Goal: Task Accomplishment & Management: Manage account settings

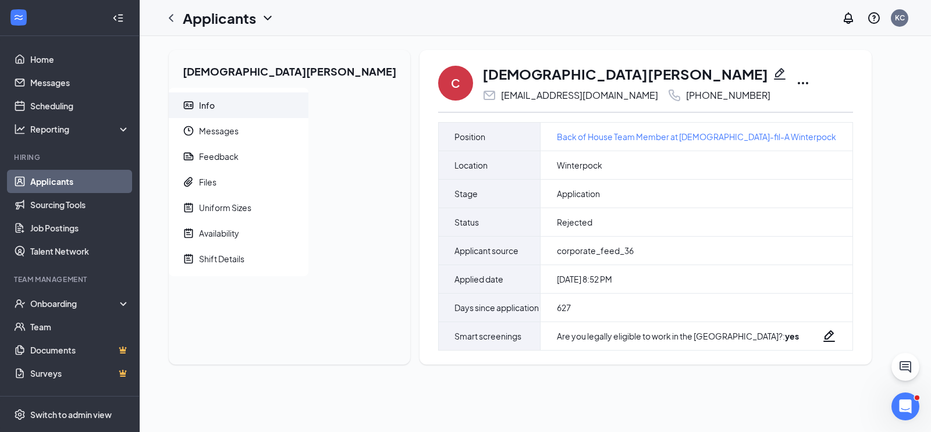
click at [70, 181] on link "Applicants" at bounding box center [79, 181] width 99 height 23
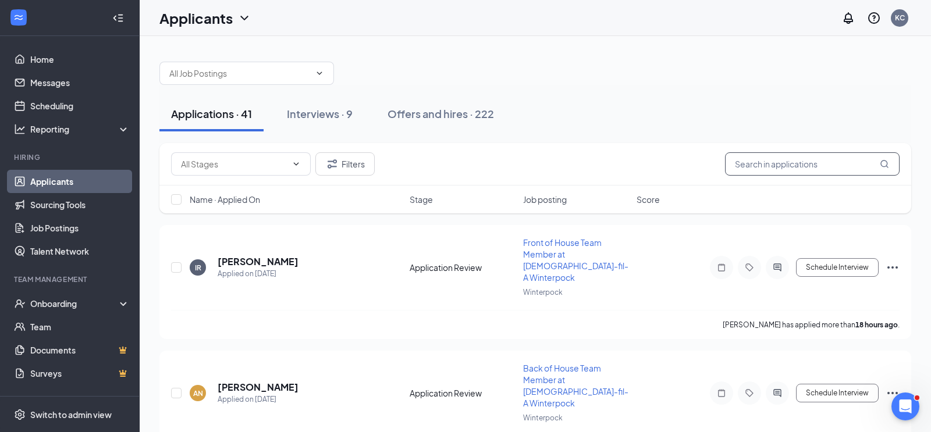
click at [762, 166] on input "text" at bounding box center [812, 163] width 175 height 23
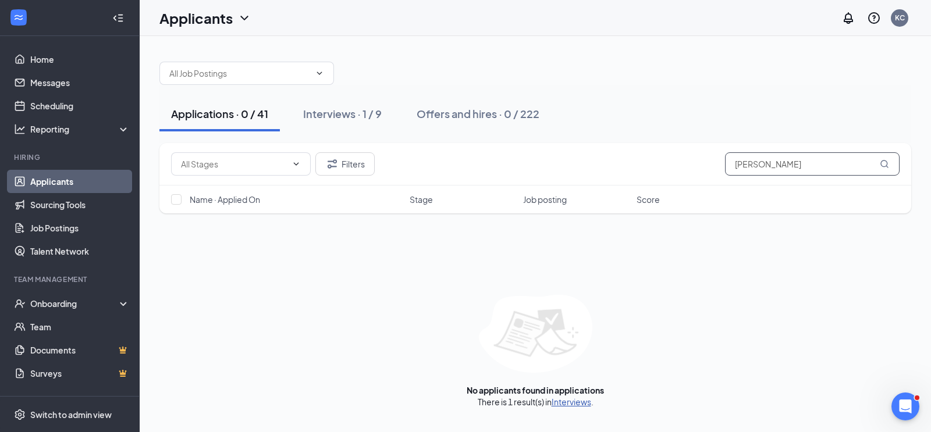
type input "robert w"
click at [581, 401] on link "Interviews" at bounding box center [572, 402] width 40 height 10
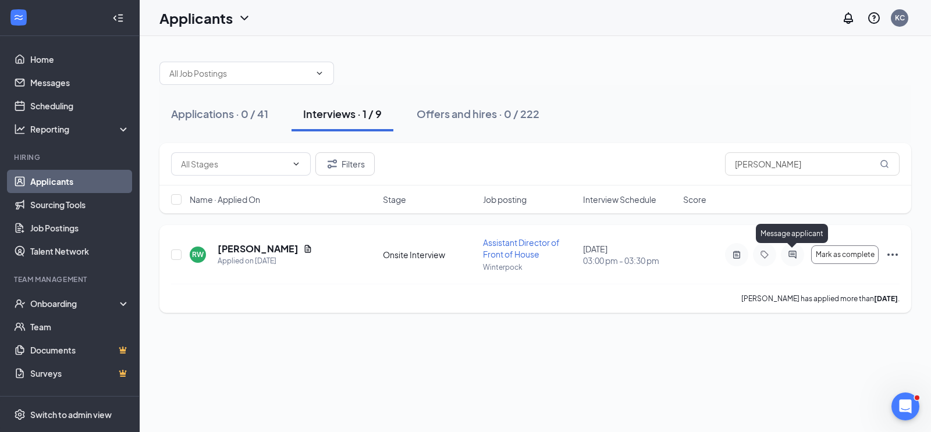
click at [794, 253] on icon "ActiveChat" at bounding box center [793, 254] width 14 height 9
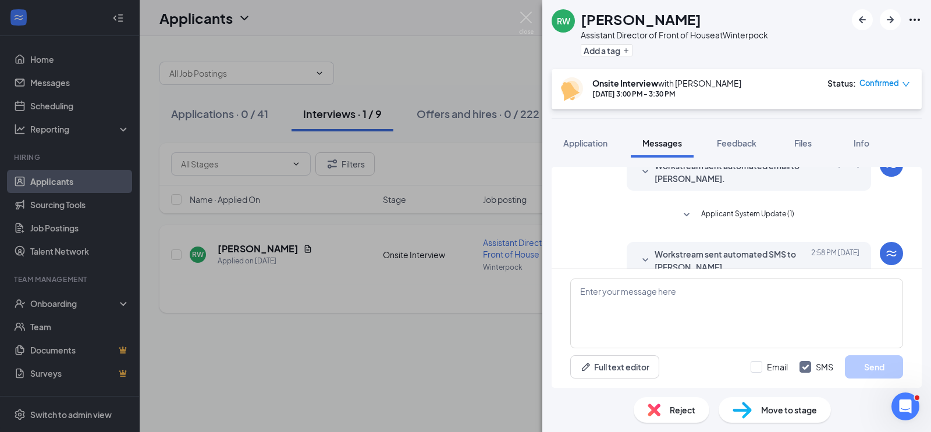
scroll to position [439, 0]
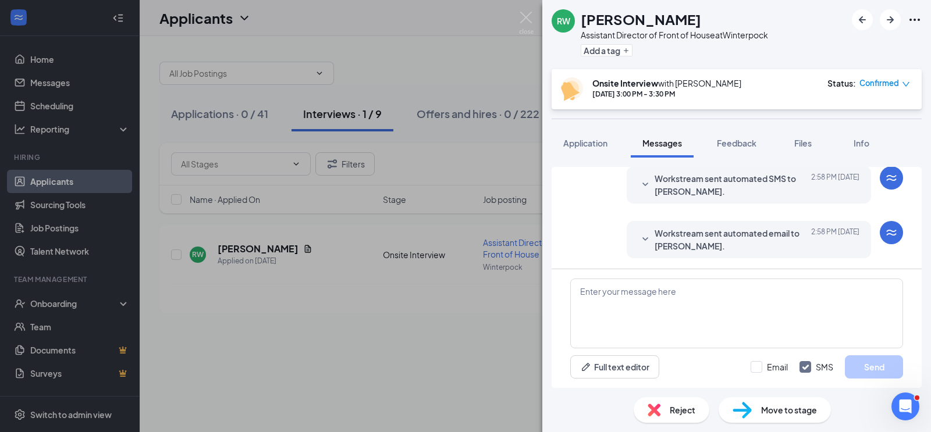
click at [751, 233] on span "Workstream sent automated email to Robert Weingartner." at bounding box center [731, 240] width 152 height 26
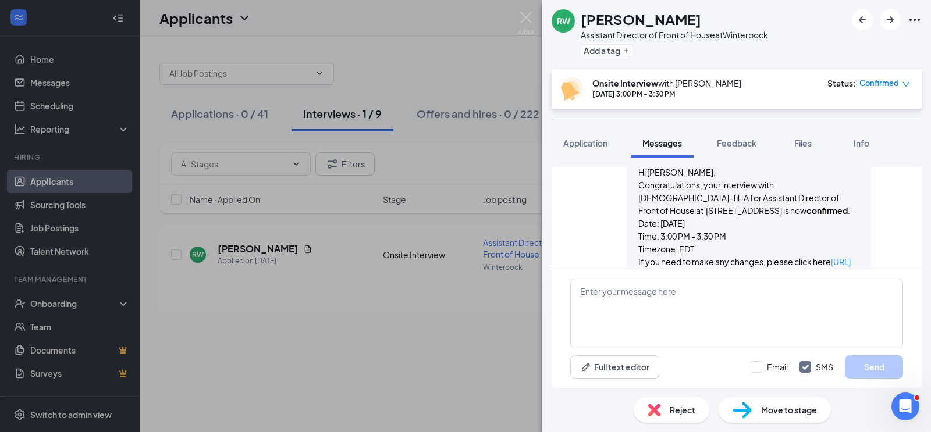
scroll to position [534, 0]
click at [527, 19] on img at bounding box center [526, 23] width 15 height 23
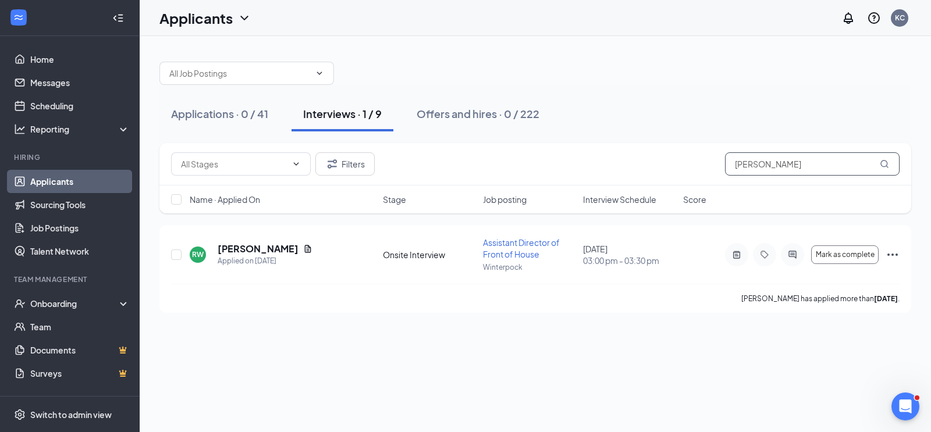
drag, startPoint x: 780, startPoint y: 161, endPoint x: 730, endPoint y: 165, distance: 50.2
click at [730, 165] on input "robert w" at bounding box center [812, 163] width 175 height 23
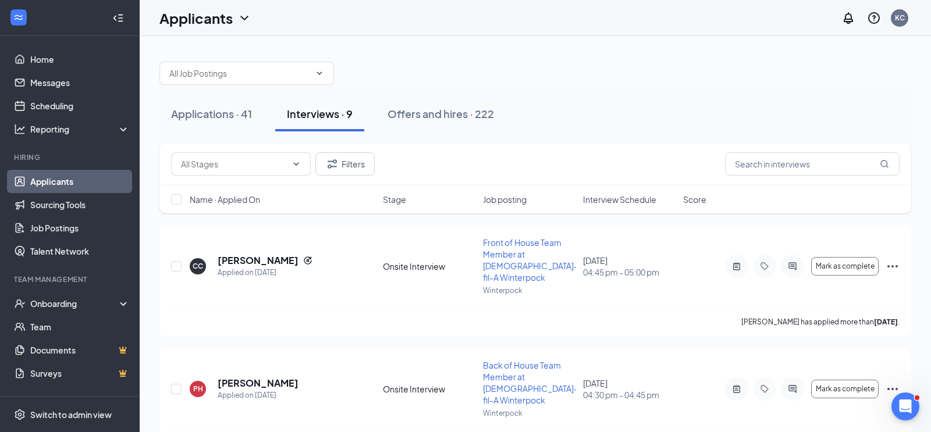
click at [67, 177] on link "Applicants" at bounding box center [79, 181] width 99 height 23
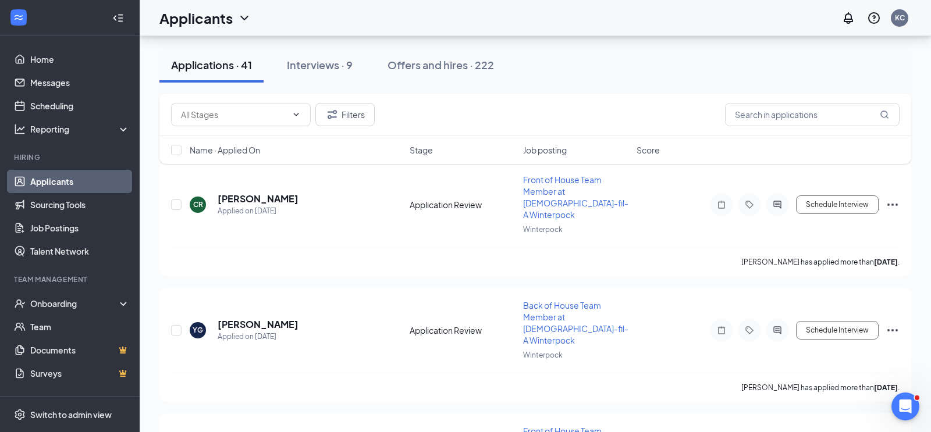
scroll to position [4347, 0]
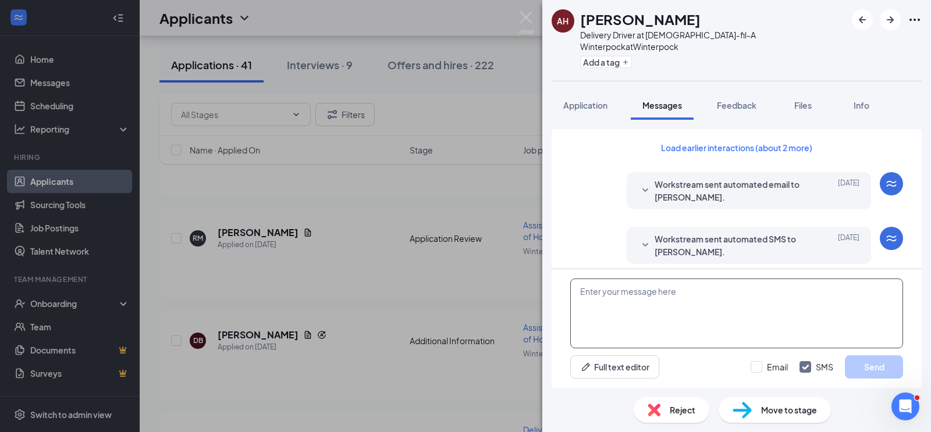
scroll to position [280, 0]
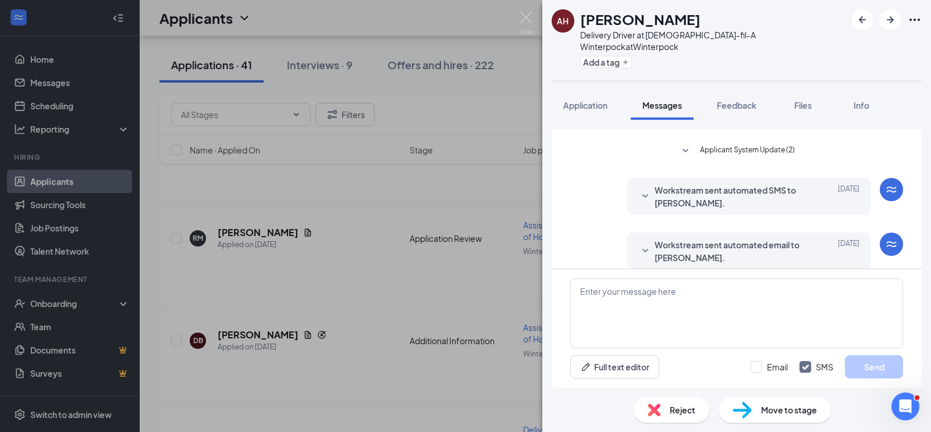
click at [687, 240] on span "Workstream sent automated email to Aiden Hall." at bounding box center [731, 252] width 152 height 26
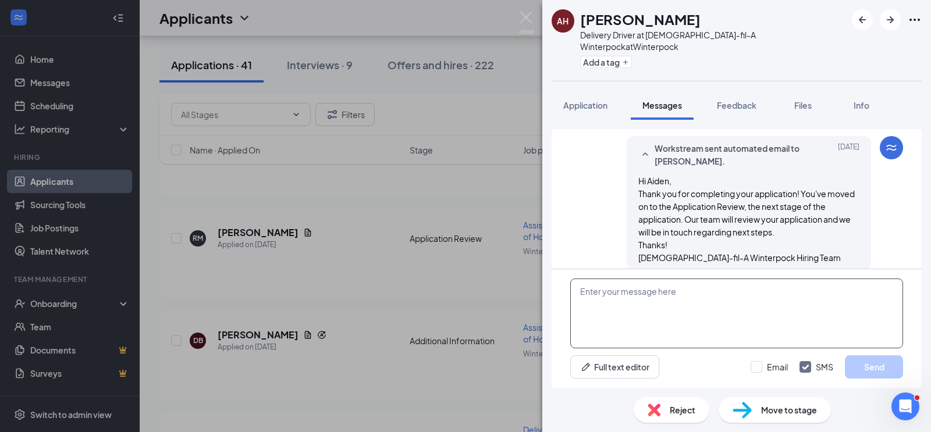
click at [602, 287] on textarea at bounding box center [736, 314] width 333 height 70
paste textarea "Hello, Michael! I hope you're having a great day! I just wanted to send you a q…"
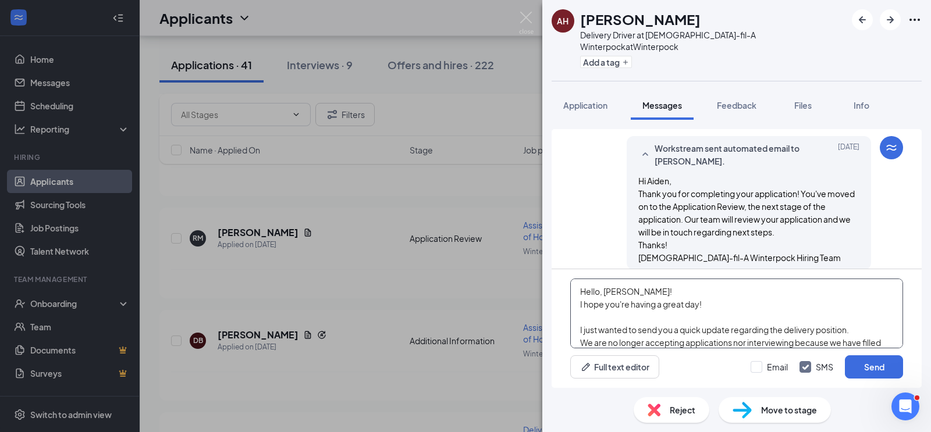
click at [634, 292] on textarea "Hello, Michael! I hope you're having a great day! I just wanted to send you a q…" at bounding box center [736, 314] width 333 height 70
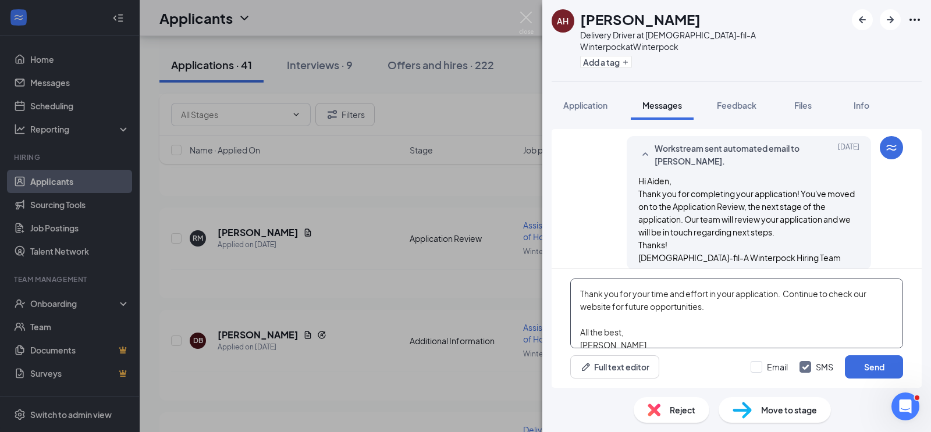
scroll to position [109, 0]
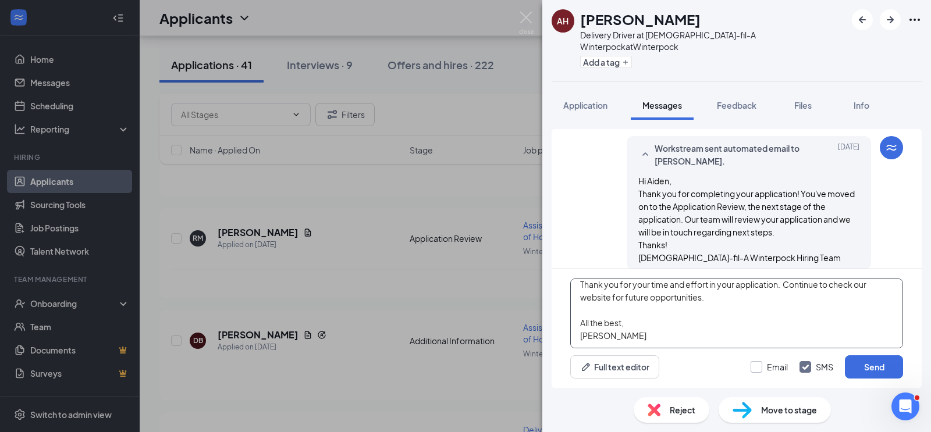
type textarea "Hello, Aiden! I hope you're having a great day! I just wanted to send you a qui…"
click at [759, 365] on input "Email" at bounding box center [769, 367] width 37 height 12
checkbox input "true"
click at [859, 369] on button "Send" at bounding box center [874, 367] width 58 height 23
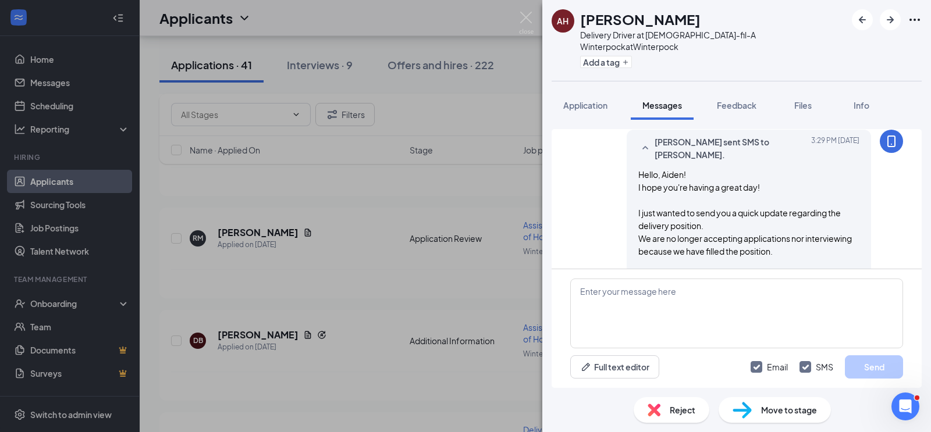
scroll to position [810, 0]
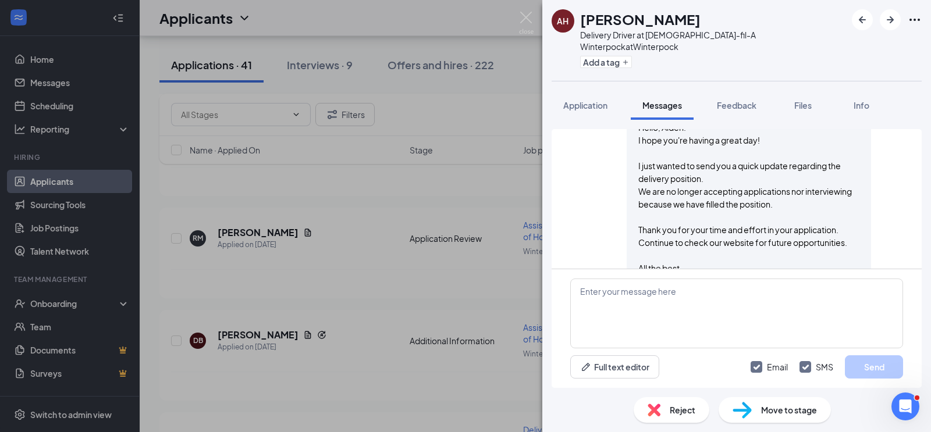
click at [682, 410] on span "Reject" at bounding box center [683, 410] width 26 height 13
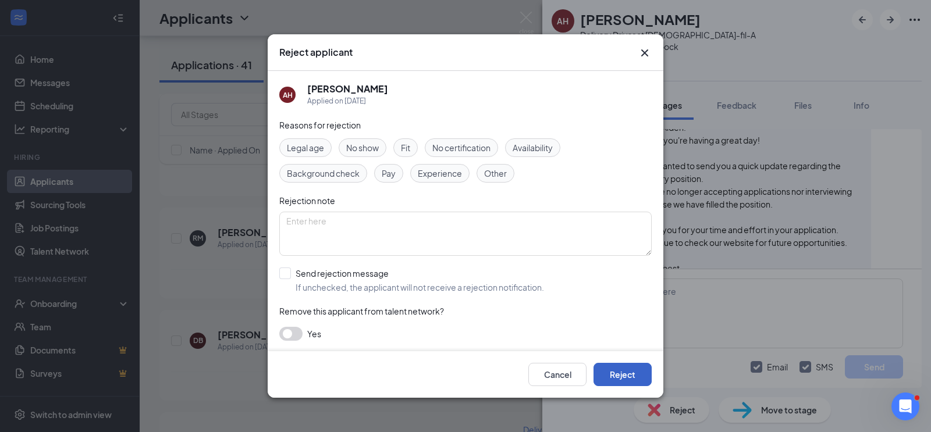
click at [618, 378] on button "Reject" at bounding box center [623, 374] width 58 height 23
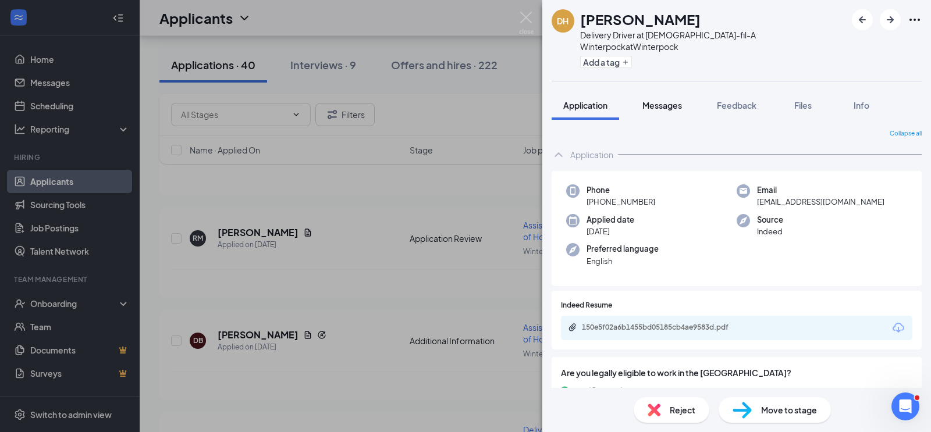
click at [678, 100] on span "Messages" at bounding box center [662, 105] width 40 height 10
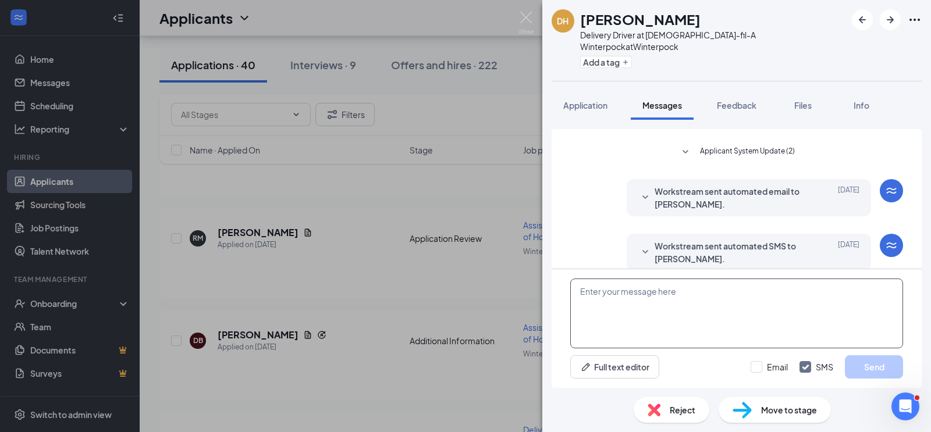
scroll to position [260, 0]
paste textarea "Hello, Michael! I hope you're having a great day! I just wanted to send you a q…"
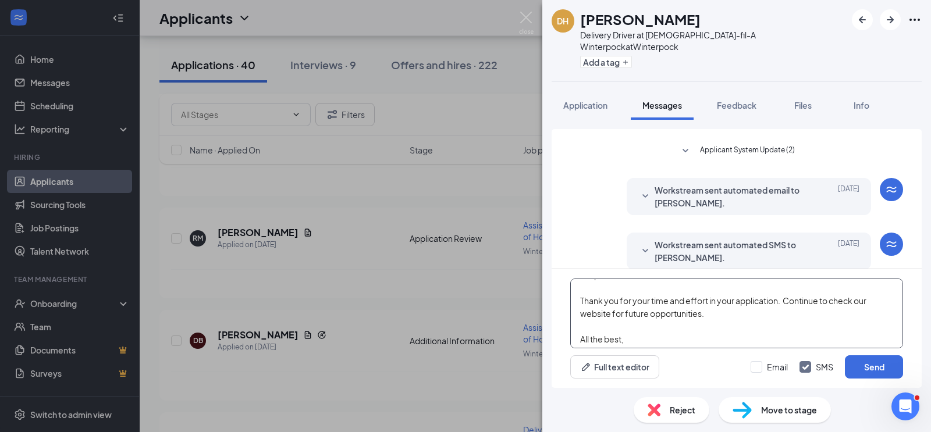
scroll to position [2, 0]
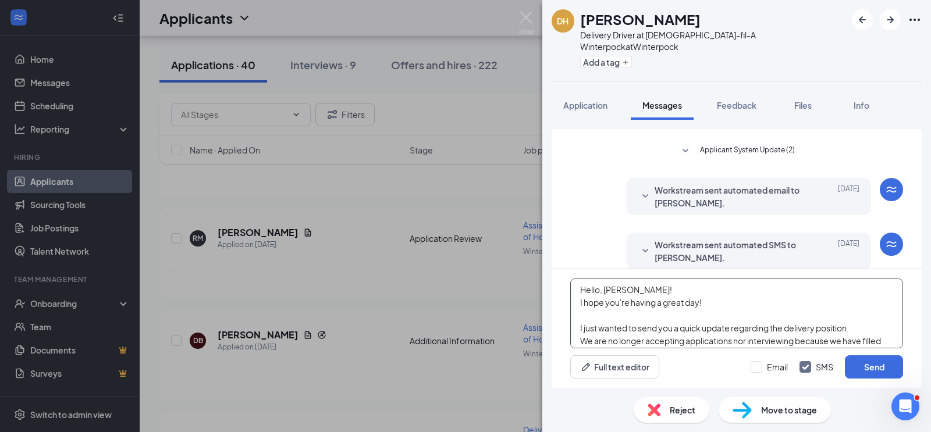
click at [636, 291] on textarea "Hello, Michael! I hope you're having a great day! I just wanted to send you a q…" at bounding box center [736, 314] width 333 height 70
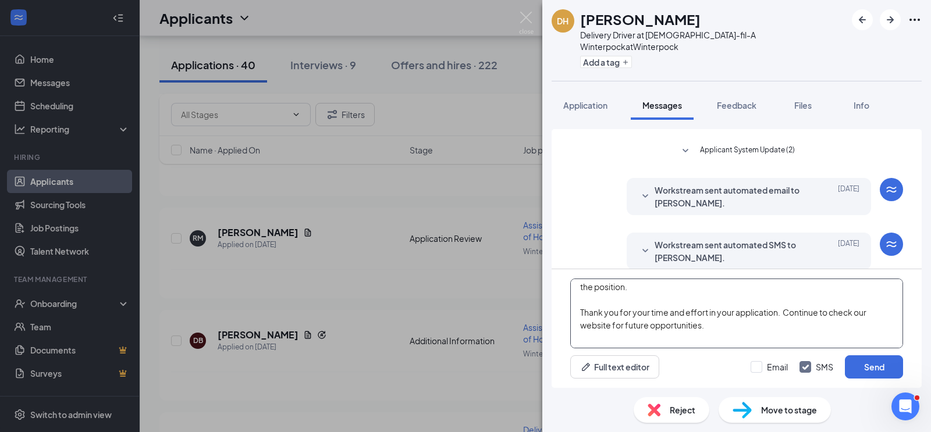
scroll to position [108, 0]
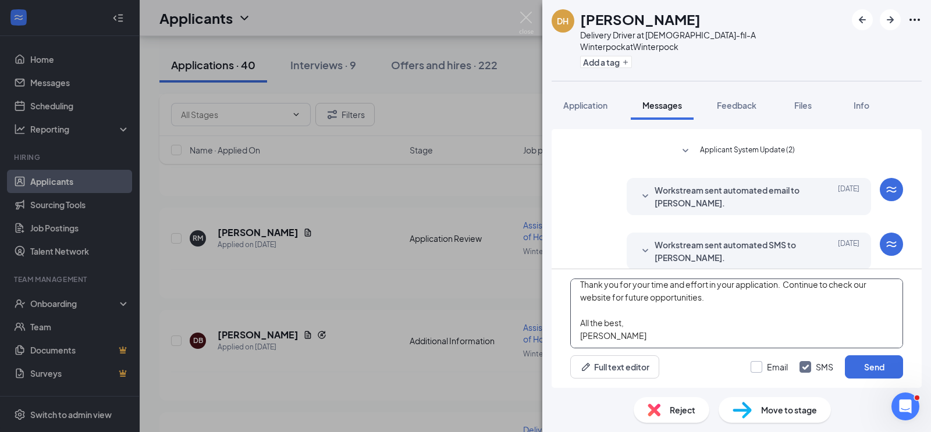
type textarea "Hello, Daiquan! I hope you're having a great day! I just wanted to send you a q…"
click at [759, 372] on input "Email" at bounding box center [769, 367] width 37 height 12
checkbox input "true"
click at [856, 370] on button "Send" at bounding box center [874, 367] width 58 height 23
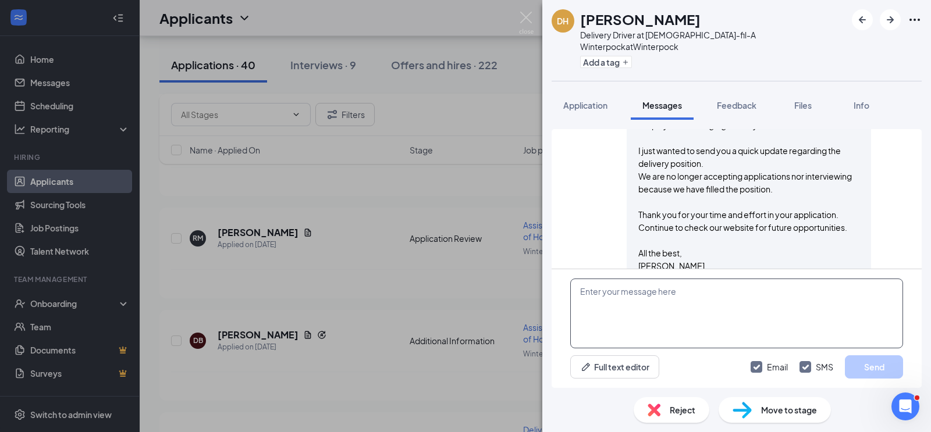
scroll to position [716, 0]
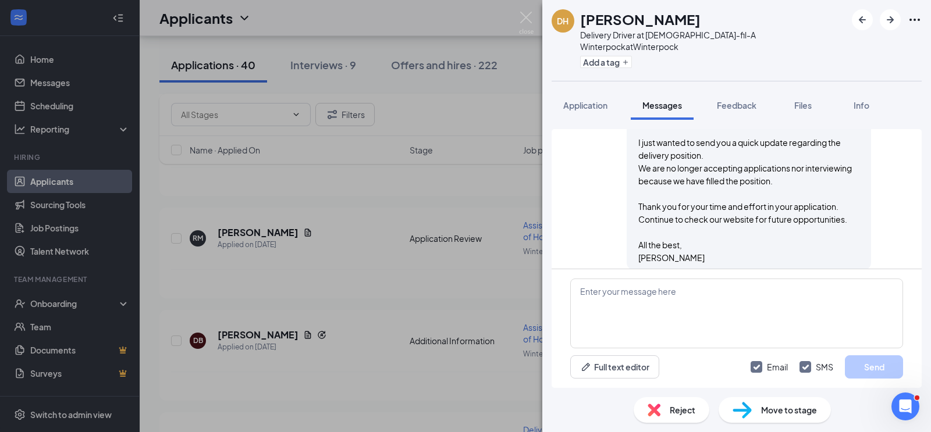
click at [673, 414] on span "Reject" at bounding box center [683, 410] width 26 height 13
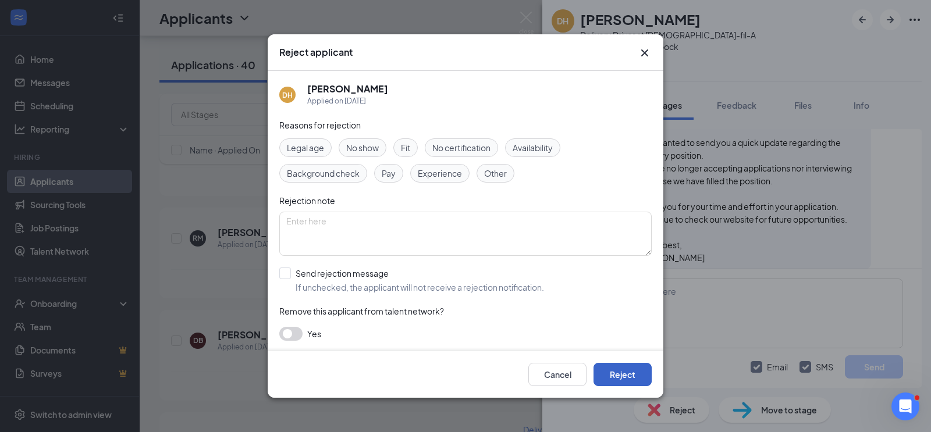
click at [614, 371] on button "Reject" at bounding box center [623, 374] width 58 height 23
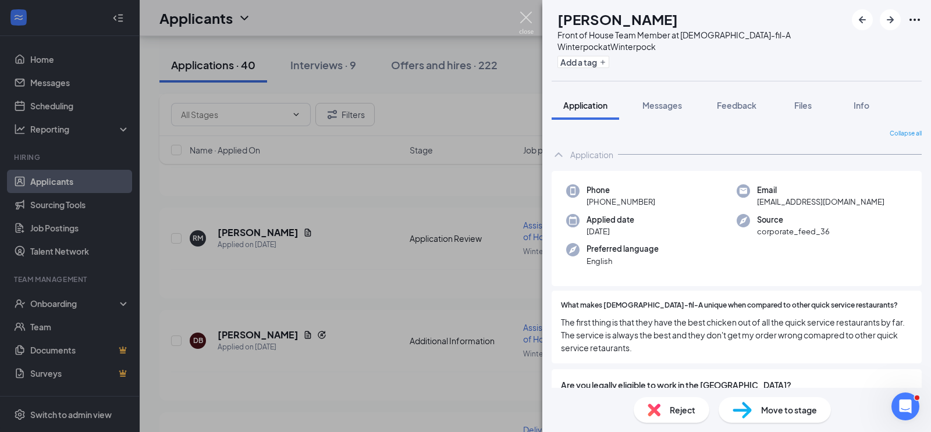
click at [527, 17] on img at bounding box center [526, 23] width 15 height 23
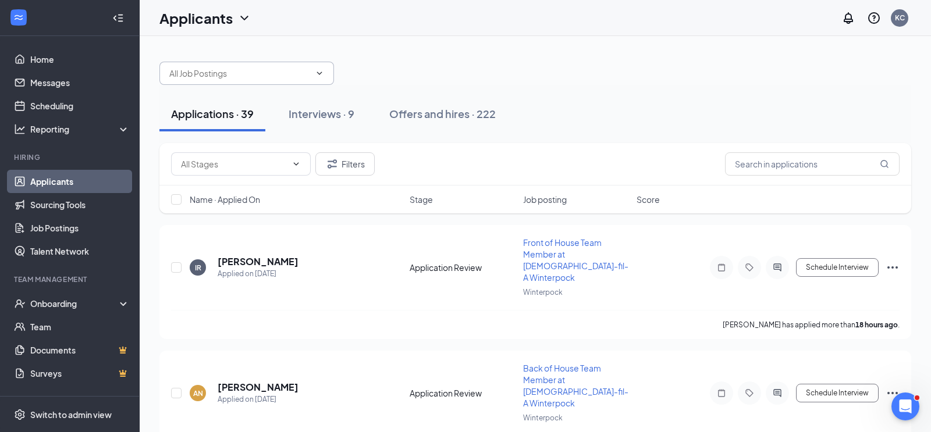
click at [311, 72] on span at bounding box center [246, 73] width 175 height 23
click at [320, 72] on icon "ChevronDown" at bounding box center [319, 73] width 9 height 9
click at [221, 72] on input "text" at bounding box center [239, 73] width 141 height 13
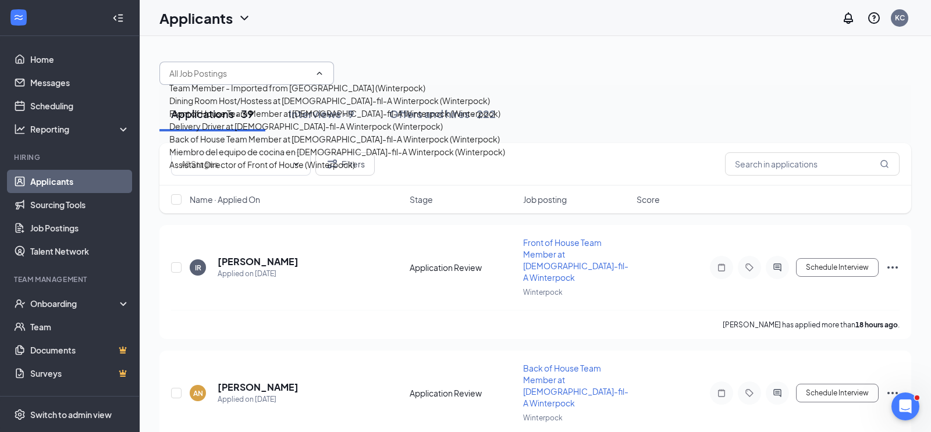
scroll to position [15, 0]
click at [223, 133] on div "Delivery Driver at Chick-fil-A Winterpock (Winterpock)" at bounding box center [305, 126] width 273 height 13
type input "Delivery Driver at Chick-fil-A Winterpock (Winterpock)"
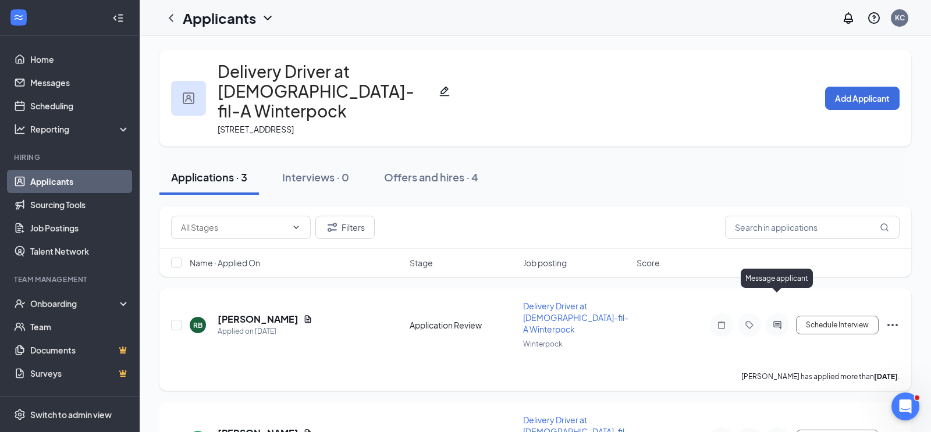
click at [776, 321] on icon "ActiveChat" at bounding box center [777, 325] width 8 height 8
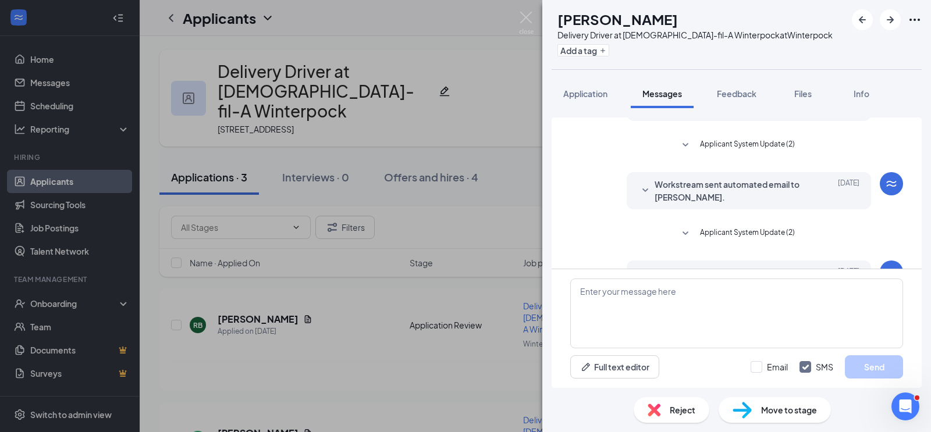
scroll to position [280, 0]
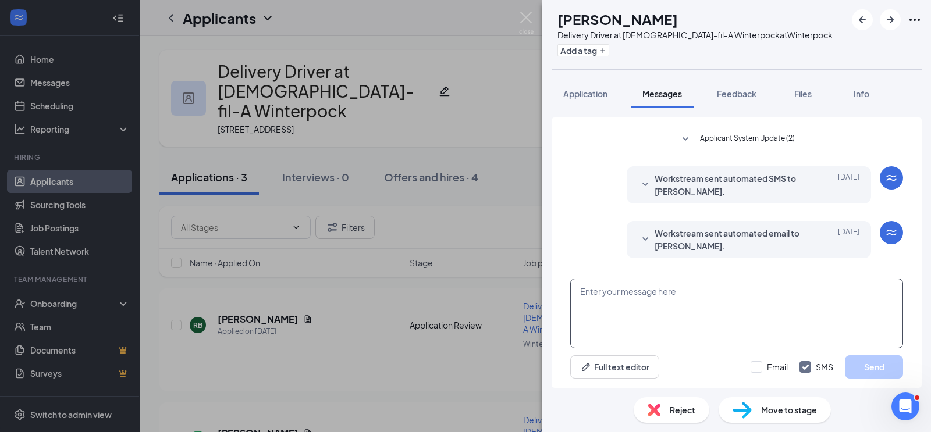
click at [653, 297] on textarea at bounding box center [736, 314] width 333 height 70
paste textarea "Hello, Michael! I hope you're having a great day! I just wanted to send you a q…"
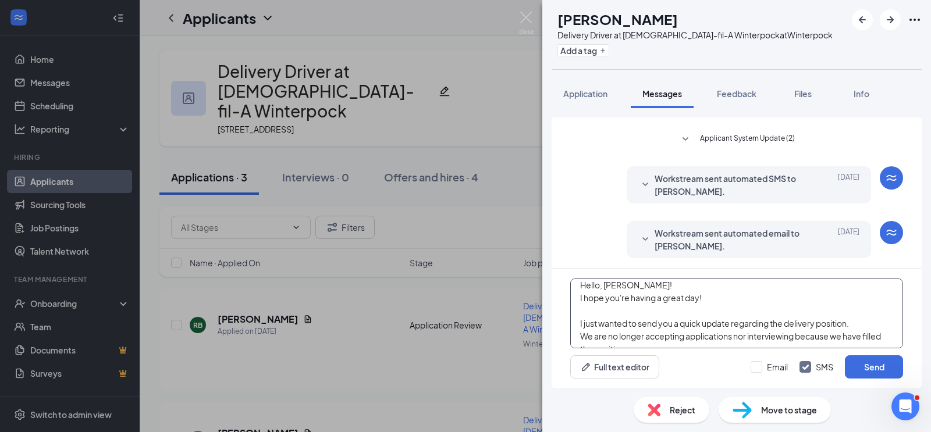
scroll to position [0, 0]
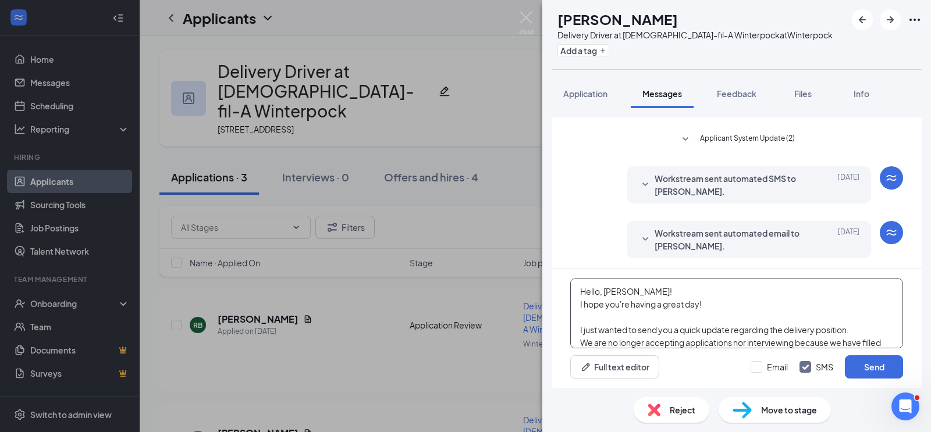
click at [635, 292] on textarea "Hello, Michael! I hope you're having a great day! I just wanted to send you a q…" at bounding box center [736, 314] width 333 height 70
type textarea "Hello, Ryan! I hope you're having a great day! I just wanted to send you a quic…"
click at [760, 371] on input "Email" at bounding box center [769, 367] width 37 height 12
checkbox input "true"
click at [860, 371] on button "Send" at bounding box center [874, 367] width 58 height 23
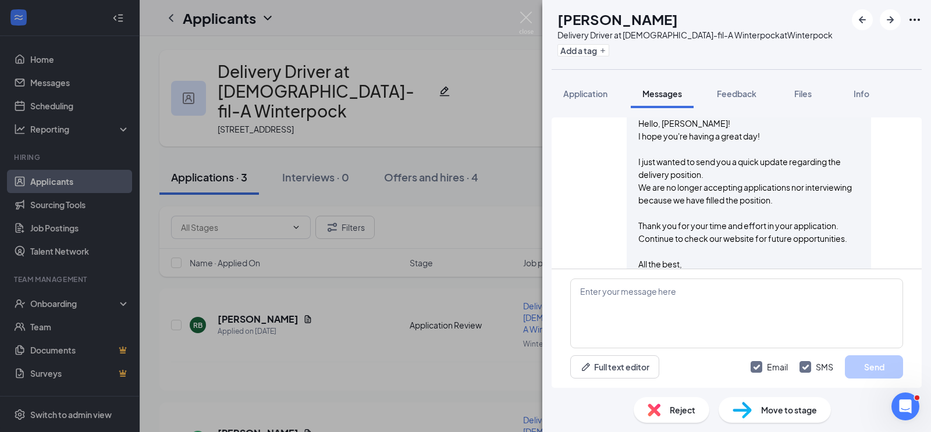
click at [678, 413] on span "Reject" at bounding box center [683, 410] width 26 height 13
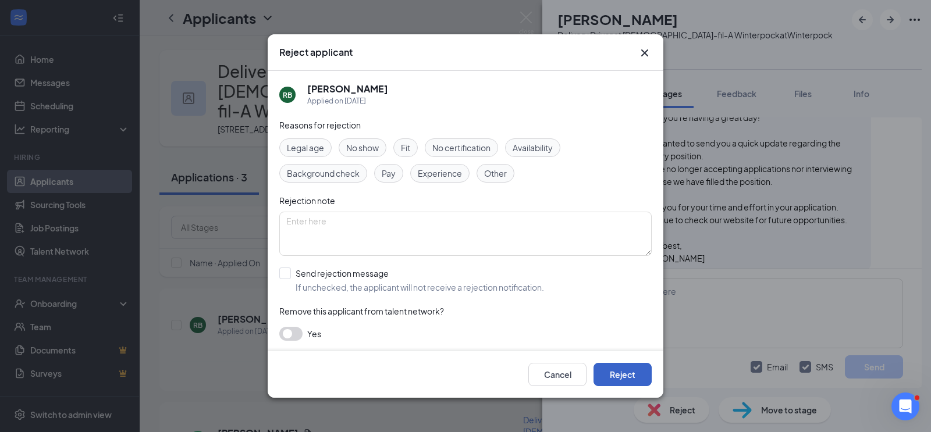
click at [621, 366] on button "Reject" at bounding box center [623, 374] width 58 height 23
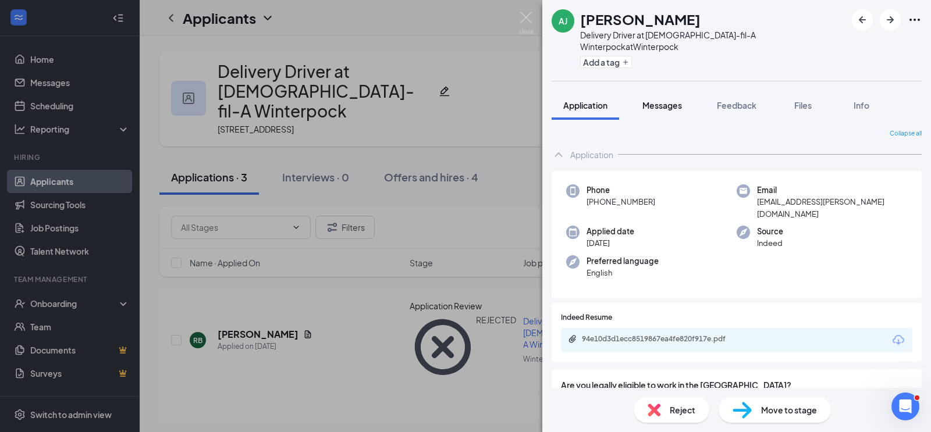
click at [675, 100] on span "Messages" at bounding box center [662, 105] width 40 height 10
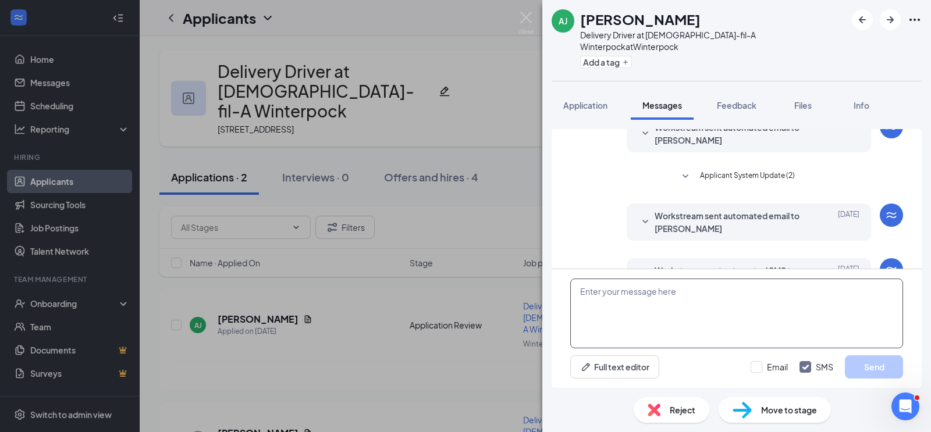
scroll to position [280, 0]
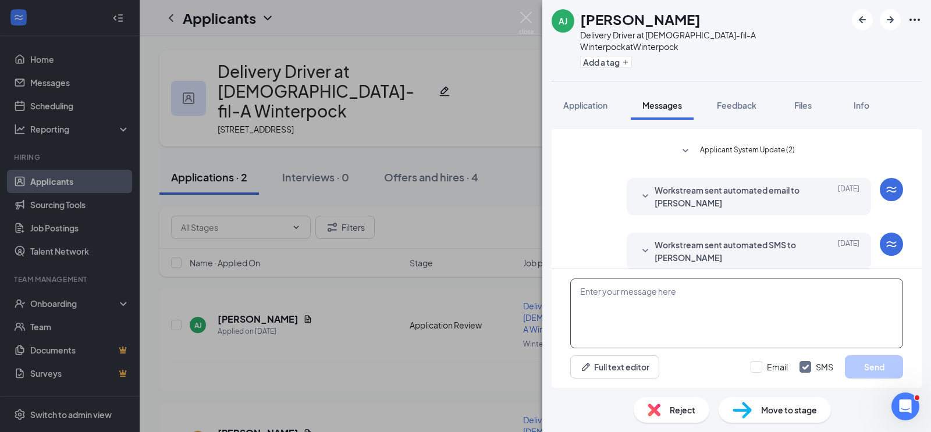
paste textarea "Hello, Michael! I hope you're having a great day! I just wanted to send you a q…"
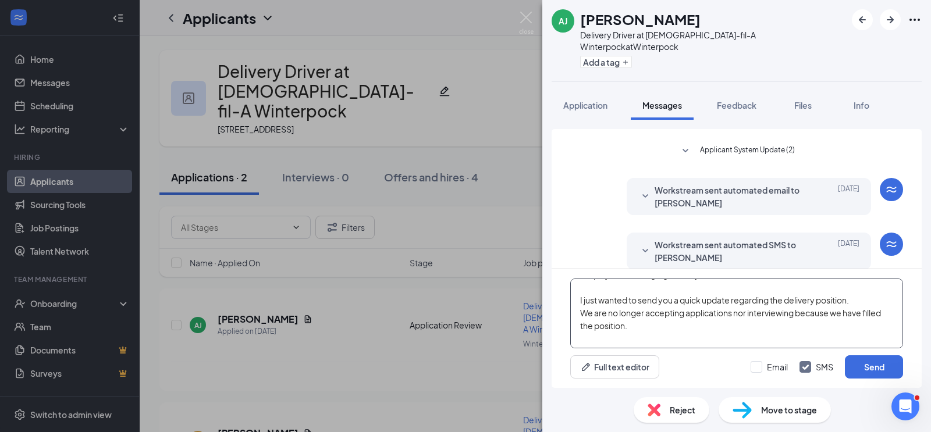
scroll to position [0, 0]
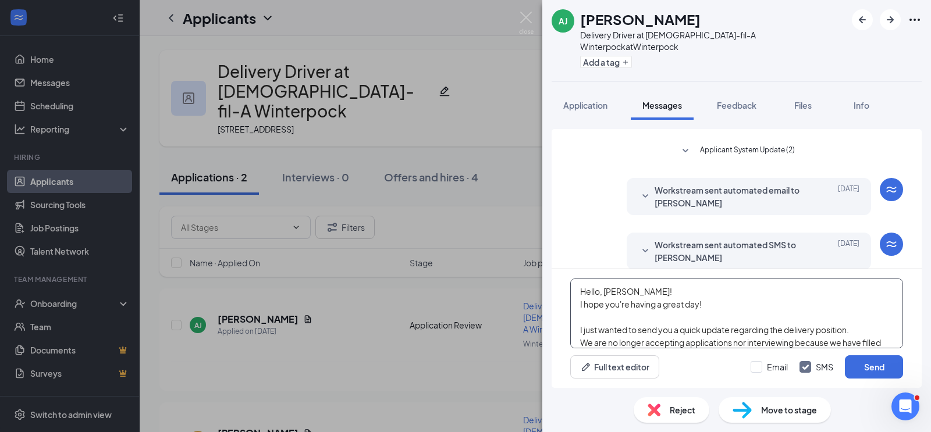
click at [634, 296] on textarea "Hello, Michael! I hope you're having a great day! I just wanted to send you a q…" at bounding box center [736, 314] width 333 height 70
type textarea "Hello, Alan! I hope you're having a great day! I just wanted to send you a quic…"
click at [759, 371] on input "Email" at bounding box center [769, 367] width 37 height 12
checkbox input "true"
click at [871, 366] on button "Send" at bounding box center [874, 367] width 58 height 23
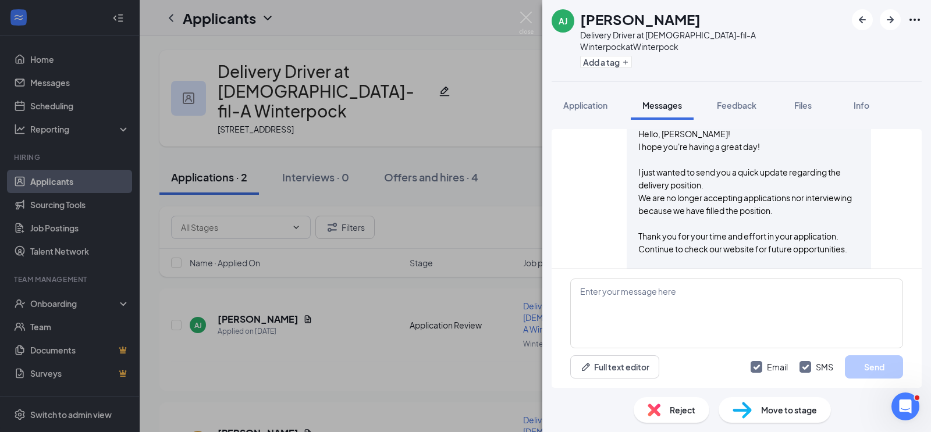
scroll to position [713, 0]
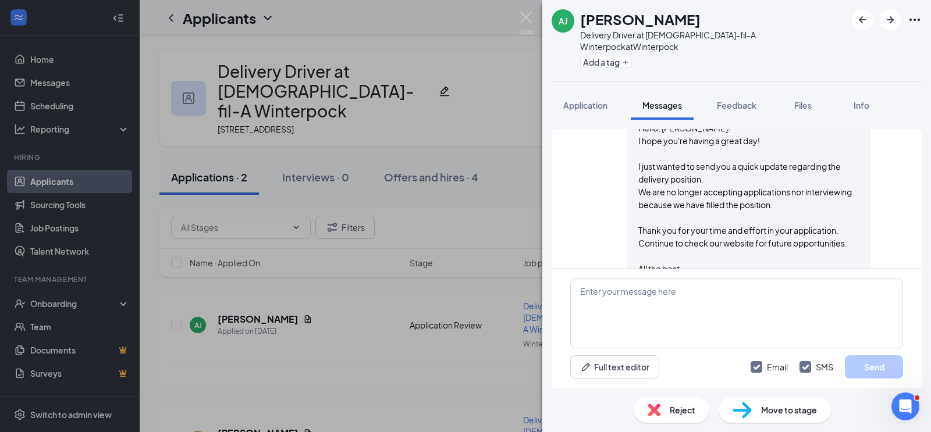
click at [679, 412] on span "Reject" at bounding box center [683, 410] width 26 height 13
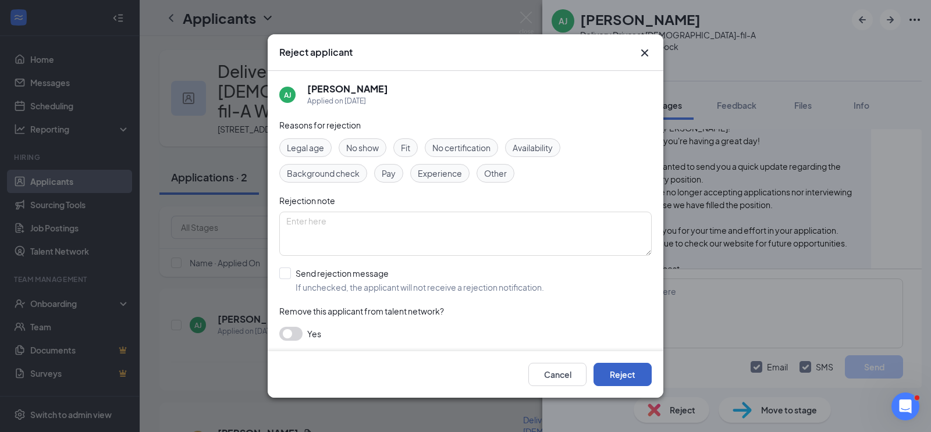
click at [615, 372] on button "Reject" at bounding box center [623, 374] width 58 height 23
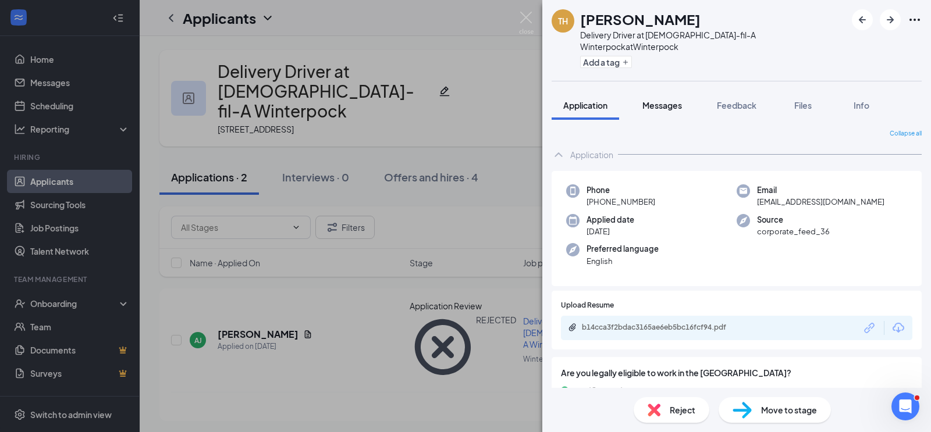
click at [674, 100] on span "Messages" at bounding box center [662, 105] width 40 height 10
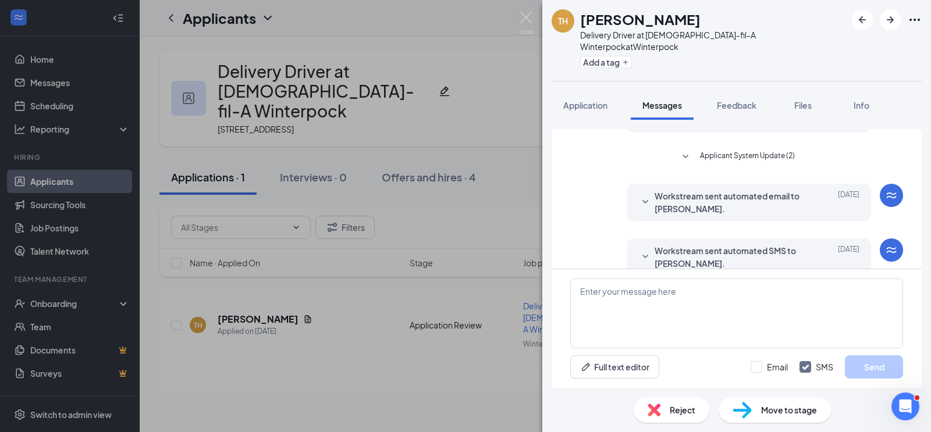
scroll to position [280, 0]
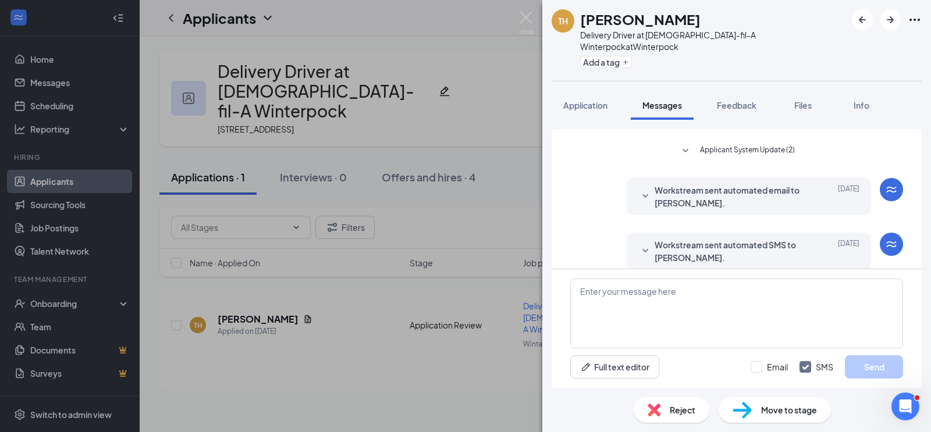
click at [673, 239] on span "Workstream sent automated SMS to Tonya Harris." at bounding box center [731, 252] width 152 height 26
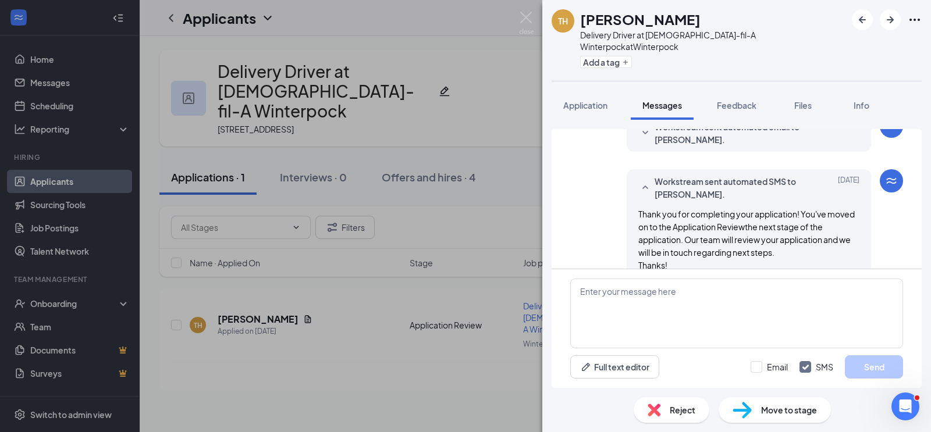
scroll to position [364, 0]
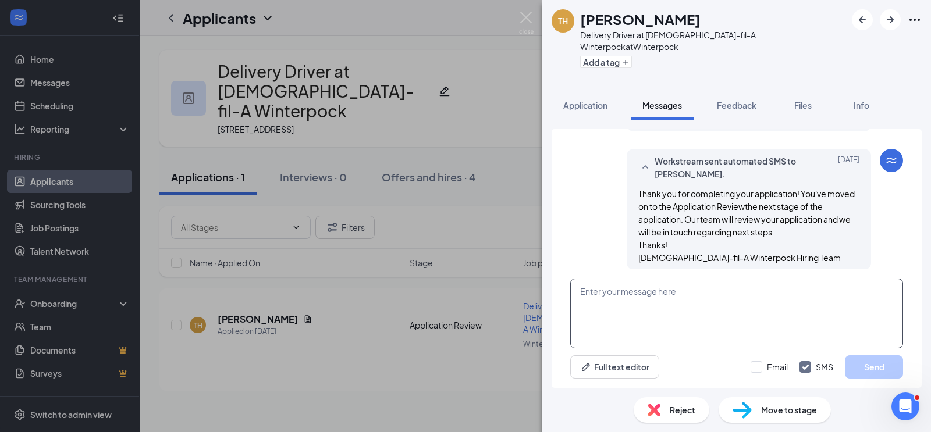
click at [625, 300] on textarea at bounding box center [736, 314] width 333 height 70
paste textarea "Hello, Michael! I hope you're having a great day! I just wanted to send you a q…"
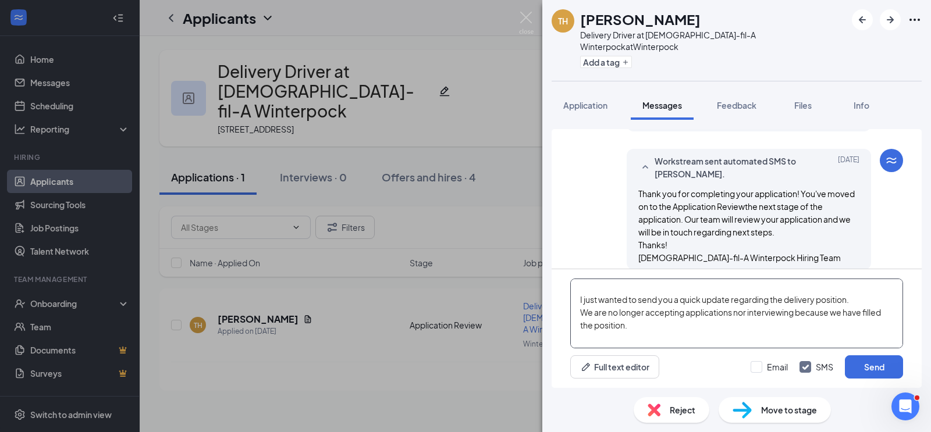
scroll to position [0, 0]
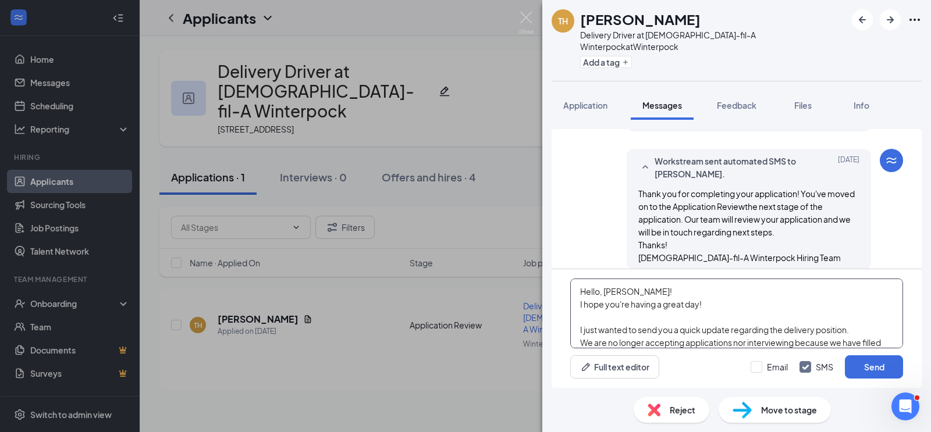
click at [632, 289] on textarea "Hello, Michael! I hope you're having a great day! I just wanted to send you a q…" at bounding box center [736, 314] width 333 height 70
type textarea "Hello, Tonya! I hope you're having a great day! I just wanted to send you a qui…"
click at [759, 367] on input "Email" at bounding box center [769, 367] width 37 height 12
checkbox input "true"
click at [812, 324] on textarea "Hello, Tonya! I hope you're having a great day! I just wanted to send you a qui…" at bounding box center [736, 314] width 333 height 70
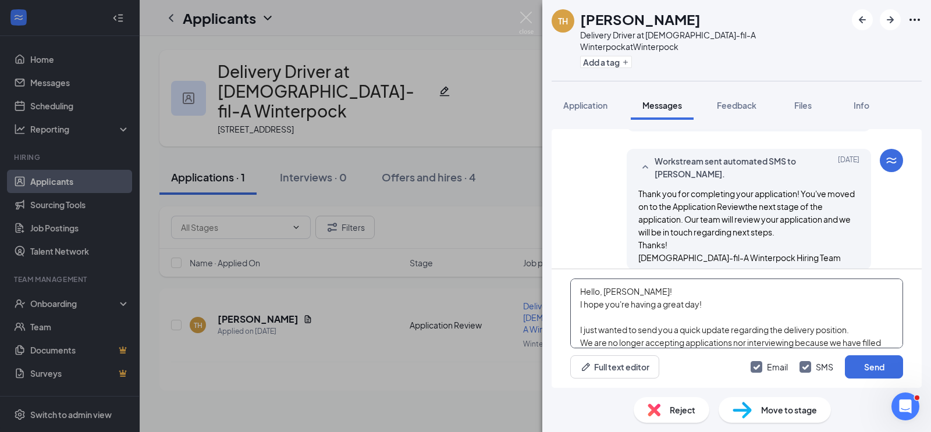
scroll to position [109, 0]
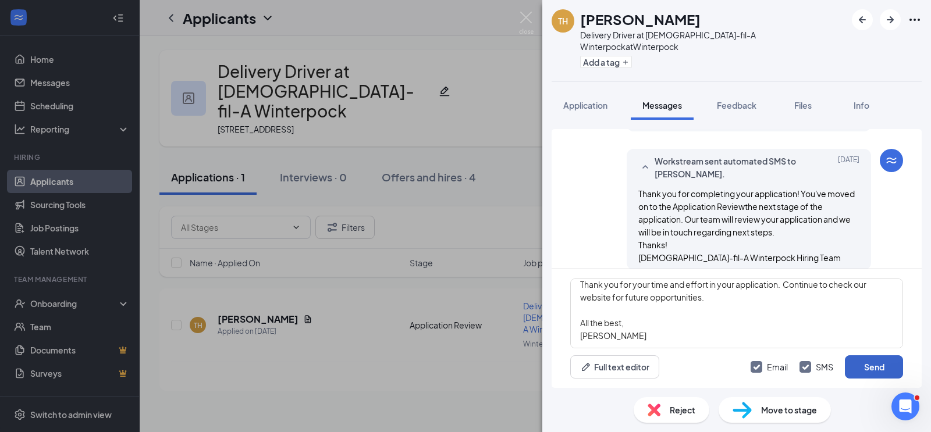
click at [870, 368] on button "Send" at bounding box center [874, 367] width 58 height 23
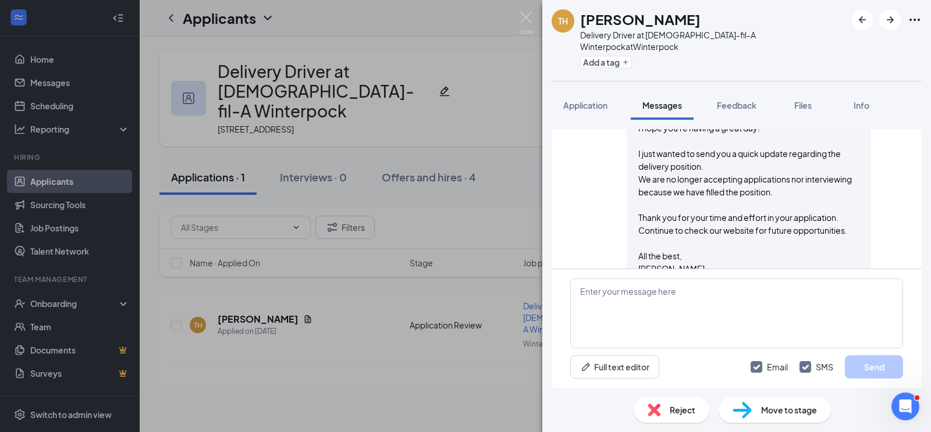
scroll to position [820, 0]
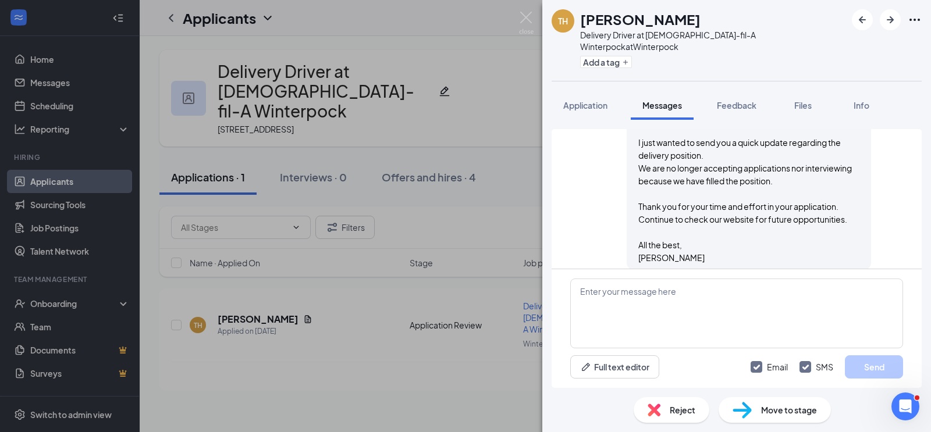
click at [687, 410] on span "Reject" at bounding box center [683, 410] width 26 height 13
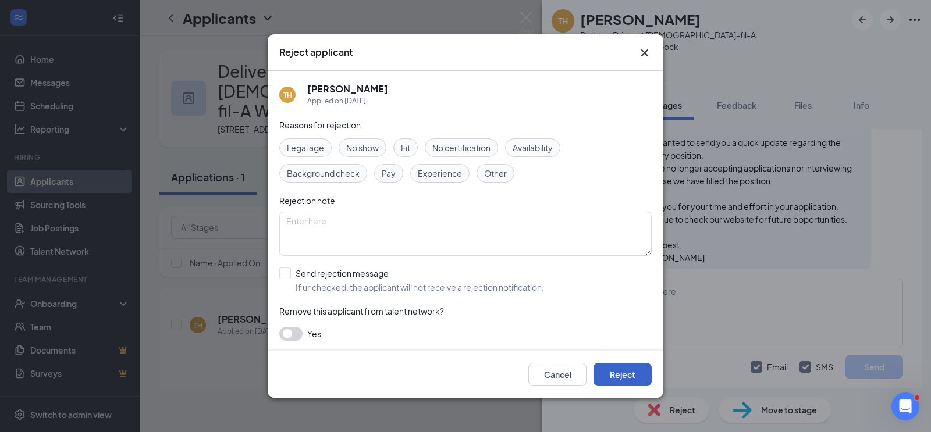
click at [634, 379] on button "Reject" at bounding box center [623, 374] width 58 height 23
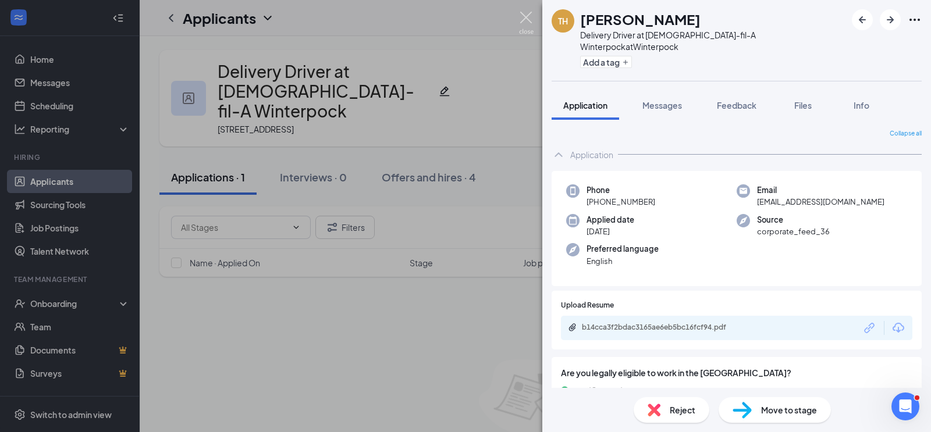
click at [528, 14] on img at bounding box center [526, 23] width 15 height 23
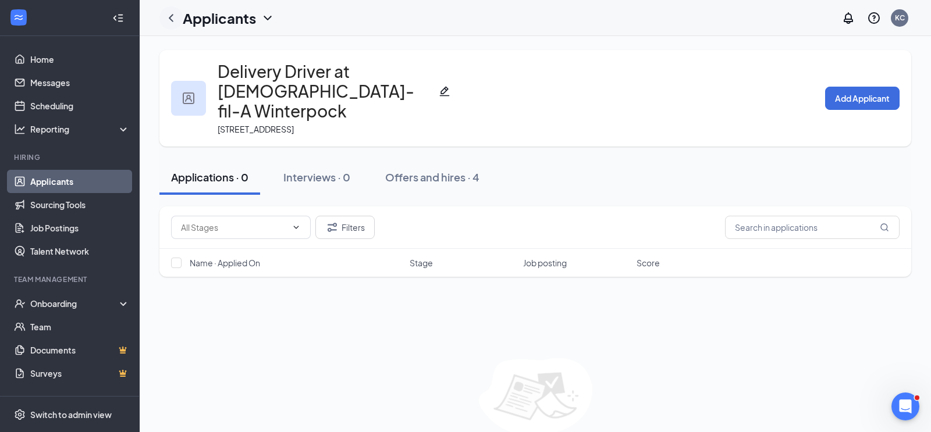
click at [169, 22] on icon "ChevronLeft" at bounding box center [171, 18] width 14 height 14
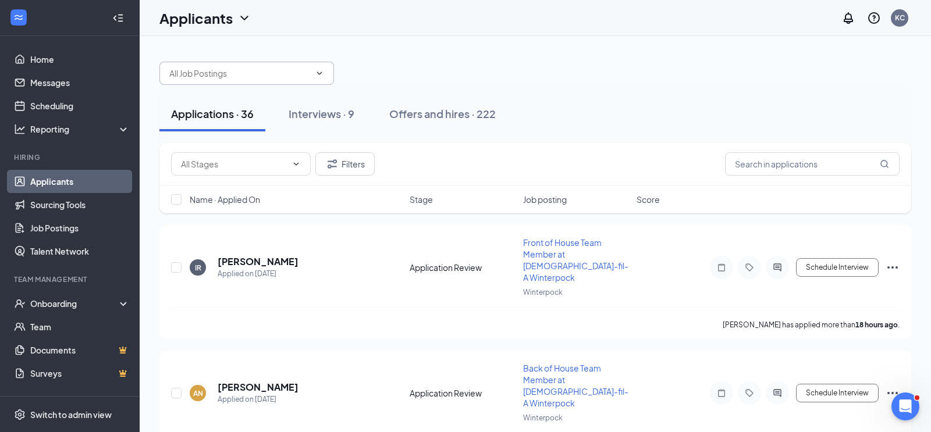
click at [193, 73] on input "text" at bounding box center [239, 73] width 141 height 13
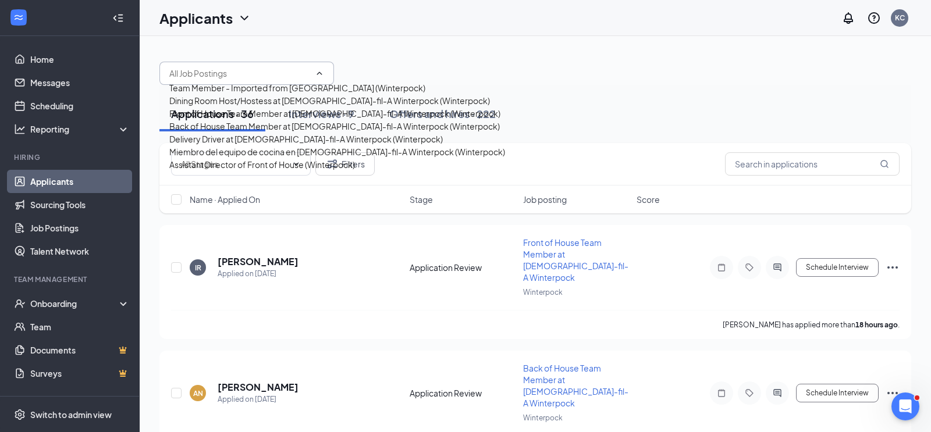
click at [210, 133] on div "Back of House Team Member at Chick-fil-A Winterpock (Winterpock)" at bounding box center [334, 126] width 331 height 13
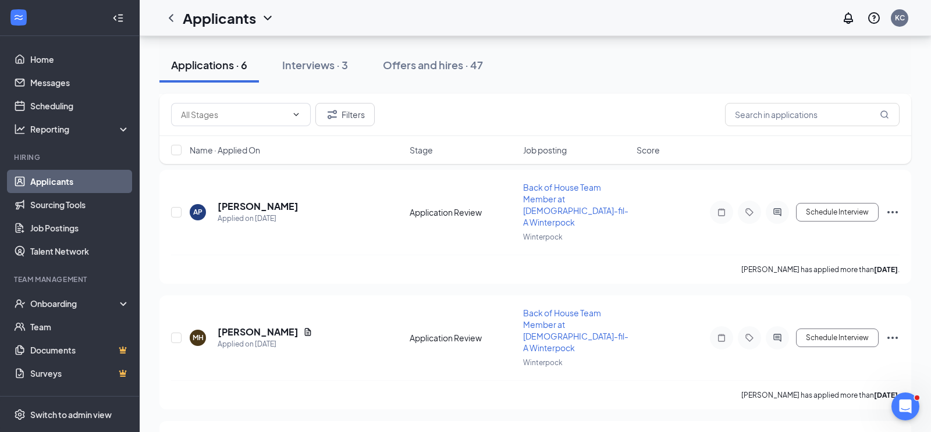
scroll to position [520, 0]
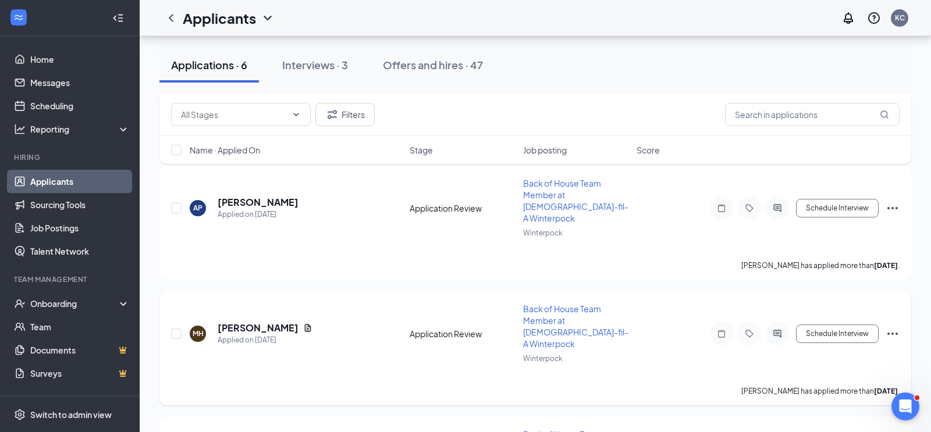
click at [893, 333] on icon "Ellipses" at bounding box center [892, 334] width 10 height 2
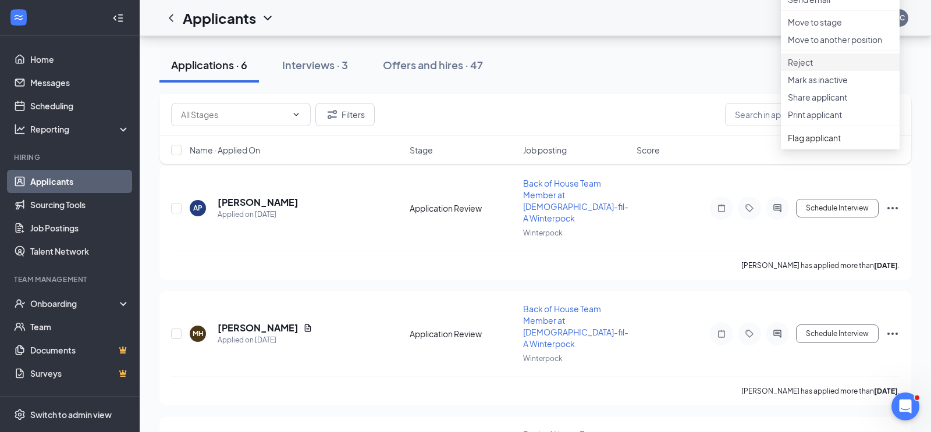
click at [804, 68] on p "Reject" at bounding box center [840, 62] width 105 height 12
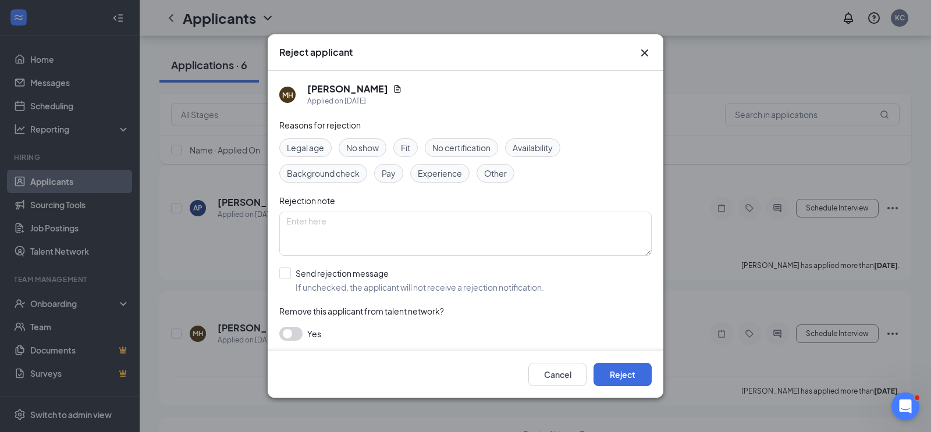
click at [433, 173] on span "Experience" at bounding box center [440, 173] width 44 height 13
click at [362, 231] on textarea at bounding box center [465, 234] width 372 height 44
type textarea "Too many jobs in the last few years"
click at [286, 276] on input "Send rejection message If unchecked, the applicant will not receive a rejection…" at bounding box center [411, 281] width 265 height 26
checkbox input "true"
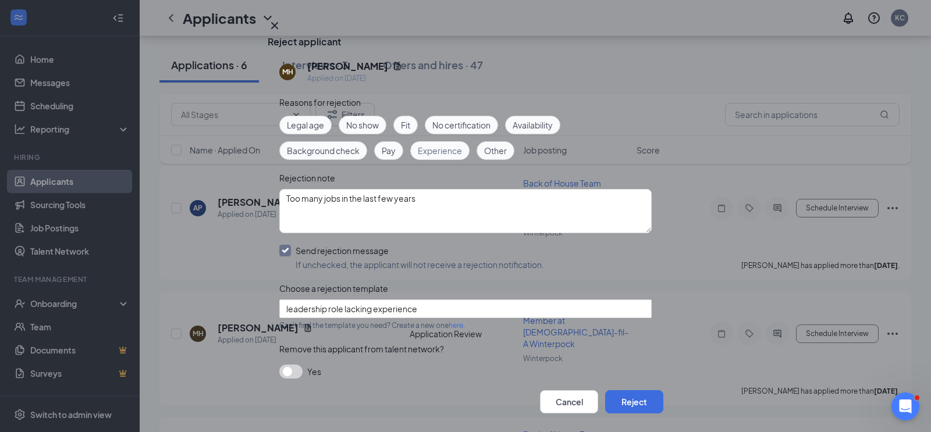
scroll to position [66, 0]
click at [638, 300] on span "leadership role lacking experience" at bounding box center [465, 308] width 358 height 17
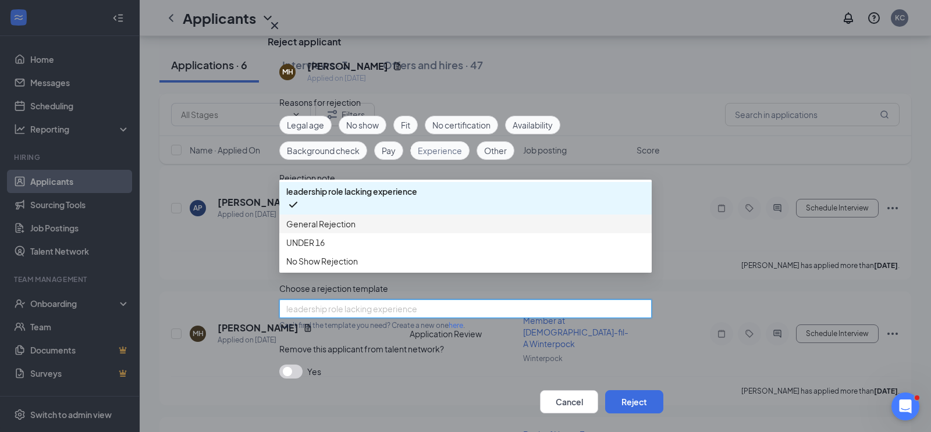
click at [351, 218] on span "General Rejection" at bounding box center [320, 224] width 69 height 13
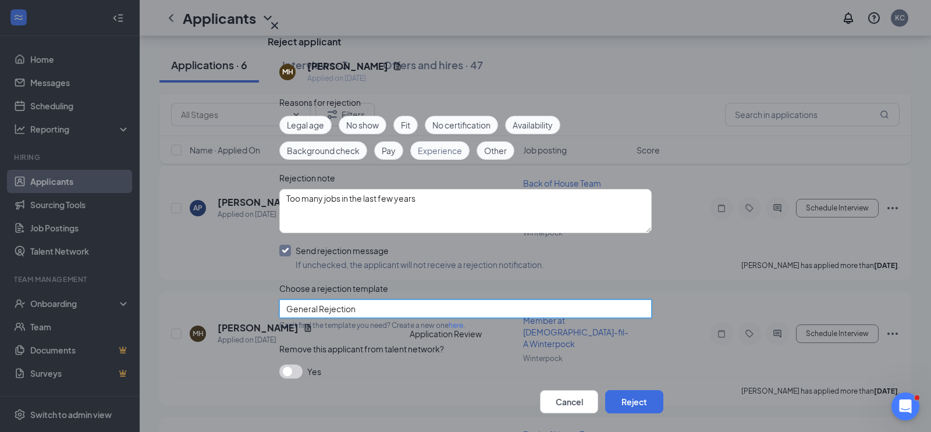
click at [295, 365] on button "button" at bounding box center [290, 372] width 23 height 14
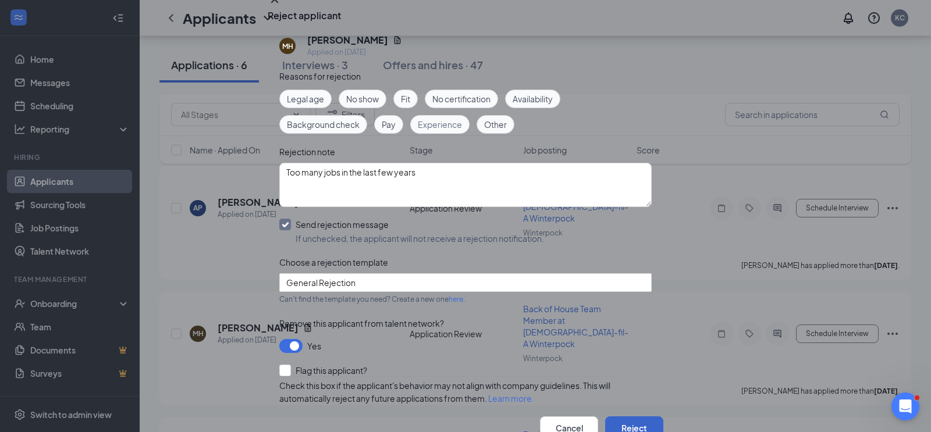
click at [627, 417] on button "Reject" at bounding box center [634, 428] width 58 height 23
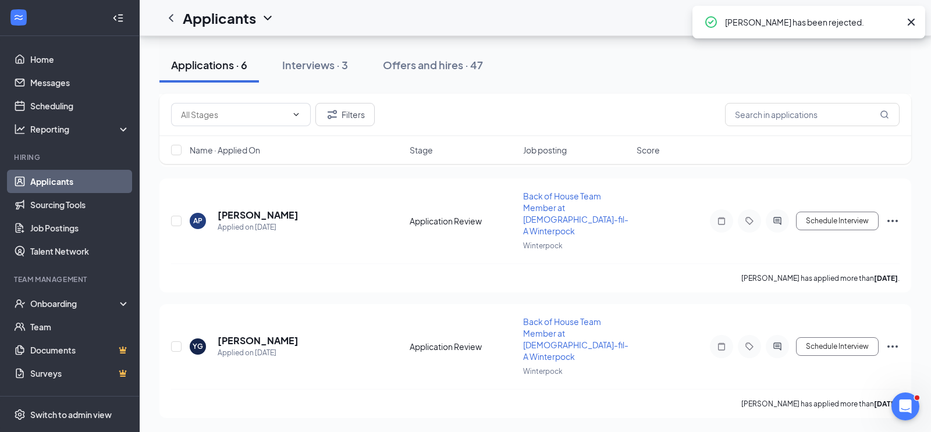
scroll to position [406, 0]
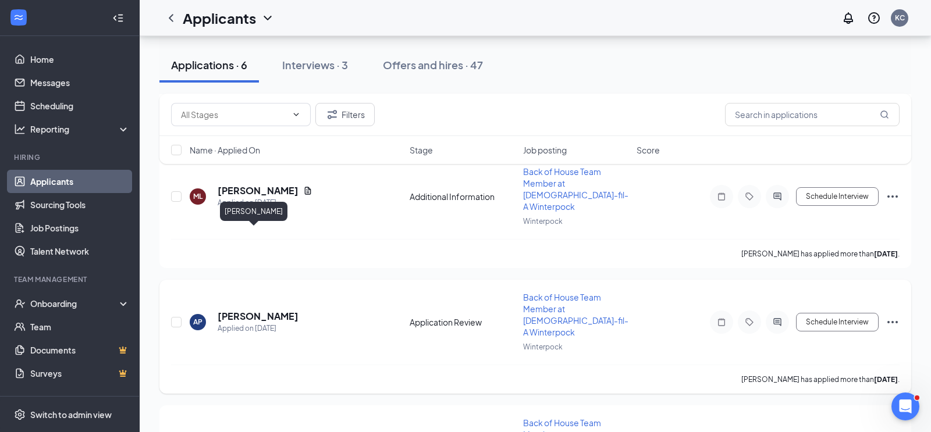
click at [264, 310] on h5 "Aria Peeples" at bounding box center [258, 316] width 81 height 13
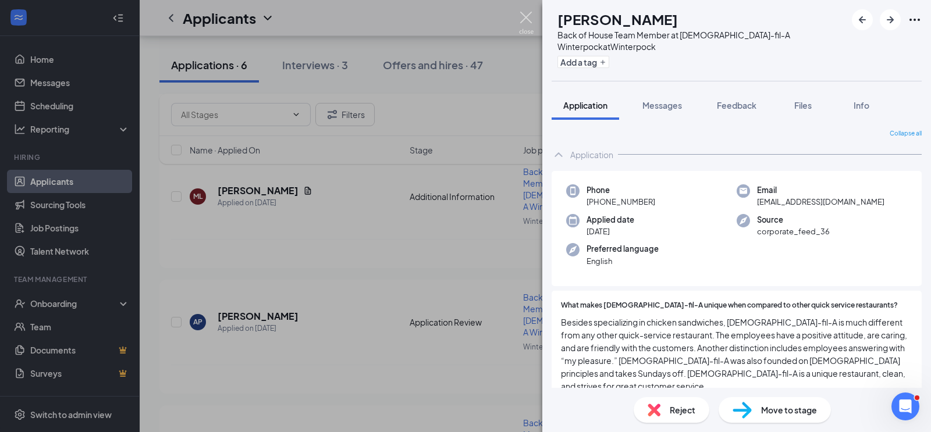
click at [525, 17] on img at bounding box center [526, 23] width 15 height 23
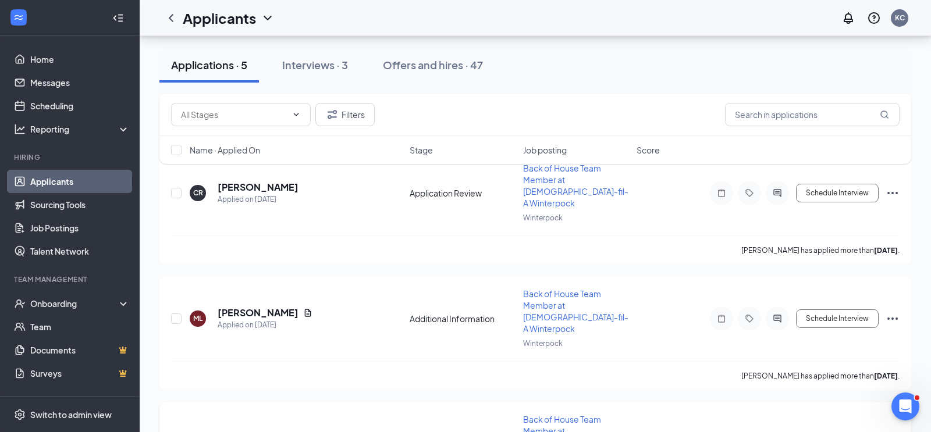
scroll to position [266, 0]
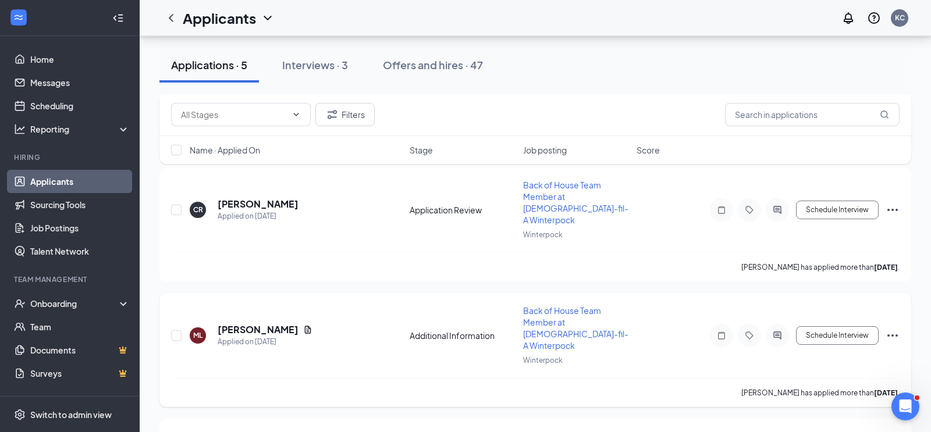
click at [891, 329] on icon "Ellipses" at bounding box center [893, 336] width 14 height 14
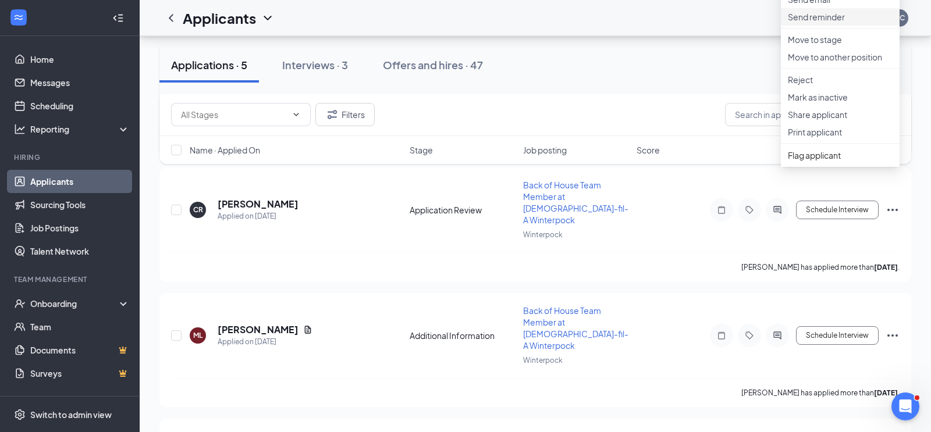
click at [835, 23] on p "Send reminder" at bounding box center [840, 17] width 105 height 12
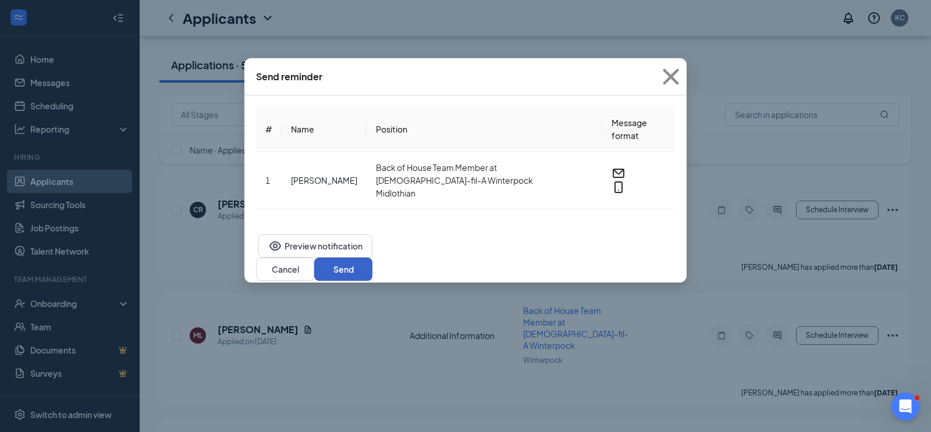
click at [372, 258] on button "Send" at bounding box center [343, 269] width 58 height 23
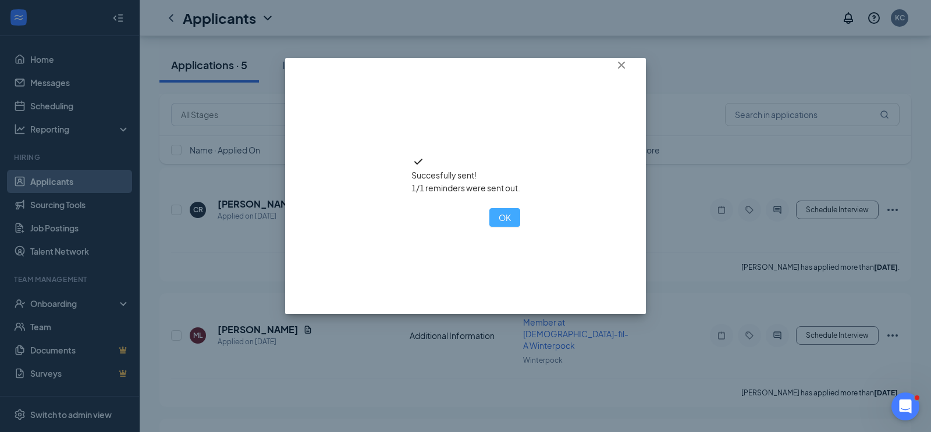
click at [489, 227] on button "OK" at bounding box center [504, 217] width 31 height 19
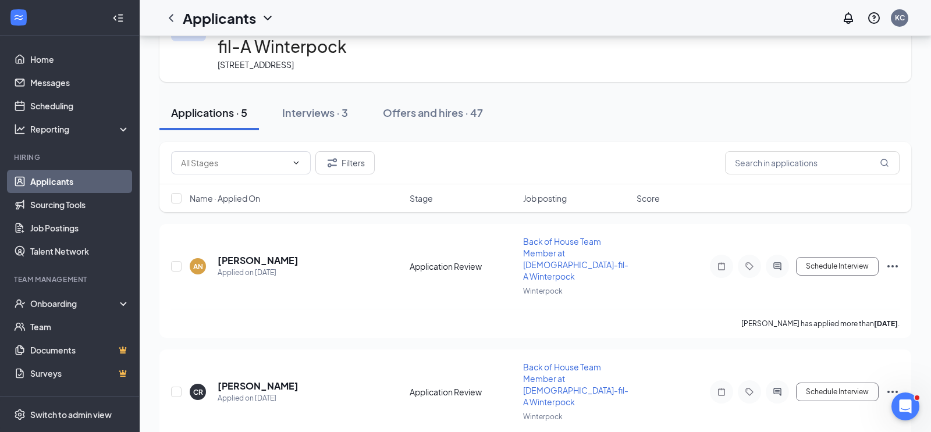
scroll to position [82, 0]
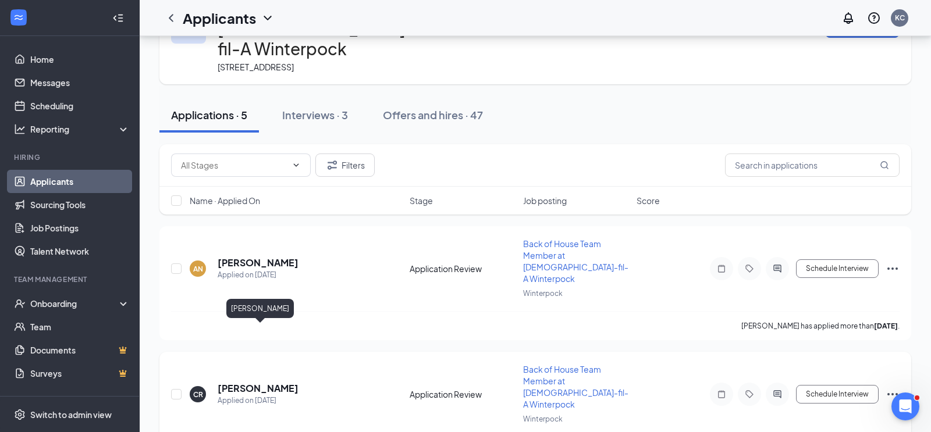
click at [298, 382] on h5 "Colby Roberts-Wrenn" at bounding box center [258, 388] width 81 height 13
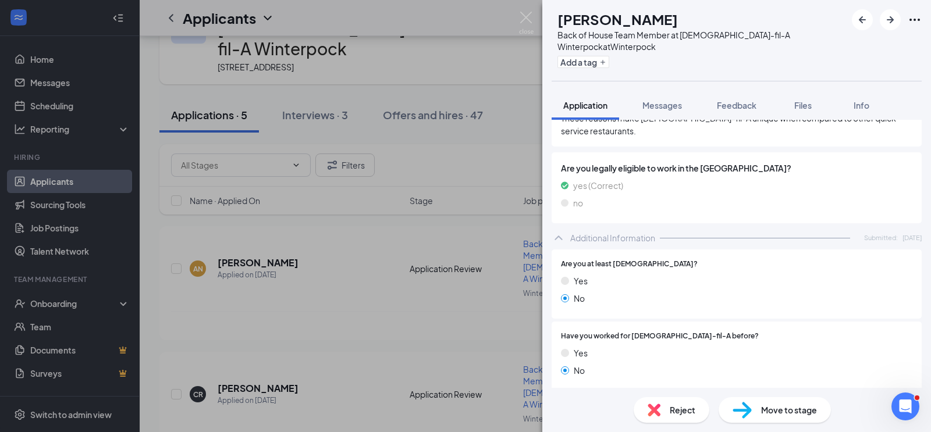
scroll to position [269, 0]
click at [680, 410] on span "Reject" at bounding box center [683, 410] width 26 height 13
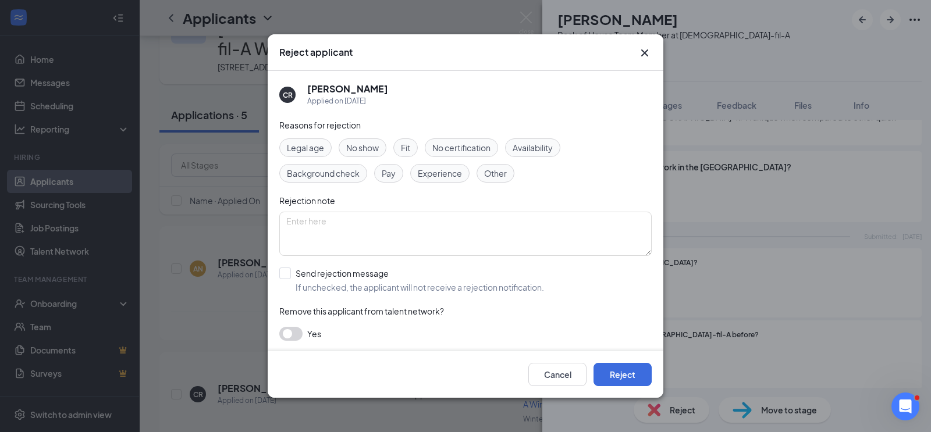
click at [319, 149] on span "Legal age" at bounding box center [305, 147] width 37 height 13
click at [287, 273] on input "Send rejection message If unchecked, the applicant will not receive a rejection…" at bounding box center [411, 281] width 265 height 26
checkbox input "true"
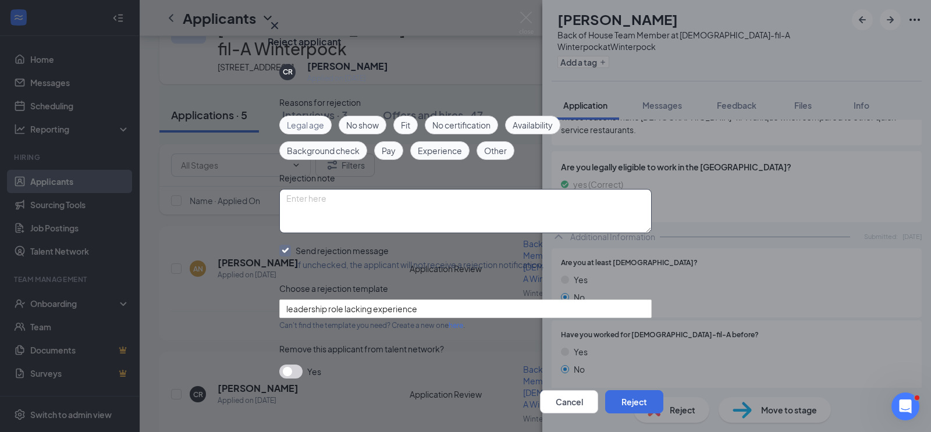
scroll to position [66, 0]
click at [367, 300] on span "leadership role lacking experience" at bounding box center [351, 308] width 131 height 17
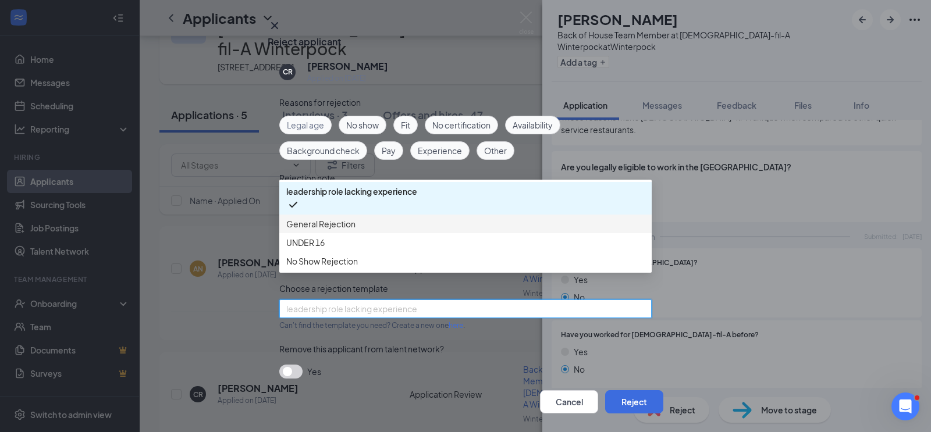
click at [335, 218] on span "General Rejection" at bounding box center [320, 224] width 69 height 13
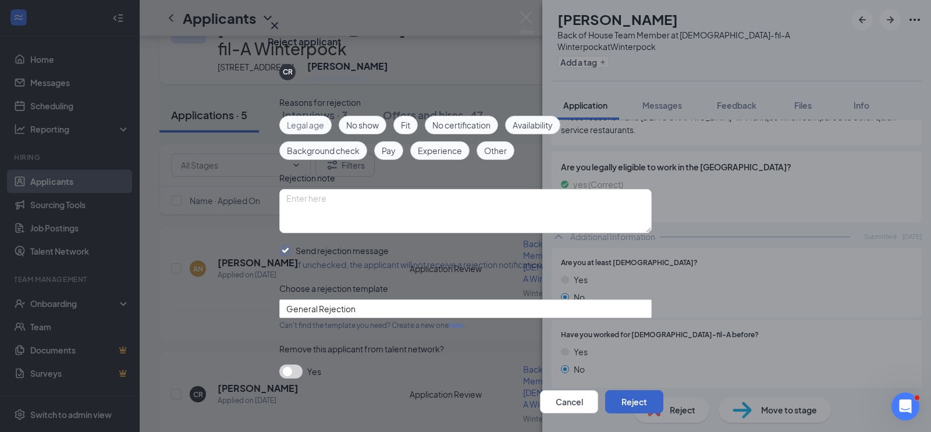
click at [607, 390] on button "Reject" at bounding box center [634, 401] width 58 height 23
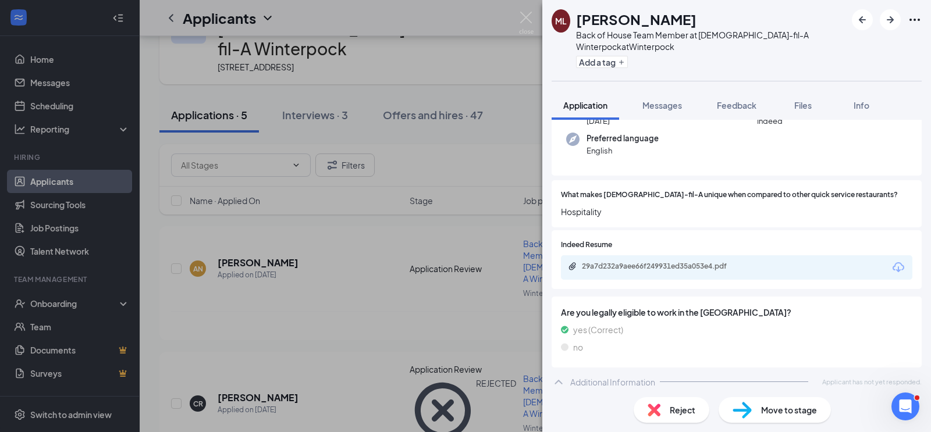
scroll to position [115, 0]
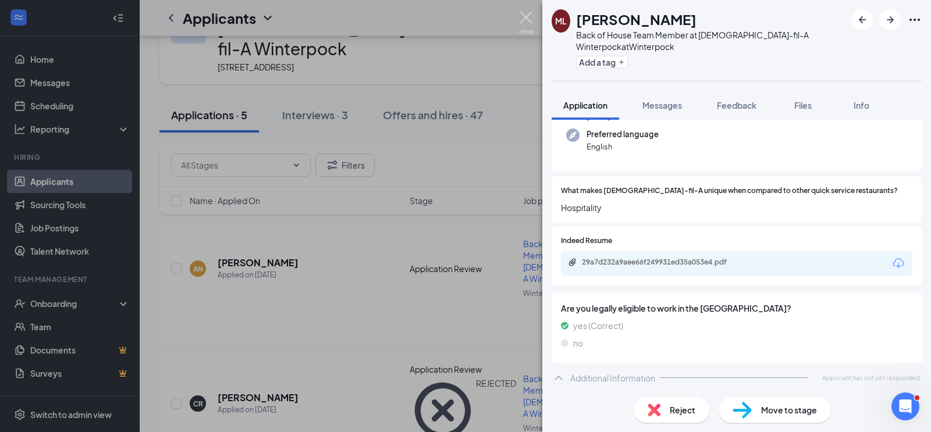
click at [528, 18] on img at bounding box center [526, 23] width 15 height 23
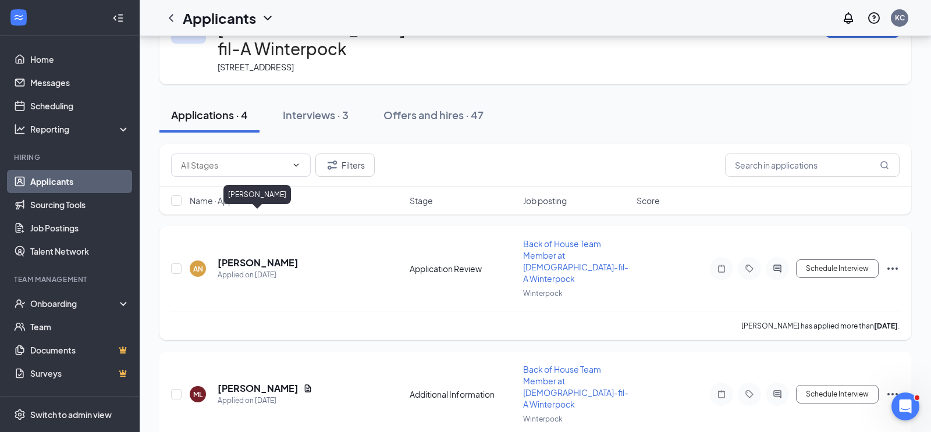
click at [279, 257] on h5 "Adrian Navarrete" at bounding box center [258, 263] width 81 height 13
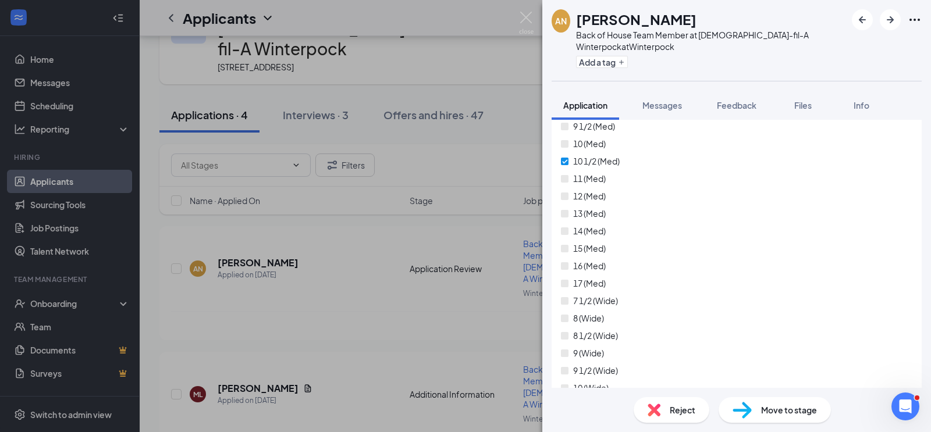
scroll to position [3993, 0]
click at [773, 414] on span "Move to stage" at bounding box center [789, 410] width 56 height 13
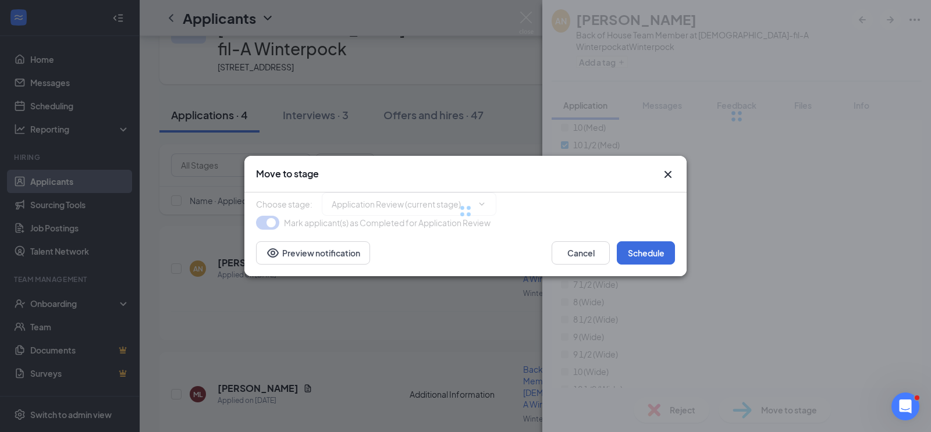
type input "Onsite Interview (next stage)"
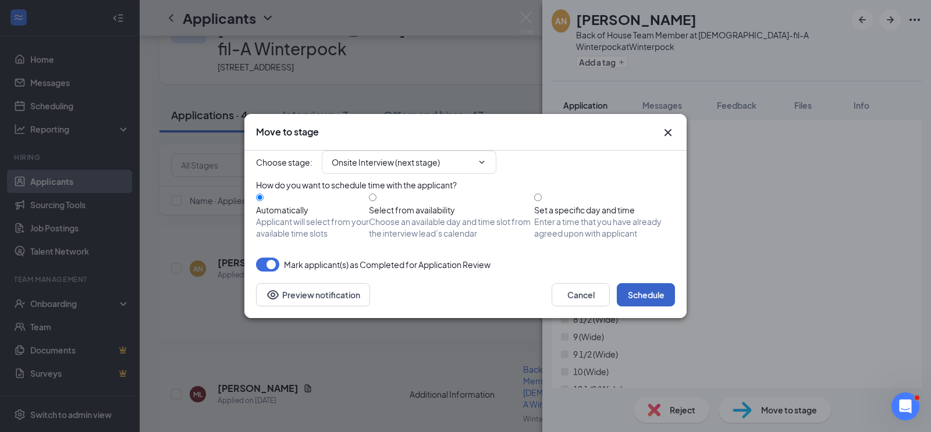
click at [662, 307] on button "Schedule" at bounding box center [646, 294] width 58 height 23
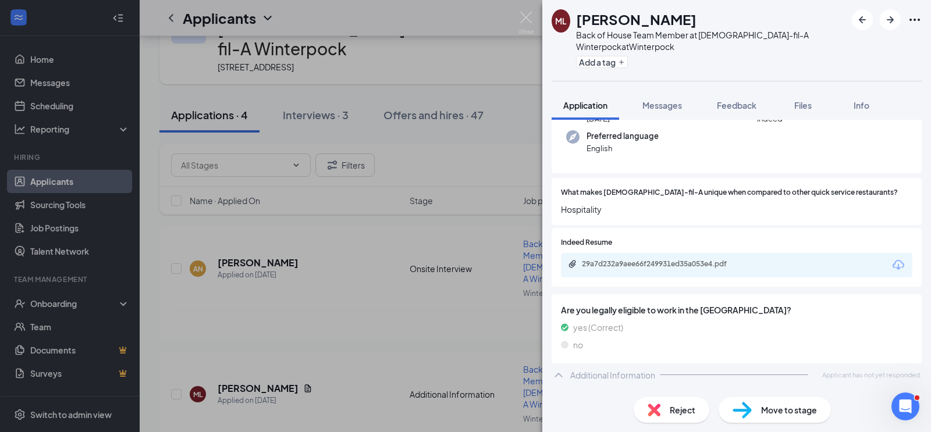
scroll to position [115, 0]
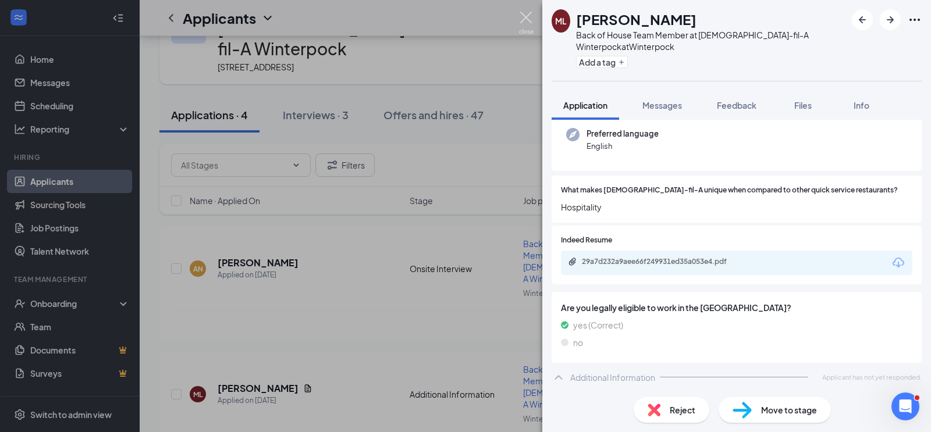
click at [525, 20] on img at bounding box center [526, 23] width 15 height 23
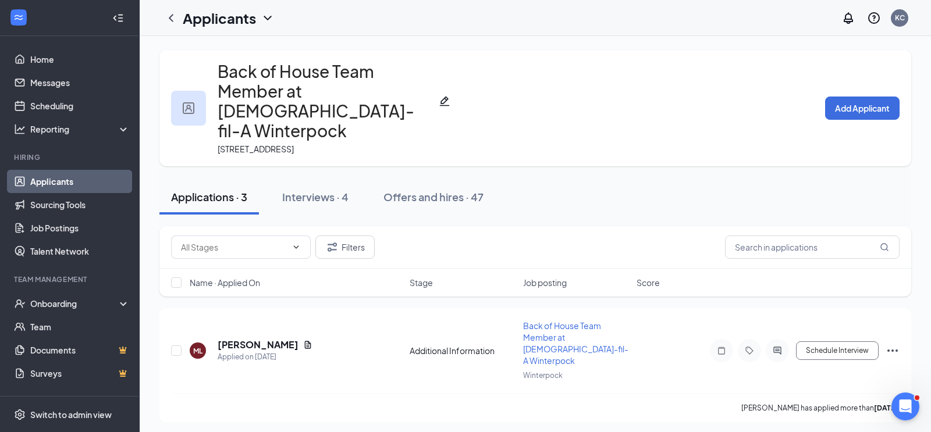
click at [266, 17] on icon "ChevronDown" at bounding box center [268, 18] width 8 height 5
click at [223, 45] on link "Applicants" at bounding box center [228, 44] width 78 height 12
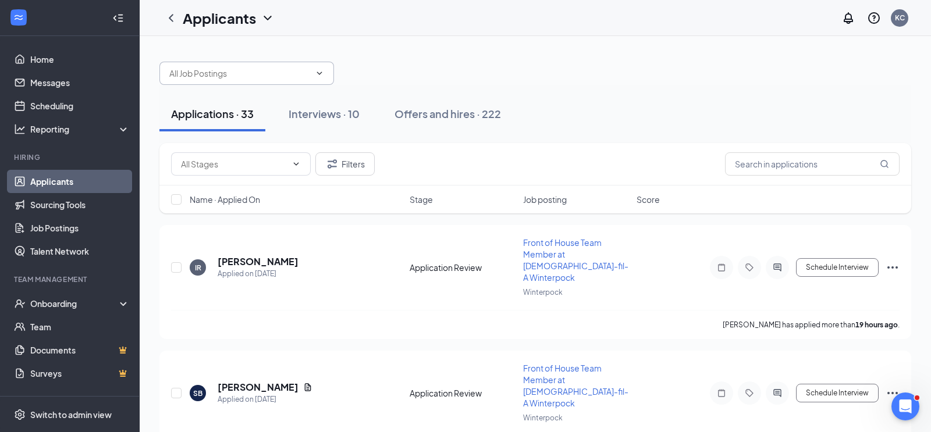
click at [211, 76] on input "text" at bounding box center [239, 73] width 141 height 13
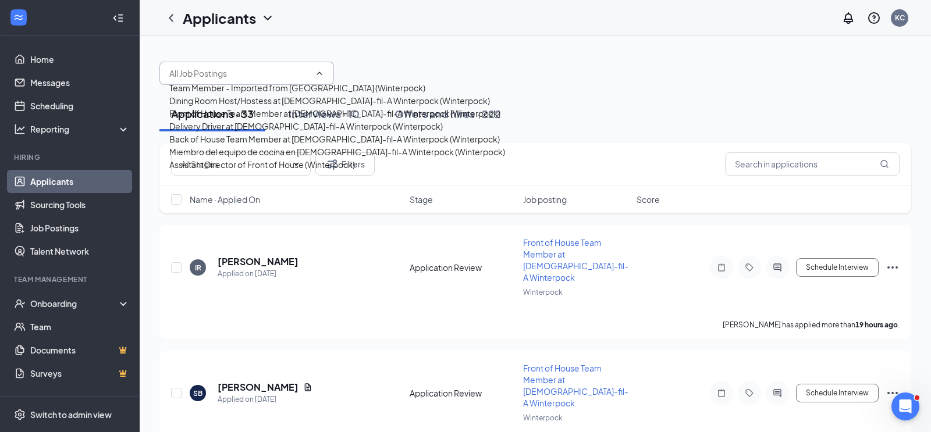
click at [219, 120] on div "Front of House Team Member at Chick-fil-A Winterpock (Winterpock)" at bounding box center [334, 113] width 331 height 13
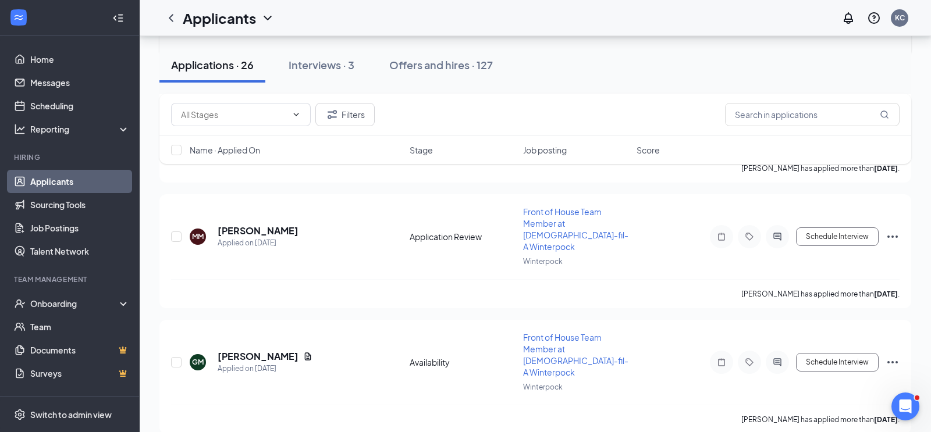
scroll to position [368, 0]
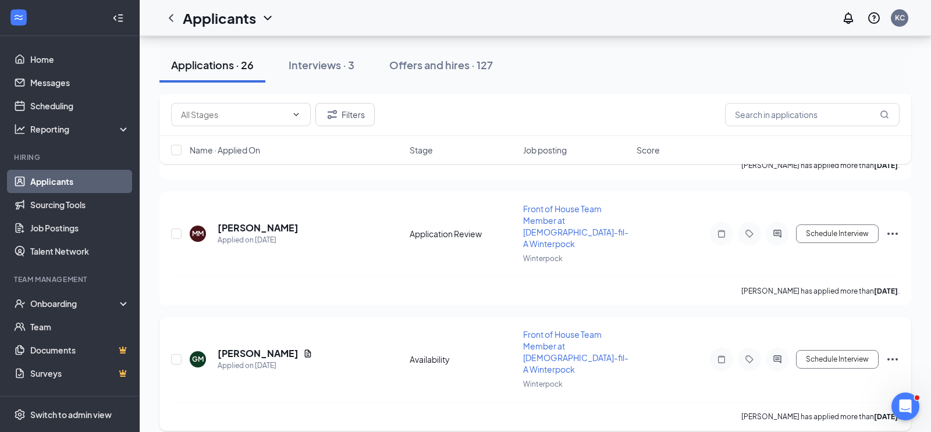
click at [894, 353] on icon "Ellipses" at bounding box center [893, 360] width 14 height 14
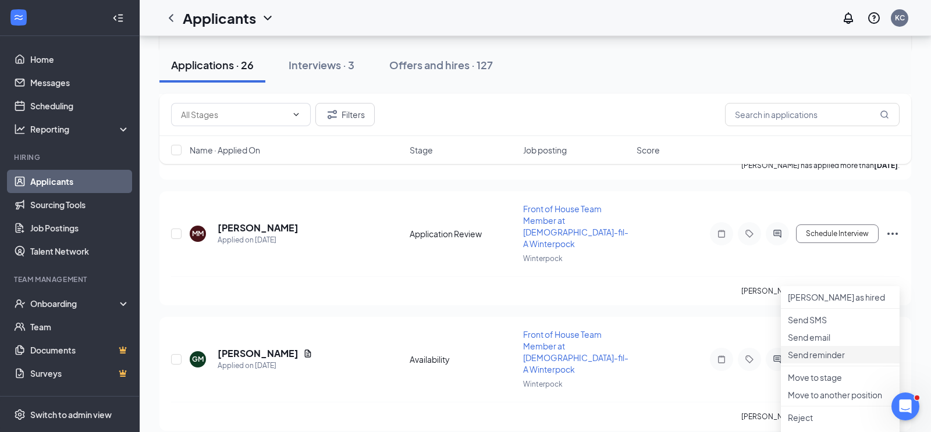
click at [831, 361] on p "Send reminder" at bounding box center [840, 355] width 105 height 12
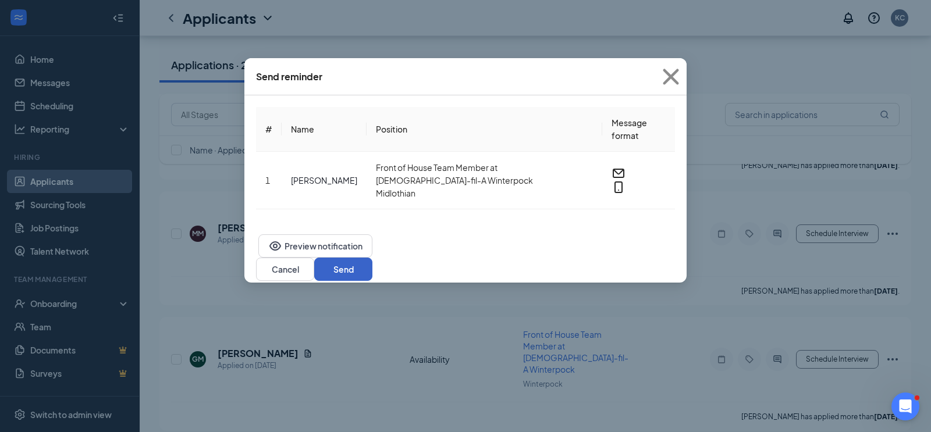
click at [372, 258] on button "Send" at bounding box center [343, 269] width 58 height 23
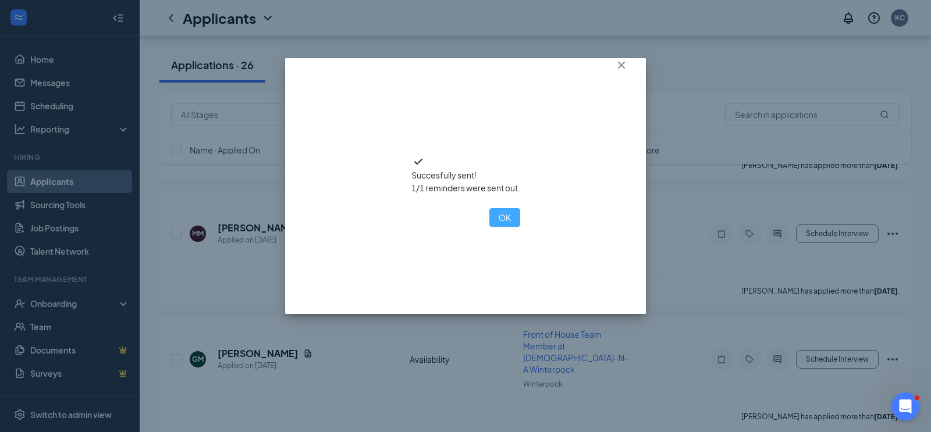
click at [489, 227] on button "OK" at bounding box center [504, 217] width 31 height 19
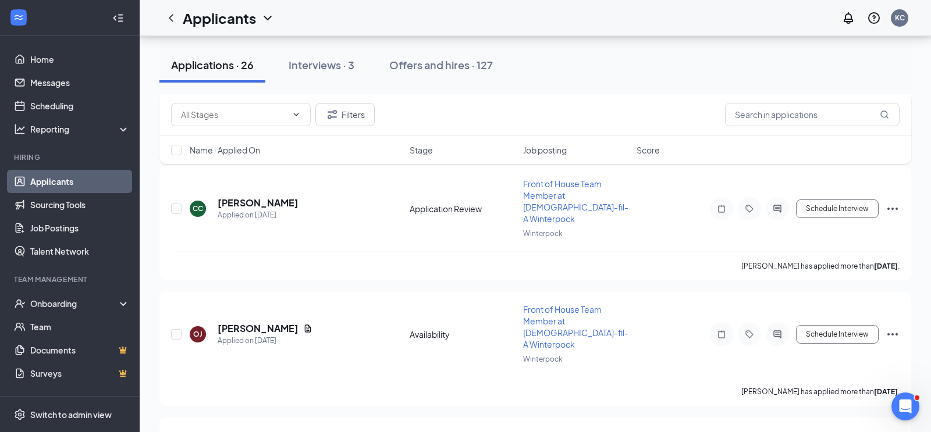
scroll to position [1004, 0]
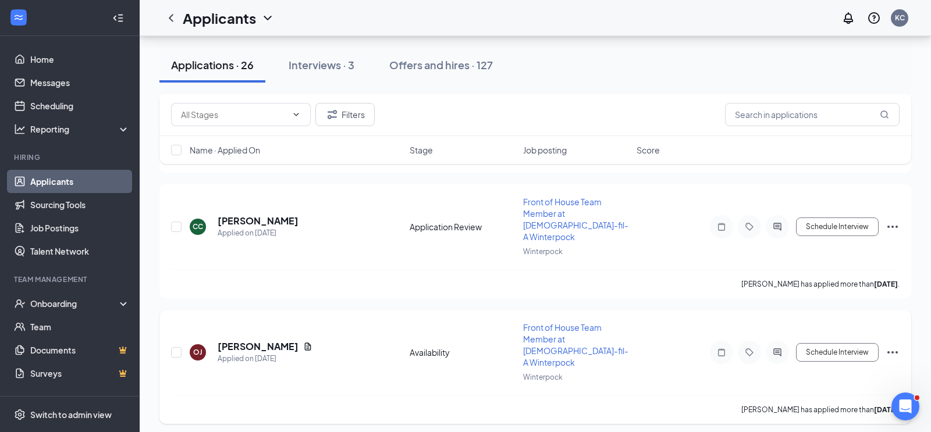
click at [897, 351] on icon "Ellipses" at bounding box center [892, 352] width 10 height 2
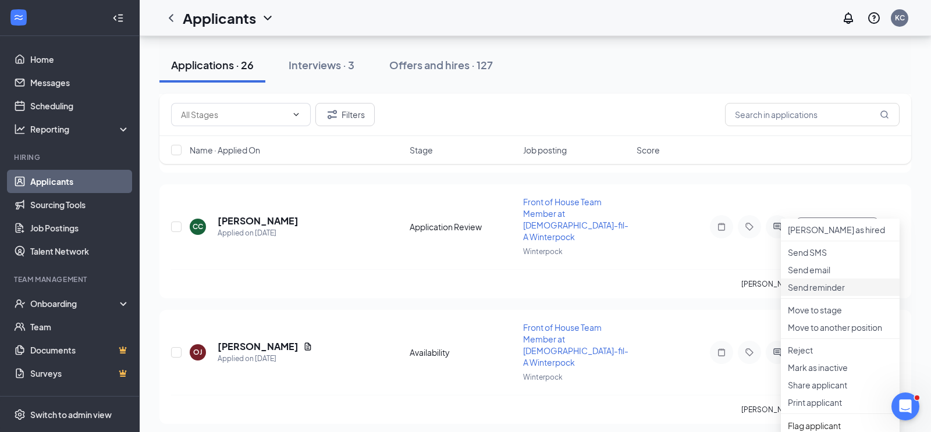
click at [833, 293] on p "Send reminder" at bounding box center [840, 288] width 105 height 12
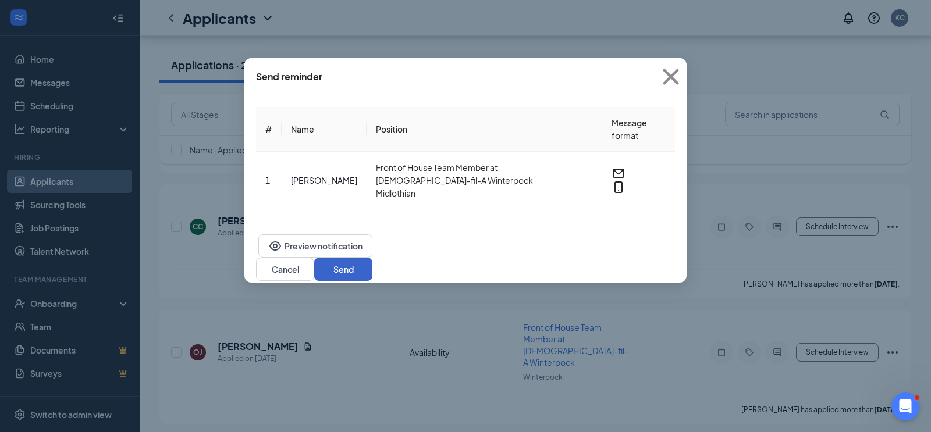
click at [372, 258] on button "Send" at bounding box center [343, 269] width 58 height 23
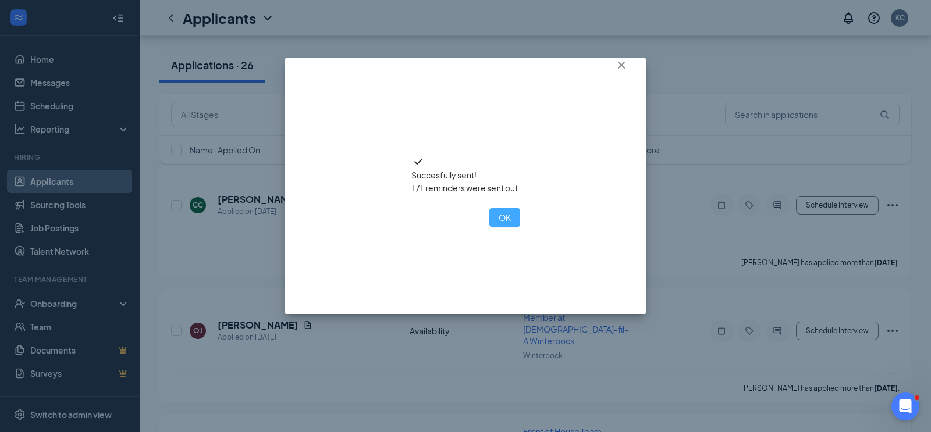
scroll to position [1036, 0]
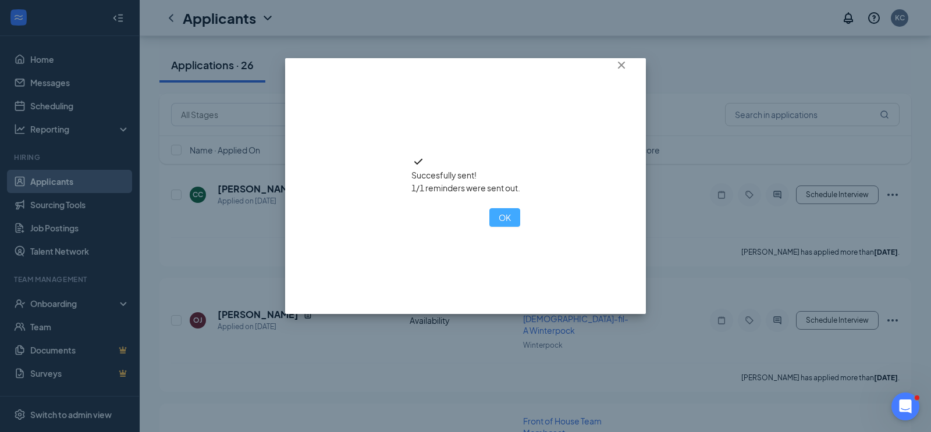
click at [489, 227] on button "OK" at bounding box center [504, 217] width 31 height 19
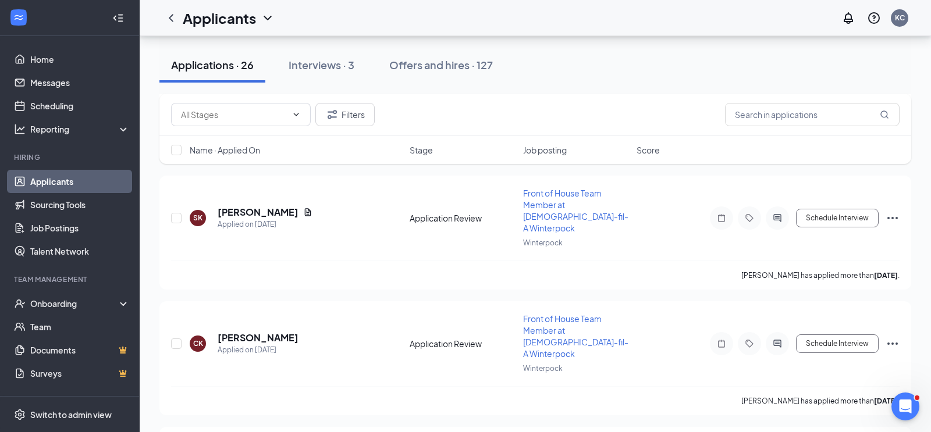
scroll to position [1761, 0]
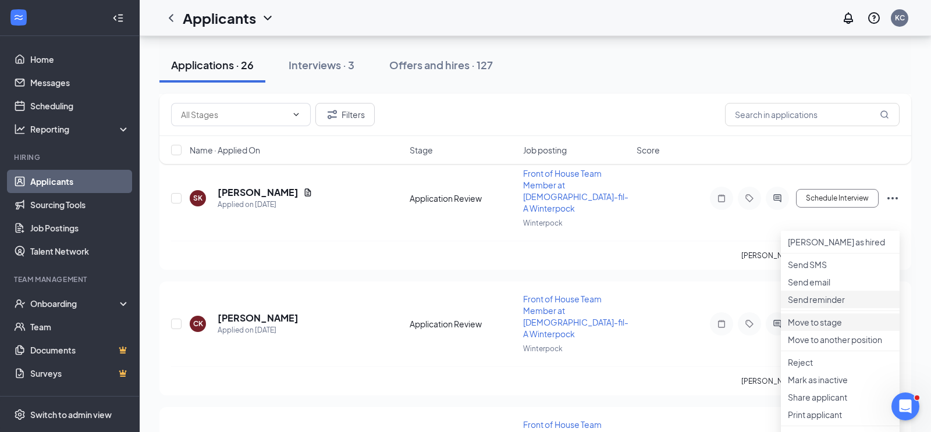
scroll to position [1785, 0]
click at [828, 307] on p "Send reminder" at bounding box center [840, 302] width 105 height 12
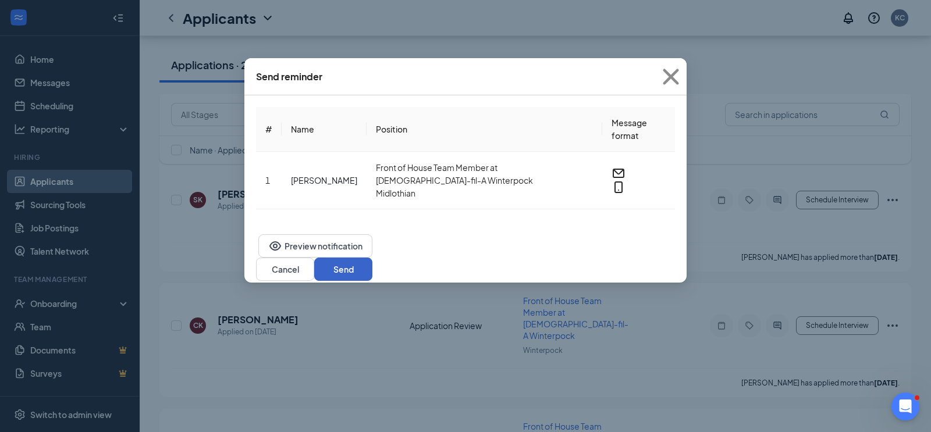
click at [372, 258] on button "Send" at bounding box center [343, 269] width 58 height 23
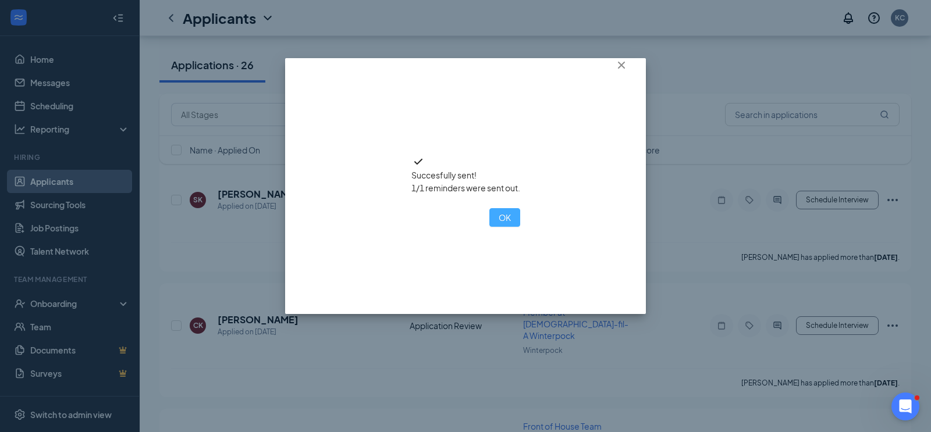
click at [489, 227] on button "OK" at bounding box center [504, 217] width 31 height 19
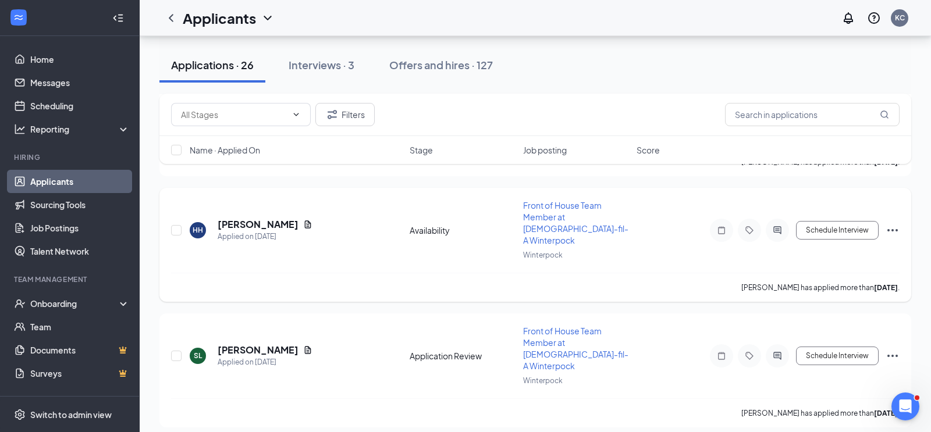
scroll to position [2005, 0]
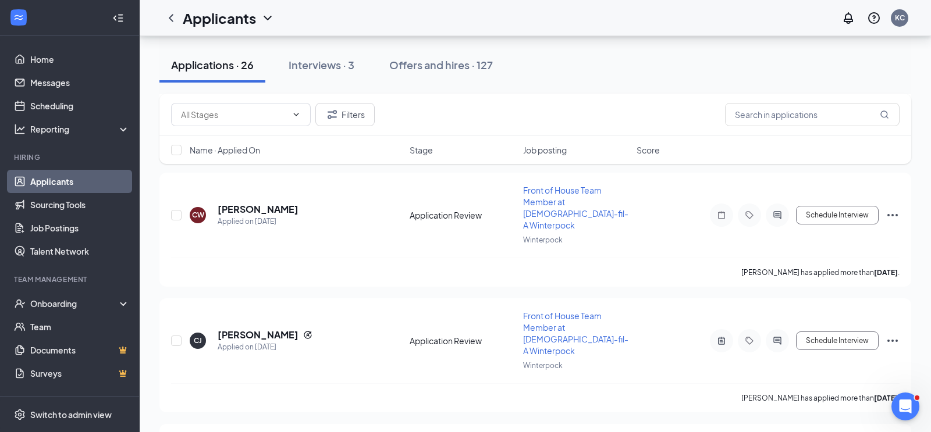
scroll to position [2652, 0]
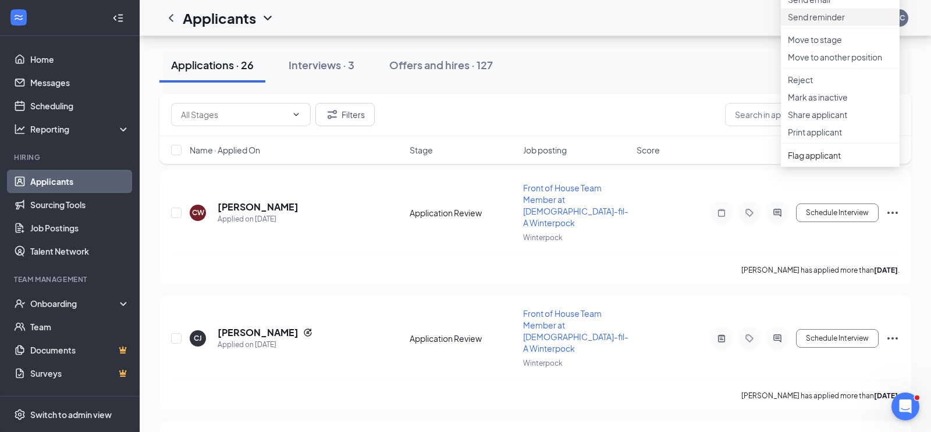
click at [824, 23] on p "Send reminder" at bounding box center [840, 17] width 105 height 12
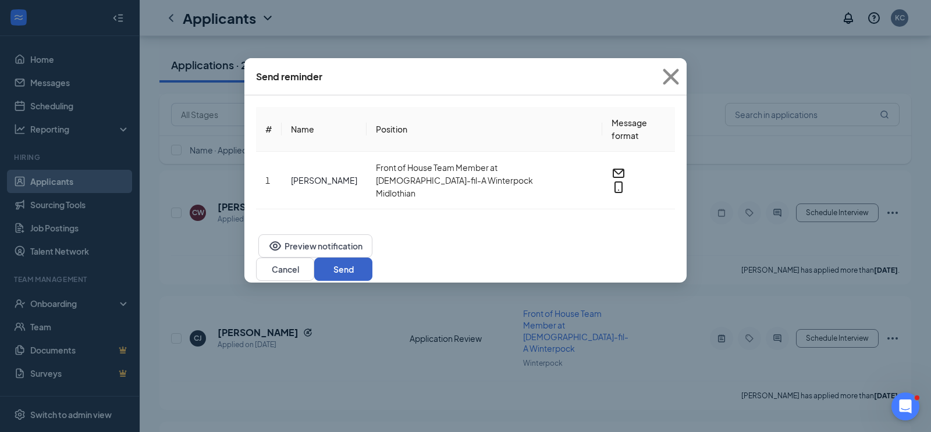
click at [372, 258] on button "Send" at bounding box center [343, 269] width 58 height 23
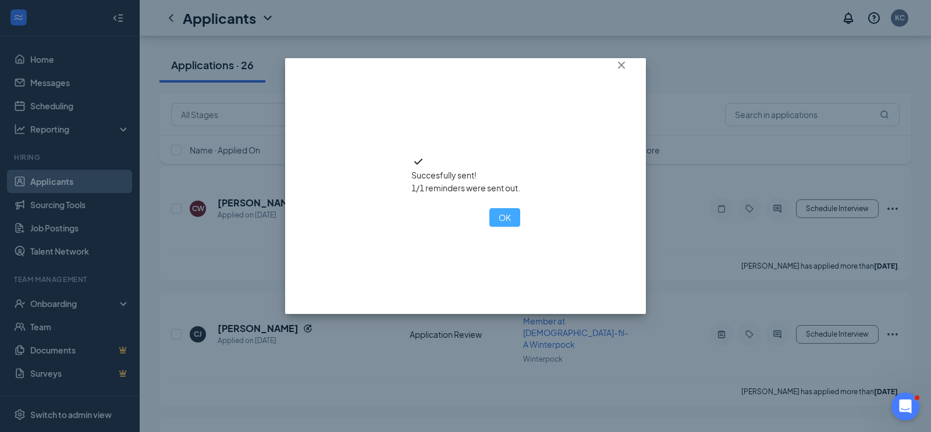
scroll to position [2659, 0]
click at [489, 227] on button "OK" at bounding box center [504, 217] width 31 height 19
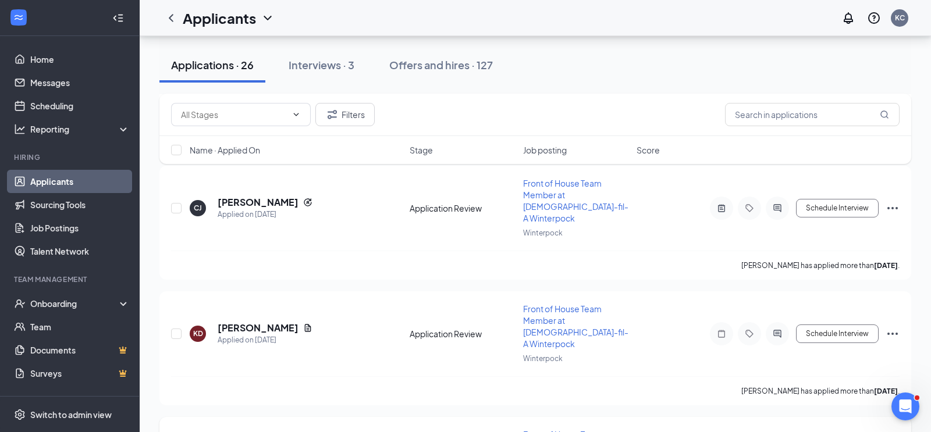
scroll to position [2791, 0]
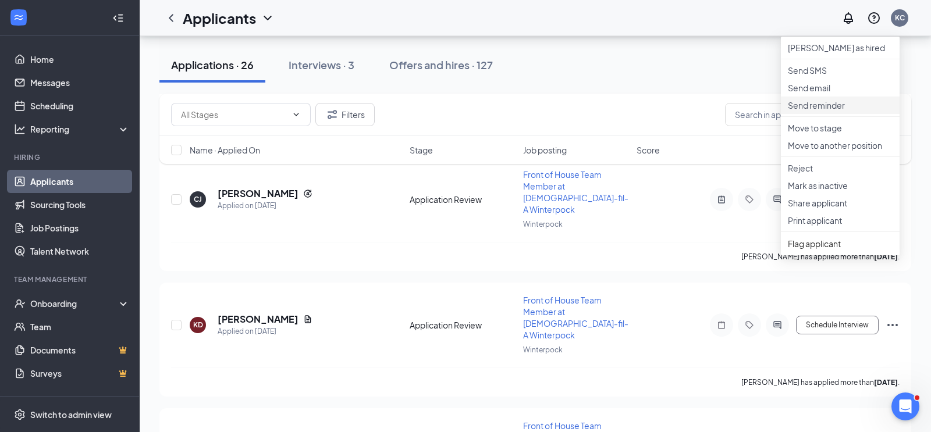
click at [819, 111] on p "Send reminder" at bounding box center [840, 105] width 105 height 12
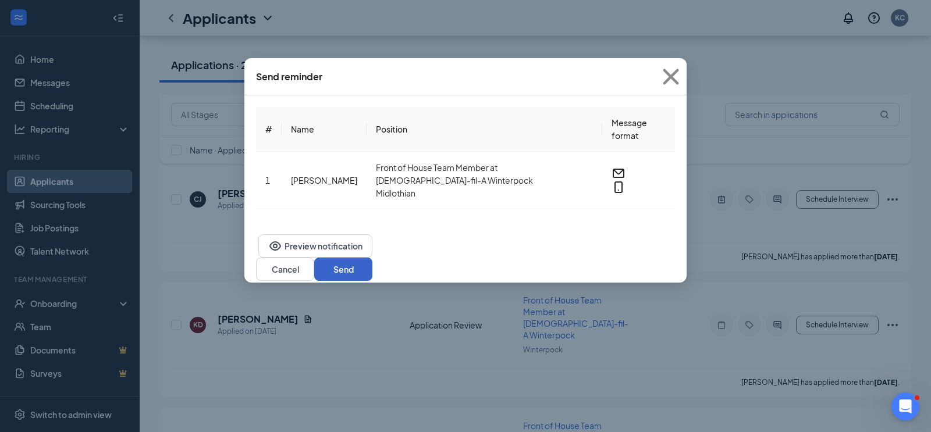
click at [372, 258] on button "Send" at bounding box center [343, 269] width 58 height 23
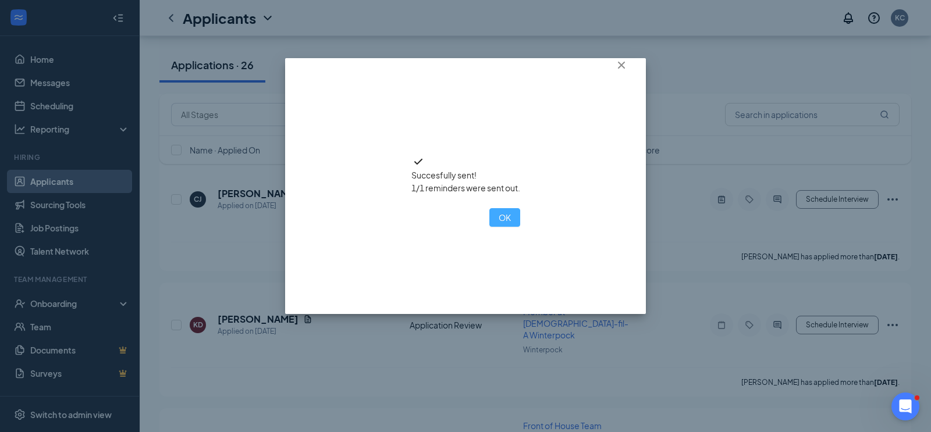
click at [489, 227] on button "OK" at bounding box center [504, 217] width 31 height 19
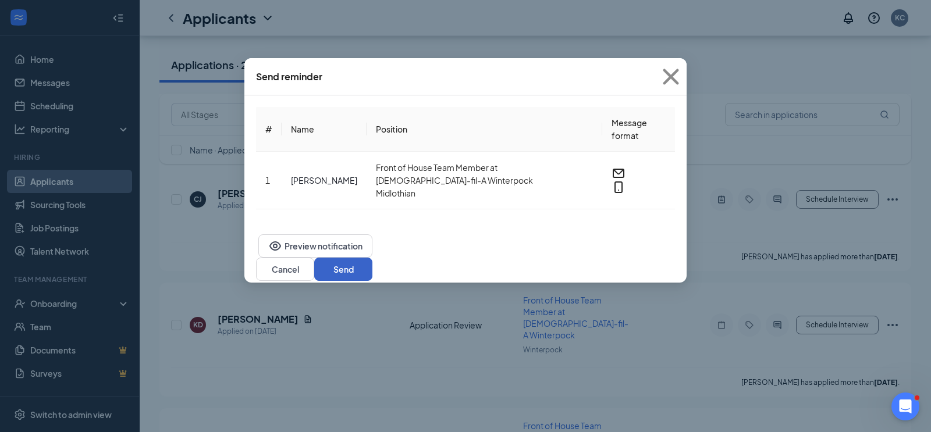
click at [372, 258] on button "Send" at bounding box center [343, 269] width 58 height 23
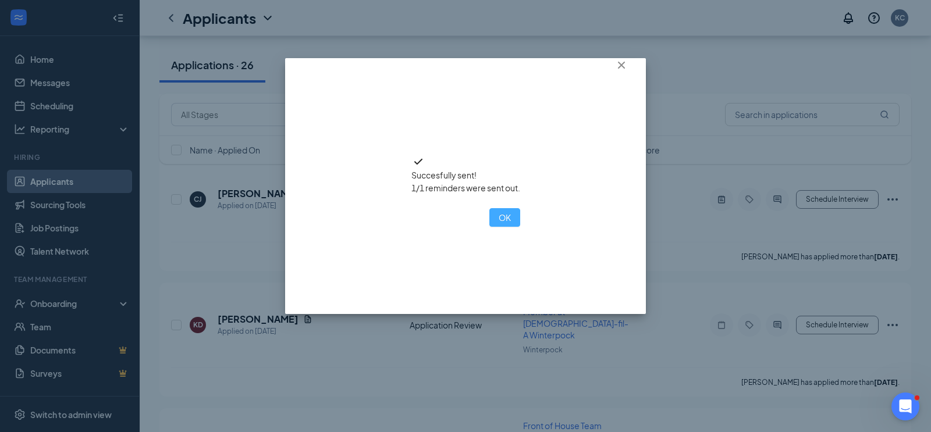
click at [489, 227] on button "OK" at bounding box center [504, 217] width 31 height 19
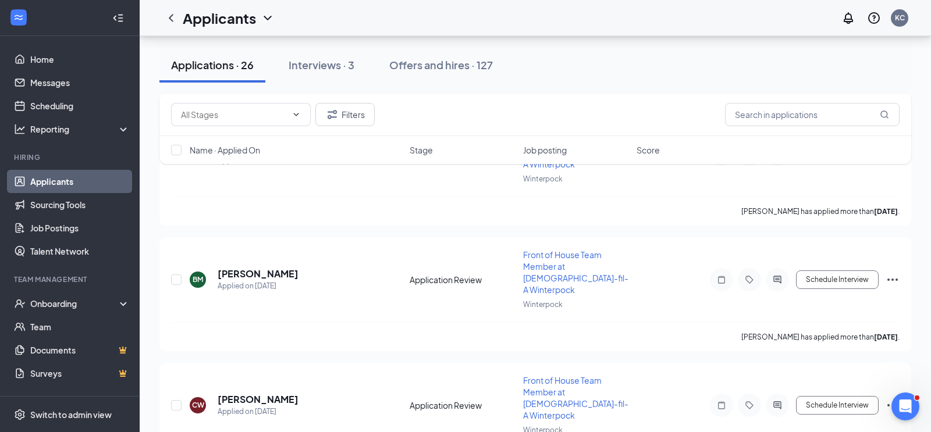
scroll to position [2456, 0]
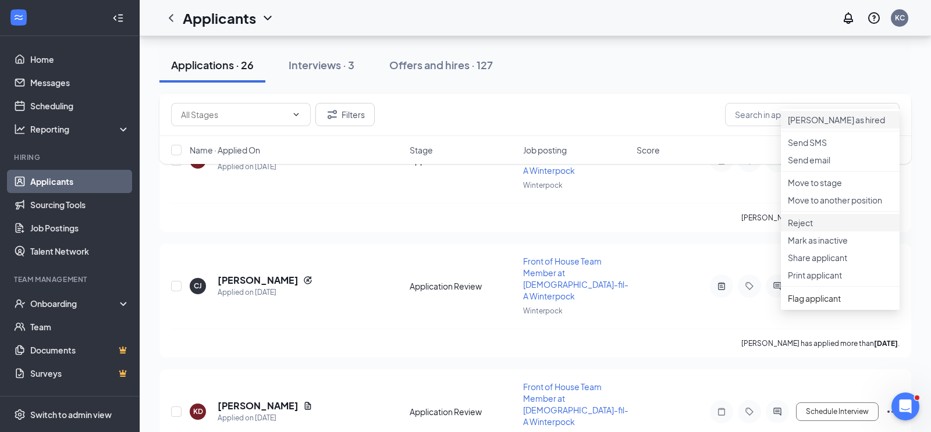
scroll to position [2705, 0]
click at [837, 246] on p "Mark as inactive" at bounding box center [840, 240] width 105 height 12
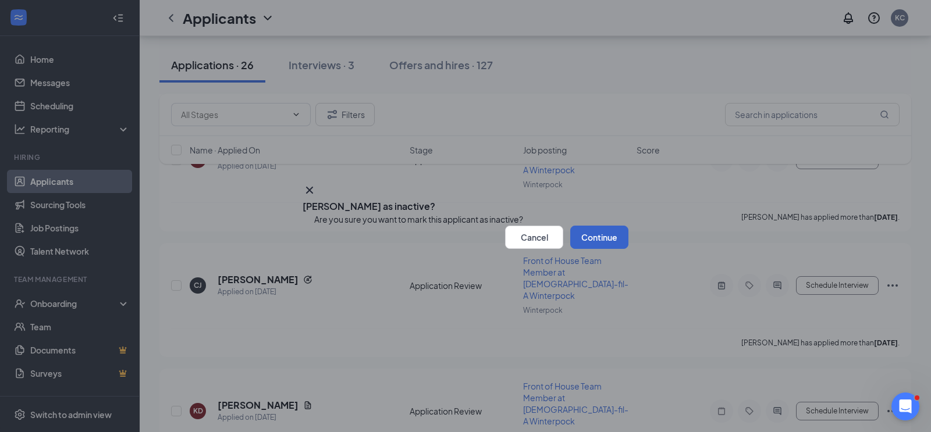
click at [595, 249] on button "Continue" at bounding box center [599, 237] width 58 height 23
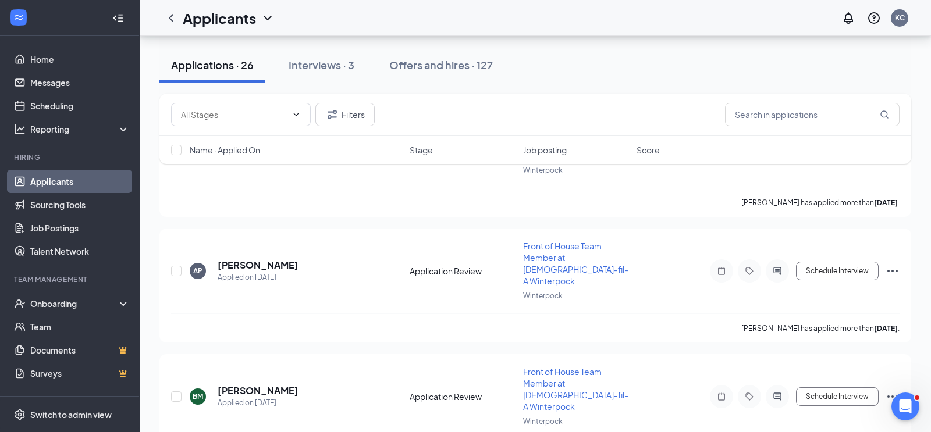
scroll to position [2337, 0]
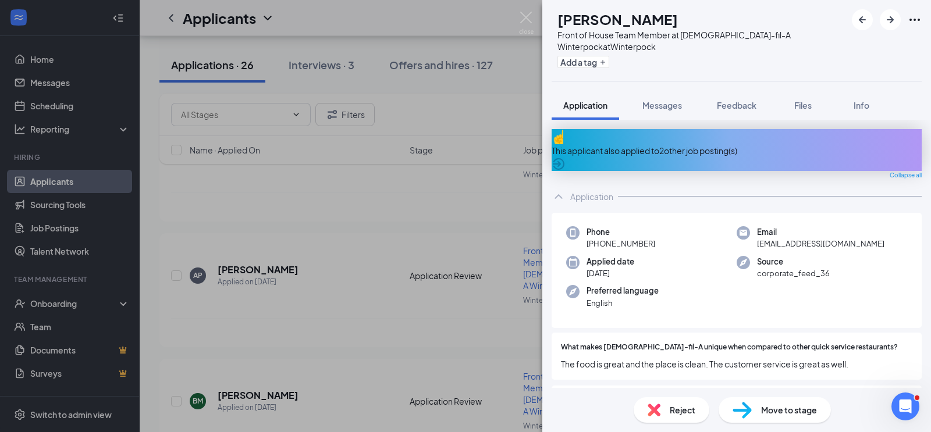
click at [564, 158] on icon "ArrowCircle" at bounding box center [559, 164] width 12 height 12
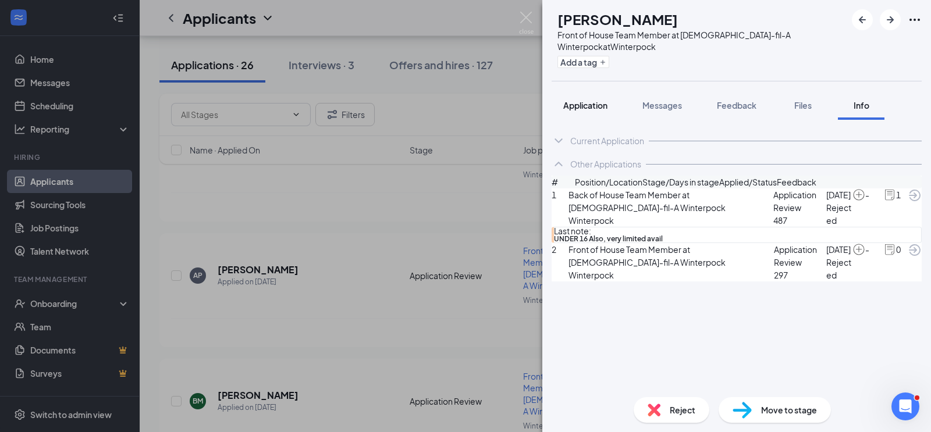
click at [597, 107] on span "Application" at bounding box center [585, 105] width 44 height 10
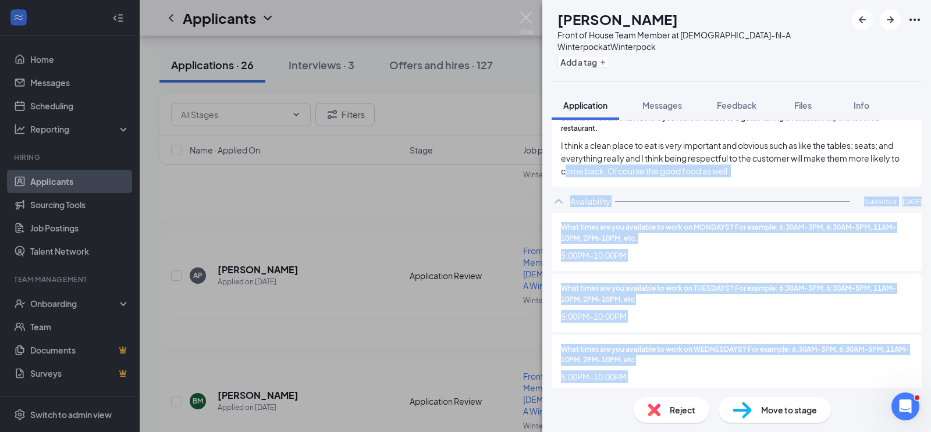
scroll to position [1084, 0]
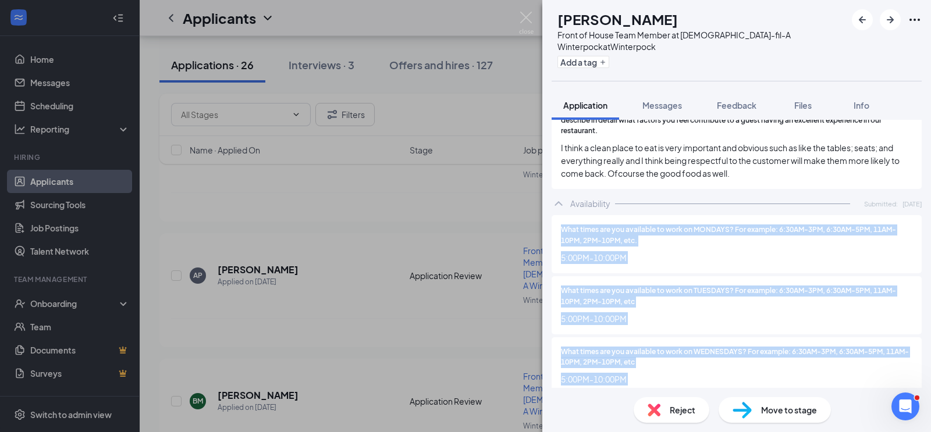
drag, startPoint x: 644, startPoint y: 347, endPoint x: 559, endPoint y: 184, distance: 183.5
copy div "What times are you available to work on MONDAYS? For example: 6:30AM-3PM, 6:30A…"
click at [737, 107] on span "Feedback" at bounding box center [737, 105] width 40 height 10
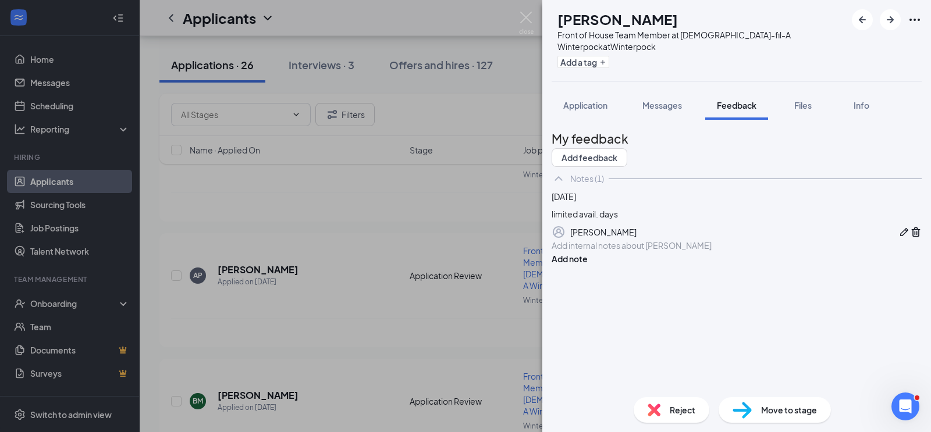
click at [611, 252] on div at bounding box center [736, 246] width 369 height 12
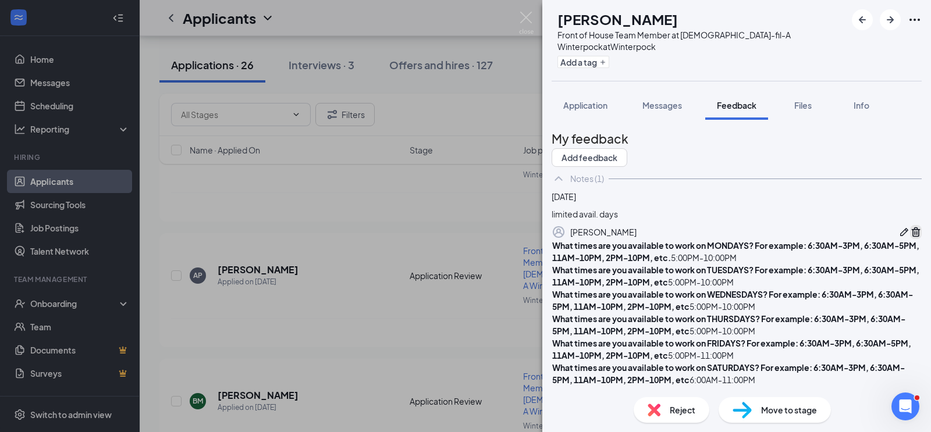
click at [912, 237] on icon "Trash" at bounding box center [916, 233] width 9 height 10
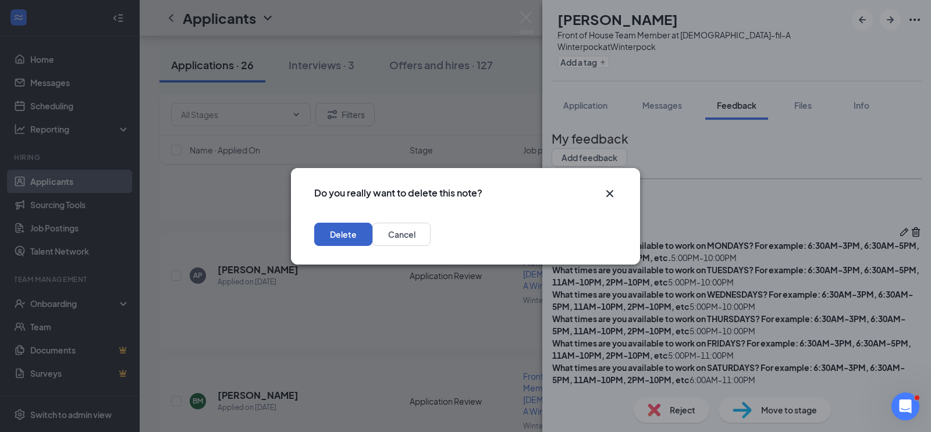
click at [372, 235] on button "Delete" at bounding box center [343, 234] width 58 height 23
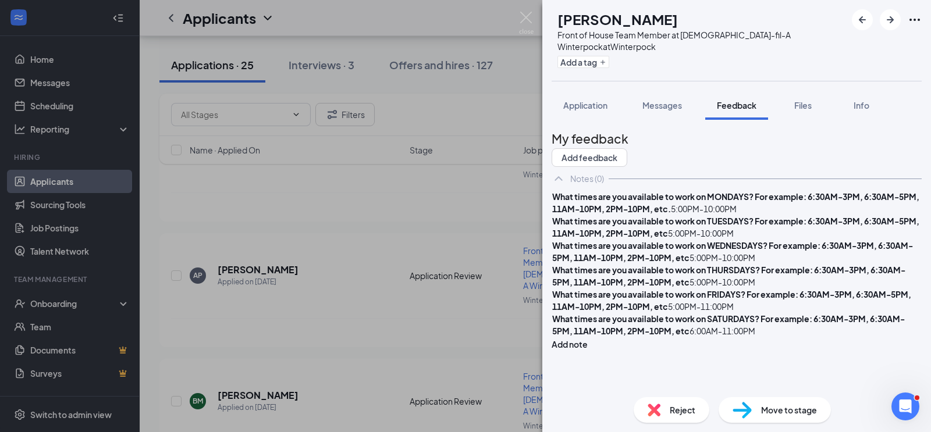
click at [730, 215] on div "What times are you available to work on MONDAYS? For example: 6:30AM-3PM, 6:30A…" at bounding box center [736, 203] width 369 height 24
drag, startPoint x: 815, startPoint y: 244, endPoint x: 780, endPoint y: 227, distance: 38.8
click at [780, 215] on div "What times are you available to work on MONDAYS? For example: 6:30AM-3PM, 6:30A…" at bounding box center [736, 203] width 369 height 24
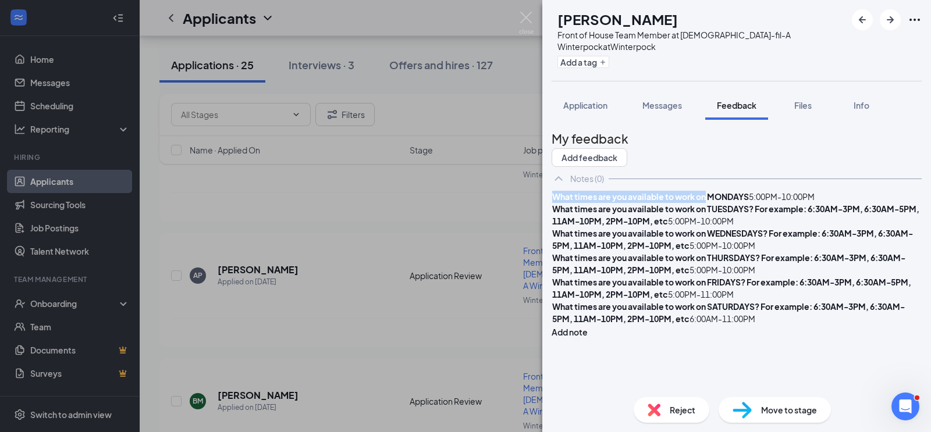
drag, startPoint x: 731, startPoint y: 231, endPoint x: 576, endPoint y: 230, distance: 154.8
click at [576, 202] on span "What times are you available to work on MONDAYS" at bounding box center [650, 196] width 197 height 10
click at [587, 203] on div "MONDAYS 5:00PM-10:00PM" at bounding box center [736, 197] width 369 height 12
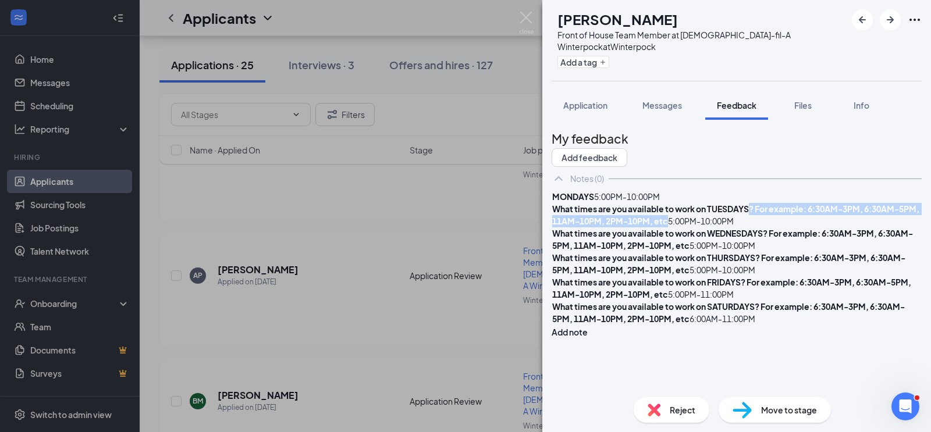
drag, startPoint x: 813, startPoint y: 279, endPoint x: 775, endPoint y: 265, distance: 40.9
click at [775, 228] on div "What times are you available to work on TUESDAYS? For example: 6:30AM-3PM, 6:30…" at bounding box center [736, 215] width 369 height 24
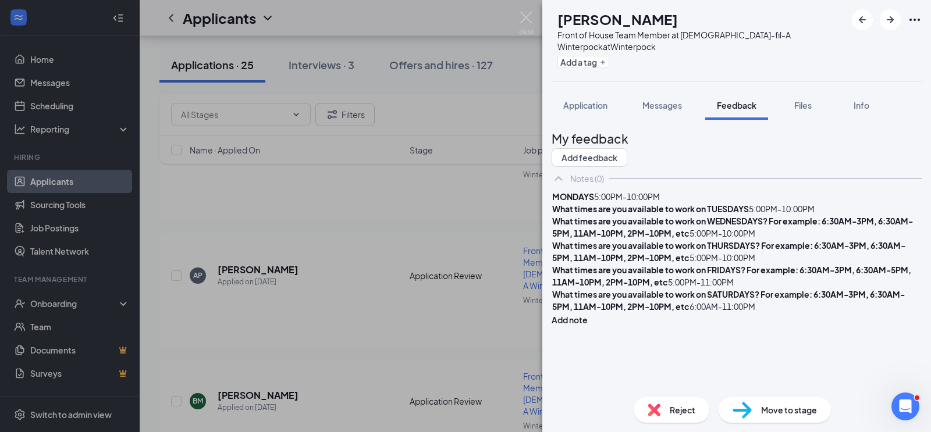
drag, startPoint x: 733, startPoint y: 268, endPoint x: 661, endPoint y: 255, distance: 72.8
click at [661, 255] on div "MONDAYS 5:00PM-10:00PM What times are you available to work on TUESDAYS 5:00PM-…" at bounding box center [736, 252] width 369 height 122
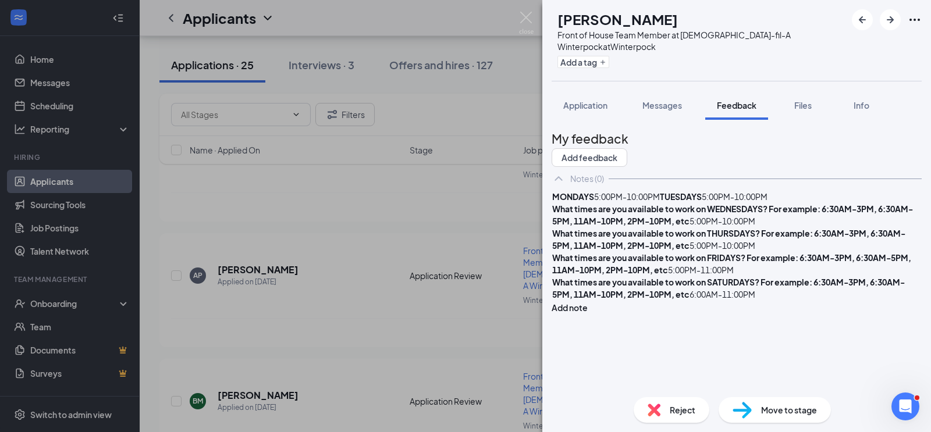
click at [641, 203] on div "MONDAYS 5:00PM-10:00PM TUESDAYS 5:00PM-10:00PM" at bounding box center [736, 197] width 369 height 12
drag, startPoint x: 812, startPoint y: 302, endPoint x: 793, endPoint y: 289, distance: 23.1
click at [793, 228] on div "What times are you available to work on WEDNESDAYS? For example: 6:30AM-3PM, 6:…" at bounding box center [736, 215] width 369 height 24
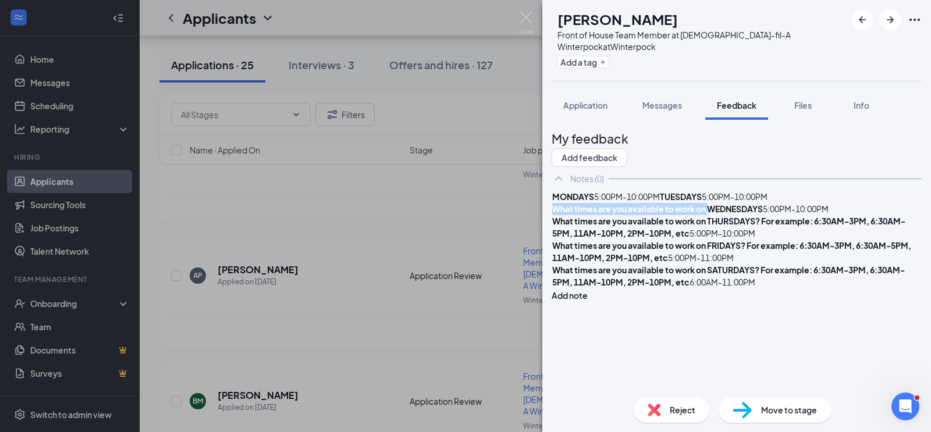
drag, startPoint x: 731, startPoint y: 290, endPoint x: 575, endPoint y: 289, distance: 155.9
click at [575, 214] on span "What times are you available to work on WEDNESDAYS" at bounding box center [657, 209] width 211 height 10
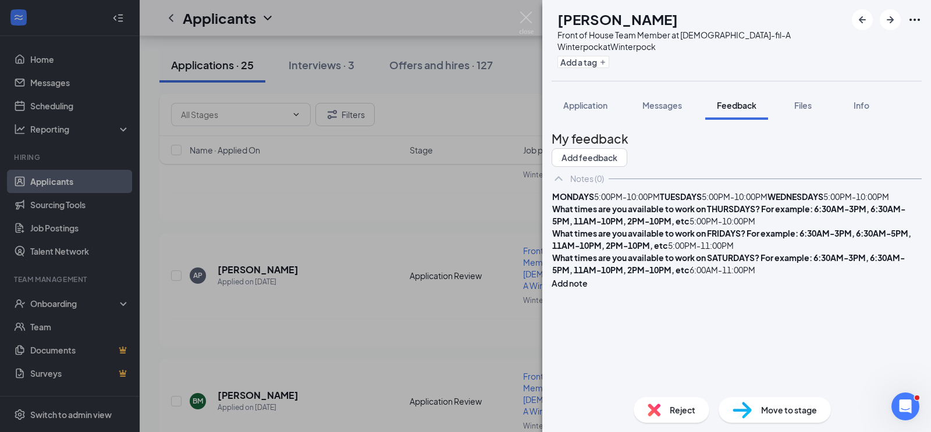
click at [628, 203] on div "MONDAYS 5:00PM-10:00PM TUESDAYS 5:00PM-10:00PM WEDNESDAYS 5:00PM-10:00PM" at bounding box center [736, 197] width 369 height 12
drag, startPoint x: 732, startPoint y: 315, endPoint x: 605, endPoint y: 308, distance: 127.0
click at [605, 276] on div "MONDAYS 5:00PM-10:00PM TUESDAYS 5:00PM-10:00PM WEDNESDAYS 5:00PM-10:00PM What t…" at bounding box center [736, 234] width 369 height 86
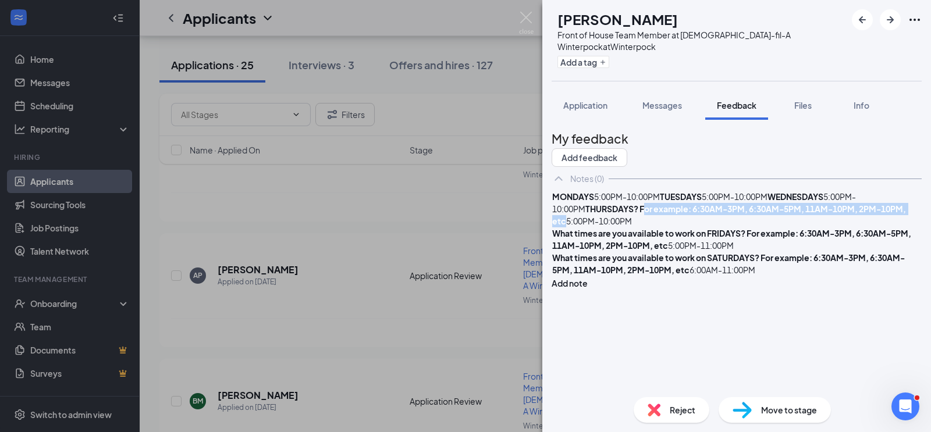
drag, startPoint x: 677, startPoint y: 315, endPoint x: 632, endPoint y: 304, distance: 45.4
click at [632, 228] on div "MONDAYS 5:00PM-10:00PM TUESDAYS 5:00PM-10:00PM WEDNESDAYS 5:00PM-10:00PM THURSD…" at bounding box center [736, 209] width 369 height 37
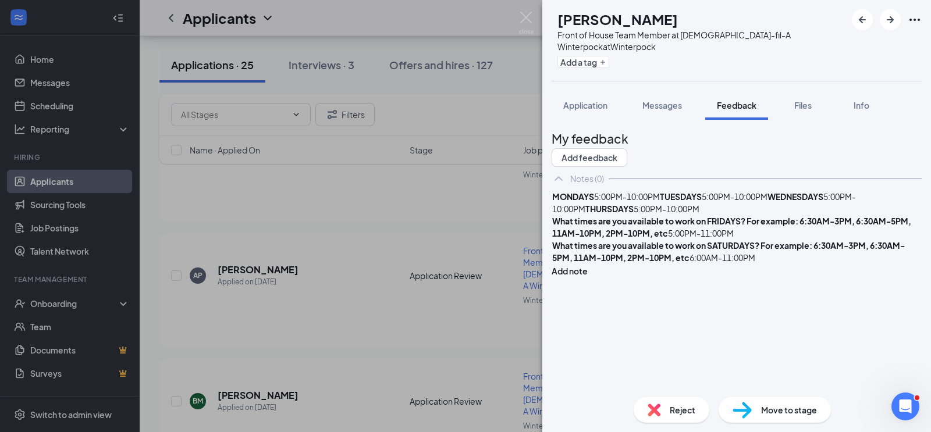
click at [660, 215] on div "MONDAYS 5:00PM-10:00PM TUESDAYS 5:00PM-10:00PM WEDNESDAYS 5:00PM-10:00PM THURSD…" at bounding box center [736, 203] width 369 height 24
drag, startPoint x: 731, startPoint y: 327, endPoint x: 581, endPoint y: 328, distance: 150.1
click at [581, 239] on span "What times are you available to work on FRIDAYS? For example: 6:30AM-3PM, 6:30A…" at bounding box center [732, 227] width 360 height 23
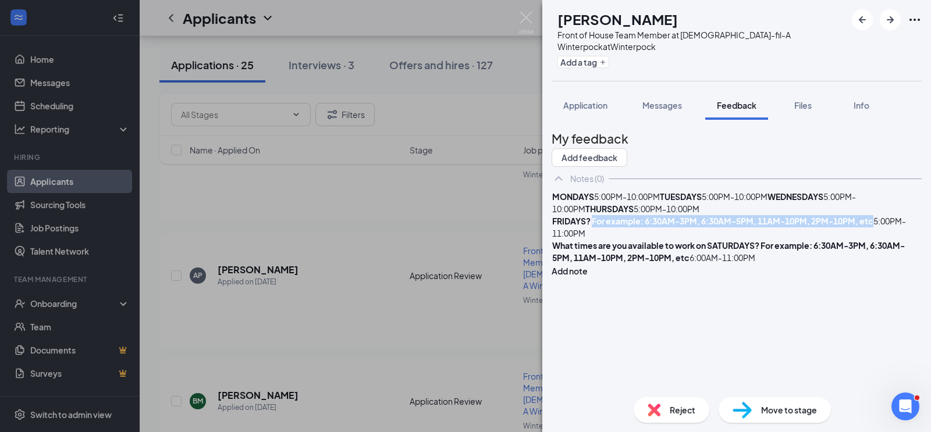
drag, startPoint x: 651, startPoint y: 340, endPoint x: 614, endPoint y: 324, distance: 39.6
click at [615, 240] on div "FRIDAYS? For example: 6:30AM-3PM, 6:30AM-5PM, 11AM-10PM, 2PM-10PM, etc 5:00PM-1…" at bounding box center [736, 227] width 369 height 24
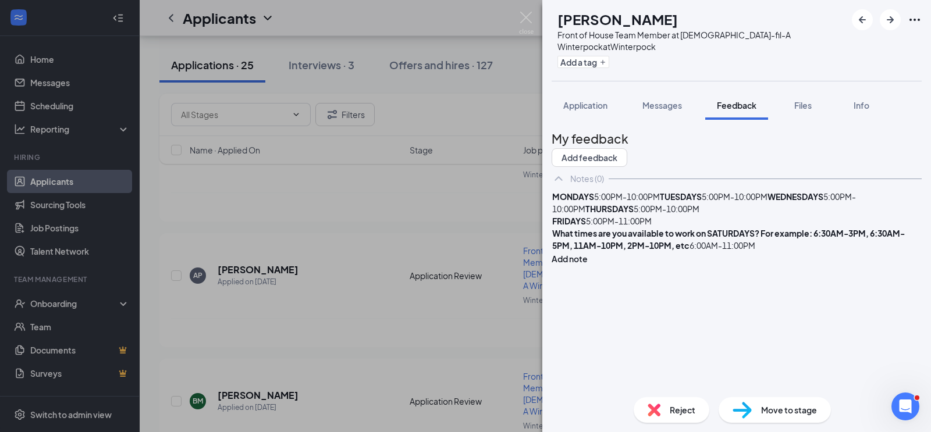
click at [670, 228] on div "FRIDAYS 5:00PM-11:00PM" at bounding box center [736, 221] width 369 height 12
drag, startPoint x: 733, startPoint y: 336, endPoint x: 558, endPoint y: 334, distance: 175.2
click at [558, 265] on div "MONDAYS 5:00PM-10:00PM TUESDAYS 5:00PM-10:00PM WEDNESDAYS 5:00PM-10:00PM THURSD…" at bounding box center [737, 227] width 370 height 75
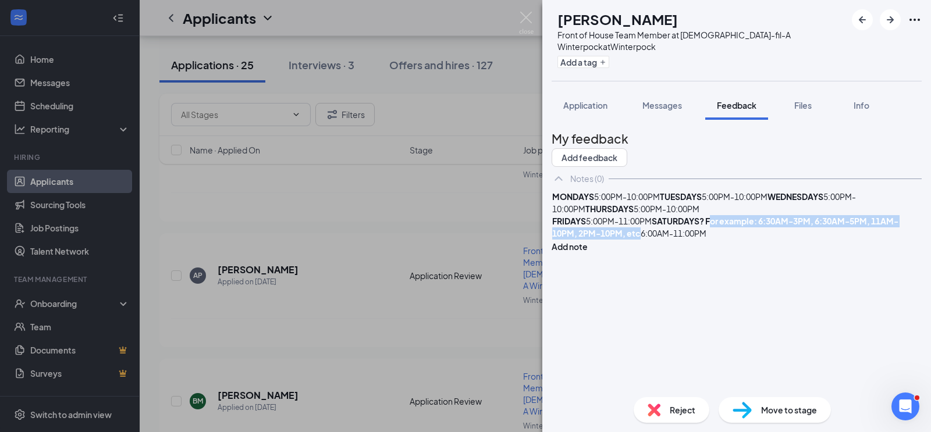
drag, startPoint x: 669, startPoint y: 342, endPoint x: 634, endPoint y: 329, distance: 36.6
click at [634, 240] on div "FRIDAYS 5:00PM-11:00PM SATURDAYS? For example: 6:30AM-3PM, 6:30AM-5PM, 11AM-10P…" at bounding box center [736, 227] width 369 height 24
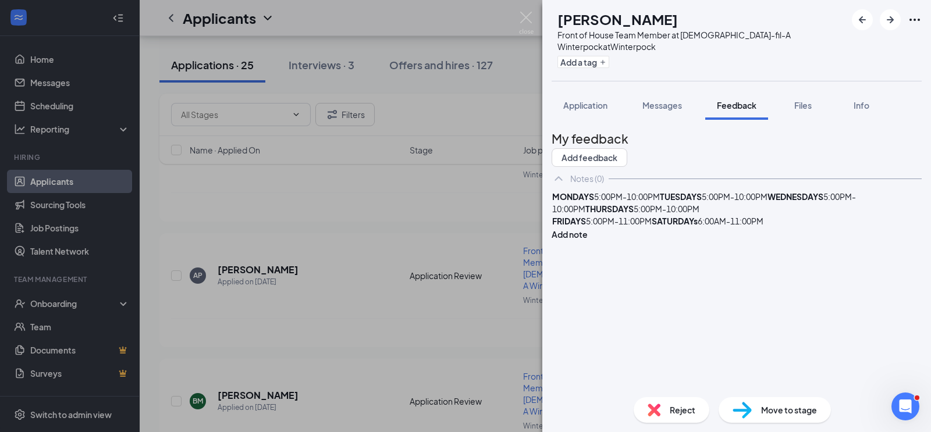
click at [669, 228] on div "FRIDAYS 5:00PM-11:00PM SATURDAYs 6:00AM-11:00PM" at bounding box center [736, 221] width 369 height 12
click at [667, 228] on div "FRIDAYS 5:00PM-11:00PM SATURDAYS 6:00AM-11:00PM" at bounding box center [736, 221] width 369 height 12
click at [588, 232] on button "Add note" at bounding box center [570, 234] width 36 height 13
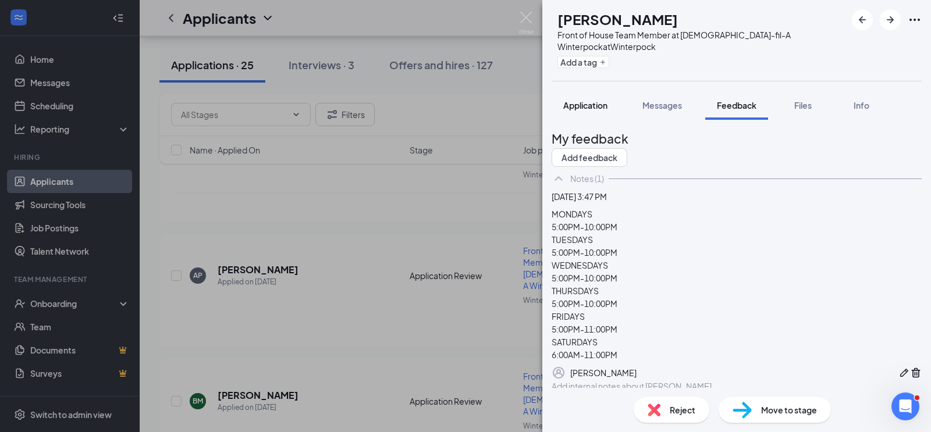
click at [596, 103] on span "Application" at bounding box center [585, 105] width 44 height 10
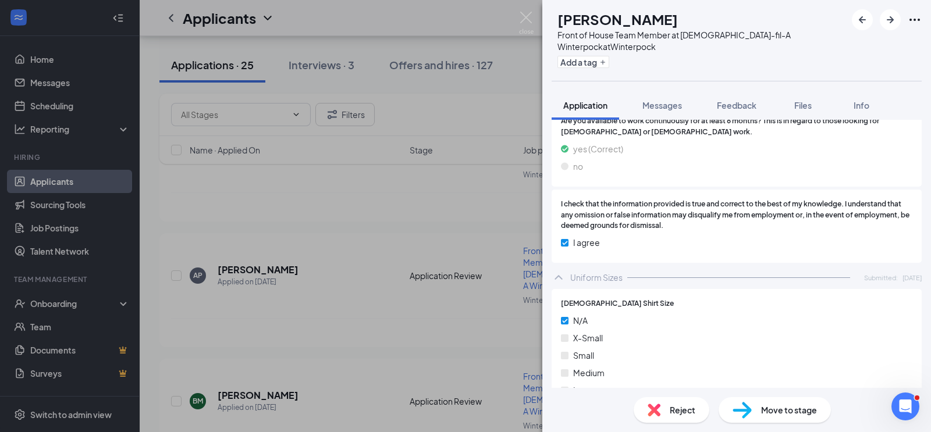
scroll to position [1706, 0]
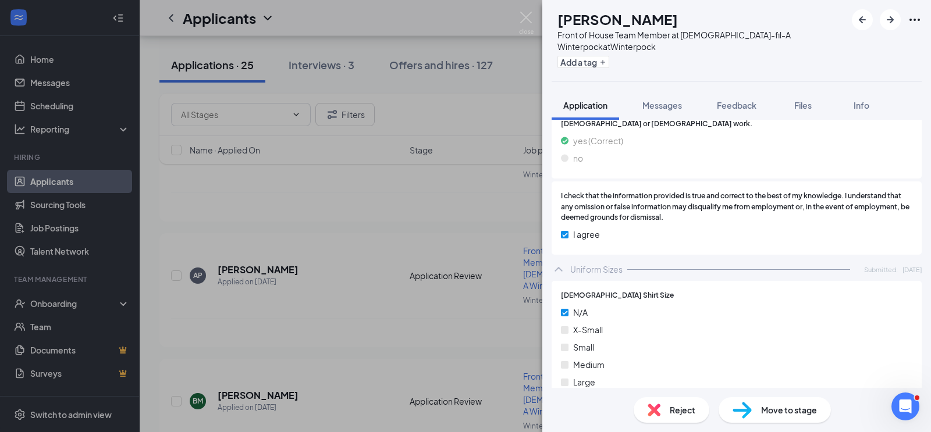
click at [796, 407] on span "Move to stage" at bounding box center [789, 410] width 56 height 13
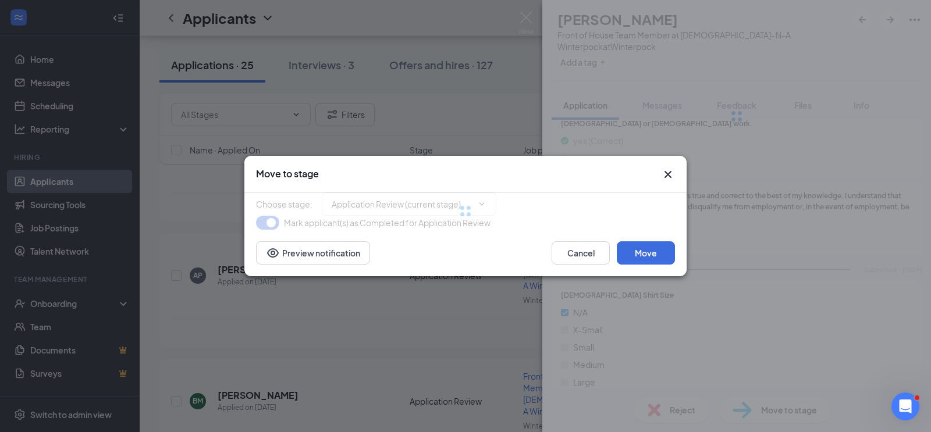
type input "Onsite Interview (next stage)"
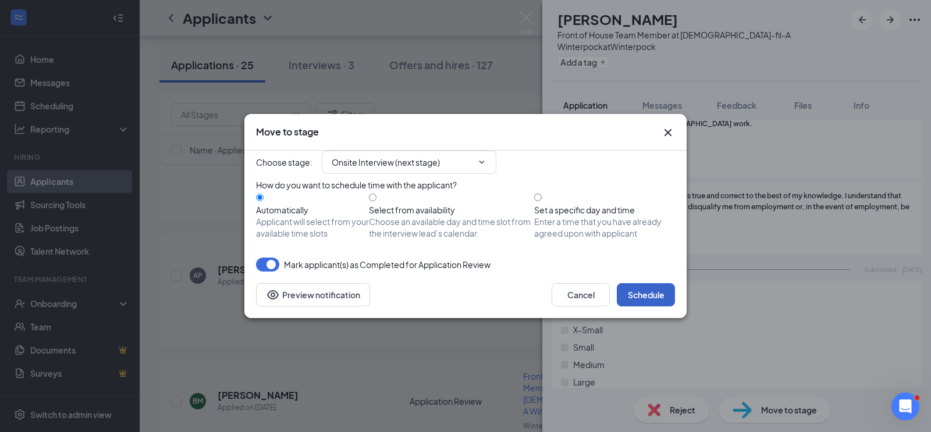
click at [648, 307] on button "Schedule" at bounding box center [646, 294] width 58 height 23
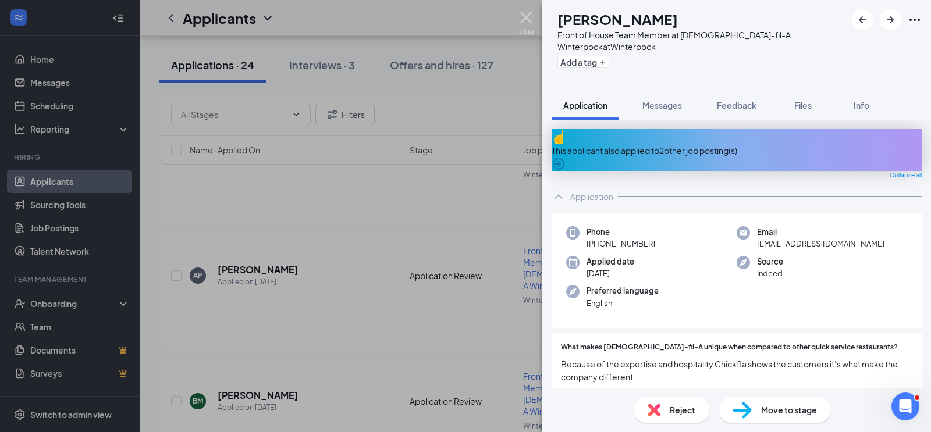
click at [527, 19] on img at bounding box center [526, 23] width 15 height 23
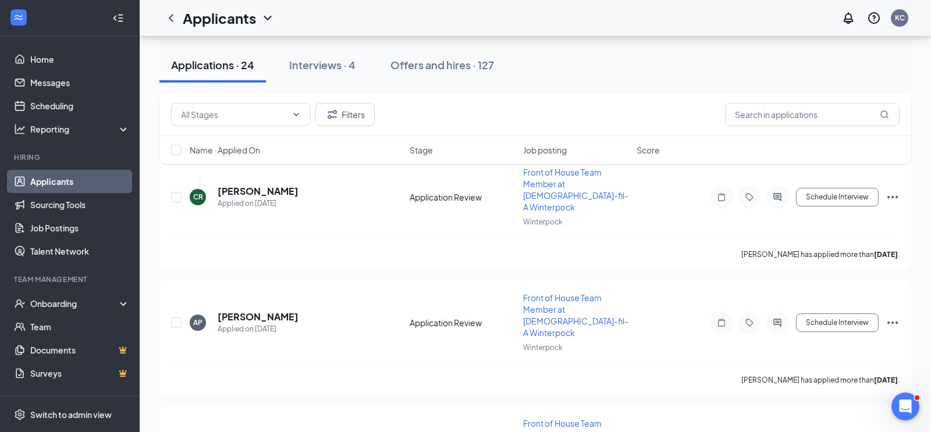
scroll to position [2285, 0]
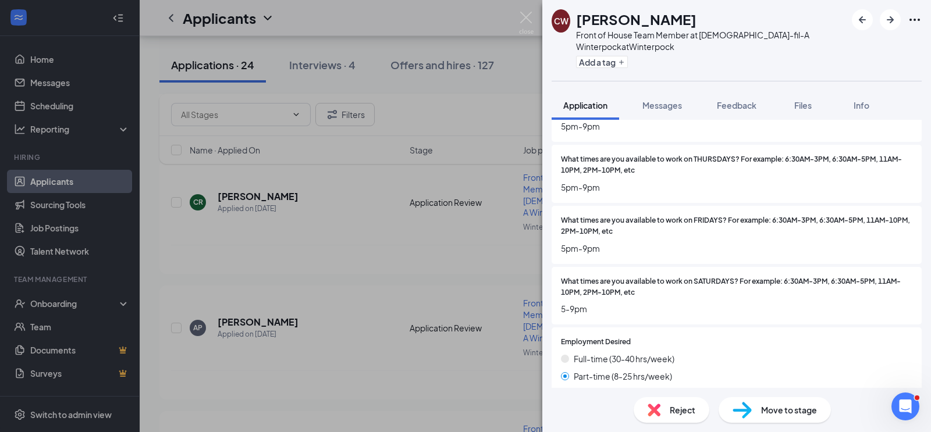
scroll to position [1263, 0]
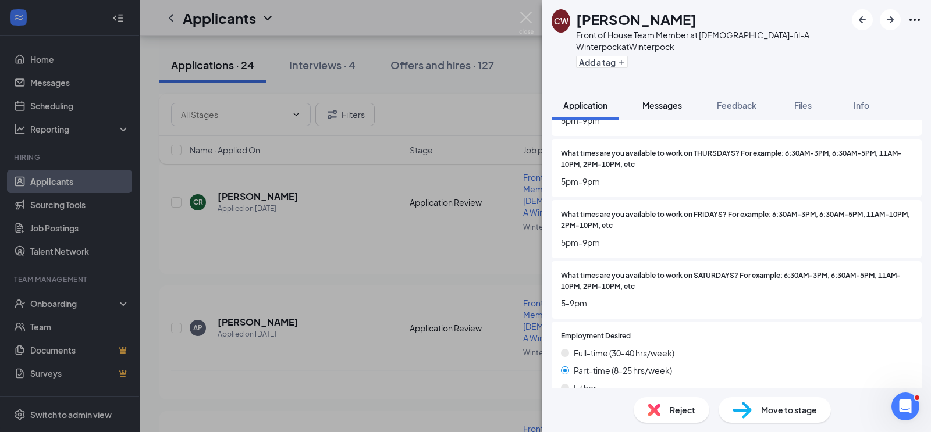
click at [662, 105] on span "Messages" at bounding box center [662, 105] width 40 height 10
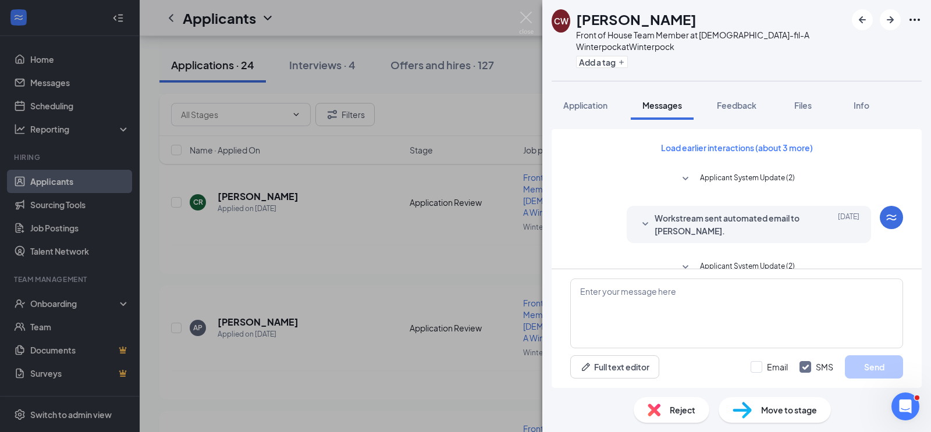
scroll to position [216, 0]
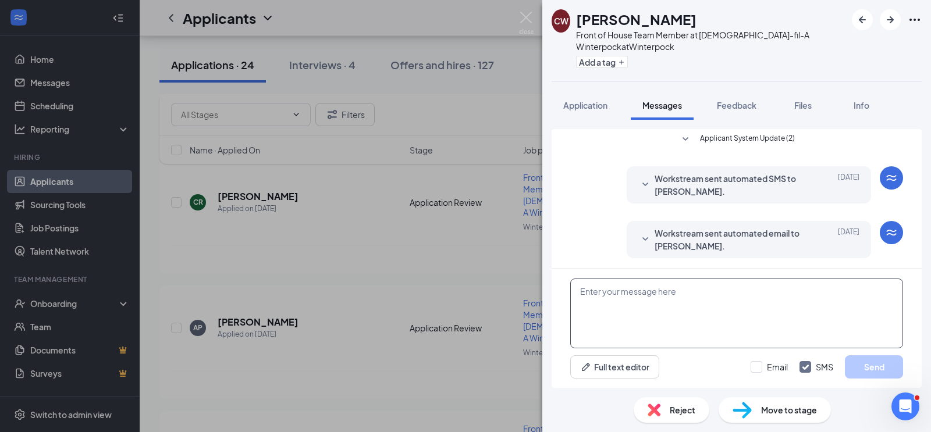
click at [639, 300] on textarea at bounding box center [736, 314] width 333 height 70
paste textarea "Hello! - We are so glad you have applied to be a part of our team! While review…"
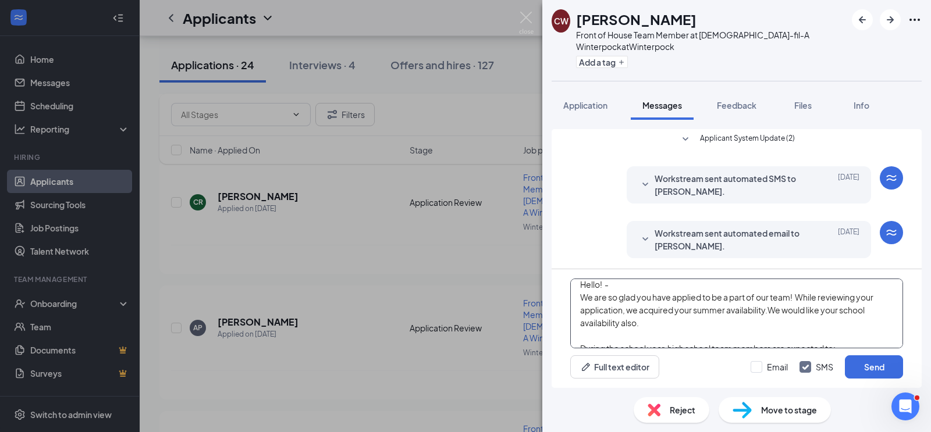
scroll to position [0, 0]
drag, startPoint x: 776, startPoint y: 330, endPoint x: 648, endPoint y: 318, distance: 128.0
click at [648, 318] on textarea "Hello! - We are so glad you have applied to be a part of our team! While review…" at bounding box center [736, 314] width 333 height 70
click at [871, 319] on textarea "Hello! - We are so glad you have applied to be a part of our team! While review…" at bounding box center [736, 314] width 333 height 70
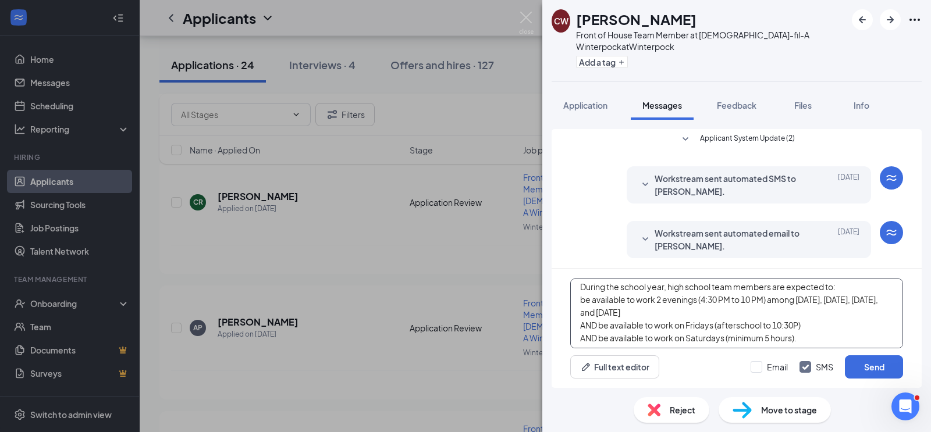
scroll to position [73, 0]
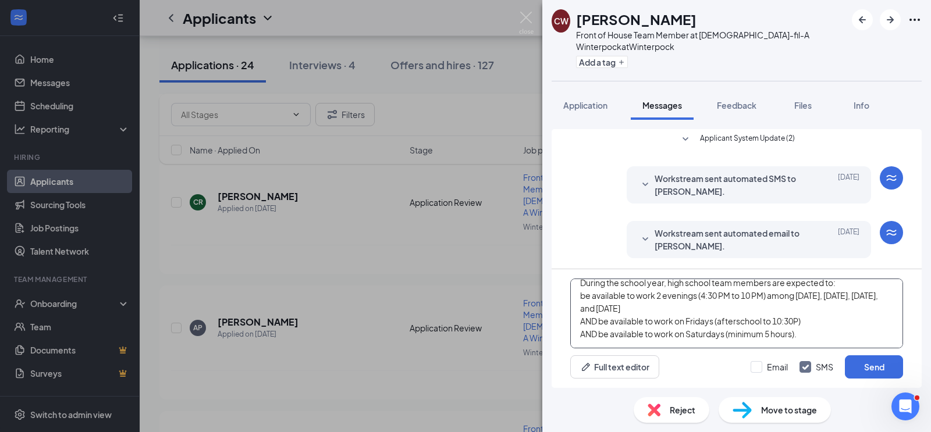
drag, startPoint x: 719, startPoint y: 296, endPoint x: 703, endPoint y: 296, distance: 15.7
click at [703, 296] on textarea "Hello! - We are so glad you have applied to be a part of our team! While review…" at bounding box center [736, 314] width 333 height 70
click at [742, 297] on textarea "Hello! - We are so glad you have applied to be a part of our team! While review…" at bounding box center [736, 314] width 333 height 70
drag, startPoint x: 812, startPoint y: 321, endPoint x: 736, endPoint y: 314, distance: 76.5
click at [736, 314] on textarea "Hello! - We are so glad you have applied to be a part of our team! While review…" at bounding box center [736, 314] width 333 height 70
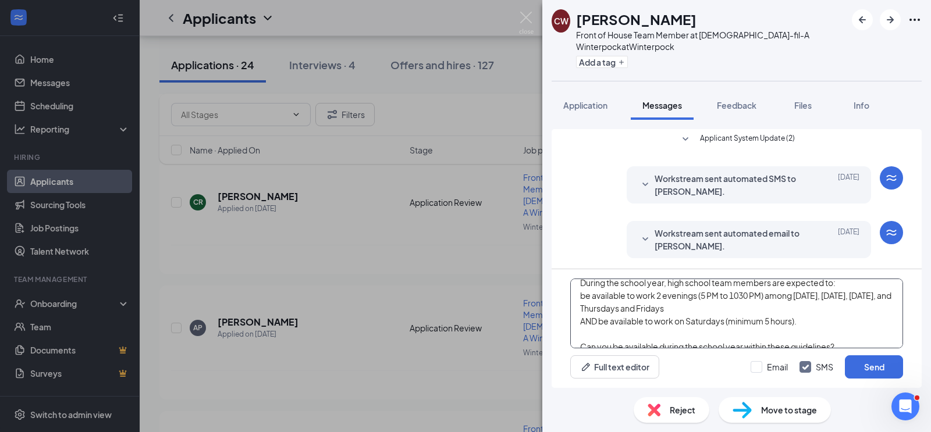
click at [647, 309] on textarea "Hello! - We are so glad you have applied to be a part of our team! While review…" at bounding box center [736, 314] width 333 height 70
click at [795, 294] on textarea "Hello! - We are so glad you have applied to be a part of our team! While review…" at bounding box center [736, 314] width 333 height 70
click at [802, 308] on textarea "Hello! - We are so glad you have applied to be a part of our team! While review…" at bounding box center [736, 314] width 333 height 70
click at [685, 307] on textarea "Hello! - We are so glad you have applied to be a part of our team! While review…" at bounding box center [736, 314] width 333 height 70
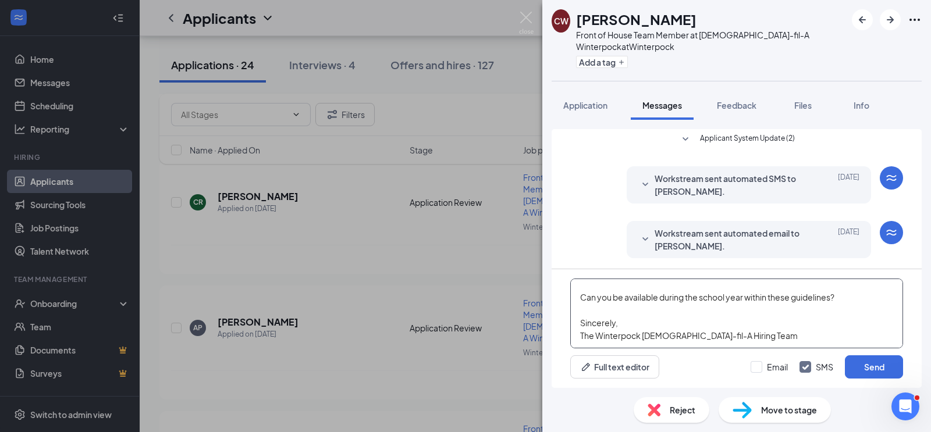
scroll to position [140, 0]
type textarea "Hello! - We are so glad you have applied to be a part of our team! While review…"
click at [760, 371] on input "Email" at bounding box center [769, 367] width 37 height 12
checkbox input "true"
click at [868, 369] on button "Send" at bounding box center [874, 367] width 58 height 23
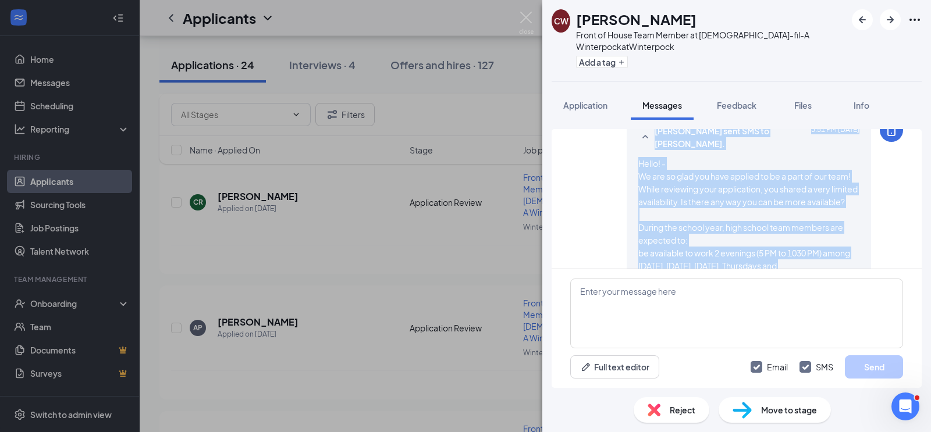
scroll to position [651, 0]
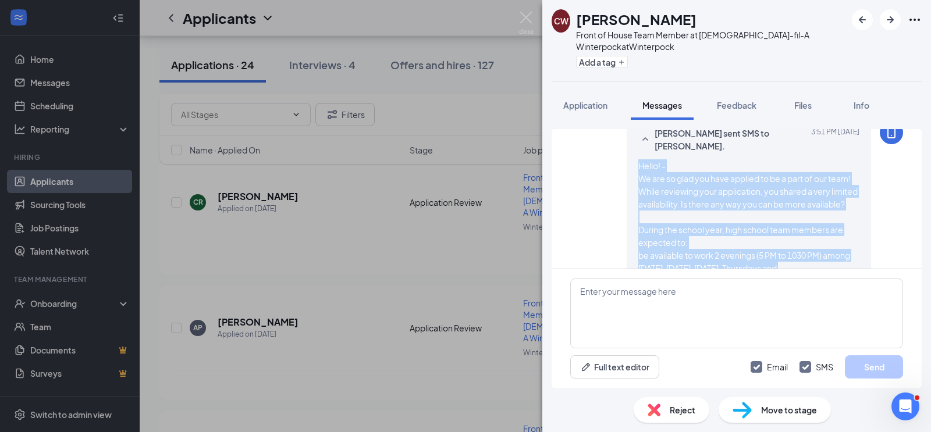
drag, startPoint x: 793, startPoint y: 245, endPoint x: 638, endPoint y: 168, distance: 172.8
click at [638, 168] on div "Hello! - We are so glad you have applied to be a part of our team! While review…" at bounding box center [748, 268] width 221 height 218
copy span "Hello! - We are so glad you have applied to be a part of our team! While review…"
click at [623, 305] on textarea at bounding box center [736, 314] width 333 height 70
paste textarea "Hello! - We are so glad you have applied to be a part of our team! While review…"
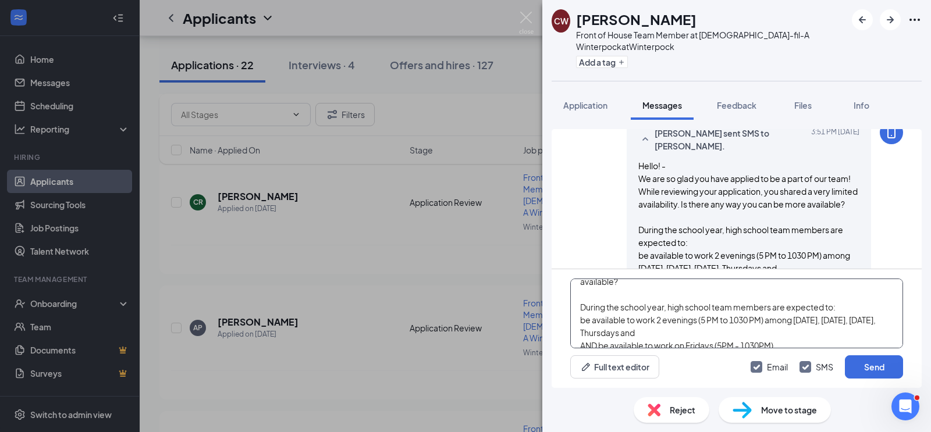
scroll to position [44, 0]
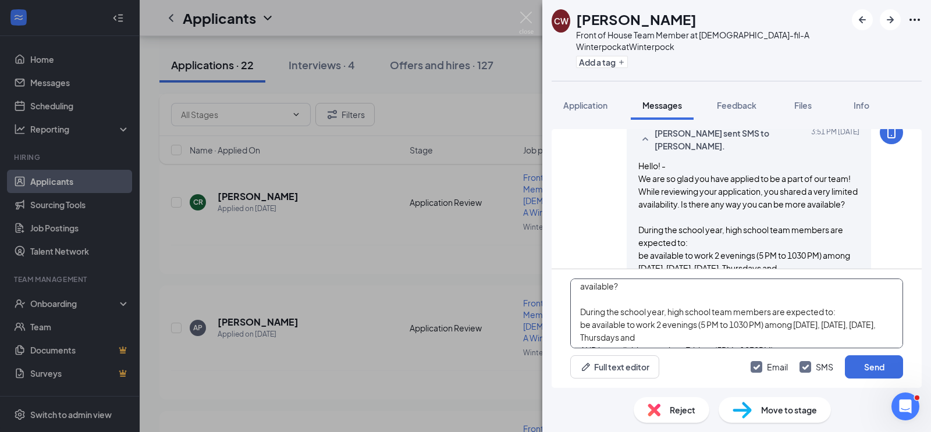
click at [586, 328] on textarea "Hello! - We are so glad you have applied to be a part of our team! While review…" at bounding box center [736, 314] width 333 height 70
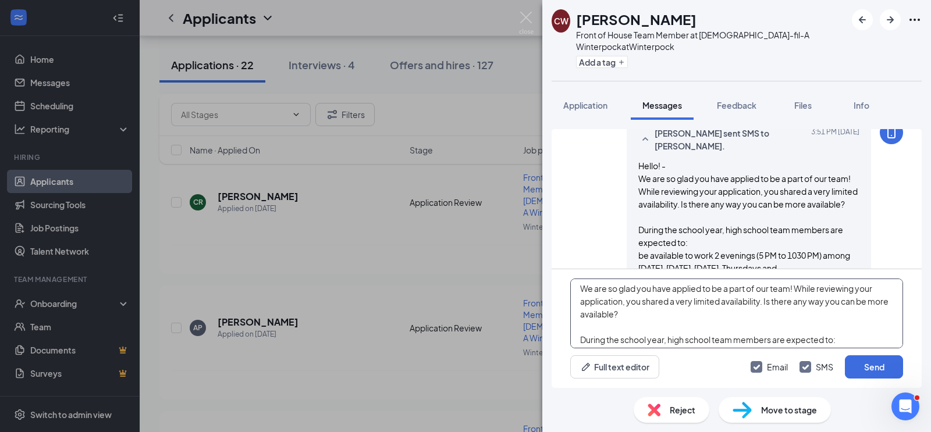
scroll to position [0, 0]
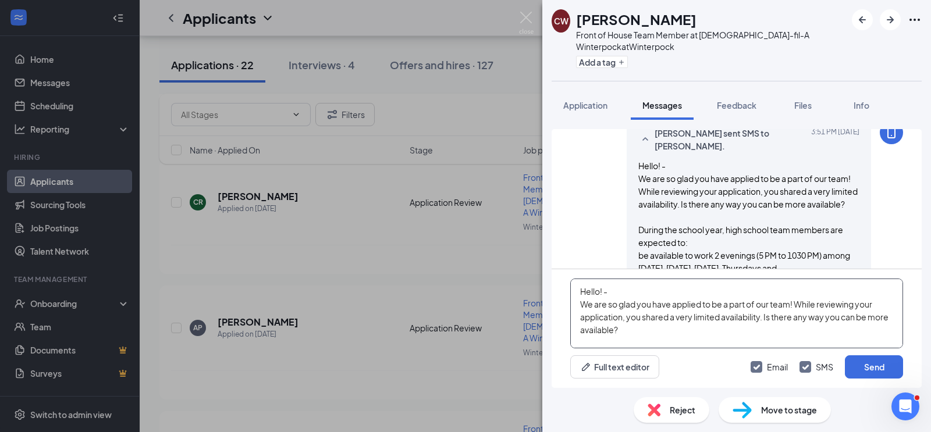
click at [618, 291] on textarea "Hello! - We are so glad you have applied to be a part of our team! While review…" at bounding box center [736, 314] width 333 height 70
type textarea "Hello! Cody We are so glad you have applied to be a part of our team! While rev…"
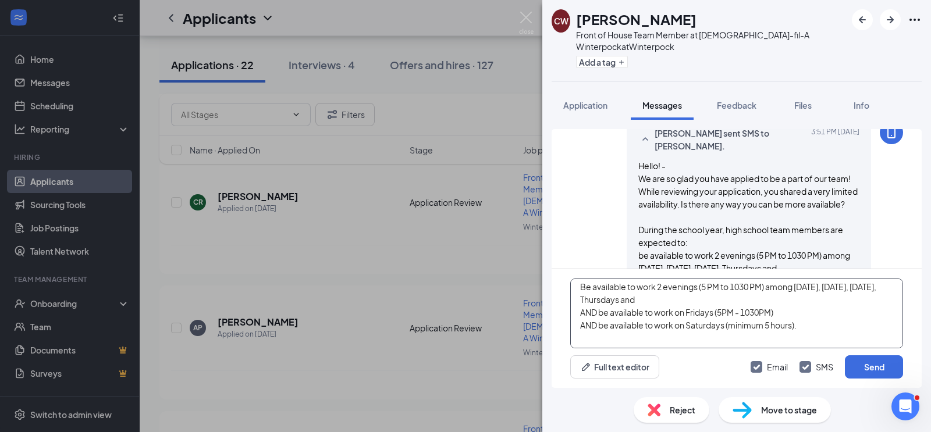
scroll to position [148, 0]
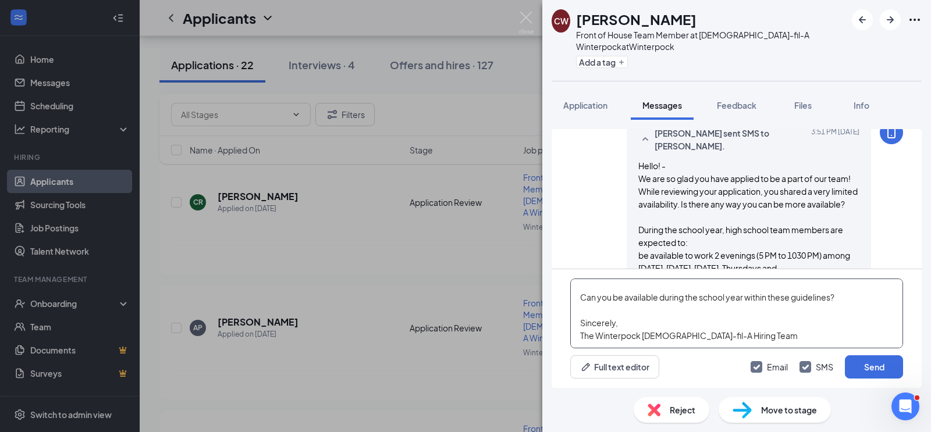
drag, startPoint x: 578, startPoint y: 291, endPoint x: 694, endPoint y: 350, distance: 129.6
click at [694, 350] on div "Hello! Cody We are so glad you have applied to be a part of our team! While rev…" at bounding box center [737, 328] width 370 height 119
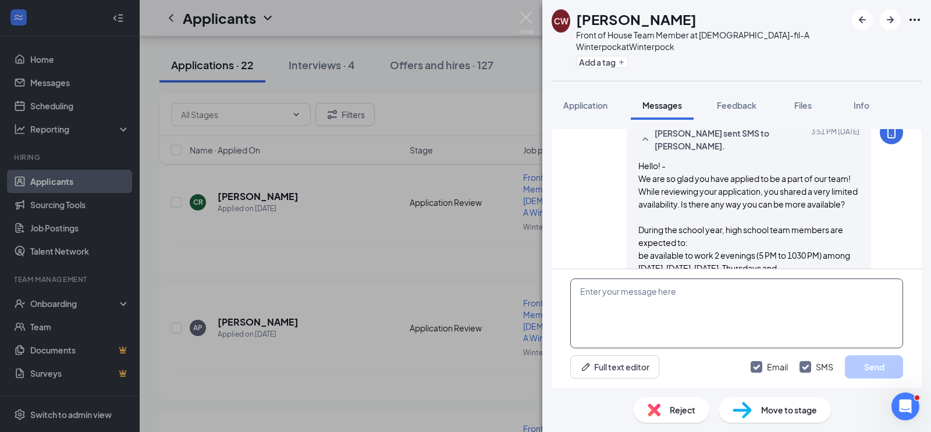
scroll to position [0, 0]
click at [711, 299] on textarea at bounding box center [736, 314] width 333 height 70
click at [754, 368] on input "Email" at bounding box center [769, 367] width 37 height 12
checkbox input "false"
click at [591, 234] on div "Katie Chumley sent SMS to Chase Winfrey. Today 3:51 PM Hello! - We are so glad …" at bounding box center [736, 255] width 333 height 268
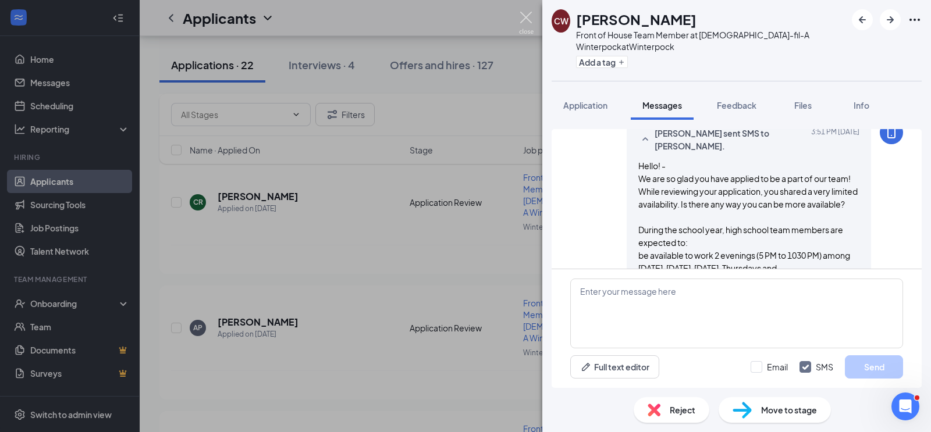
click at [520, 20] on img at bounding box center [526, 23] width 15 height 23
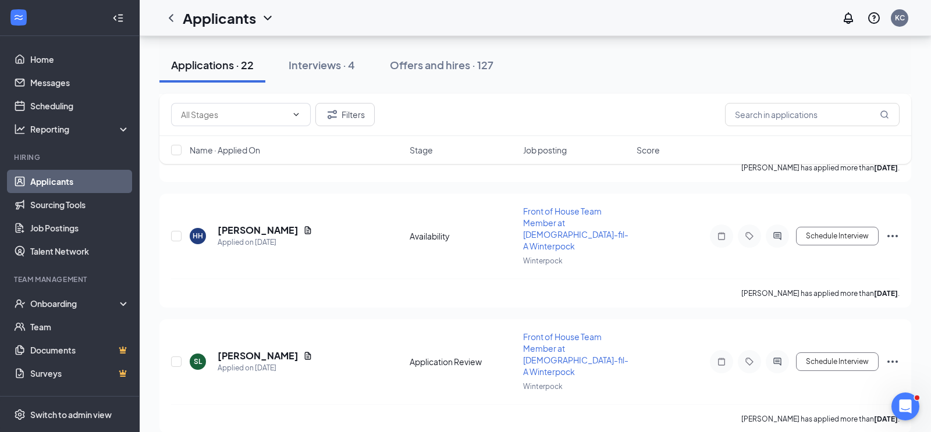
scroll to position [1998, 0]
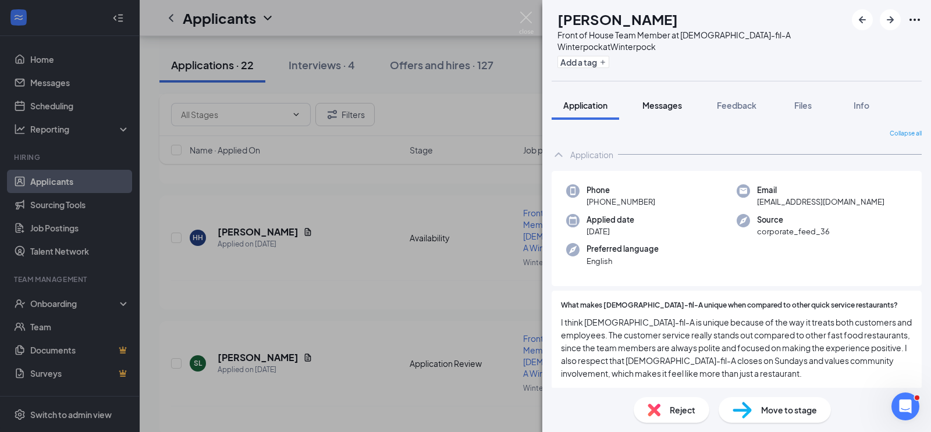
click at [667, 106] on span "Messages" at bounding box center [662, 105] width 40 height 10
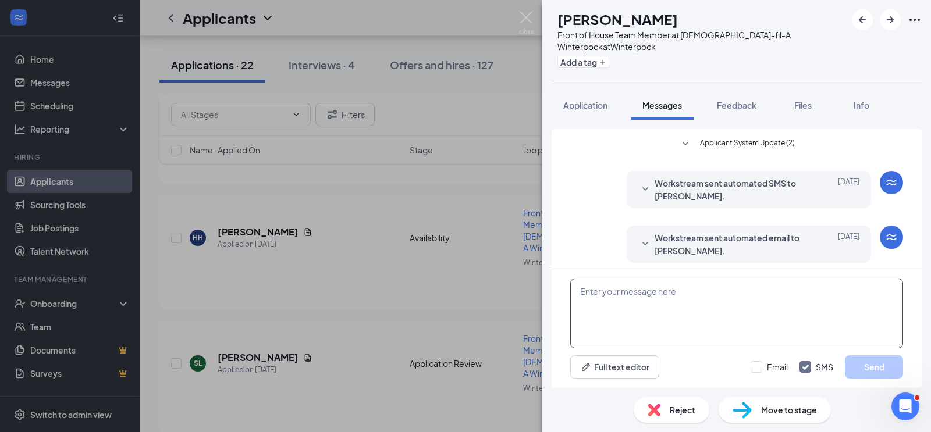
scroll to position [216, 0]
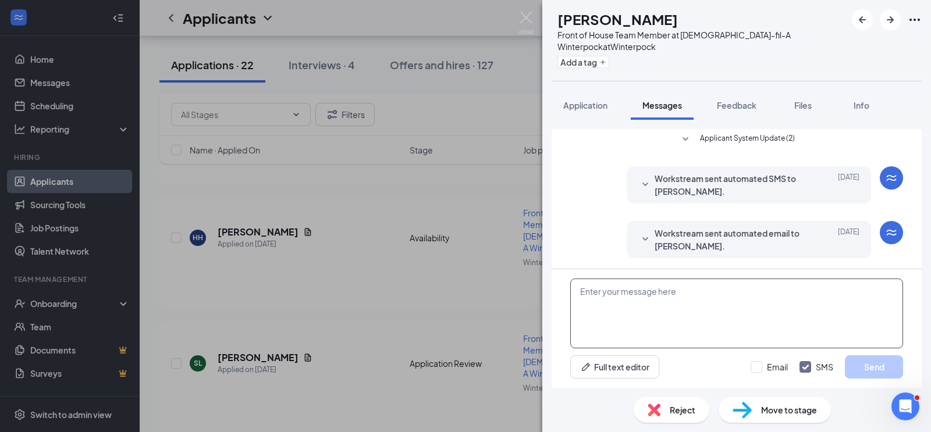
paste textarea "Hello! Cody We are so glad you have applied to be a part of our team! While rev…"
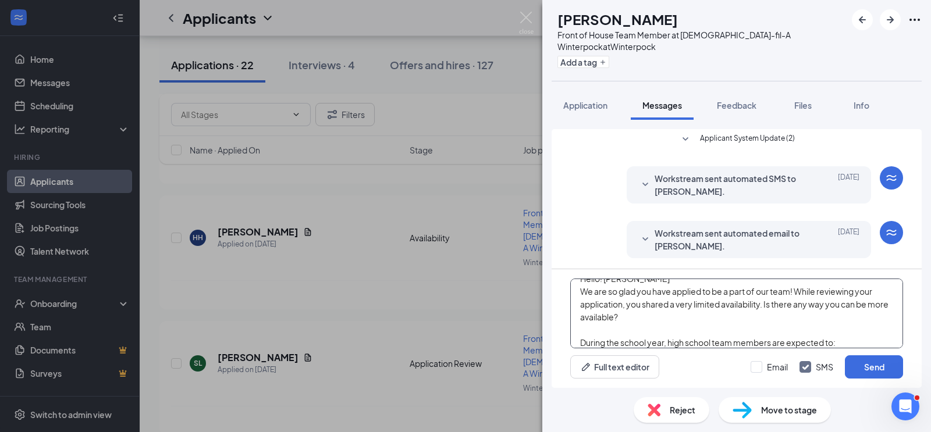
scroll to position [0, 0]
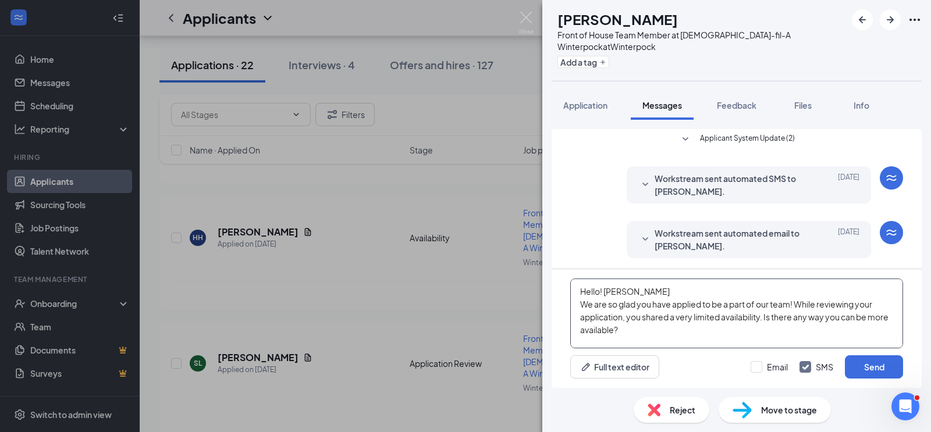
click at [631, 291] on textarea "Hello! Cody We are so glad you have applied to be a part of our team! While rev…" at bounding box center [736, 314] width 333 height 70
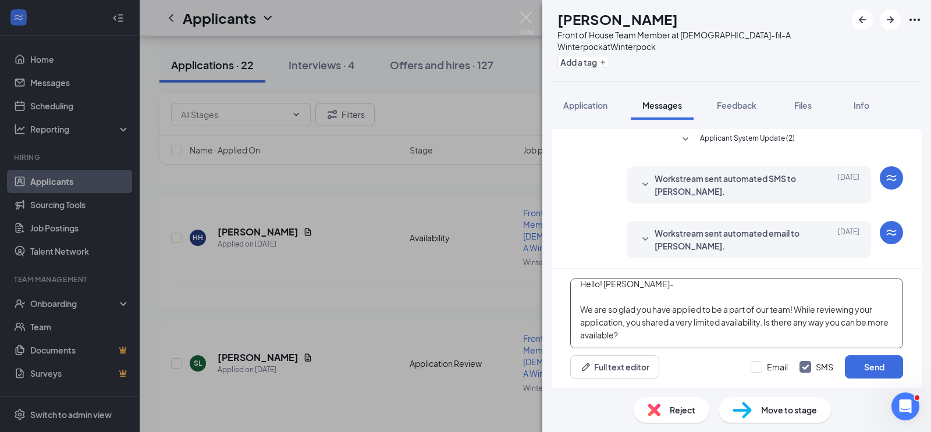
scroll to position [13, 0]
click at [694, 318] on textarea "Hello! Cody- We are so glad you have applied to be a part of our team! While re…" at bounding box center [736, 314] width 333 height 70
drag, startPoint x: 705, startPoint y: 322, endPoint x: 630, endPoint y: 317, distance: 75.8
click at [630, 317] on textarea "Hello! Cody- We are so glad you have applied to be a part of our team! While re…" at bounding box center [736, 314] width 333 height 70
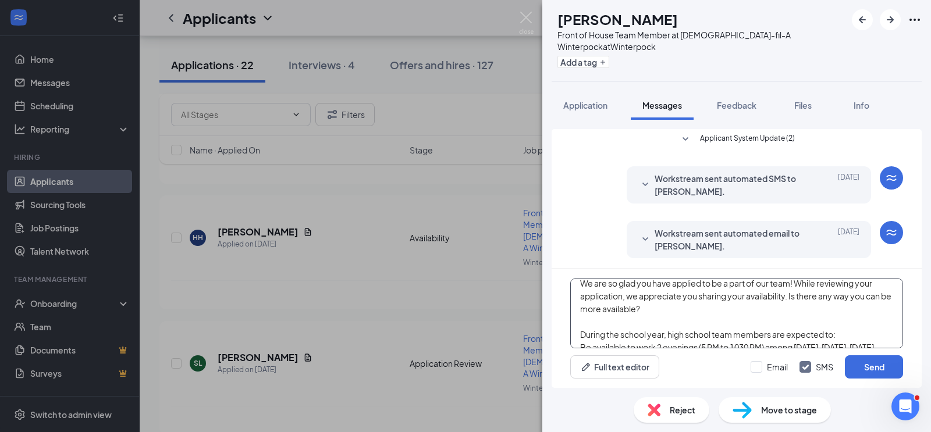
scroll to position [35, 0]
drag, startPoint x: 656, startPoint y: 309, endPoint x: 581, endPoint y: 310, distance: 75.1
click at [581, 310] on textarea "Hello! Cody- We are so glad you have applied to be a part of our team! While re…" at bounding box center [736, 314] width 333 height 70
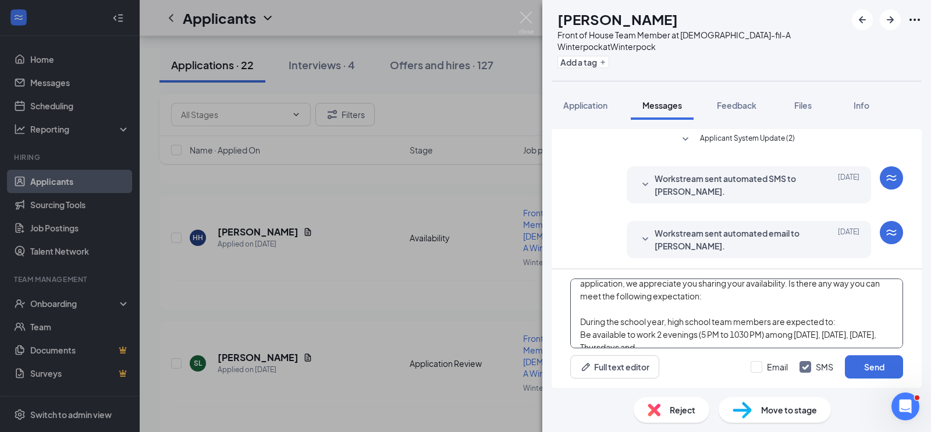
drag, startPoint x: 842, startPoint y: 322, endPoint x: 818, endPoint y: 312, distance: 25.6
click at [818, 312] on textarea "Hello! Cody- We are so glad you have applied to be a part of our team! While re…" at bounding box center [736, 314] width 333 height 70
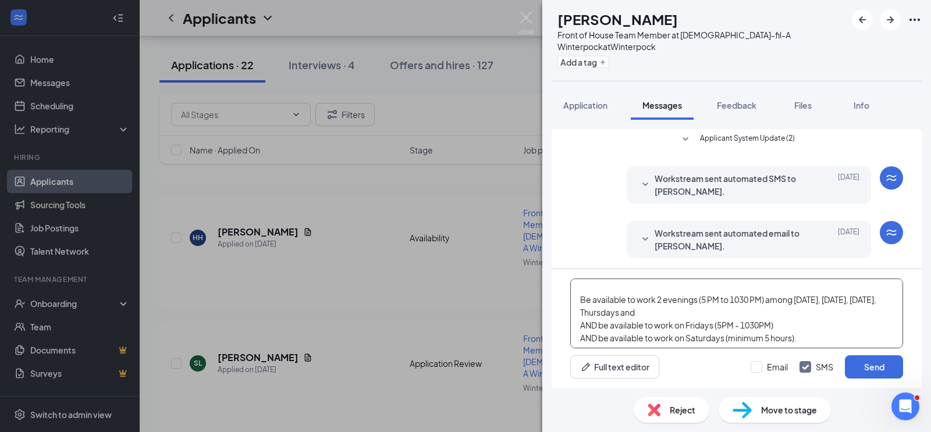
scroll to position [73, 0]
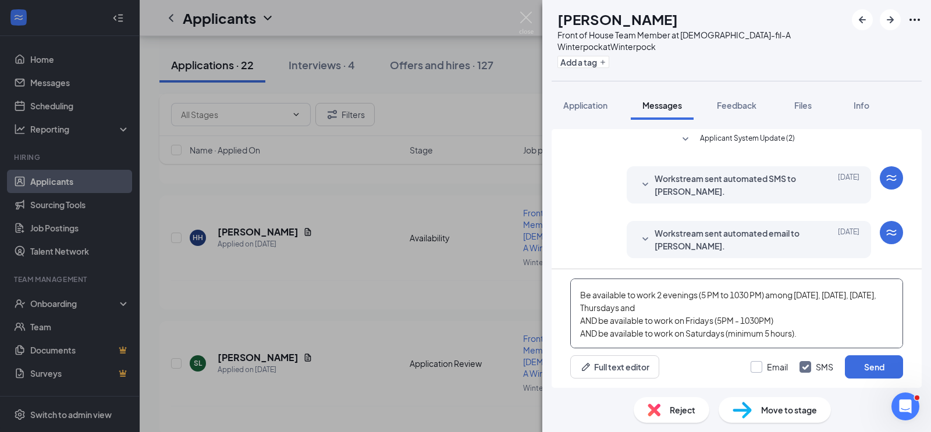
type textarea "Hello! Cody- We are so glad you have applied to be a part of our team! While re…"
click at [757, 369] on input "Email" at bounding box center [769, 367] width 37 height 12
checkbox input "true"
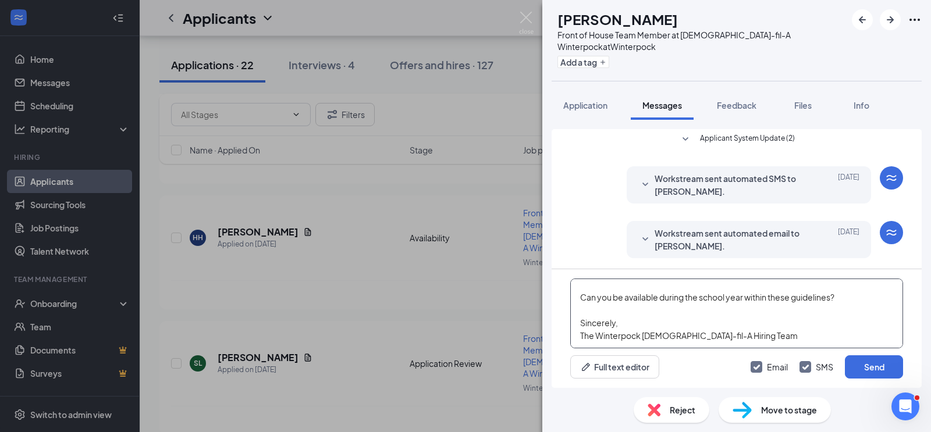
scroll to position [148, 0]
click at [872, 369] on button "Send" at bounding box center [874, 367] width 58 height 23
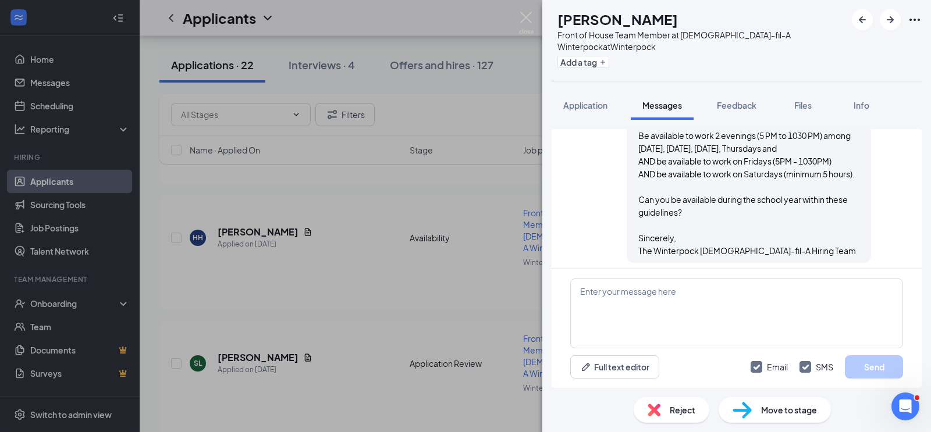
scroll to position [775, 0]
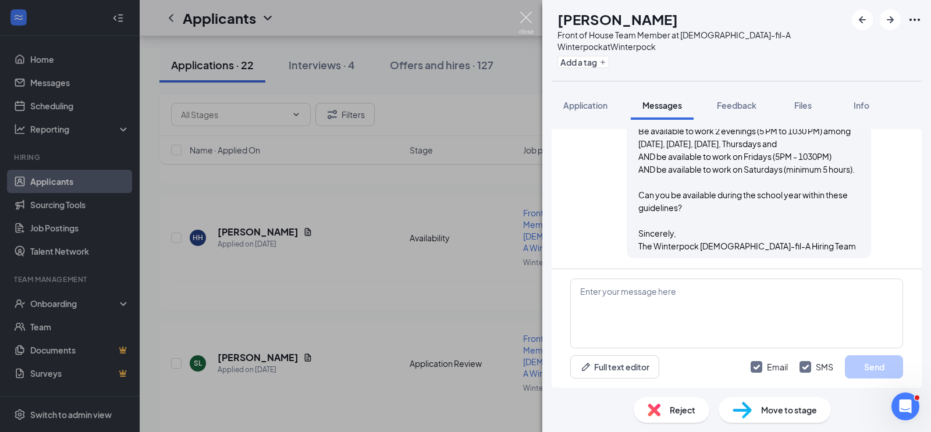
click at [525, 17] on img at bounding box center [526, 23] width 15 height 23
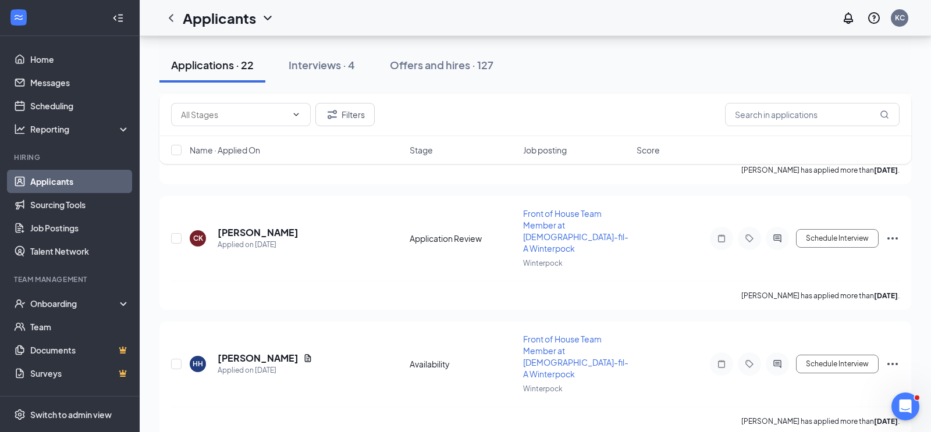
scroll to position [1870, 0]
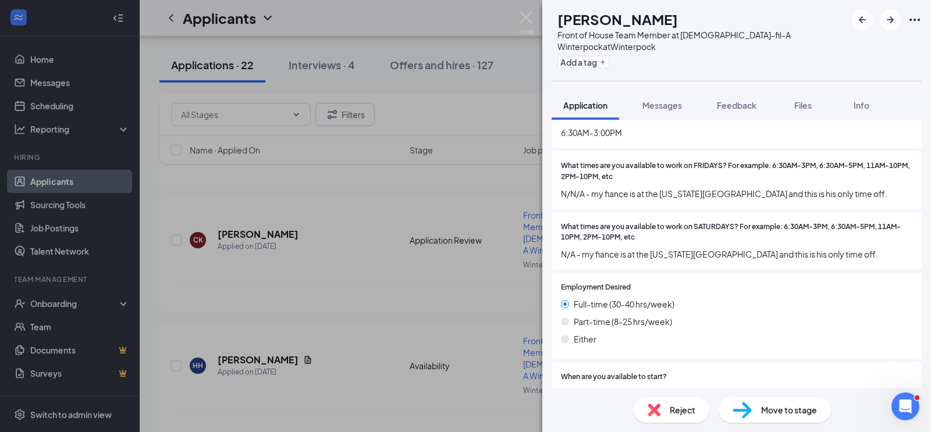
scroll to position [1520, 0]
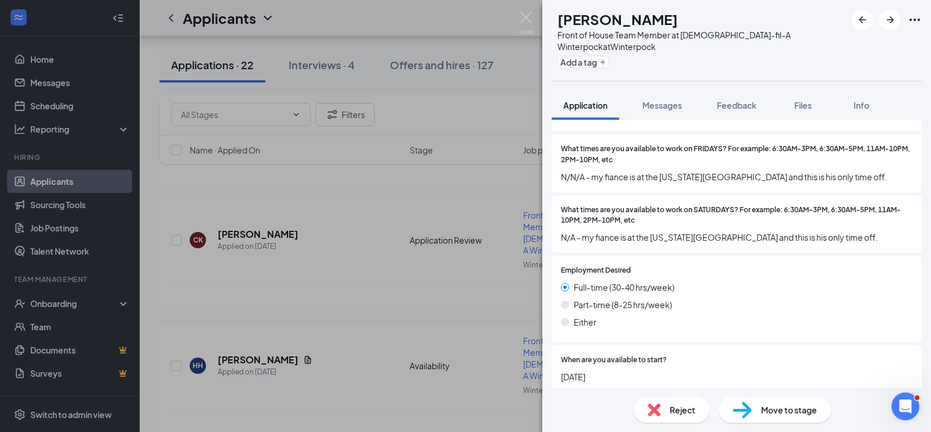
click at [785, 410] on span "Move to stage" at bounding box center [789, 410] width 56 height 13
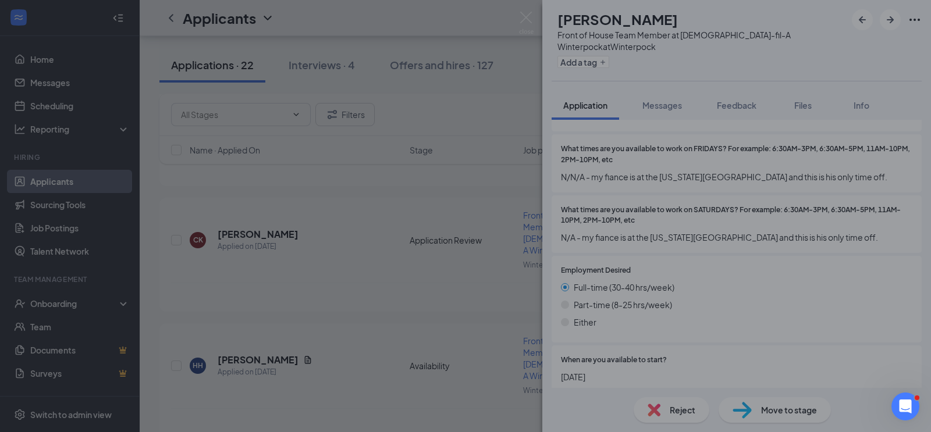
type input "Onsite Interview (next stage)"
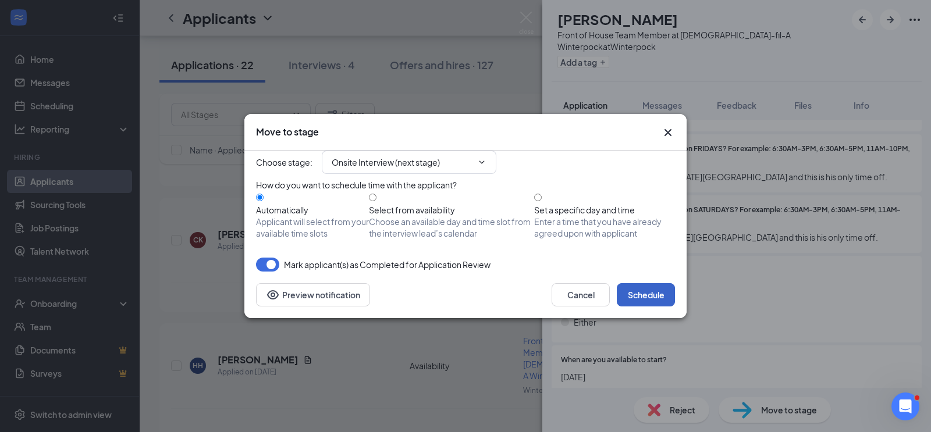
click at [649, 307] on button "Schedule" at bounding box center [646, 294] width 58 height 23
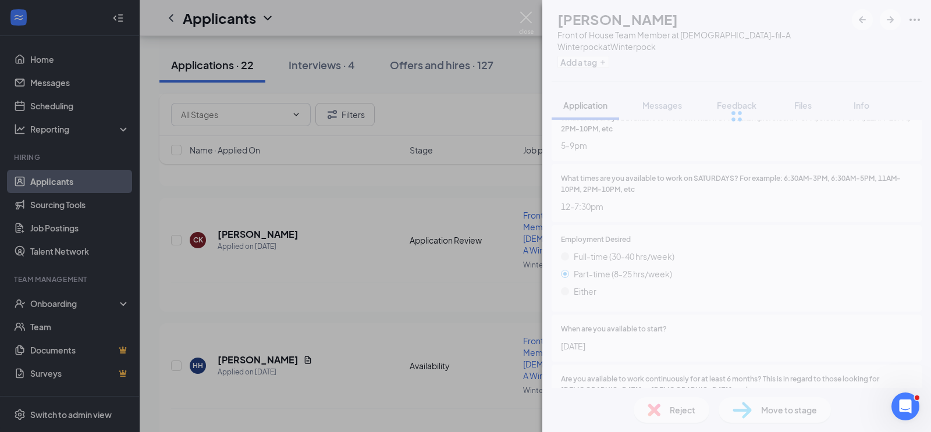
scroll to position [1424, 0]
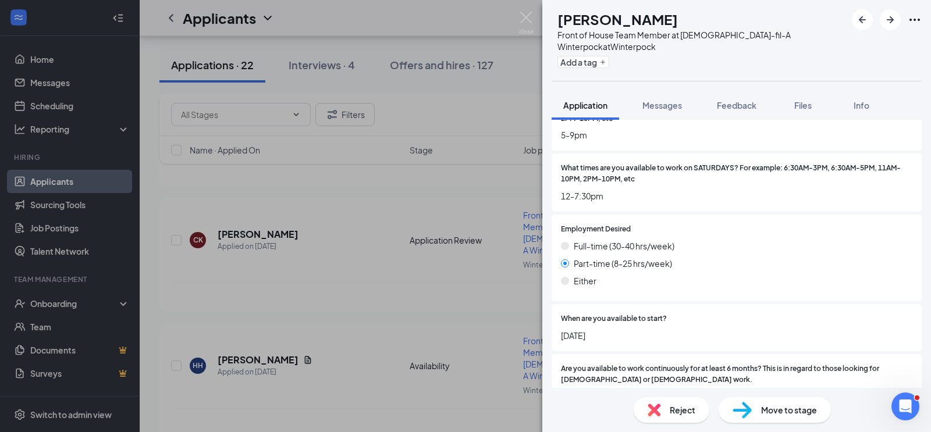
click at [737, 104] on span "Feedback" at bounding box center [737, 105] width 40 height 10
click at [531, 17] on img at bounding box center [526, 23] width 15 height 23
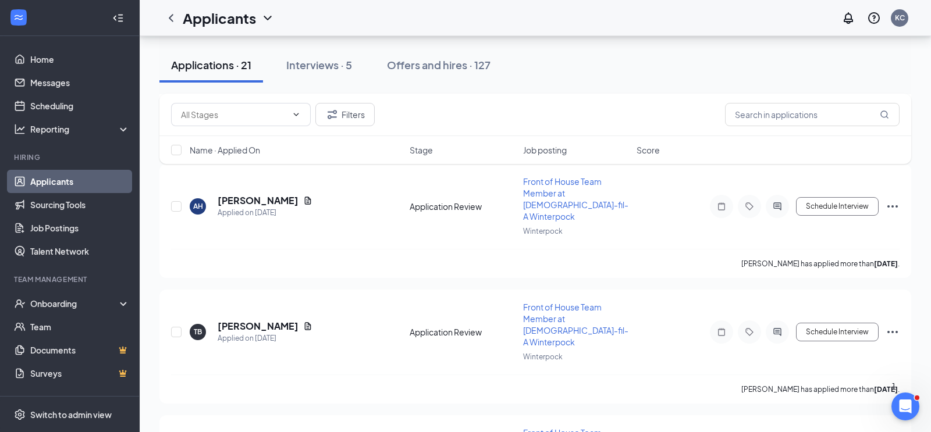
scroll to position [1522, 0]
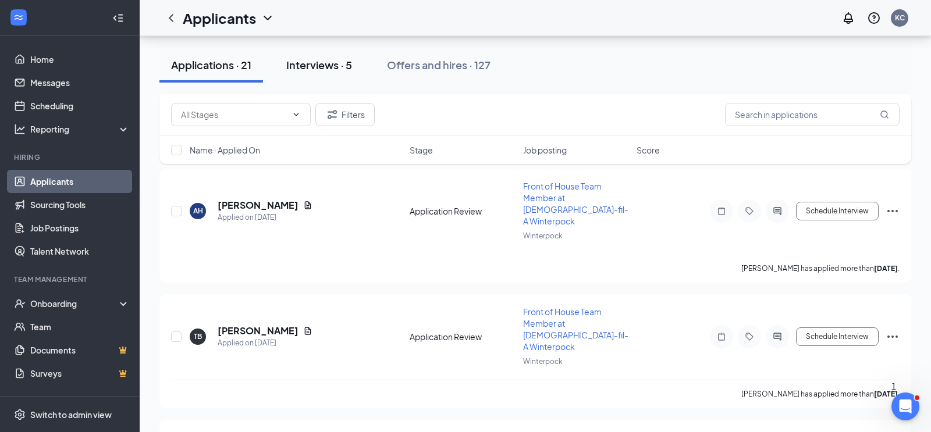
click at [330, 62] on div "Interviews · 5" at bounding box center [319, 65] width 66 height 15
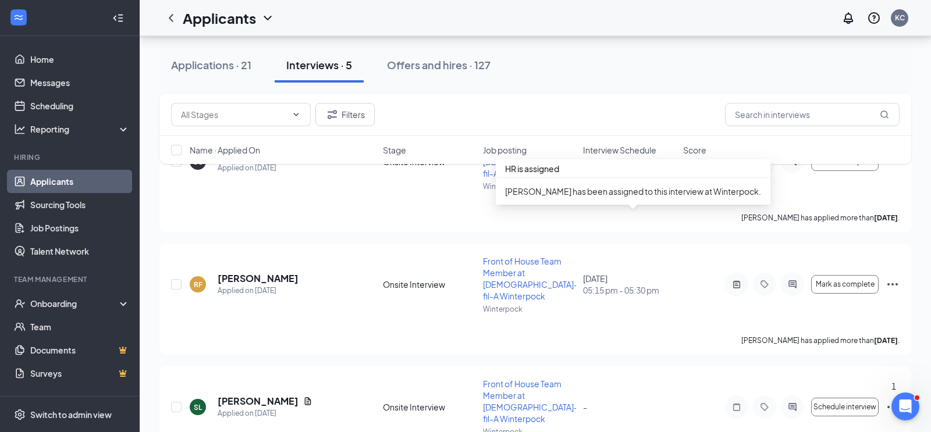
scroll to position [200, 0]
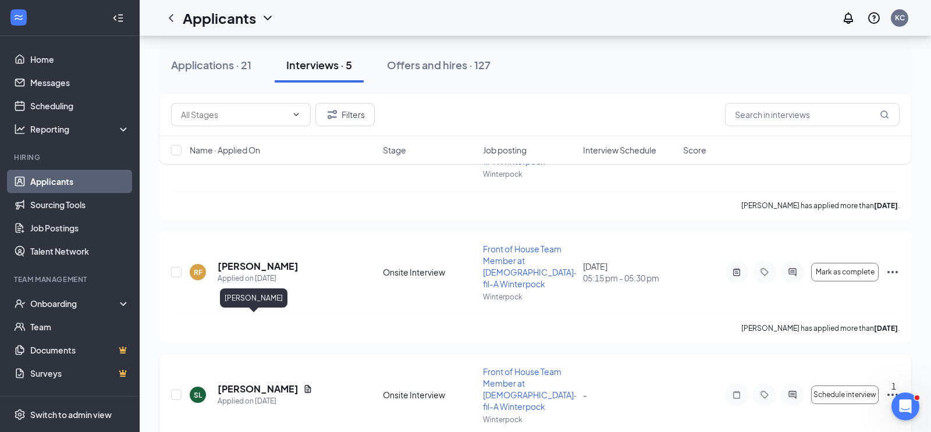
click at [258, 383] on h5 "Sarah Lewis" at bounding box center [258, 389] width 81 height 13
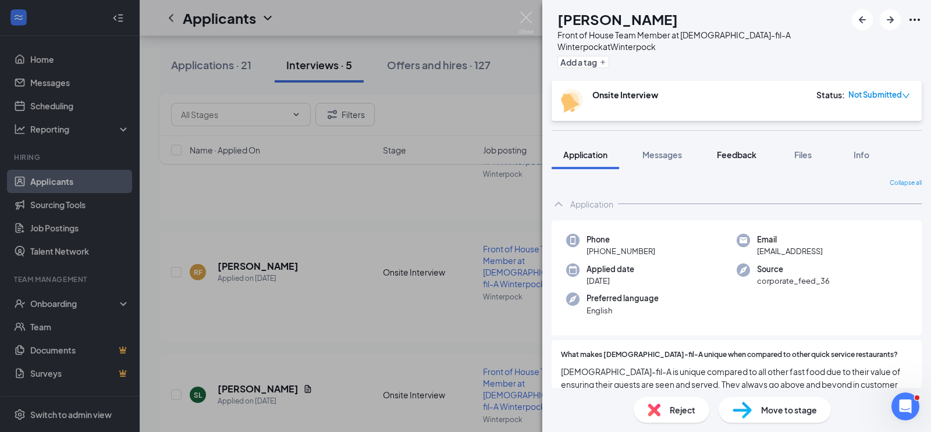
click at [743, 155] on span "Feedback" at bounding box center [737, 155] width 40 height 10
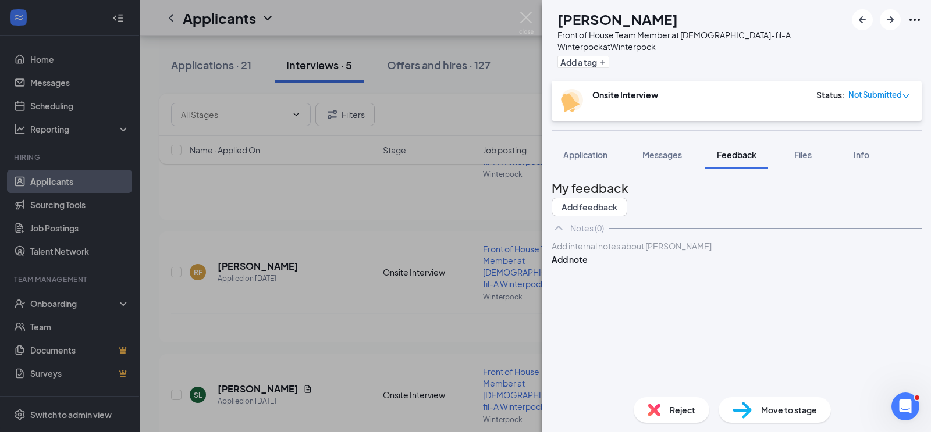
click at [649, 253] on div at bounding box center [736, 246] width 369 height 12
click at [710, 253] on div "Friday and Saturday" at bounding box center [736, 246] width 369 height 12
click at [588, 266] on button "Add note" at bounding box center [570, 259] width 36 height 13
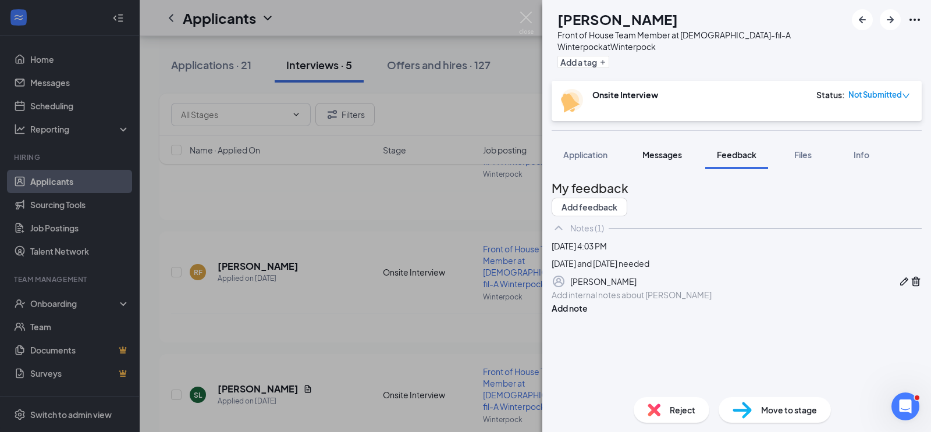
click at [673, 155] on span "Messages" at bounding box center [662, 155] width 40 height 10
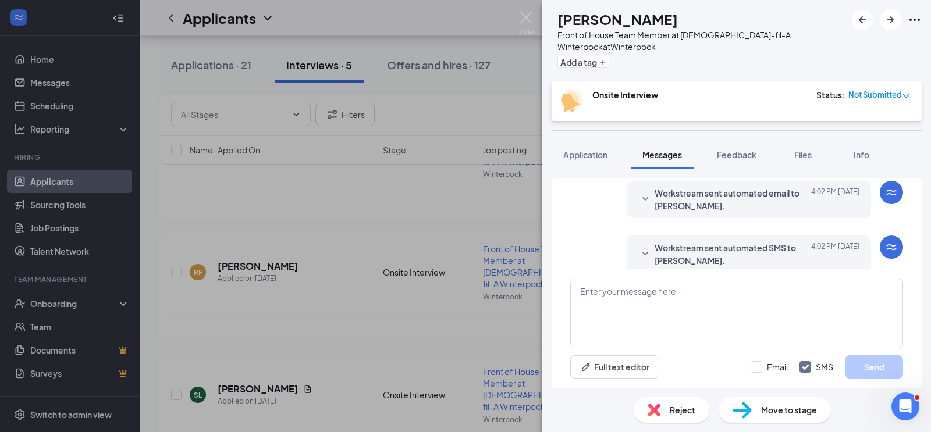
scroll to position [321, 0]
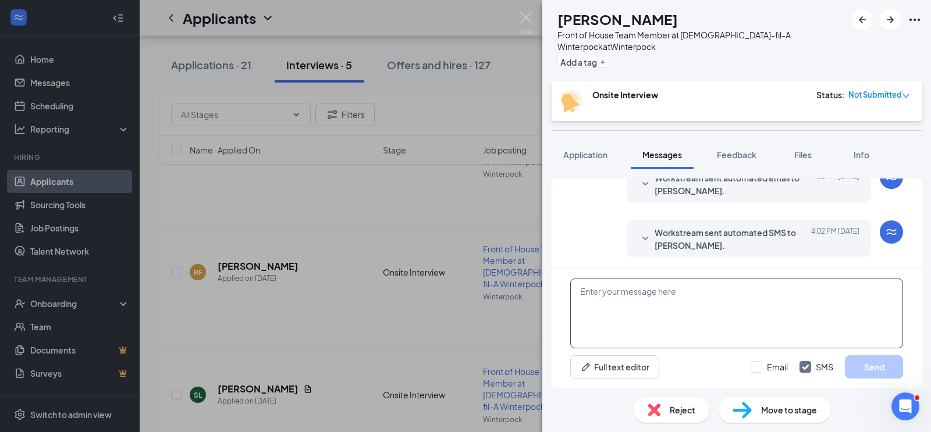
click at [635, 308] on textarea at bounding box center [736, 314] width 333 height 70
click at [588, 311] on textarea "Hello Sarah!" at bounding box center [736, 314] width 333 height 70
paste textarea "We are so glad you have applied to be a part of our team. While reviewing your …"
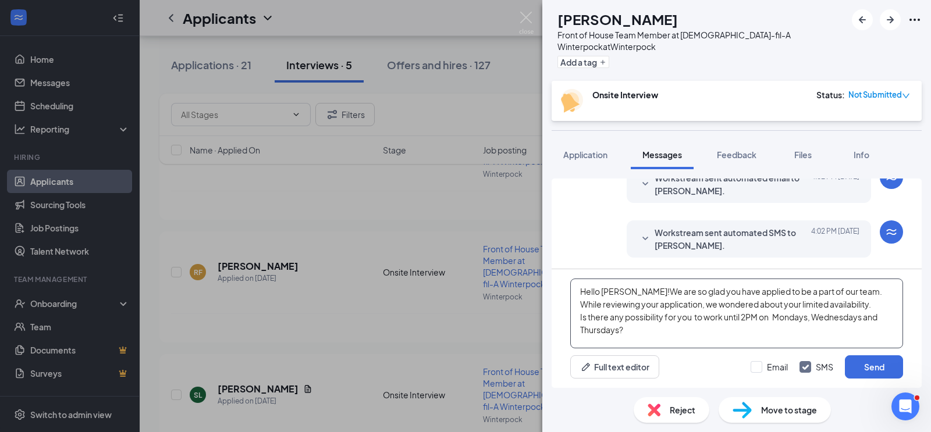
click at [629, 292] on textarea "Hello Sarah!We are so glad you have applied to be a part of our team. While rev…" at bounding box center [736, 314] width 333 height 70
drag, startPoint x: 722, startPoint y: 332, endPoint x: 734, endPoint y: 320, distance: 16.9
click at [734, 320] on textarea "Hello Sarah! We are so glad you have applied to be a part of our team. While re…" at bounding box center [736, 314] width 333 height 70
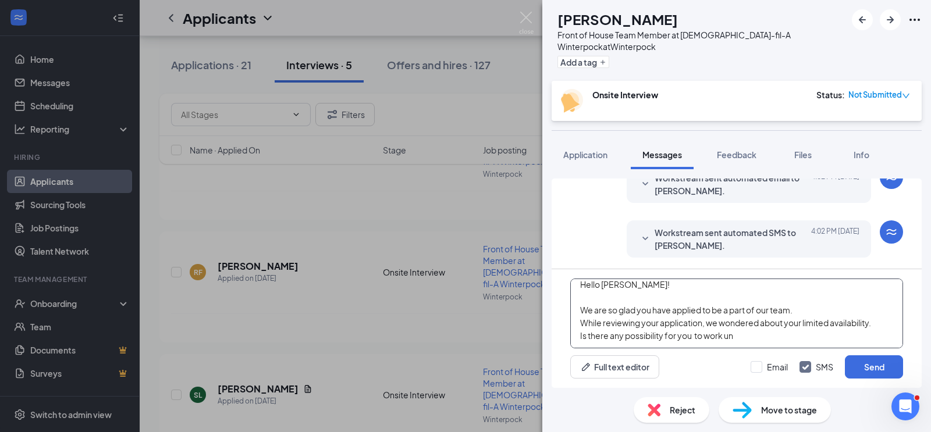
scroll to position [20, 0]
type textarea "Hello Sarah! We are so glad you have applied to be a part of our team. While re…"
click at [686, 410] on span "Reject" at bounding box center [683, 410] width 26 height 13
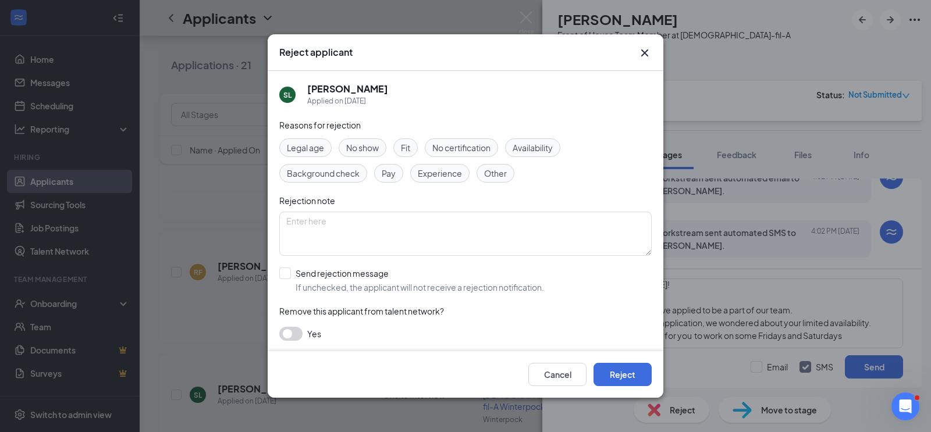
click at [533, 144] on span "Availability" at bounding box center [533, 147] width 40 height 13
click at [379, 228] on textarea at bounding box center [465, 234] width 372 height 44
click at [292, 222] on textarea "no Fridays No Saturdays" at bounding box center [465, 234] width 372 height 44
type textarea "No Fridays No Saturdays"
click at [289, 275] on input "Send rejection message If unchecked, the applicant will not receive a rejection…" at bounding box center [411, 281] width 265 height 26
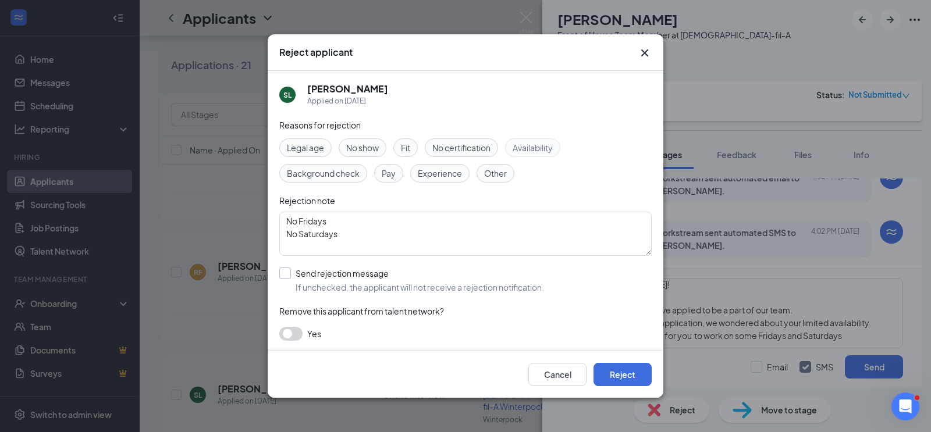
checkbox input "true"
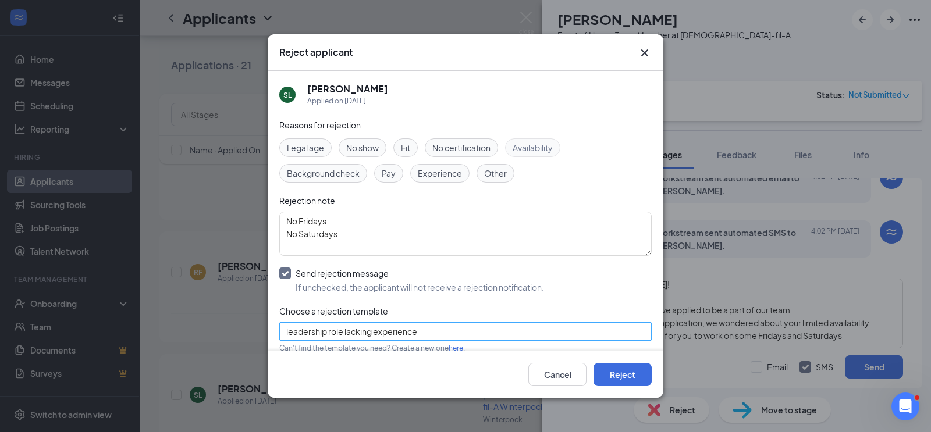
click at [630, 330] on span "leadership role lacking experience" at bounding box center [460, 338] width 348 height 31
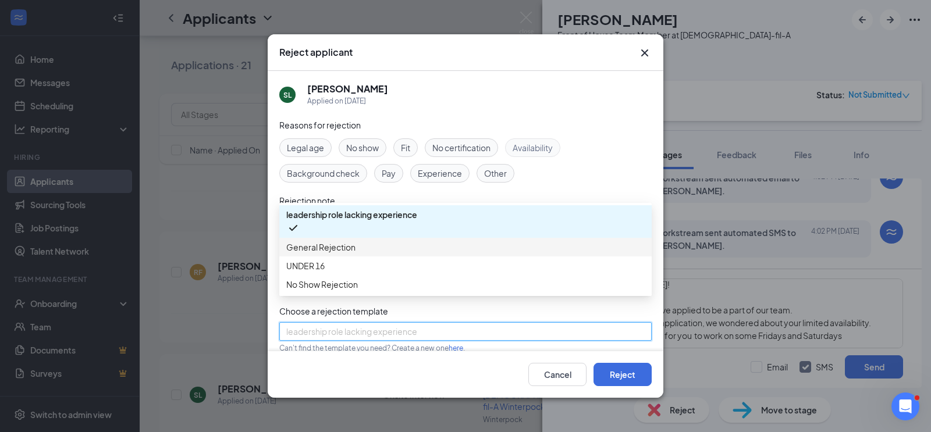
click at [393, 254] on span "General Rejection" at bounding box center [465, 247] width 358 height 13
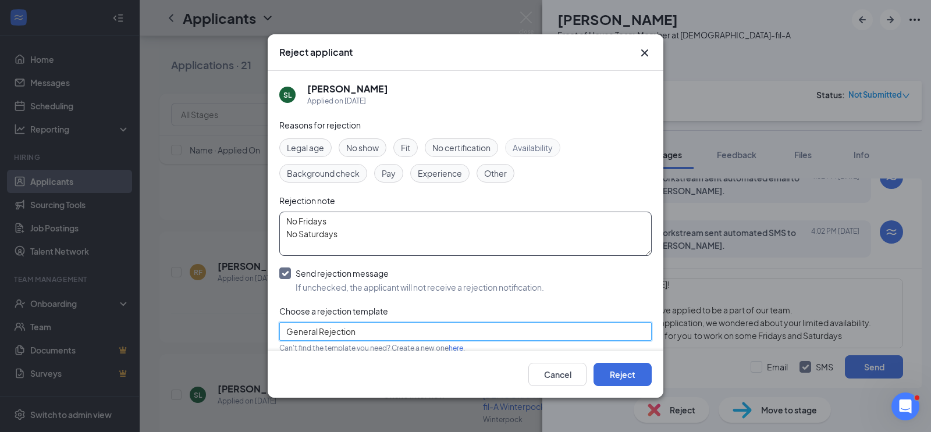
click at [361, 247] on textarea "No Fridays No Saturdays" at bounding box center [465, 234] width 372 height 44
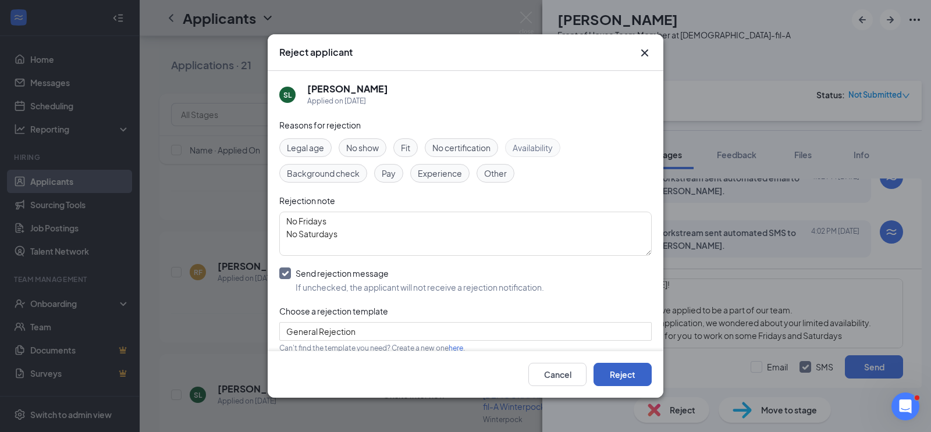
click at [610, 374] on button "Reject" at bounding box center [623, 374] width 58 height 23
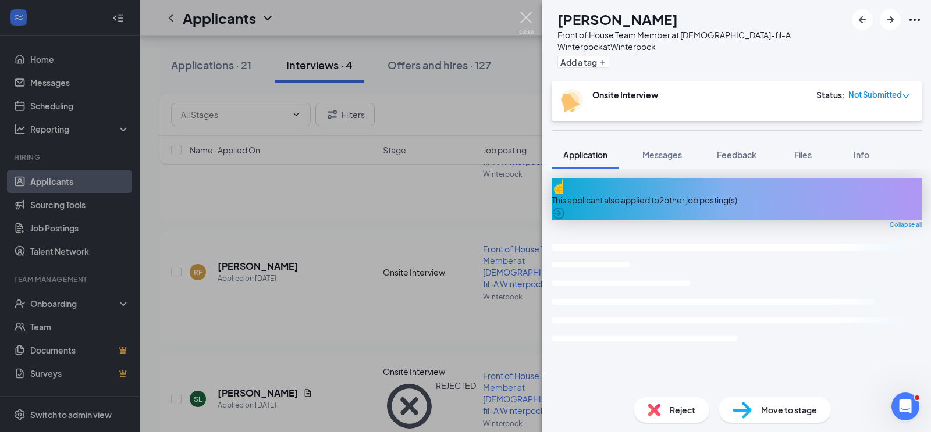
click at [527, 18] on img at bounding box center [526, 23] width 15 height 23
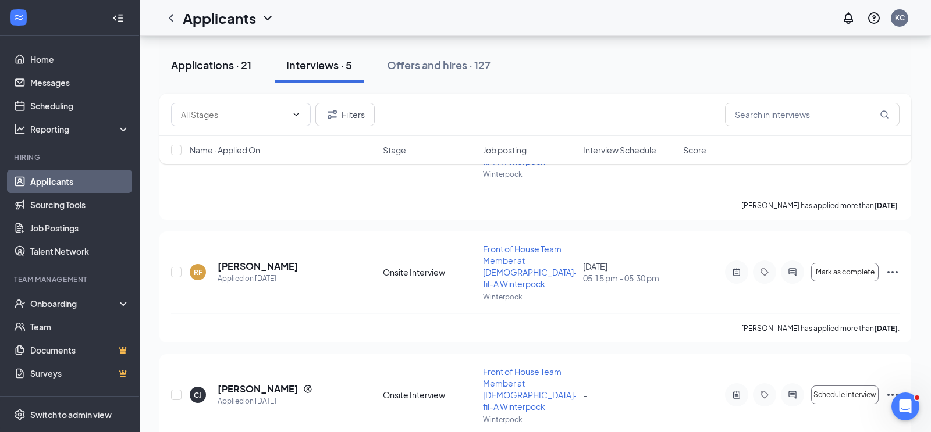
click at [218, 69] on div "Applications · 21" at bounding box center [211, 65] width 80 height 15
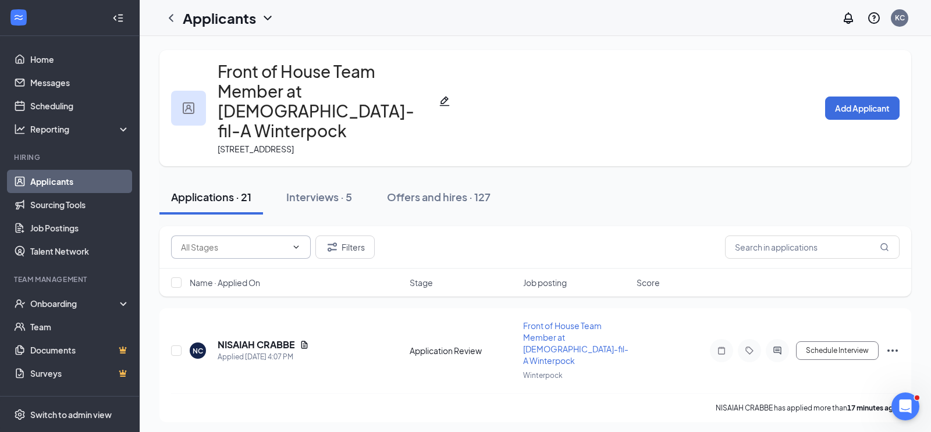
click at [182, 241] on input "text" at bounding box center [234, 247] width 106 height 13
click at [222, 282] on div "Application Review (15)" at bounding box center [225, 287] width 87 height 13
type input "Application Review (15)"
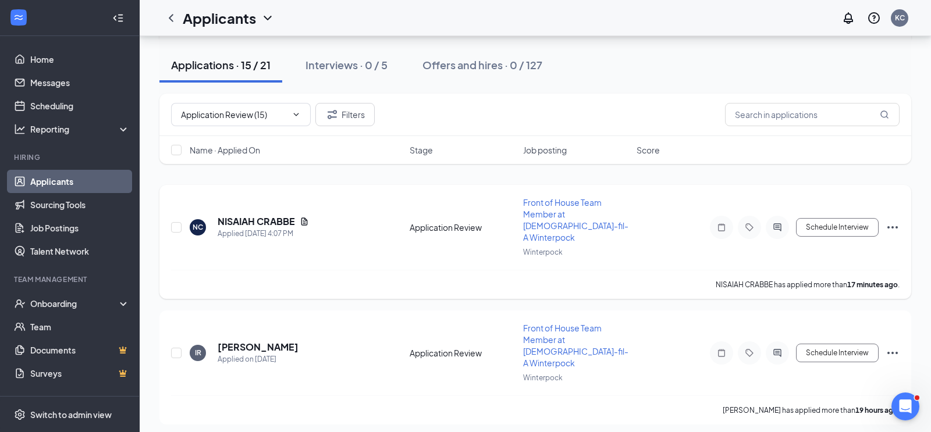
scroll to position [127, 0]
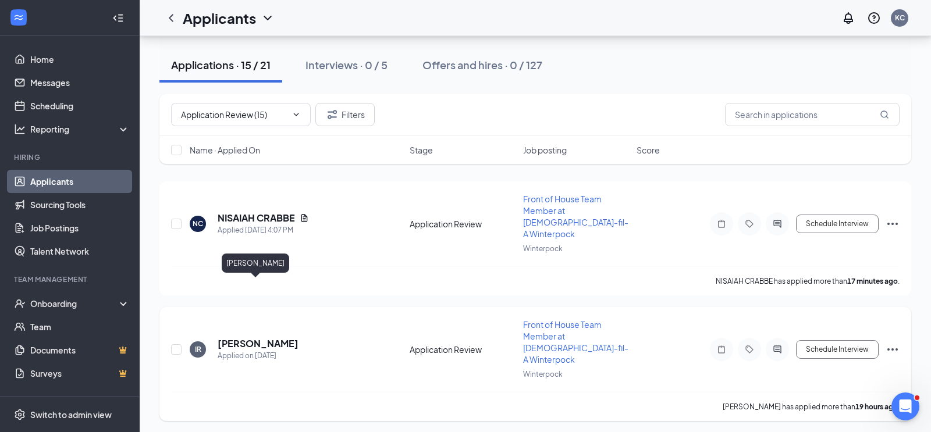
click at [272, 337] on h5 "Issak Reynolds" at bounding box center [258, 343] width 81 height 13
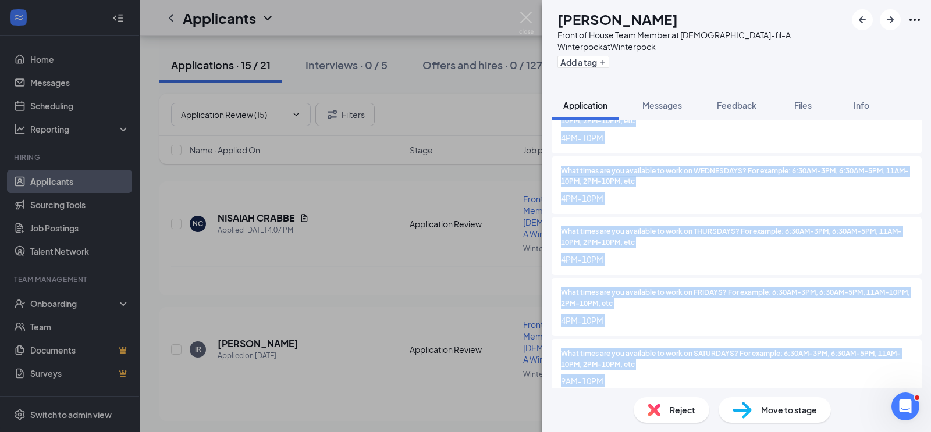
scroll to position [1371, 0]
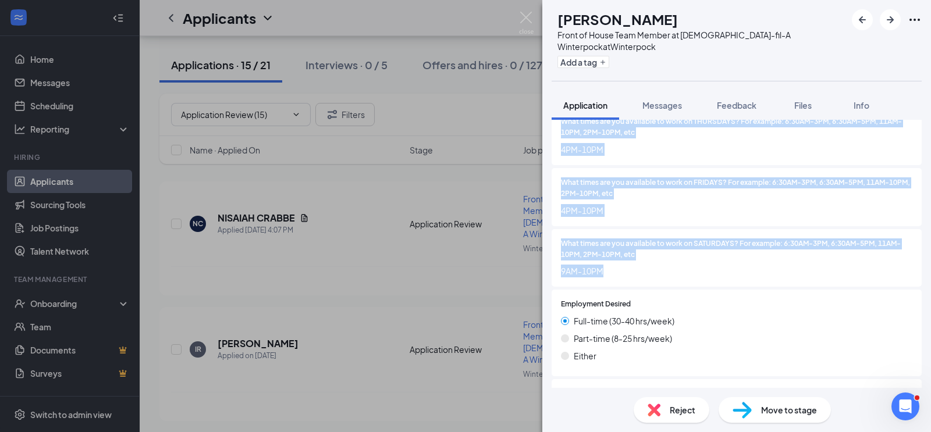
drag, startPoint x: 562, startPoint y: 163, endPoint x: 637, endPoint y: 247, distance: 112.5
click at [637, 247] on div "What times are you available to work on MONDAYS? For example: 6:30AM-3PM, 6:30A…" at bounding box center [737, 256] width 370 height 664
copy div "What times are you available to work on MONDAYS? For example: 6:30AM-3PM, 6:30A…"
click at [735, 107] on span "Feedback" at bounding box center [737, 105] width 40 height 10
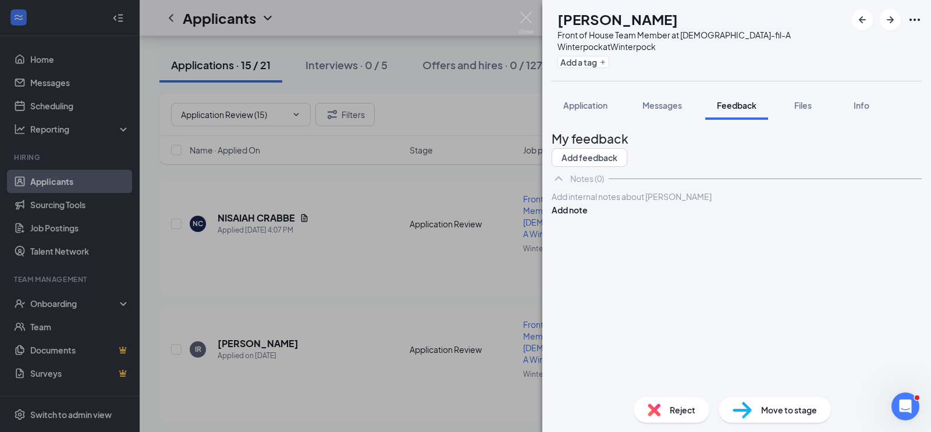
click at [637, 203] on div at bounding box center [736, 197] width 369 height 12
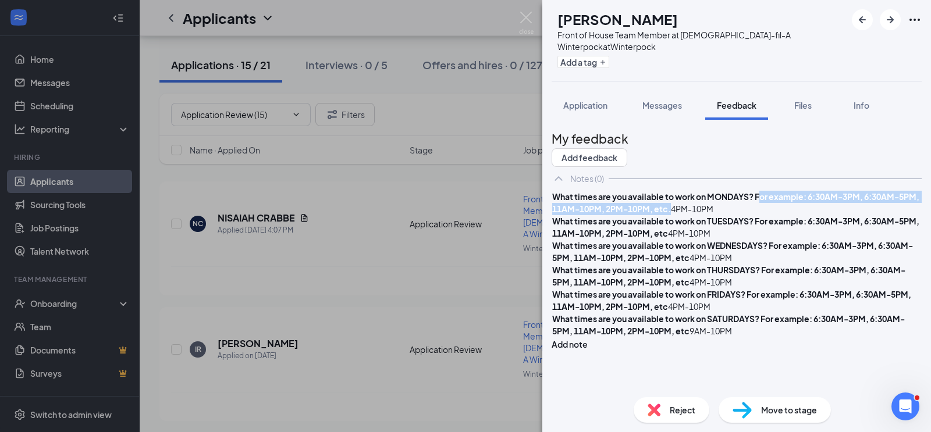
drag, startPoint x: 818, startPoint y: 243, endPoint x: 782, endPoint y: 229, distance: 38.7
click at [782, 215] on div "What times are you available to work on MONDAYS? For example: 6:30AM-3PM, 6:30A…" at bounding box center [736, 203] width 369 height 24
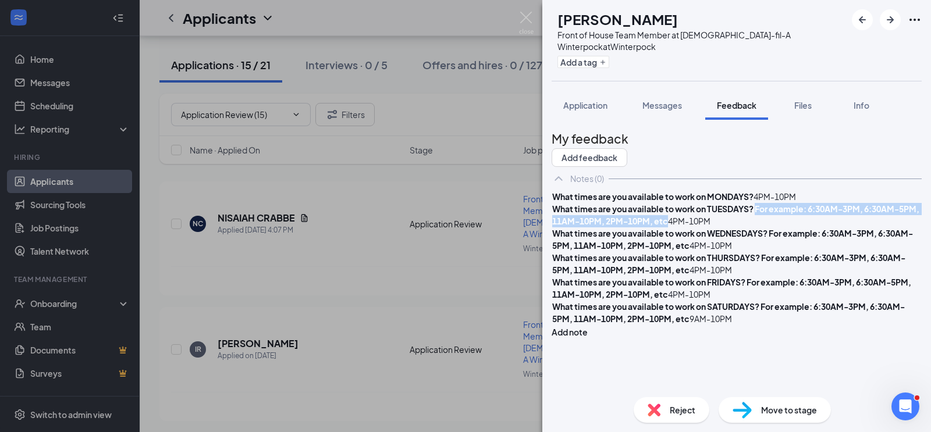
drag, startPoint x: 816, startPoint y: 292, endPoint x: 781, endPoint y: 279, distance: 37.2
click at [781, 228] on div "What times are you available to work on TUESDAYS? For example: 6:30AM-3PM, 6:30…" at bounding box center [736, 215] width 369 height 24
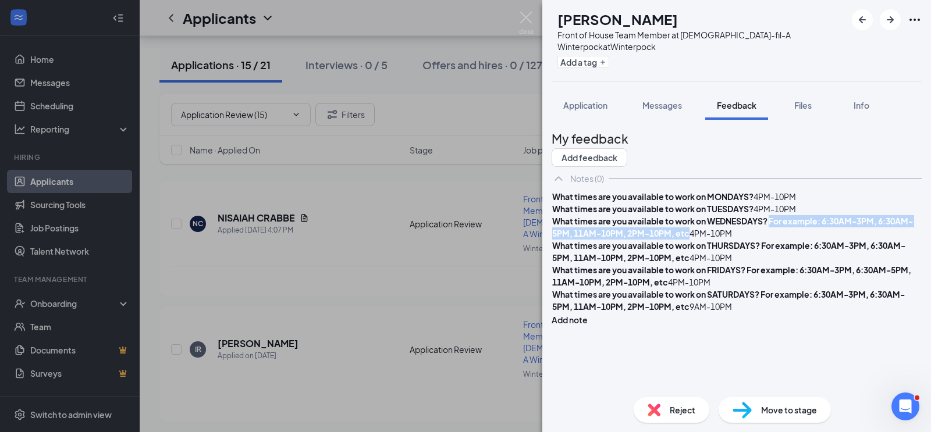
drag, startPoint x: 813, startPoint y: 341, endPoint x: 795, endPoint y: 325, distance: 23.9
click at [796, 240] on div "What times are you available to work on WEDNESDAYS? For example: 6:30AM-3PM, 6:…" at bounding box center [736, 227] width 369 height 24
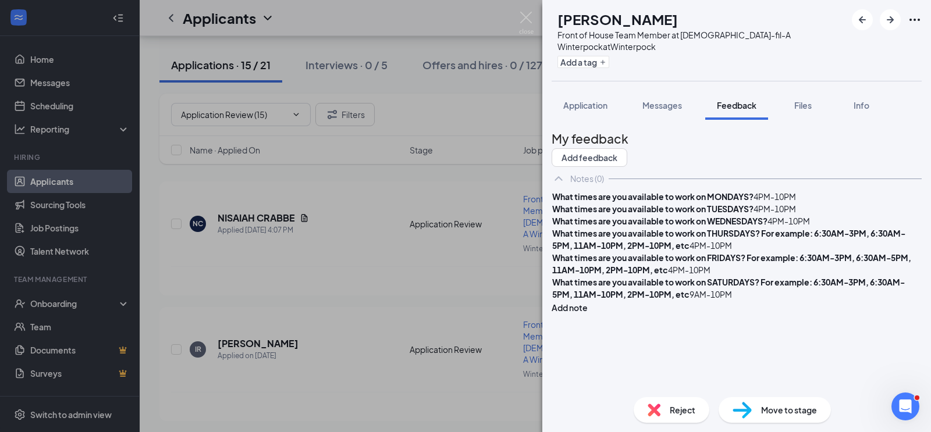
scroll to position [33, 0]
drag, startPoint x: 815, startPoint y: 356, endPoint x: 784, endPoint y: 342, distance: 33.9
click at [784, 252] on div "What times are you available to work on THURSDAYS? For example: 6:30AM-3PM, 6:3…" at bounding box center [736, 240] width 369 height 24
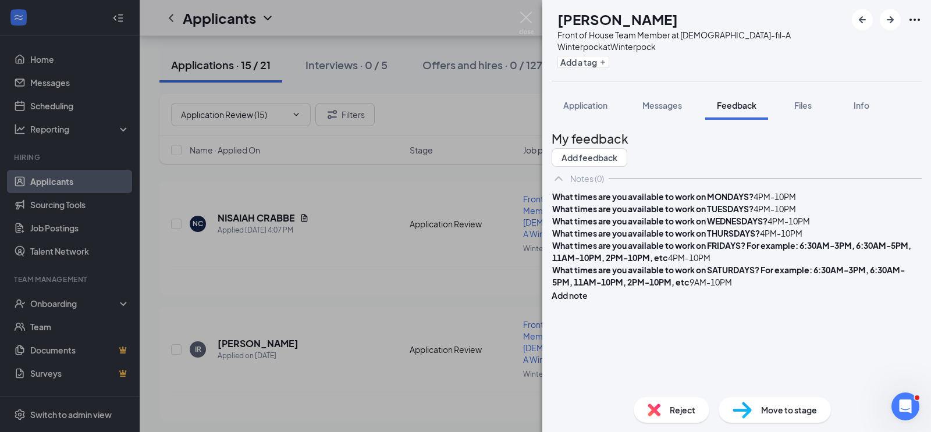
scroll to position [113, 0]
drag, startPoint x: 814, startPoint y: 324, endPoint x: 774, endPoint y: 312, distance: 41.6
click at [774, 264] on div "What times are you available to work on FRIDAYS? For example: 6:30AM-3PM, 6:30A…" at bounding box center [736, 252] width 369 height 24
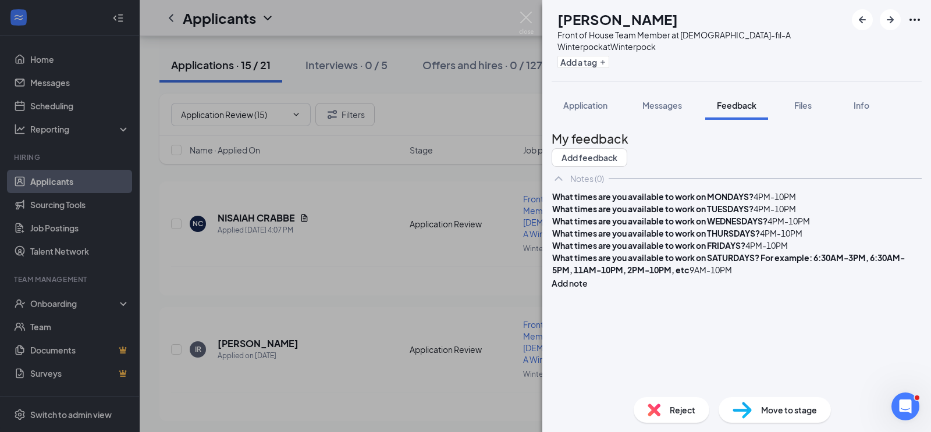
scroll to position [145, 0]
drag, startPoint x: 820, startPoint y: 341, endPoint x: 789, endPoint y: 325, distance: 35.1
click at [789, 276] on div "What times are you available to work on SATURDAYS? For example: 6:30AM-3PM, 6:3…" at bounding box center [736, 264] width 369 height 24
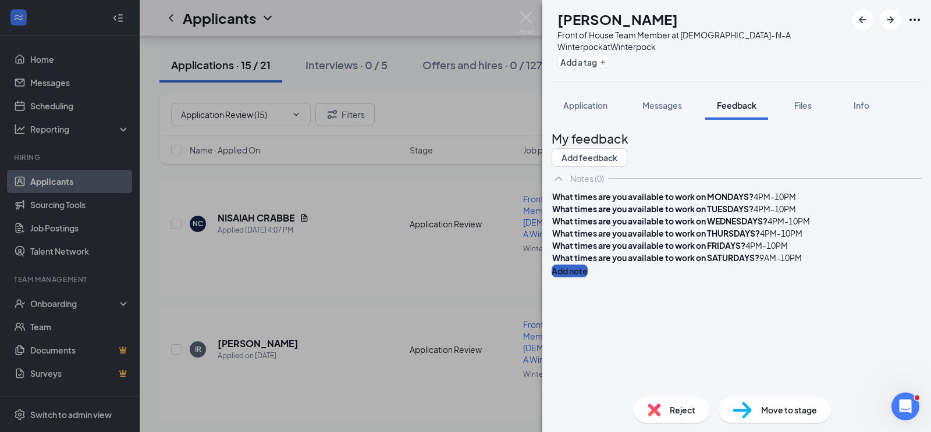
click at [588, 265] on button "Add note" at bounding box center [570, 271] width 36 height 13
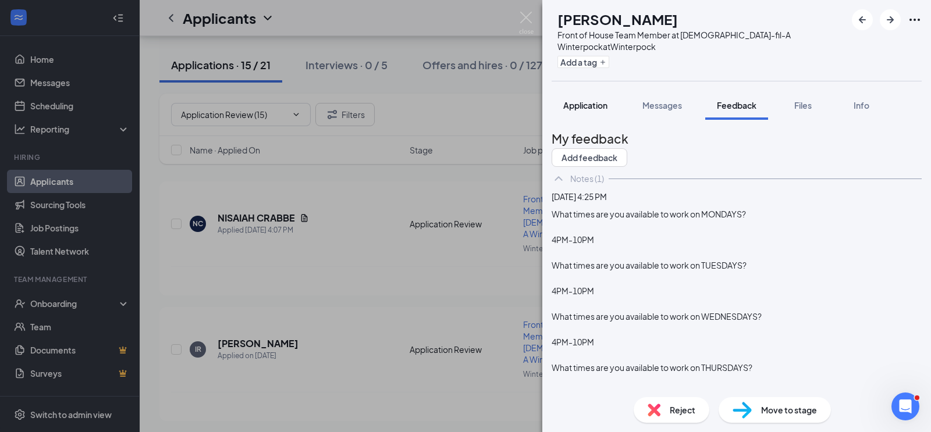
click at [599, 102] on span "Application" at bounding box center [585, 105] width 44 height 10
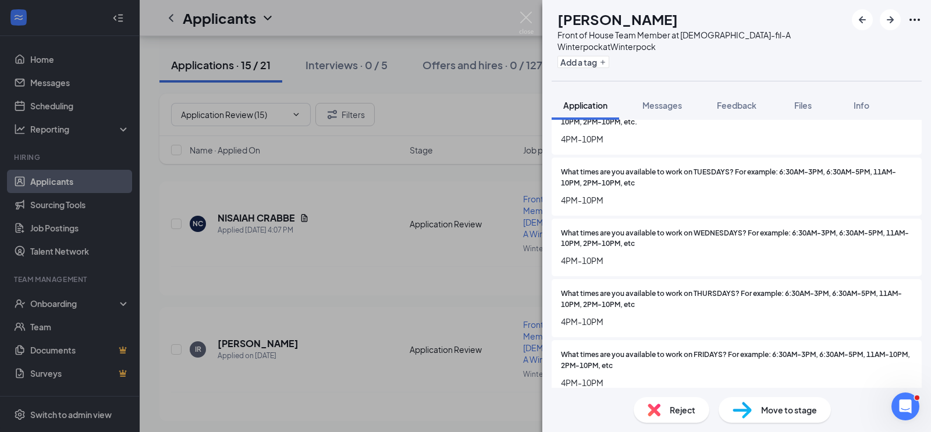
scroll to position [1194, 0]
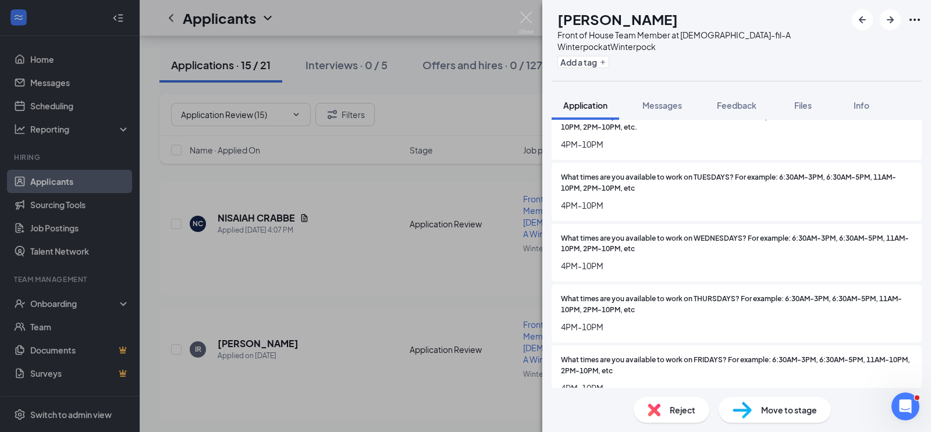
click at [680, 410] on span "Reject" at bounding box center [683, 410] width 26 height 13
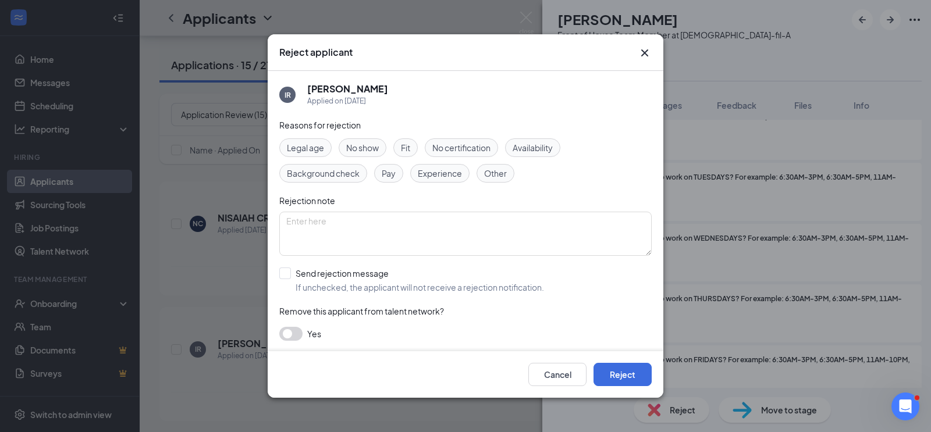
click at [531, 146] on span "Availability" at bounding box center [533, 147] width 40 height 13
click at [285, 276] on input "Send rejection message If unchecked, the applicant will not receive a rejection…" at bounding box center [411, 281] width 265 height 26
checkbox input "true"
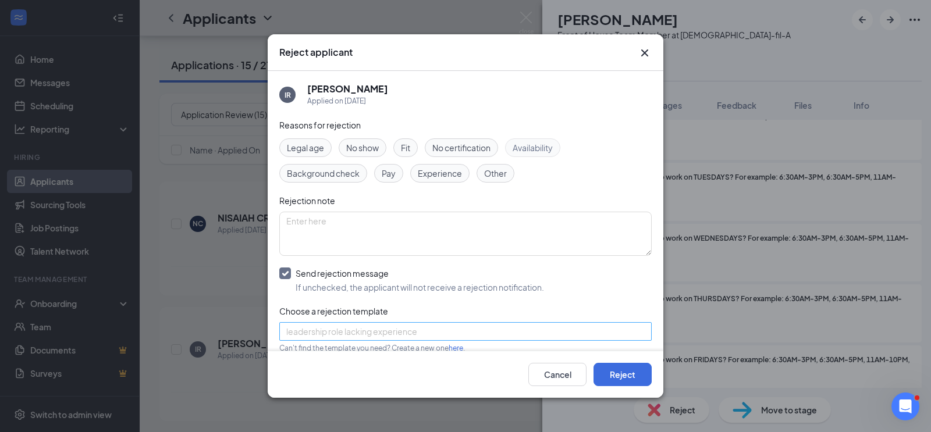
click at [459, 332] on span "leadership role lacking experience" at bounding box center [460, 338] width 348 height 31
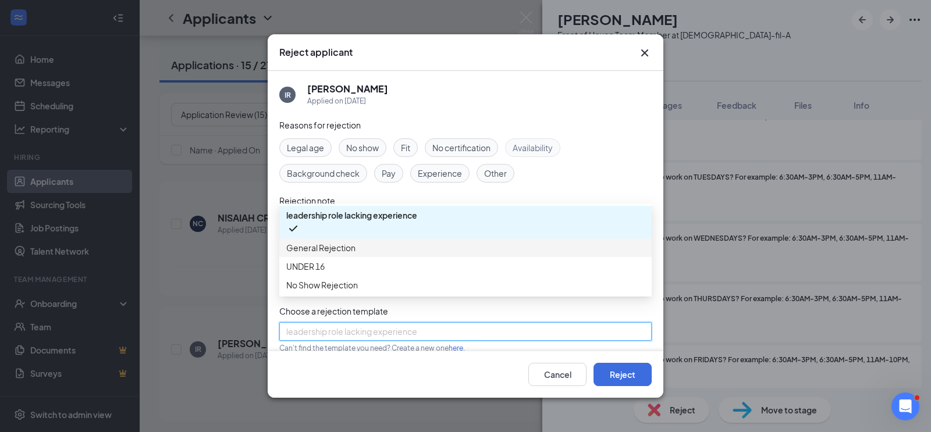
click at [341, 245] on span "General Rejection" at bounding box center [320, 247] width 69 height 13
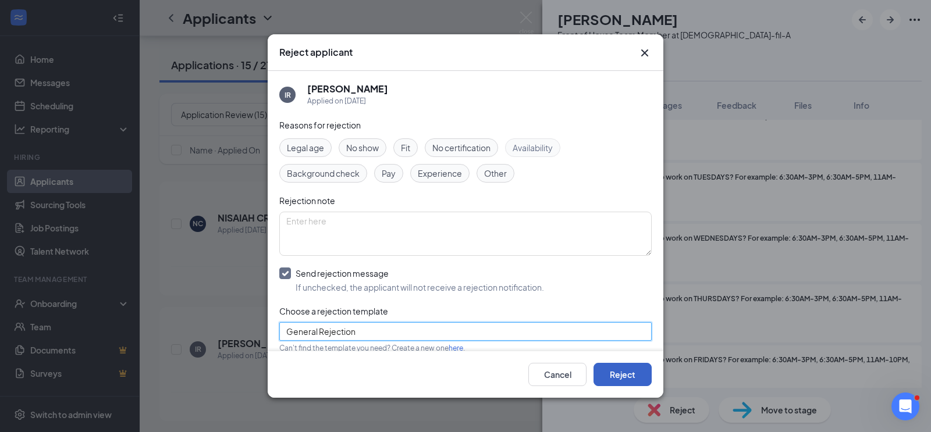
click at [616, 366] on button "Reject" at bounding box center [623, 374] width 58 height 23
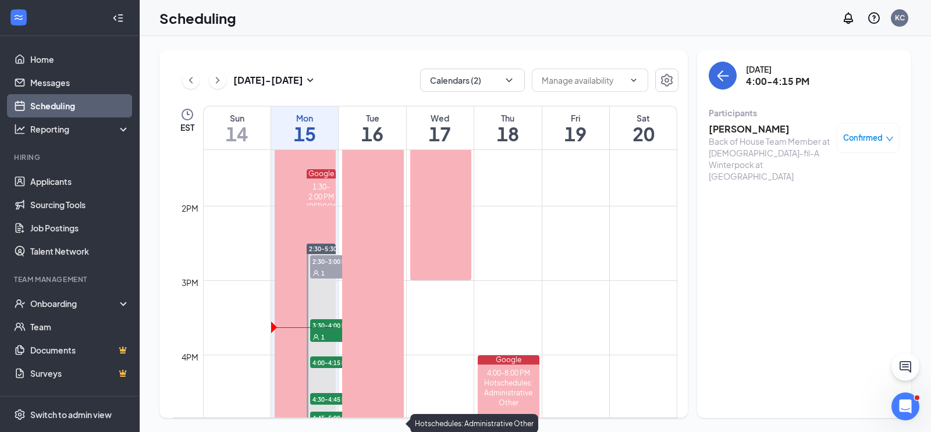
scroll to position [992, 0]
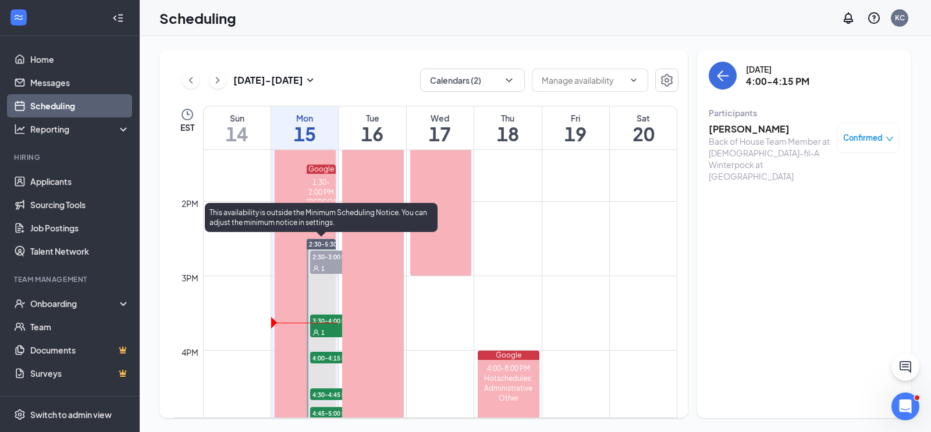
click at [328, 331] on div "1" at bounding box center [339, 332] width 58 height 12
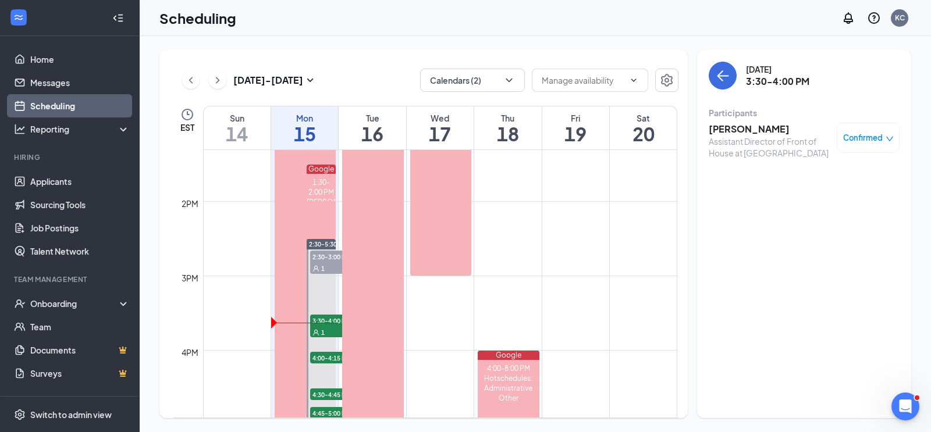
click at [772, 127] on h3 "[PERSON_NAME]" at bounding box center [770, 129] width 122 height 13
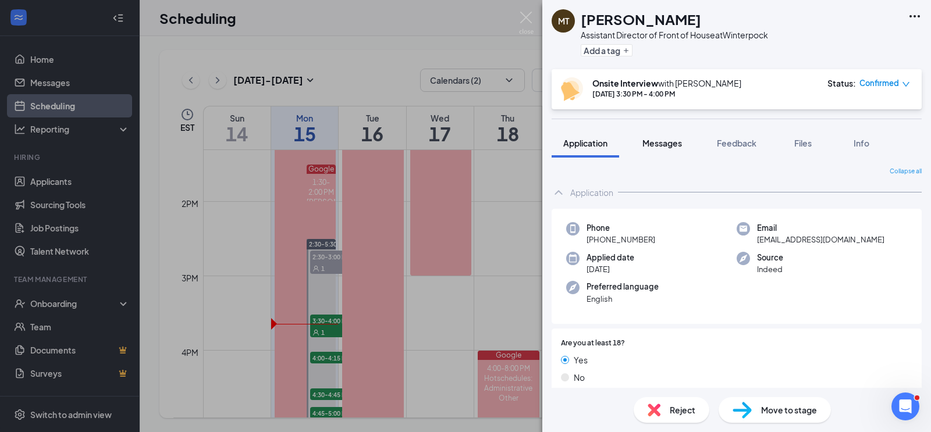
click at [676, 143] on span "Messages" at bounding box center [662, 143] width 40 height 10
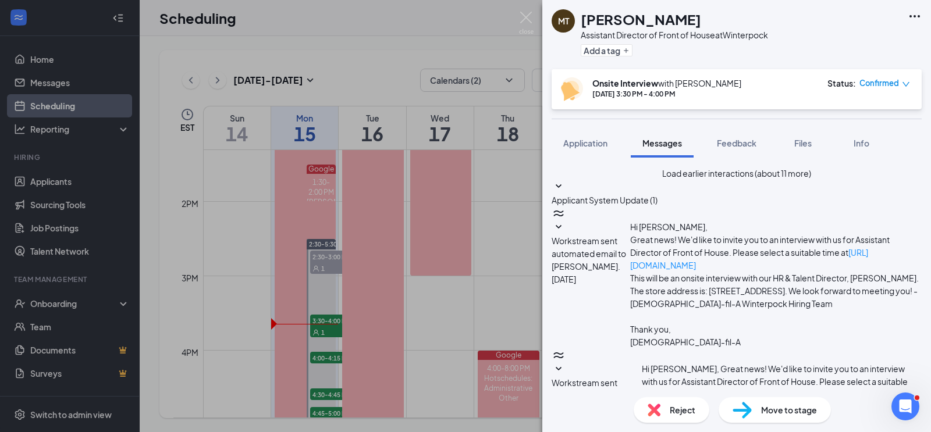
scroll to position [208, 0]
type textarea "Hello, Megan ! We had an interview scheduled for 3:30 PM and I don't see you. A…"
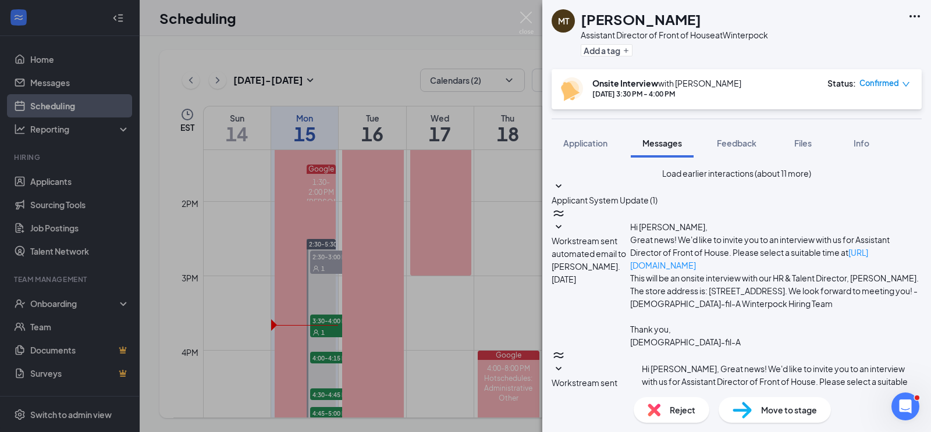
checkbox input "true"
click at [325, 358] on div "MT Meghan Treadway Assistant Director of Front of House at Winterpock Add a tag…" at bounding box center [465, 216] width 931 height 432
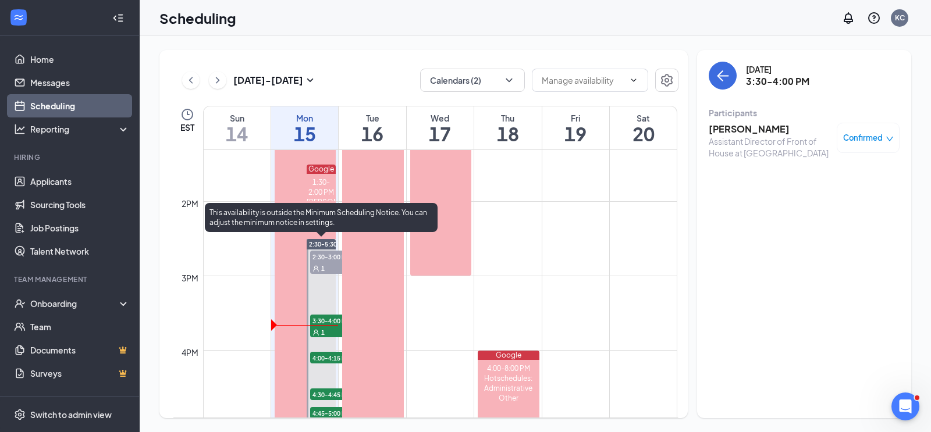
click at [325, 358] on span "4:00-4:15 PM" at bounding box center [339, 358] width 58 height 12
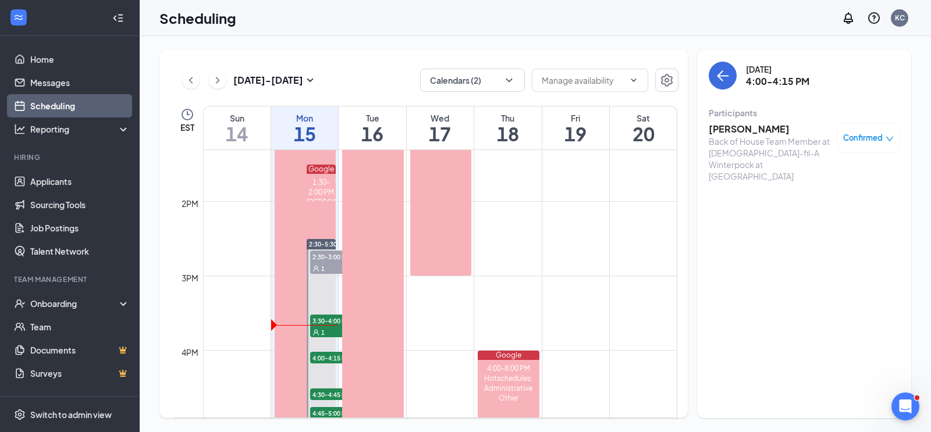
click at [734, 131] on h3 "Anthony Pereira" at bounding box center [770, 129] width 122 height 13
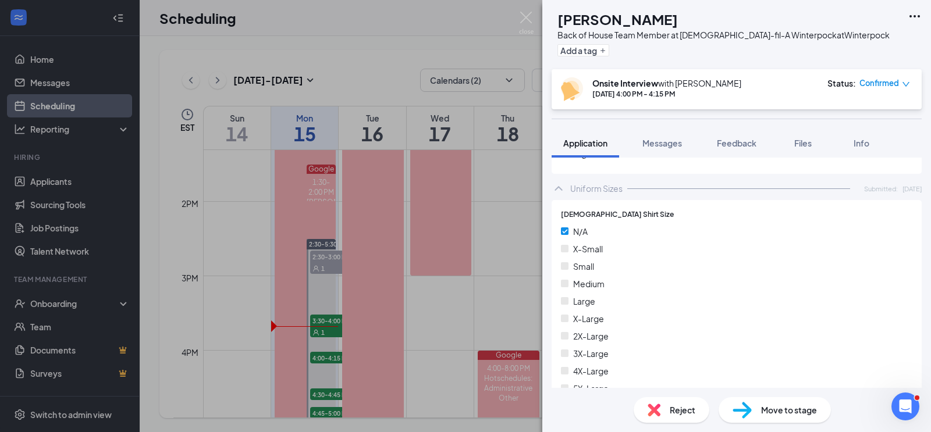
scroll to position [1818, 0]
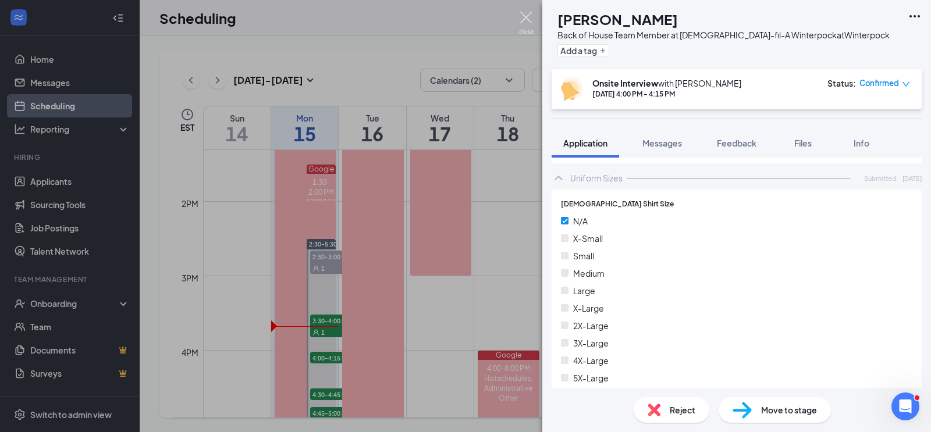
click at [525, 16] on img at bounding box center [526, 23] width 15 height 23
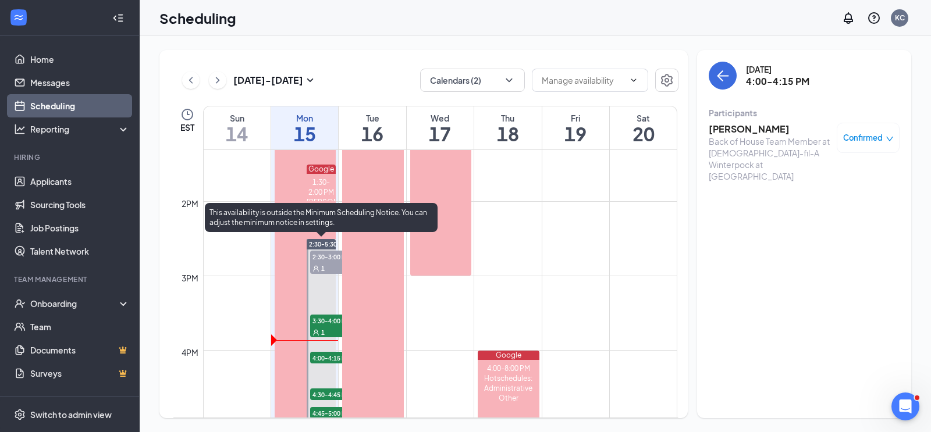
click at [329, 325] on span "3:30-4:00 PM" at bounding box center [339, 321] width 58 height 12
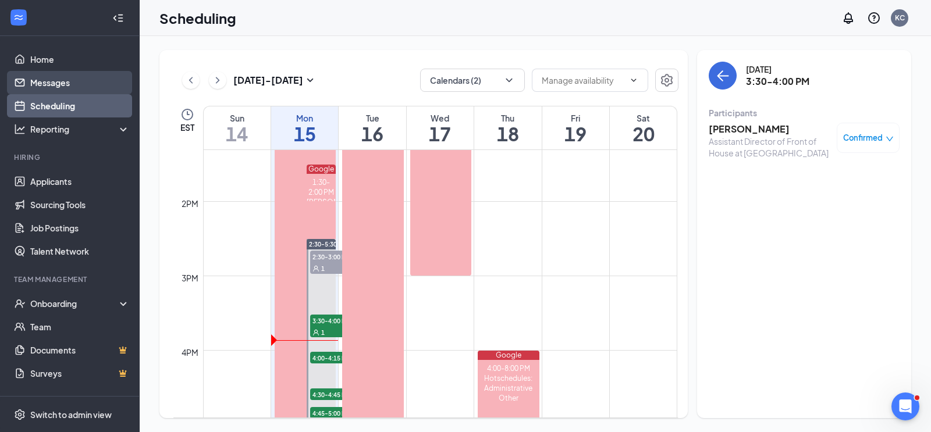
click at [63, 83] on link "Messages" at bounding box center [79, 82] width 99 height 23
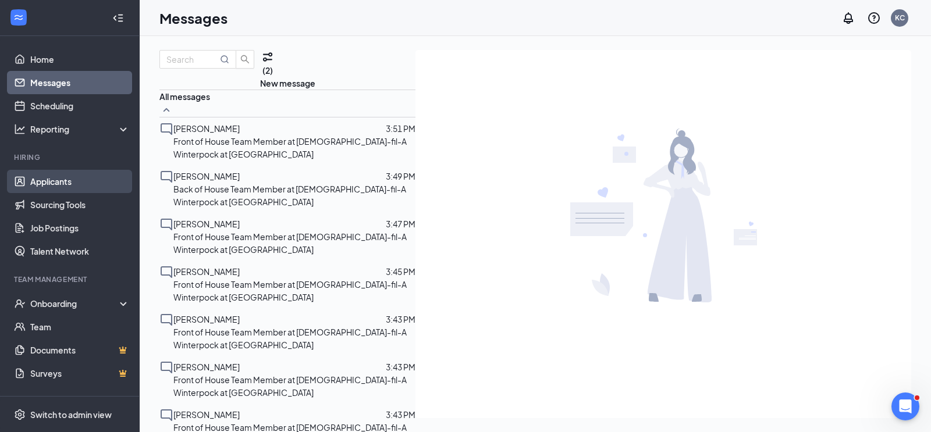
click at [65, 184] on link "Applicants" at bounding box center [79, 181] width 99 height 23
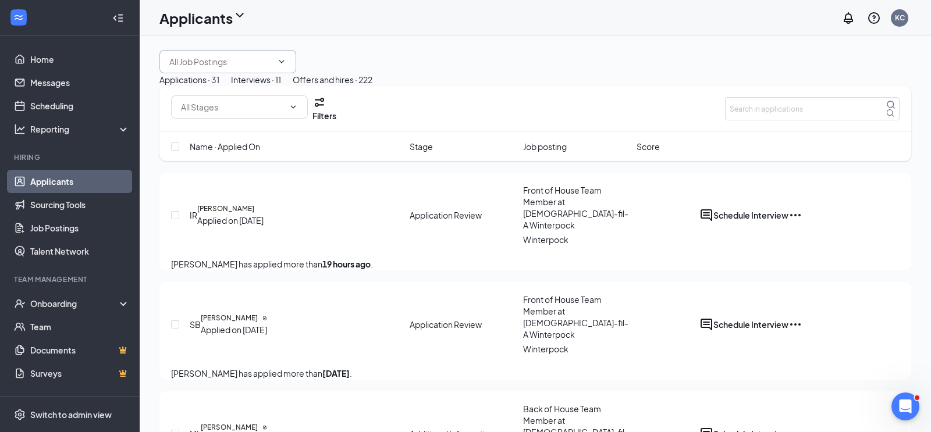
click at [214, 68] on input "text" at bounding box center [220, 61] width 103 height 13
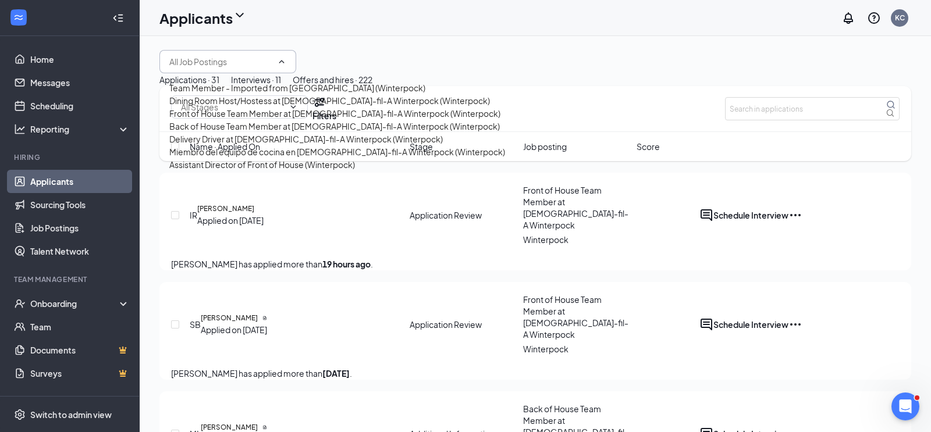
click at [215, 120] on div "Front of House Team Member at Chick-fil-A Winterpock (Winterpock)" at bounding box center [334, 113] width 331 height 13
type input "Front of House Team Member at Chick-fil-A Winterpock (Winterpock)"
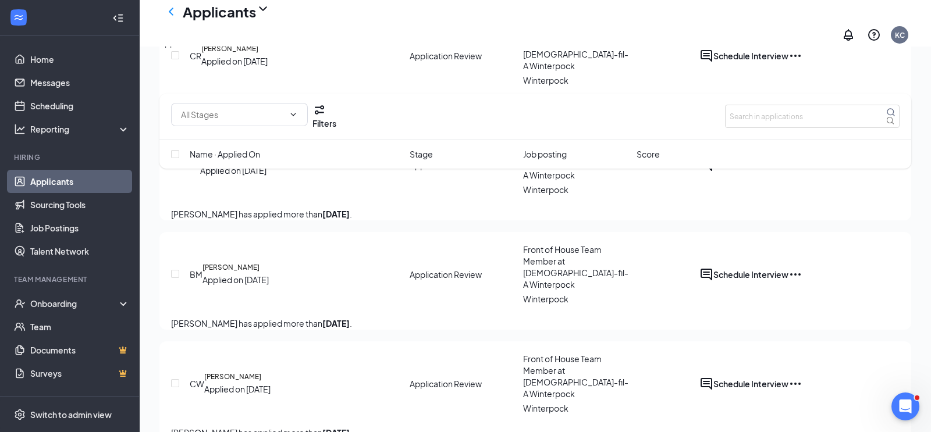
scroll to position [2165, 0]
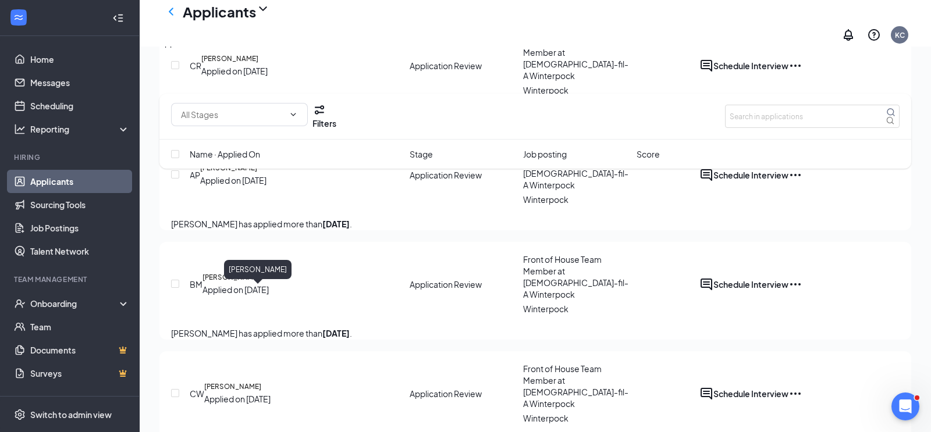
click at [260, 283] on h5 "Braeden Mckissick" at bounding box center [230, 277] width 57 height 10
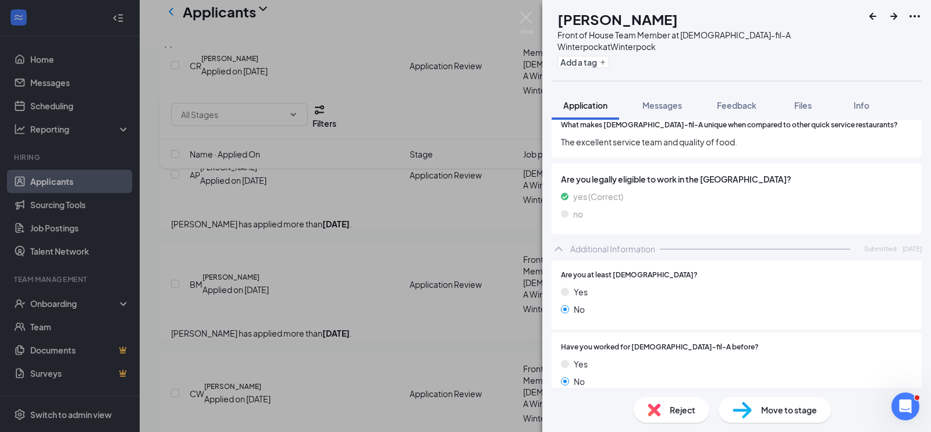
scroll to position [184, 0]
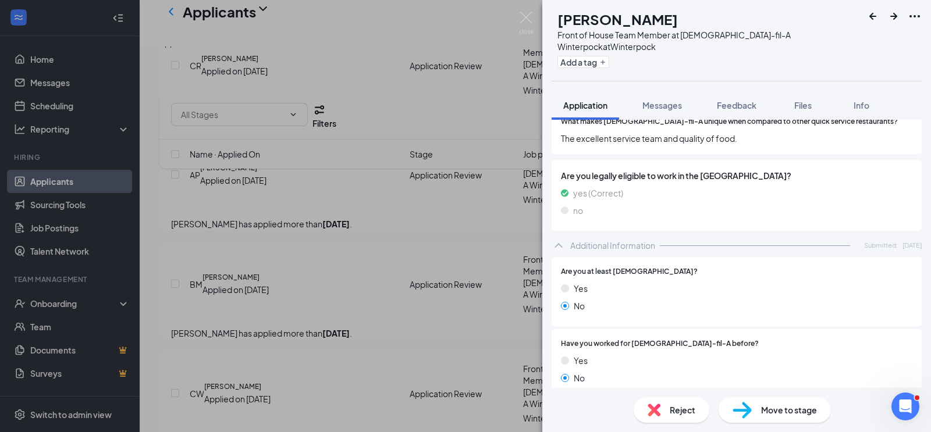
click at [684, 412] on span "Reject" at bounding box center [683, 410] width 26 height 13
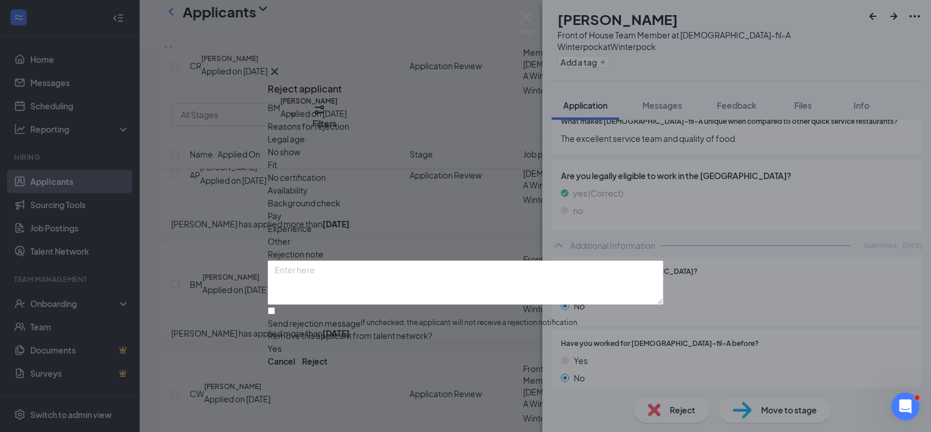
click at [305, 145] on span "Legal age" at bounding box center [286, 139] width 37 height 13
click at [275, 307] on input "Send rejection message If unchecked, the applicant will not receive a rejection…" at bounding box center [272, 311] width 8 height 8
checkbox input "true"
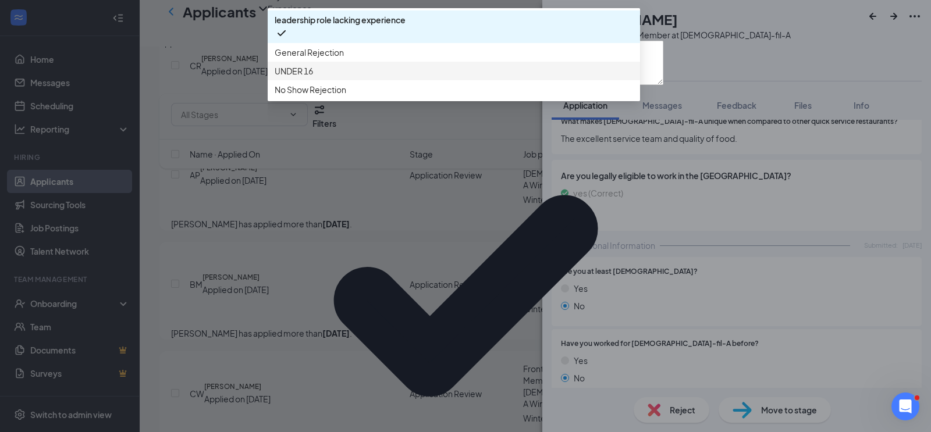
click at [313, 77] on span "UNDER 16" at bounding box center [294, 71] width 38 height 13
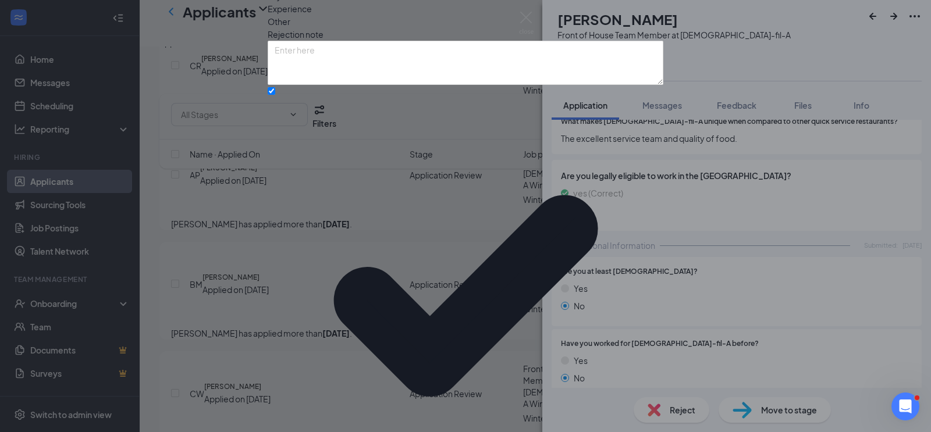
scroll to position [66, 0]
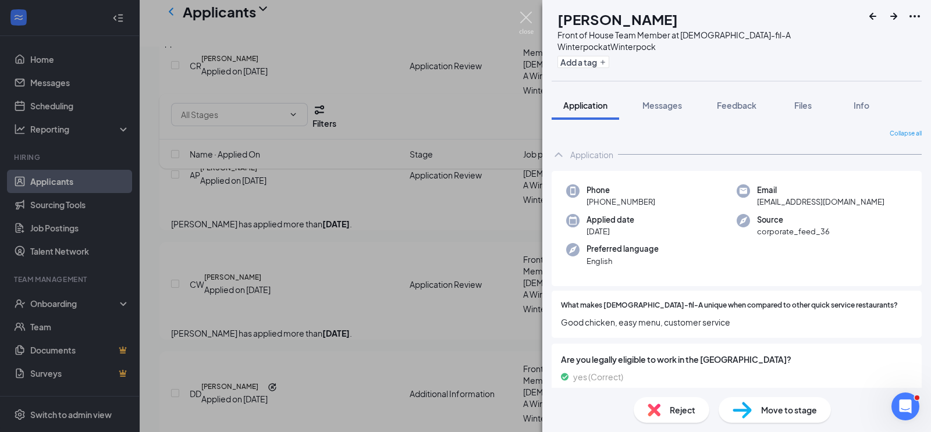
click at [527, 20] on img at bounding box center [526, 23] width 15 height 23
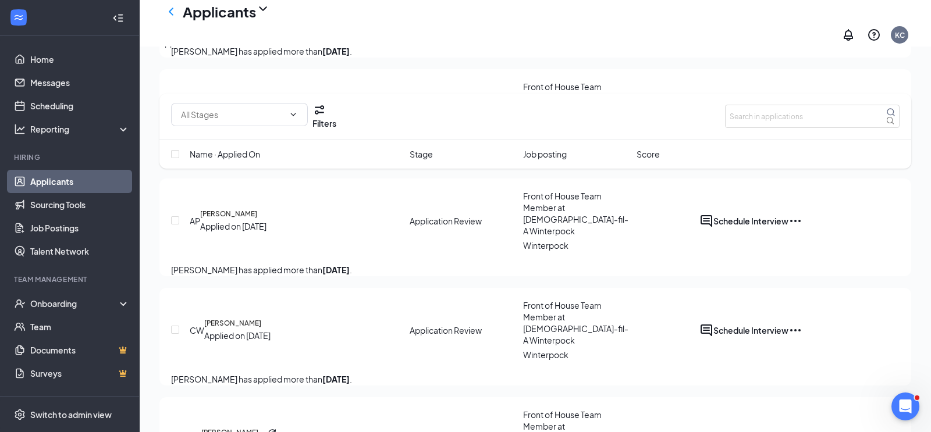
scroll to position [2115, 0]
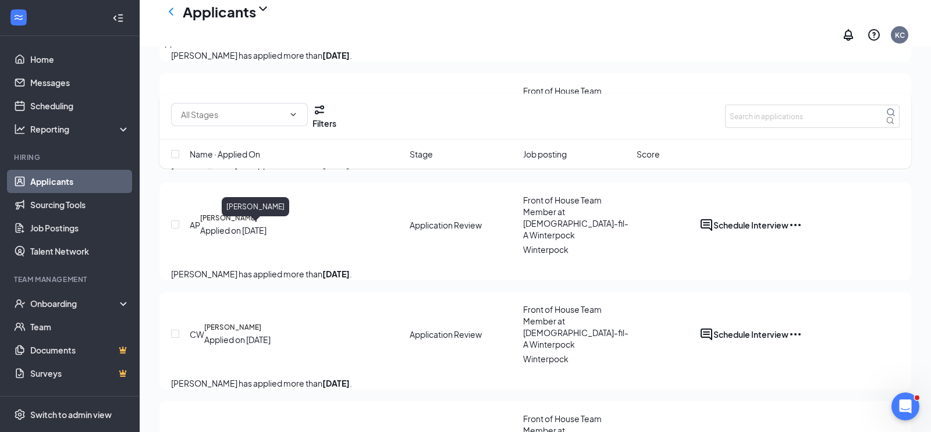
click at [257, 223] on h5 "Alexis Paranto" at bounding box center [228, 218] width 57 height 10
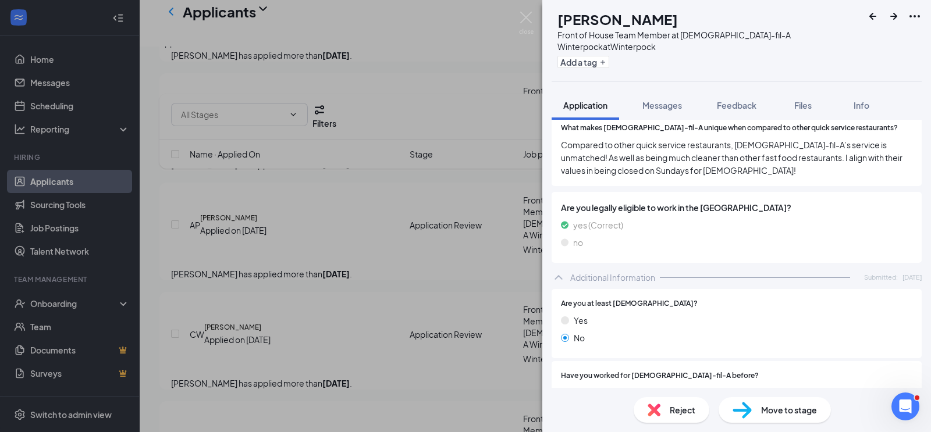
scroll to position [182, 0]
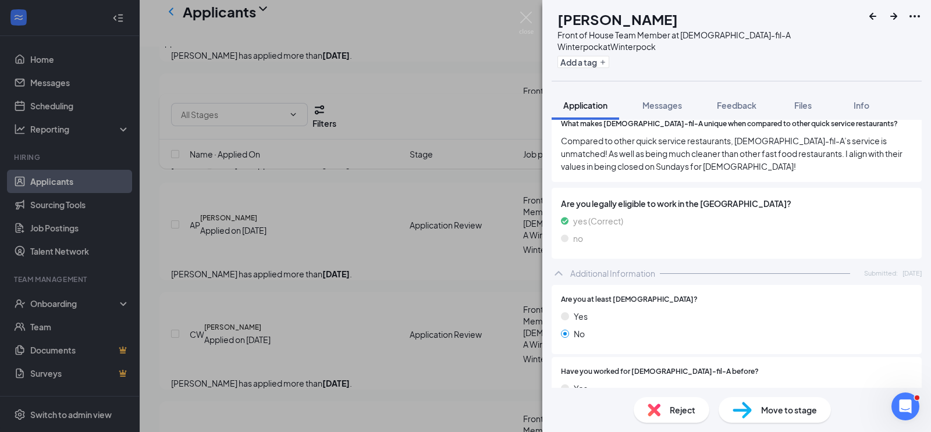
click at [680, 408] on span "Reject" at bounding box center [683, 410] width 26 height 13
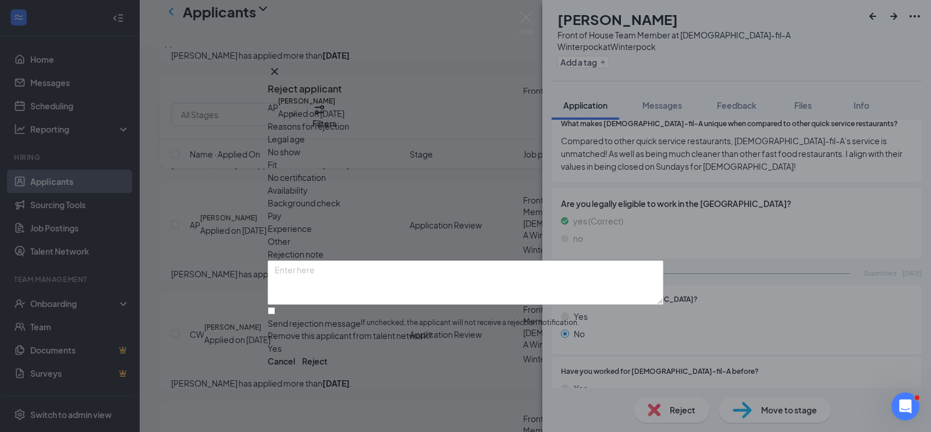
click at [305, 145] on span "Legal age" at bounding box center [286, 139] width 37 height 13
click at [275, 307] on input "Send rejection message If unchecked, the applicant will not receive a rejection…" at bounding box center [272, 311] width 8 height 8
checkbox input "true"
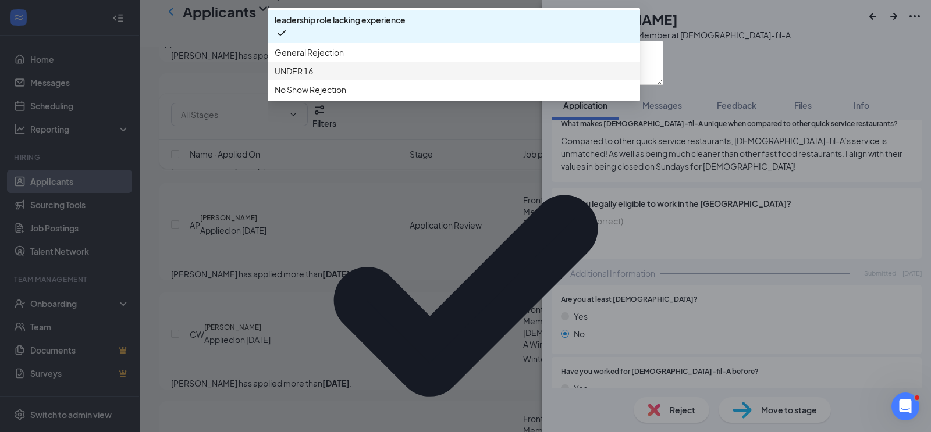
click at [313, 77] on span "UNDER 16" at bounding box center [294, 71] width 38 height 13
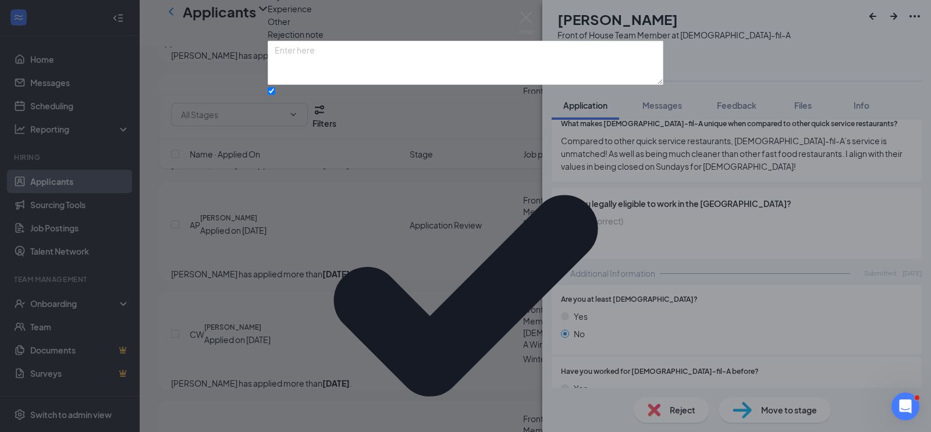
scroll to position [66, 0]
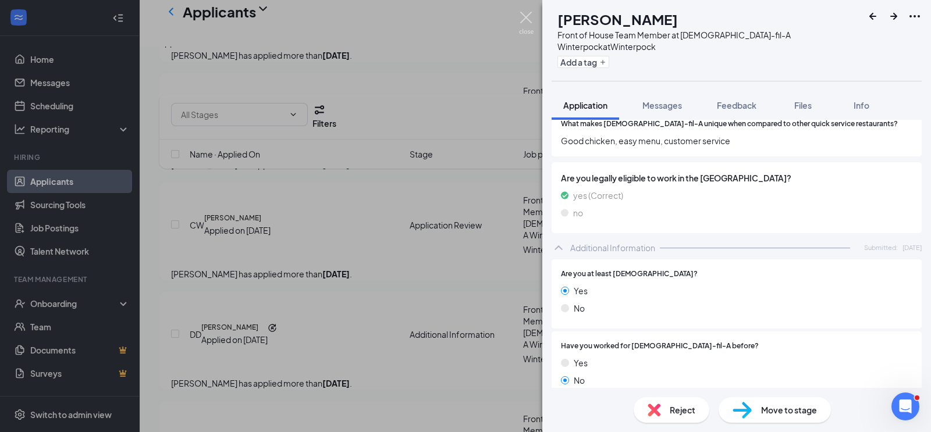
click at [530, 16] on img at bounding box center [526, 23] width 15 height 23
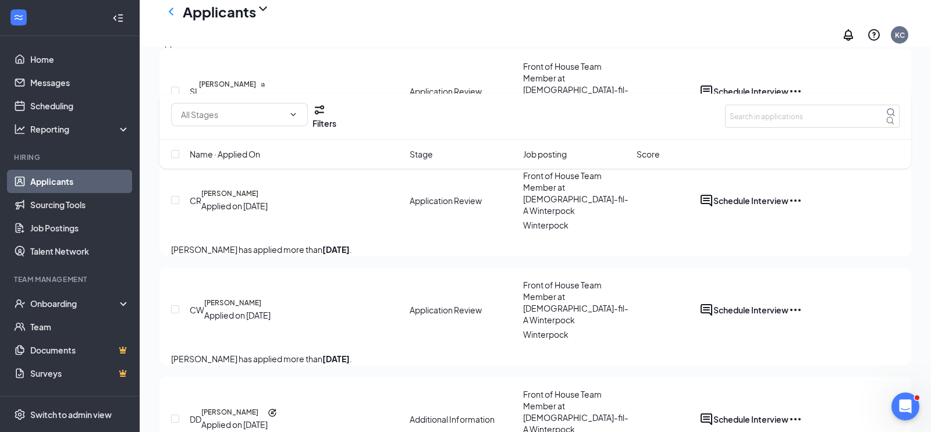
scroll to position [1977, 0]
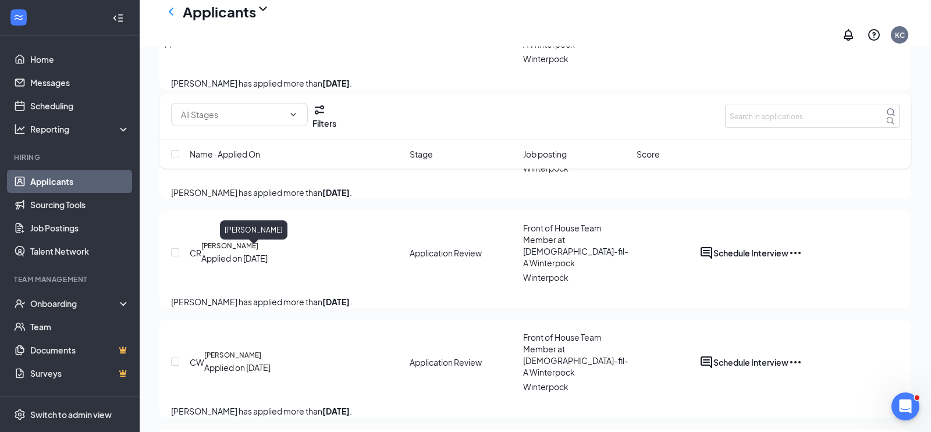
click at [258, 251] on h5 "Cody Rogers" at bounding box center [229, 246] width 57 height 10
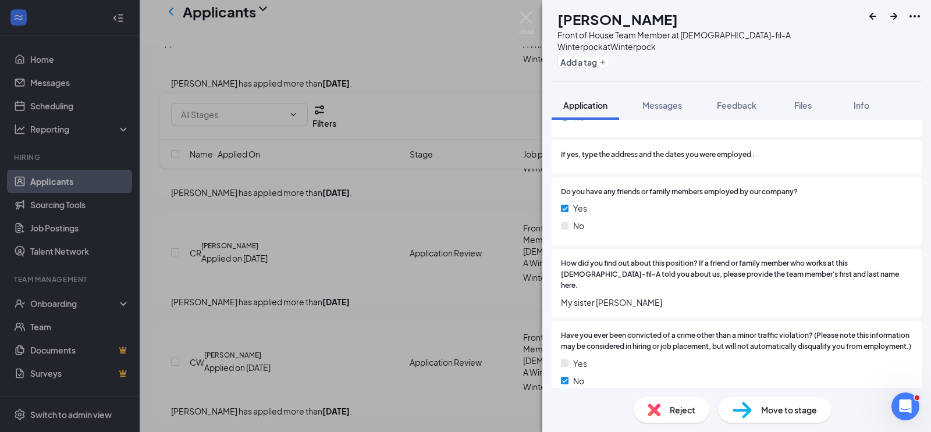
scroll to position [502, 0]
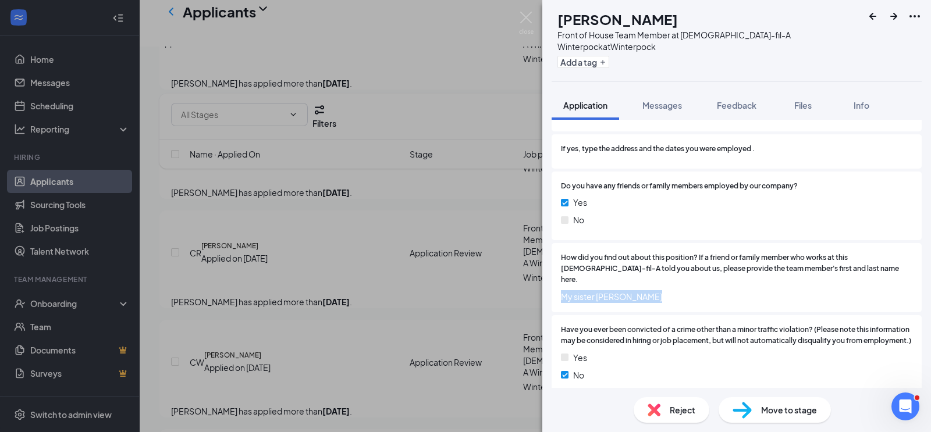
drag, startPoint x: 654, startPoint y: 283, endPoint x: 564, endPoint y: 277, distance: 89.8
click at [564, 277] on div "How did you find out about this position? If a friend or family member who work…" at bounding box center [736, 278] width 351 height 51
copy span "My sister Nicole Rogers"
click at [731, 106] on span "Feedback" at bounding box center [737, 105] width 40 height 10
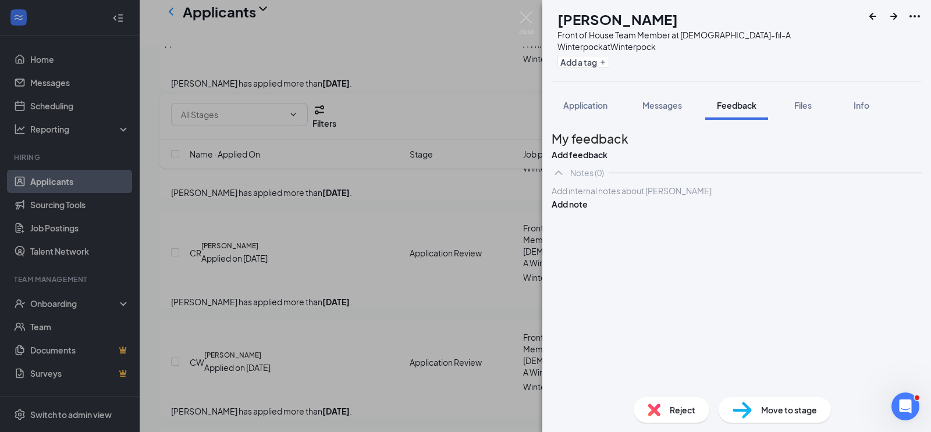
click at [603, 197] on div at bounding box center [736, 191] width 369 height 12
click at [588, 211] on button "Add note" at bounding box center [570, 204] width 36 height 13
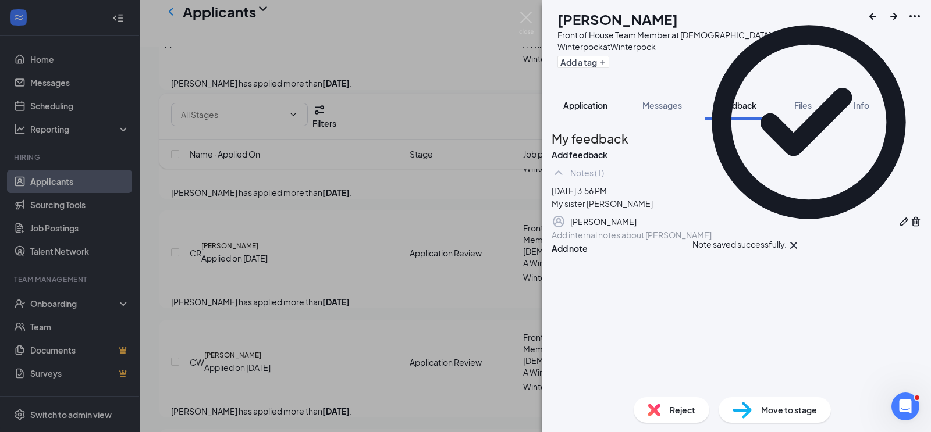
click at [600, 105] on span "Application" at bounding box center [585, 105] width 44 height 10
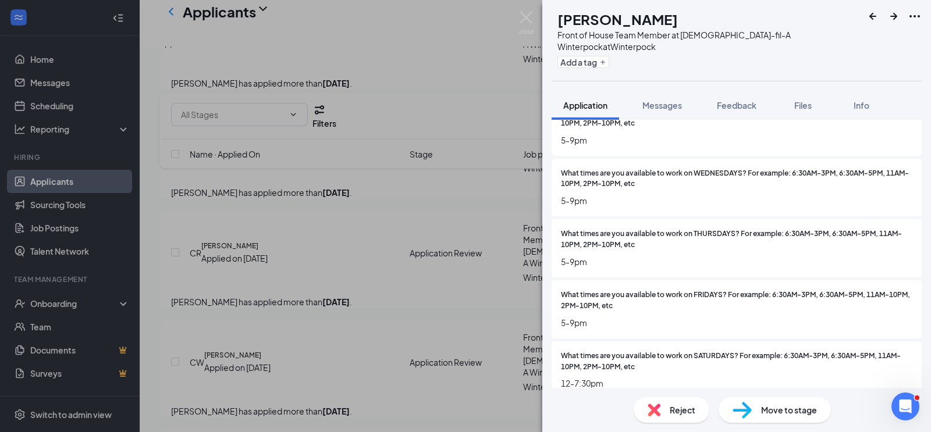
scroll to position [1288, 0]
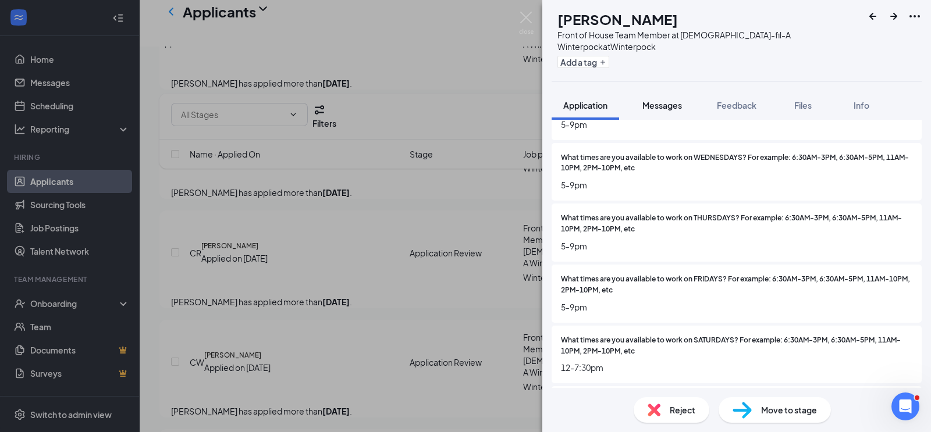
click at [669, 110] on span "Messages" at bounding box center [662, 105] width 40 height 10
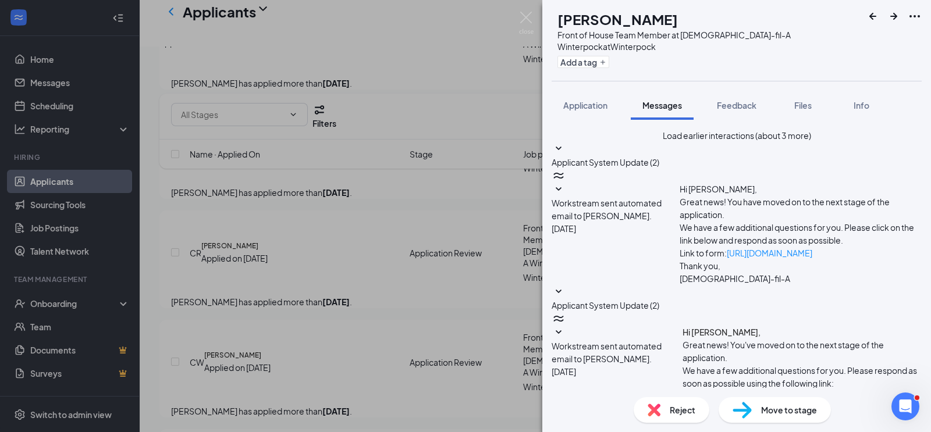
scroll to position [216, 0]
paste textarea "My sister Nicole Rogers"
type textarea "My sister Nicole Rogers"
drag, startPoint x: 680, startPoint y: 300, endPoint x: 581, endPoint y: 296, distance: 99.0
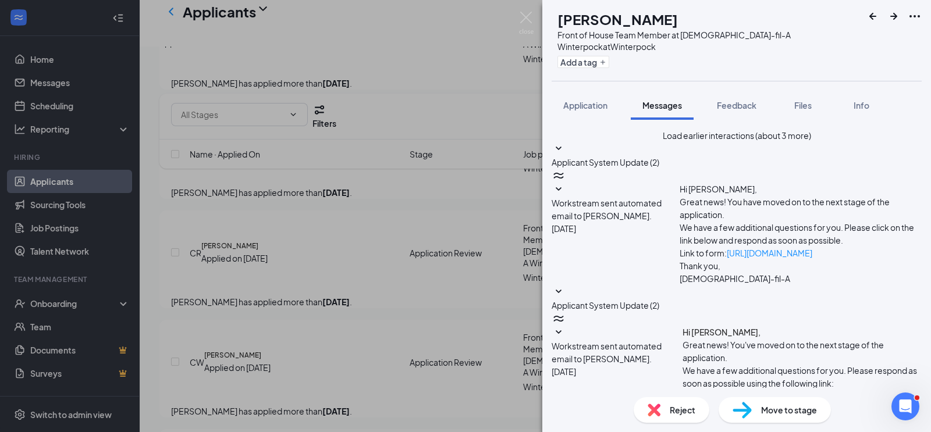
click at [526, 21] on img at bounding box center [526, 23] width 15 height 23
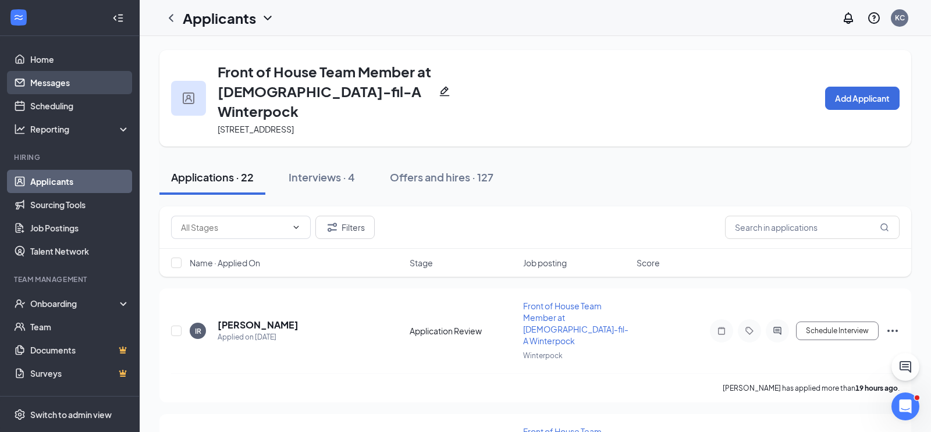
click at [54, 80] on link "Messages" at bounding box center [79, 82] width 99 height 23
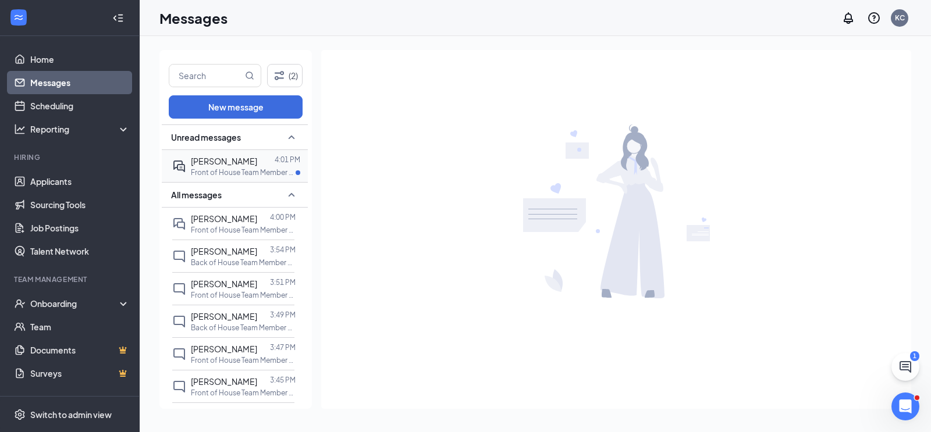
click at [230, 175] on p "Front of House Team Member at [DEMOGRAPHIC_DATA]-fil-A Winterpock at [GEOGRAPHI…" at bounding box center [243, 173] width 105 height 10
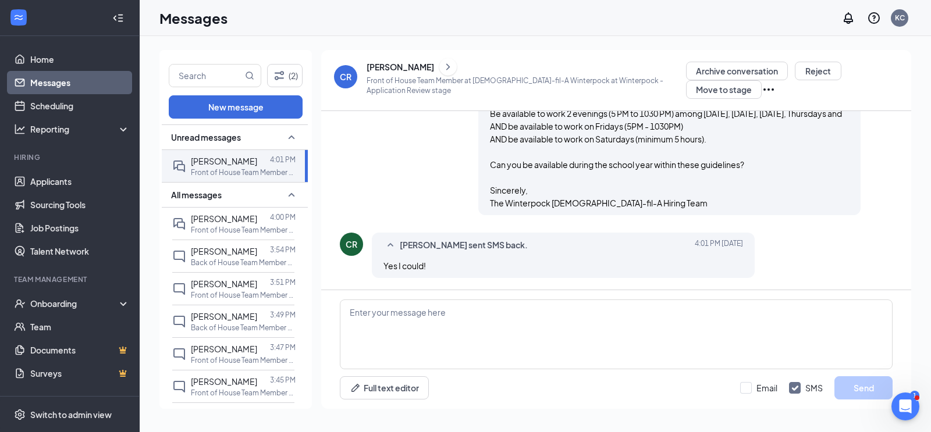
scroll to position [602, 0]
click at [710, 87] on button "Move to stage" at bounding box center [724, 89] width 76 height 19
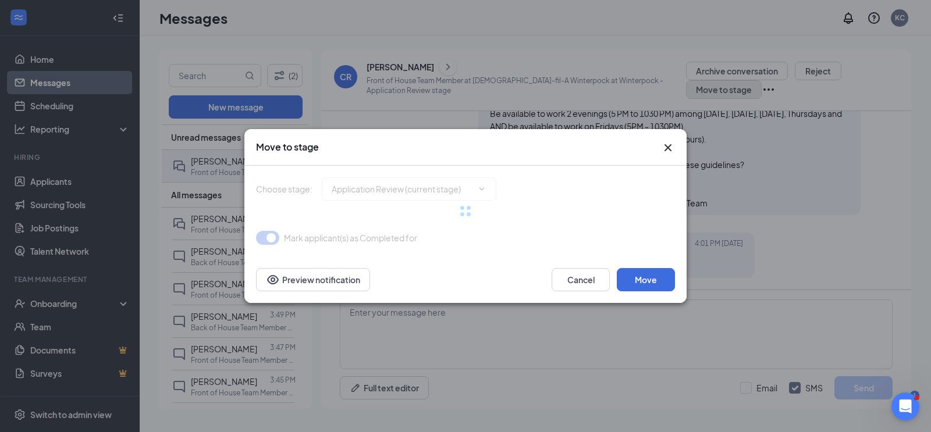
type input "Onsite Interview (next stage)"
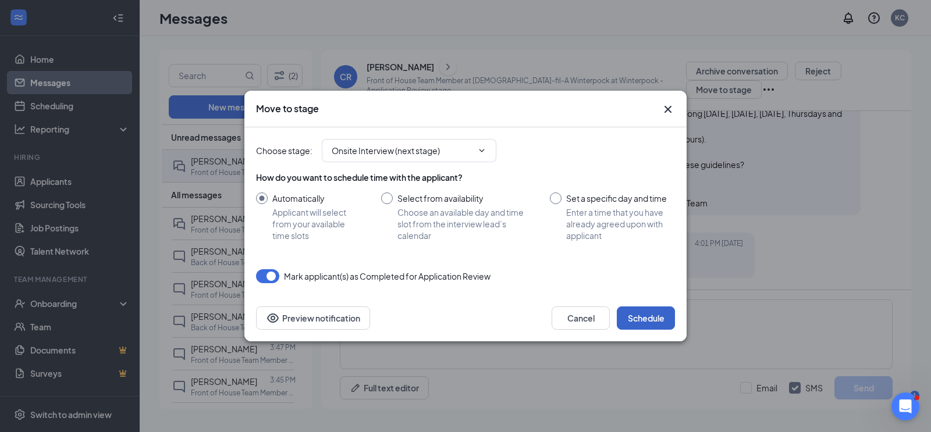
click at [637, 321] on button "Schedule" at bounding box center [646, 318] width 58 height 23
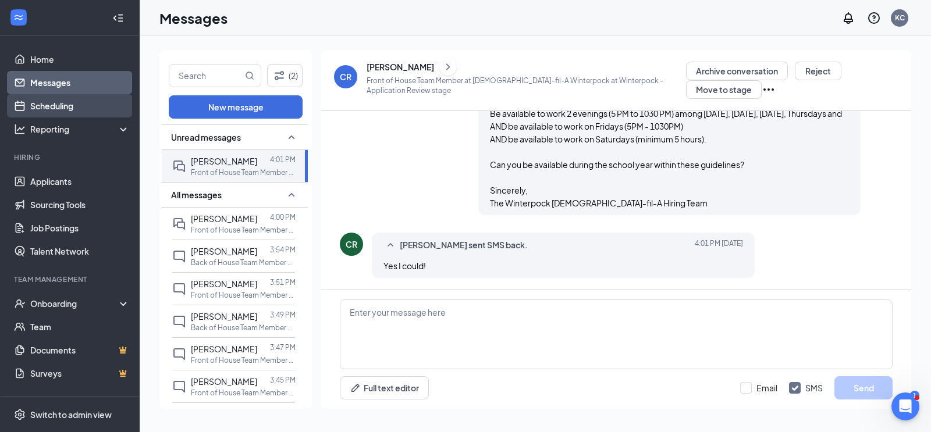
click at [58, 106] on link "Scheduling" at bounding box center [79, 105] width 99 height 23
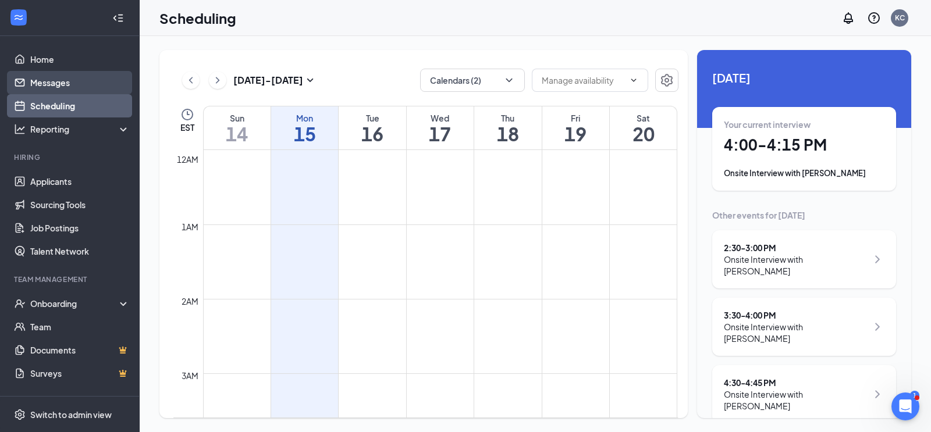
scroll to position [572, 0]
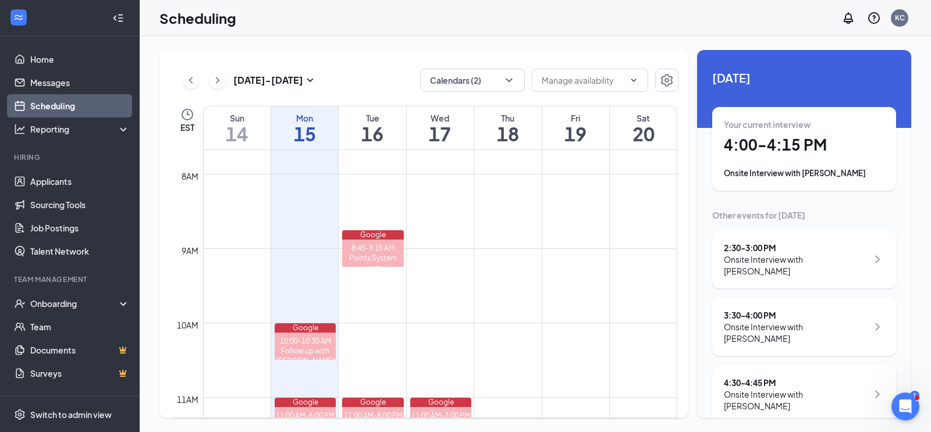
click at [875, 320] on icon "ChevronRight" at bounding box center [877, 327] width 14 height 14
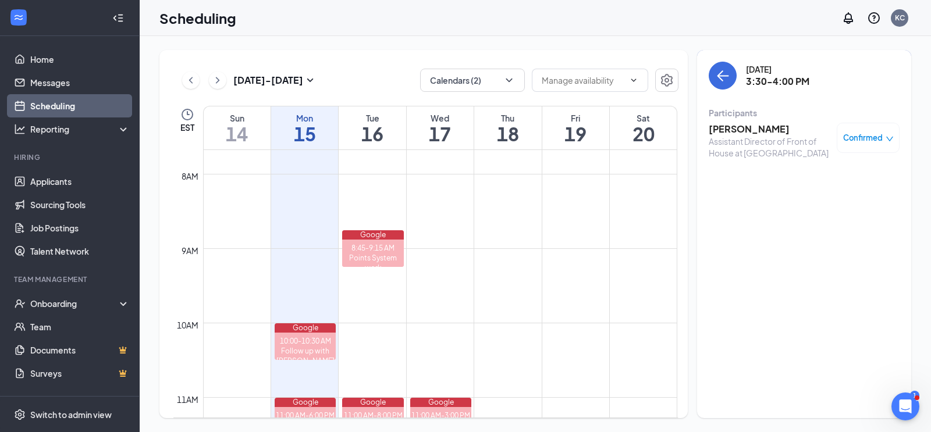
click at [882, 138] on span "Confirmed" at bounding box center [863, 138] width 40 height 12
click at [854, 171] on span "Request Reschedule" at bounding box center [842, 175] width 80 height 13
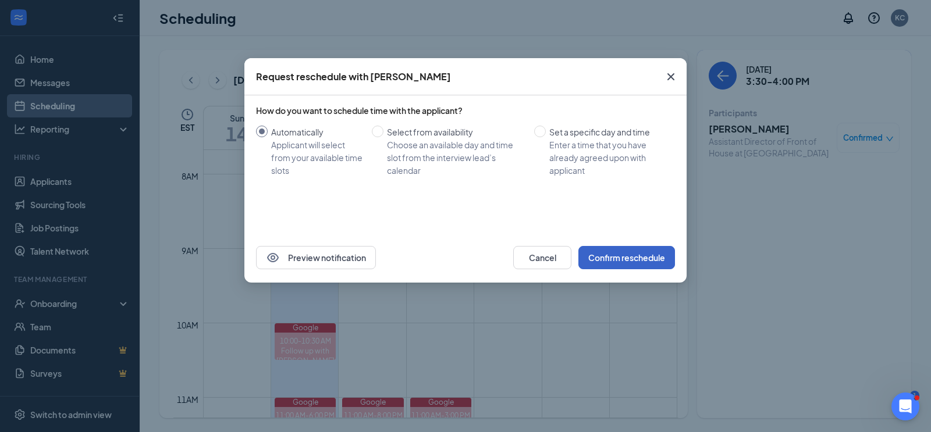
click at [651, 253] on button "Confirm reschedule" at bounding box center [626, 257] width 97 height 23
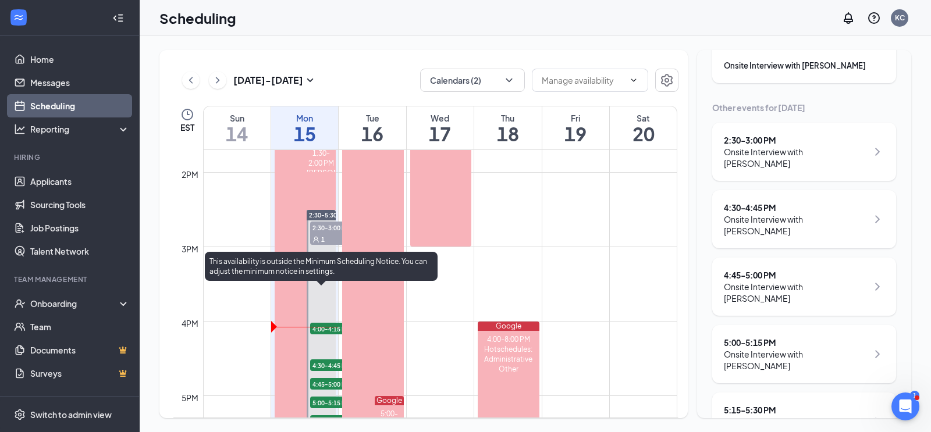
scroll to position [1029, 0]
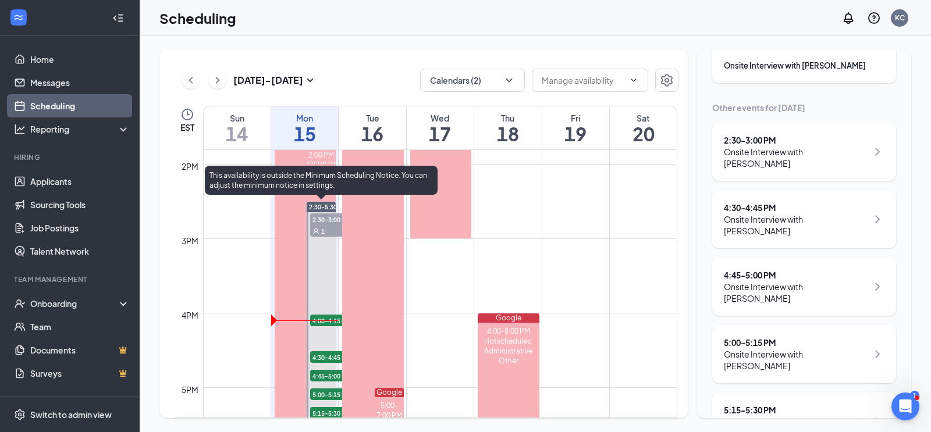
click at [318, 322] on span "4:00-4:15 PM" at bounding box center [339, 321] width 58 height 12
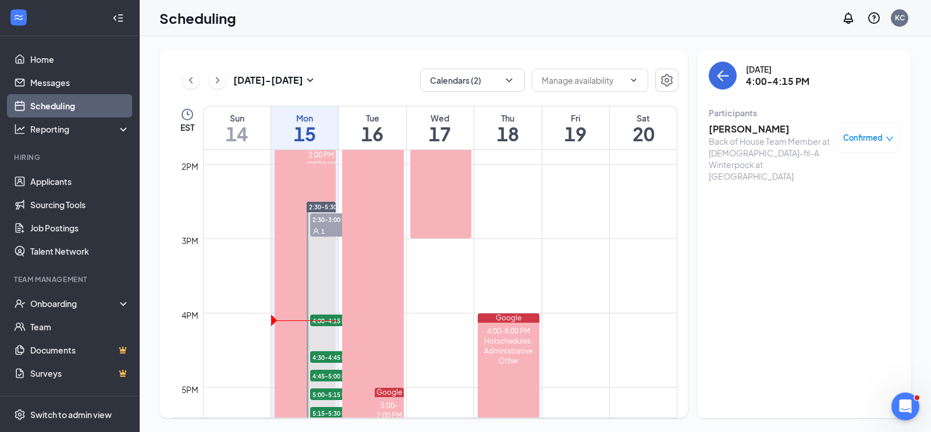
click at [747, 129] on h3 "Anthony Pereira" at bounding box center [770, 129] width 122 height 13
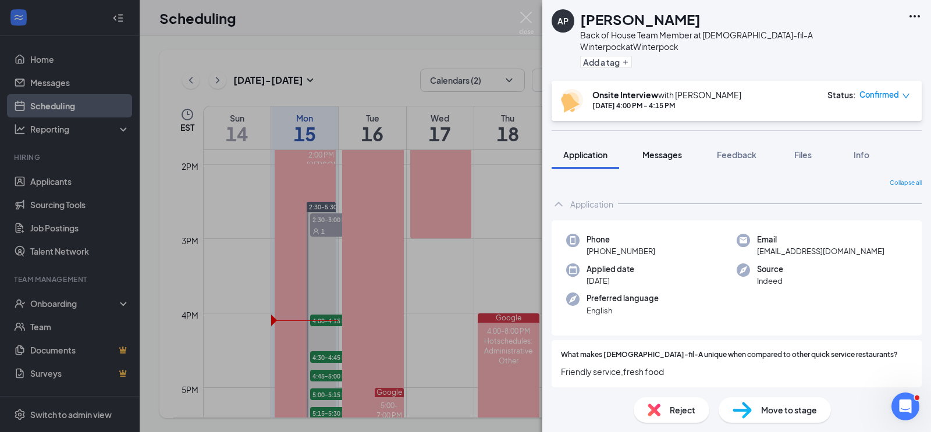
click at [672, 150] on span "Messages" at bounding box center [662, 155] width 40 height 10
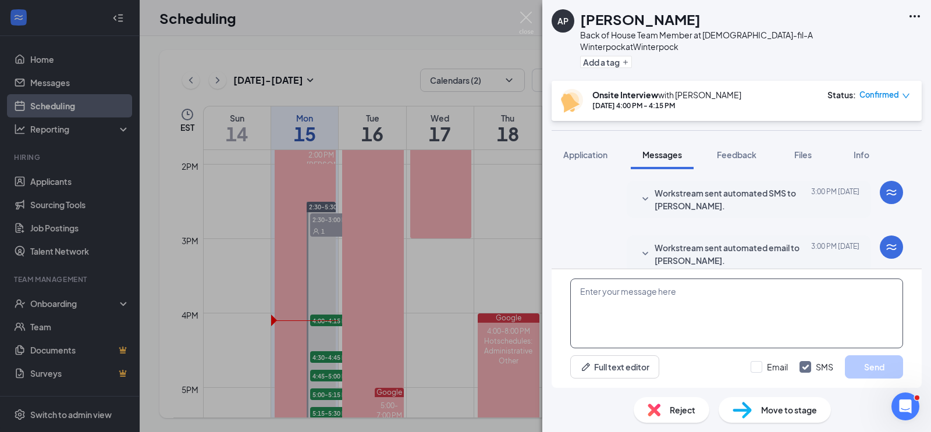
scroll to position [461, 0]
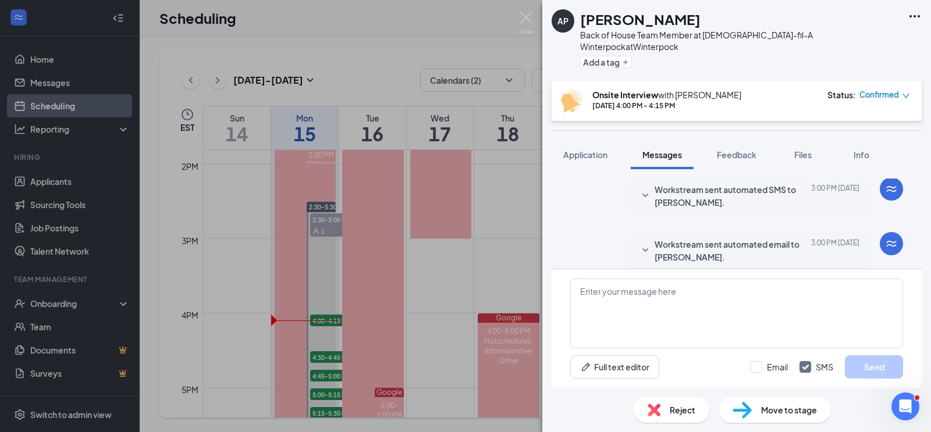
click at [685, 238] on span "Workstream sent automated email to Anthony Pereira." at bounding box center [731, 251] width 152 height 26
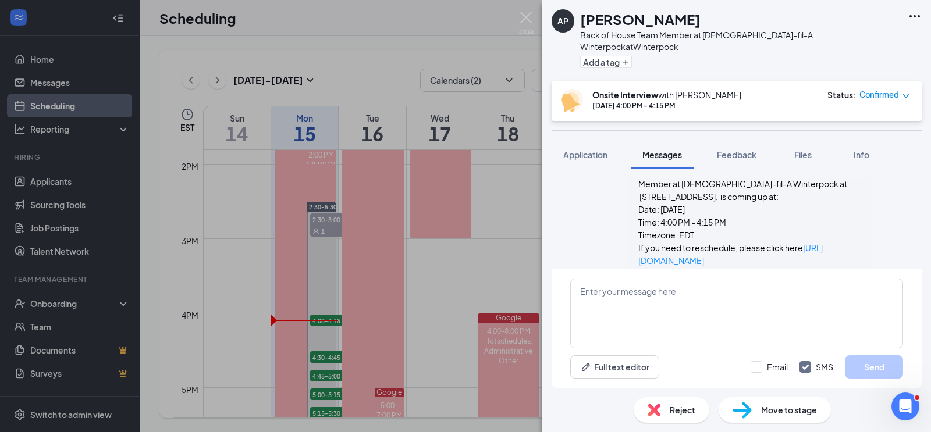
scroll to position [595, 0]
click at [620, 286] on textarea at bounding box center [736, 314] width 333 height 70
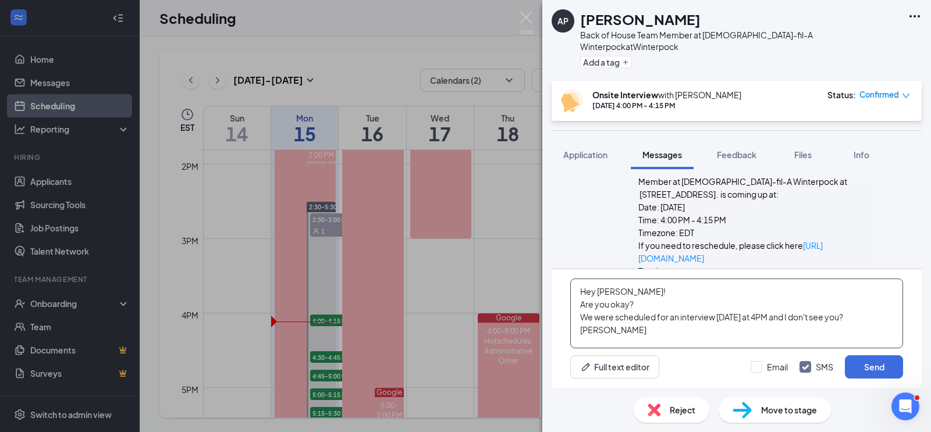
click at [858, 314] on textarea "Hey Anthony! Are you okay? We were scheduled for an interview today at 4PM and …" at bounding box center [736, 314] width 333 height 70
type textarea "Hey Anthony! Are you okay? We were scheduled for an interview today at 4PM and …"
click at [759, 368] on input "Email" at bounding box center [769, 367] width 37 height 12
checkbox input "true"
click at [863, 367] on button "Send" at bounding box center [874, 367] width 58 height 23
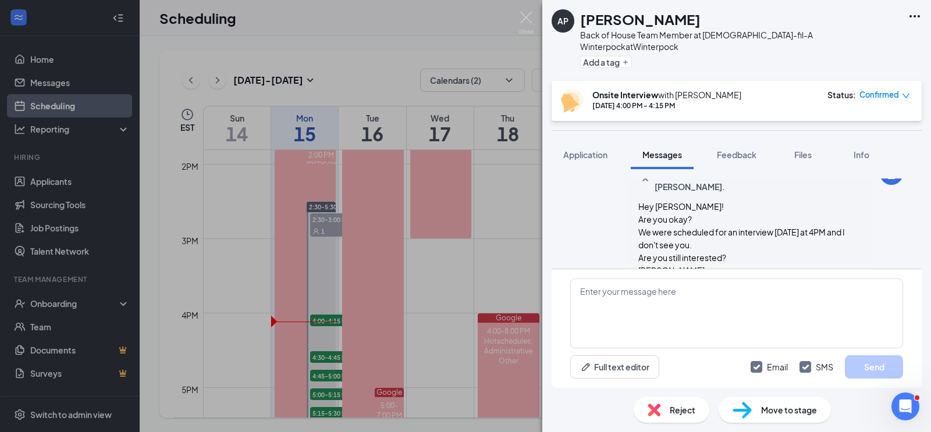
scroll to position [898, 0]
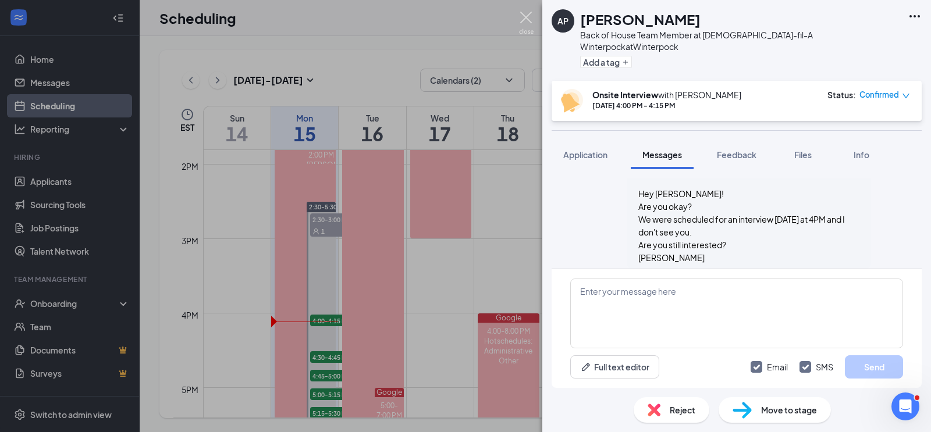
click at [525, 17] on img at bounding box center [526, 23] width 15 height 23
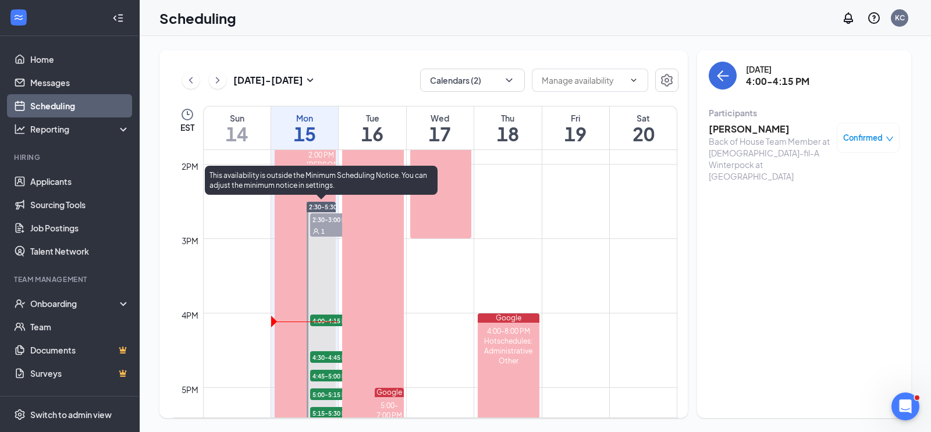
click at [325, 225] on div "1" at bounding box center [339, 231] width 58 height 12
click at [329, 319] on span "4:00-4:15 PM" at bounding box center [339, 321] width 58 height 12
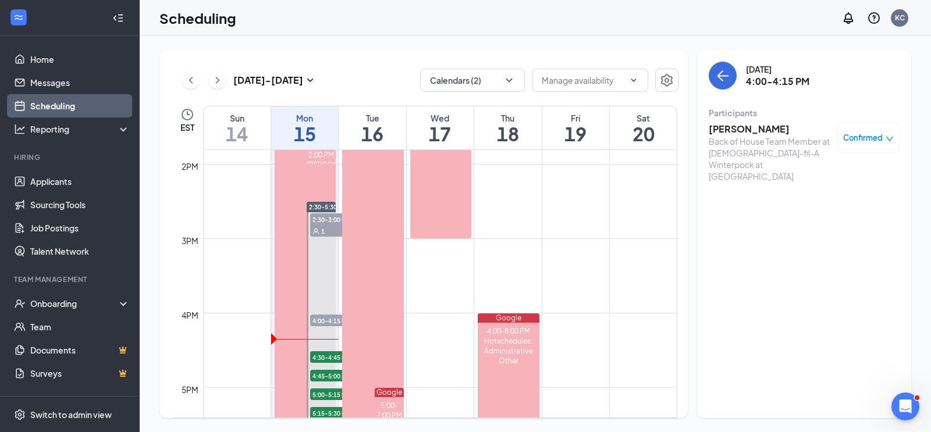
click at [877, 136] on span "Confirmed" at bounding box center [863, 138] width 40 height 12
click at [723, 132] on h3 "Anthony Pereira" at bounding box center [770, 129] width 122 height 13
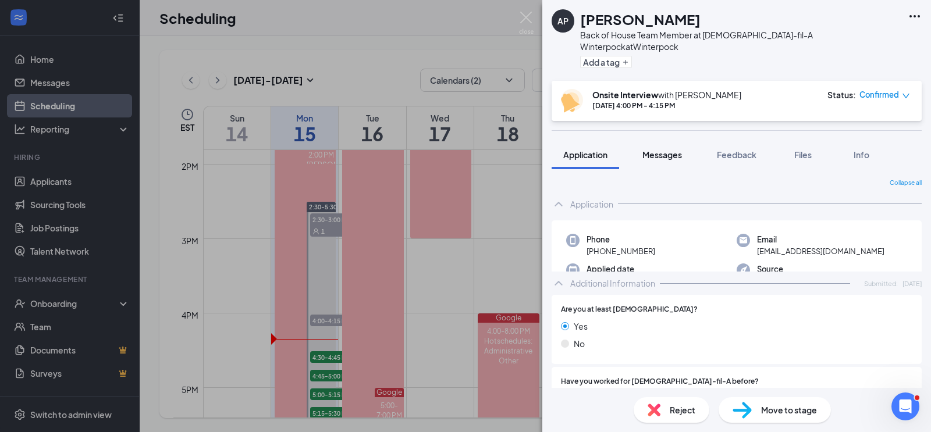
click at [674, 150] on span "Messages" at bounding box center [662, 155] width 40 height 10
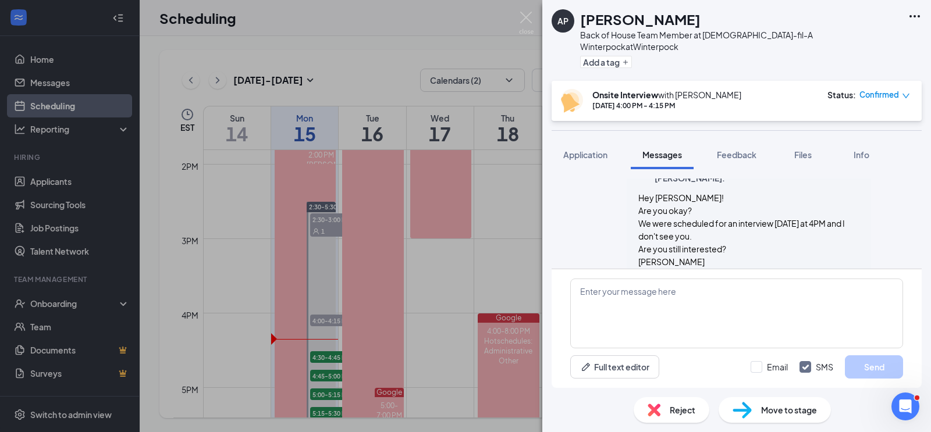
scroll to position [627, 0]
click at [529, 19] on img at bounding box center [526, 23] width 15 height 23
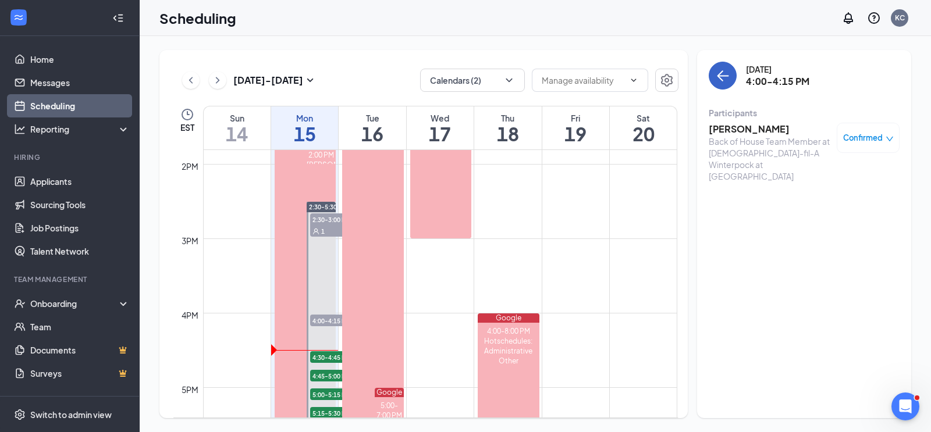
click at [723, 79] on icon "ArrowLeft" at bounding box center [723, 76] width 14 height 14
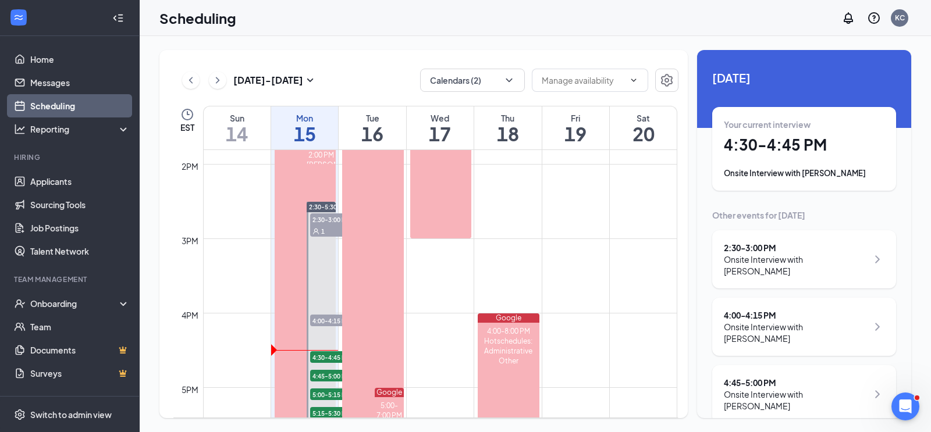
click at [763, 145] on h1 "4:30 - 4:45 PM" at bounding box center [804, 145] width 161 height 20
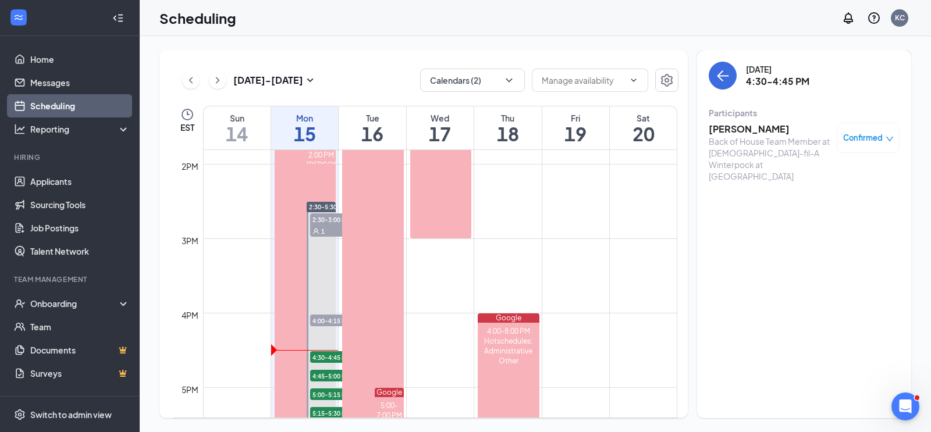
click at [751, 129] on h3 "Preston Holden" at bounding box center [770, 129] width 122 height 13
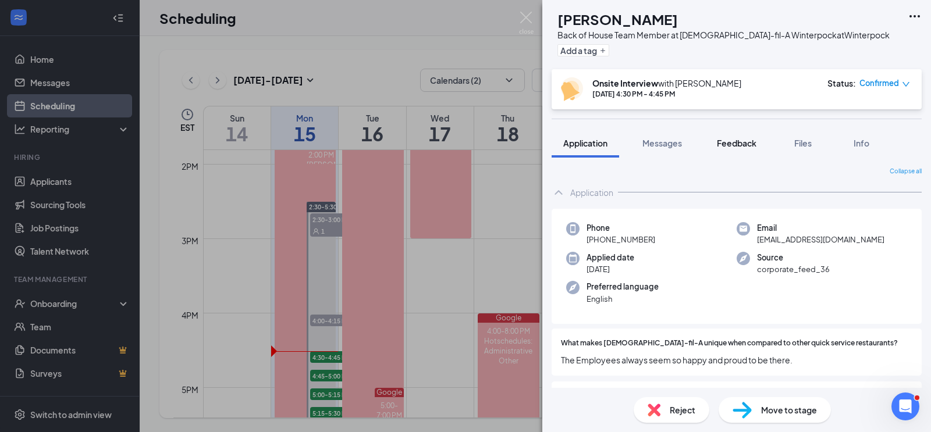
click at [737, 145] on span "Feedback" at bounding box center [737, 143] width 40 height 10
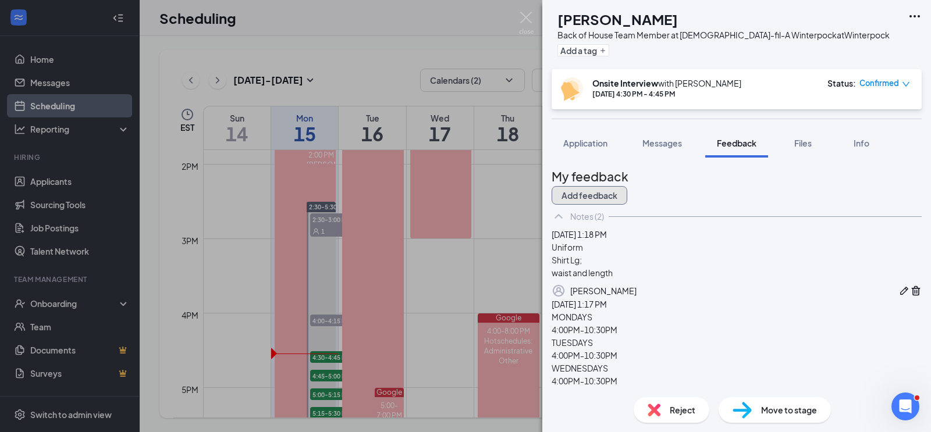
click at [627, 187] on button "Add feedback" at bounding box center [590, 195] width 76 height 19
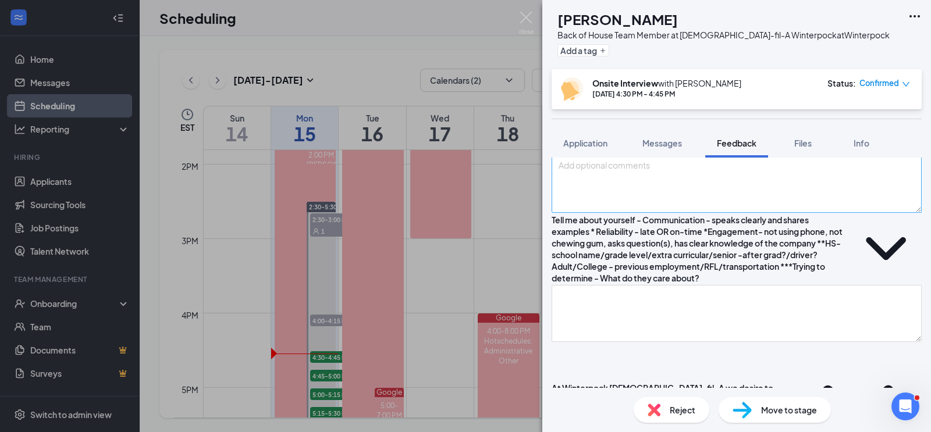
scroll to position [101, 0]
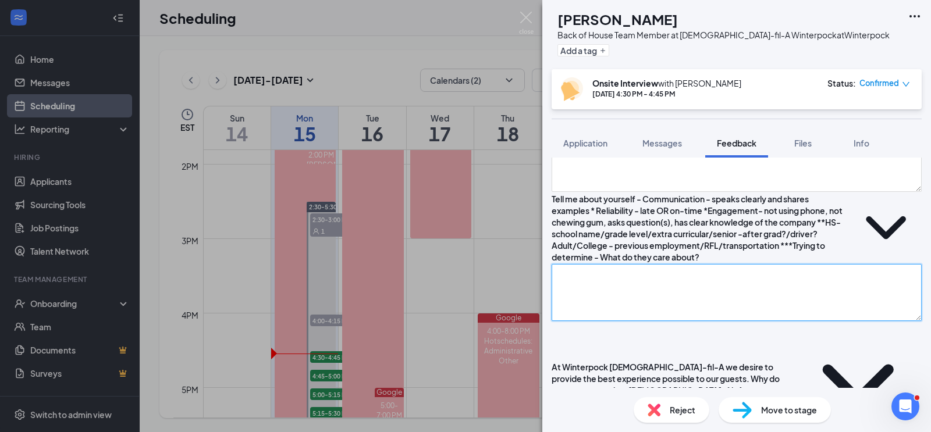
click at [609, 321] on textarea at bounding box center [737, 292] width 370 height 57
type textarea "M"
click at [600, 312] on textarea "Amelia Junior Baseball - practice 3PM - 5PM - job - no baseball first job trans…" at bounding box center [737, 292] width 370 height 57
click at [642, 312] on textarea "Amelia HS Junior Baseball - practice 3PM - 5PM - job - no baseball first job tr…" at bounding box center [737, 292] width 370 height 57
click at [605, 321] on textarea "Amelia HS Junior shop rpogram electrician Baseball - practice 3PM - 5PM - job -…" at bounding box center [737, 292] width 370 height 57
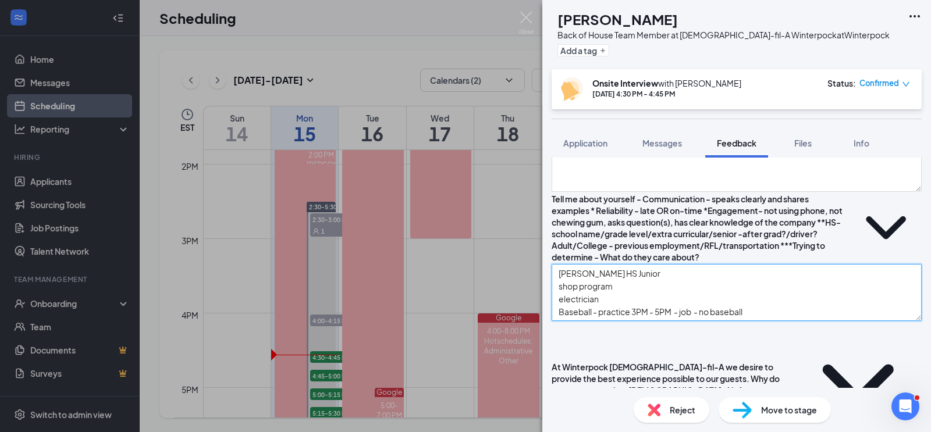
click at [647, 315] on textarea "Amelia HS Junior shop program electrician Baseball - practice 3PM - 5PM - job -…" at bounding box center [737, 292] width 370 height 57
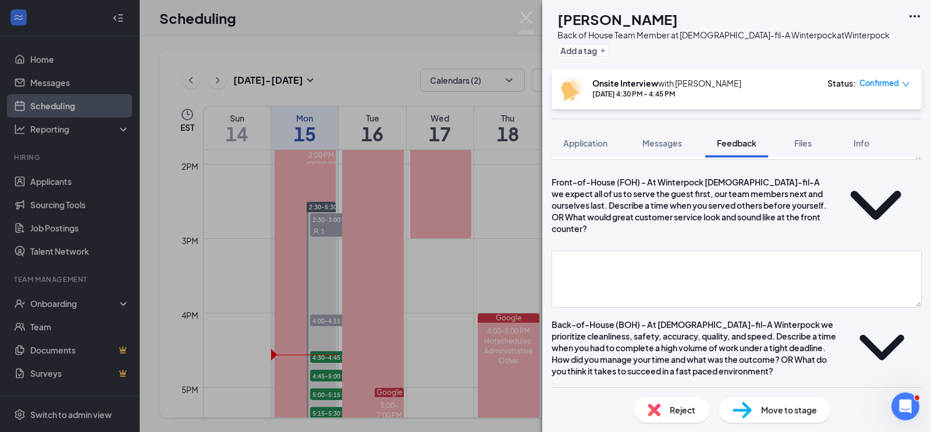
scroll to position [448, 0]
type textarea "Amelia HS Junior shop program work force after HS electrician Baseball - practi…"
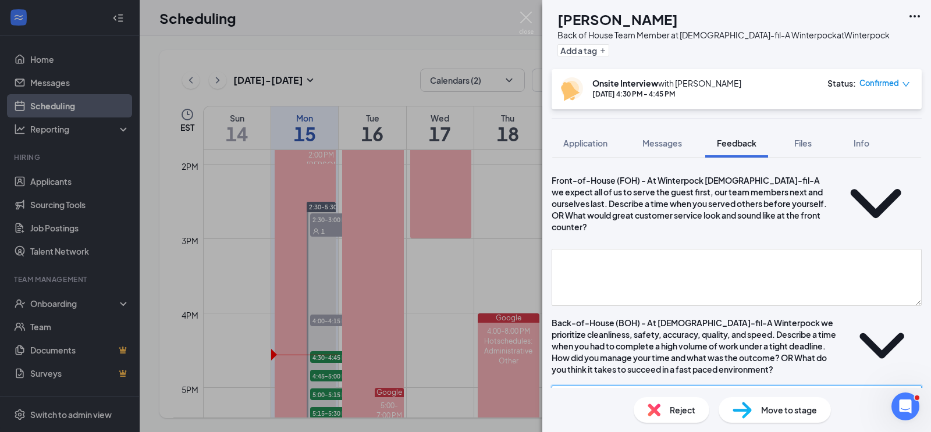
click at [669, 386] on textarea at bounding box center [737, 414] width 370 height 57
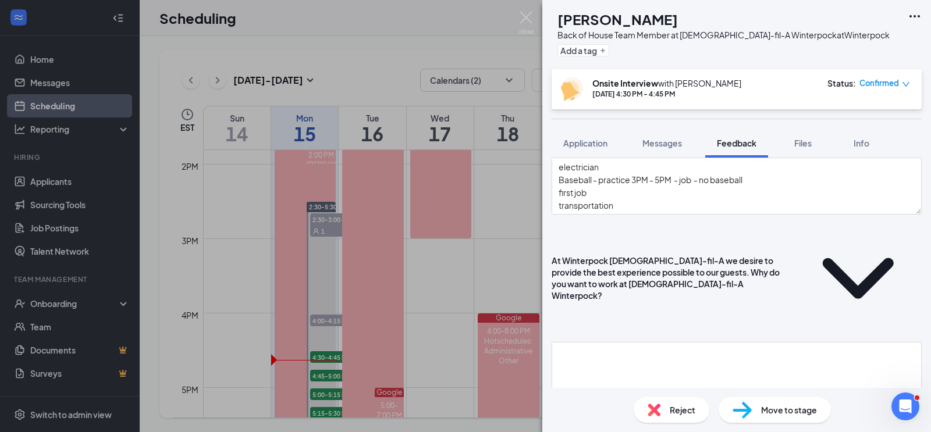
scroll to position [179, 0]
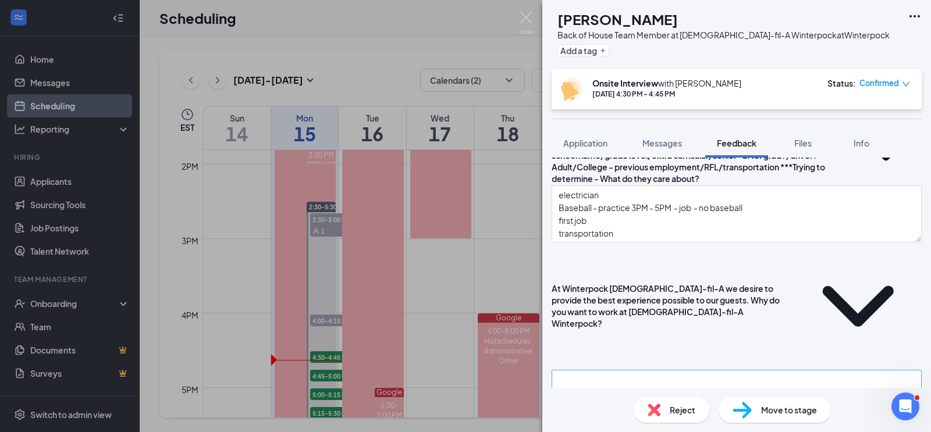
type textarea "kitchen - food together ; hot oil, sharp knives, raw chicken gave the example"
drag, startPoint x: 614, startPoint y: 347, endPoint x: 620, endPoint y: 347, distance: 6.4
click at [615, 370] on textarea at bounding box center [737, 398] width 370 height 57
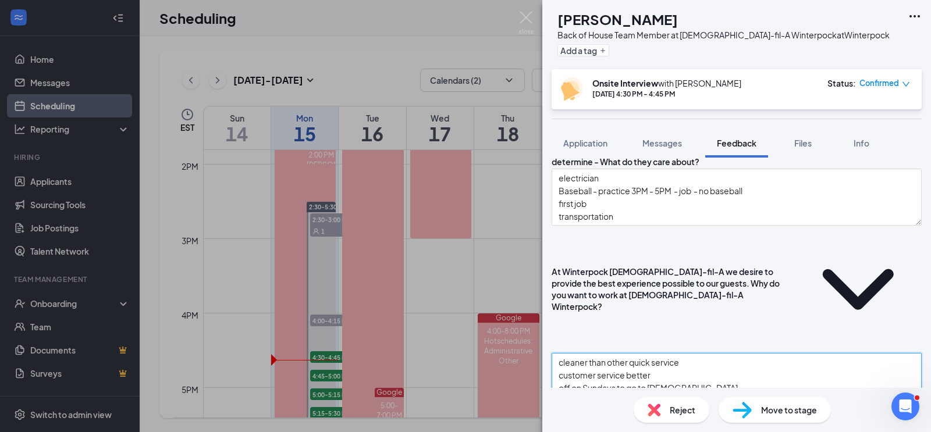
scroll to position [197, 0]
type textarea "cleaner than other quick service customer service better off on Sundays to go t…"
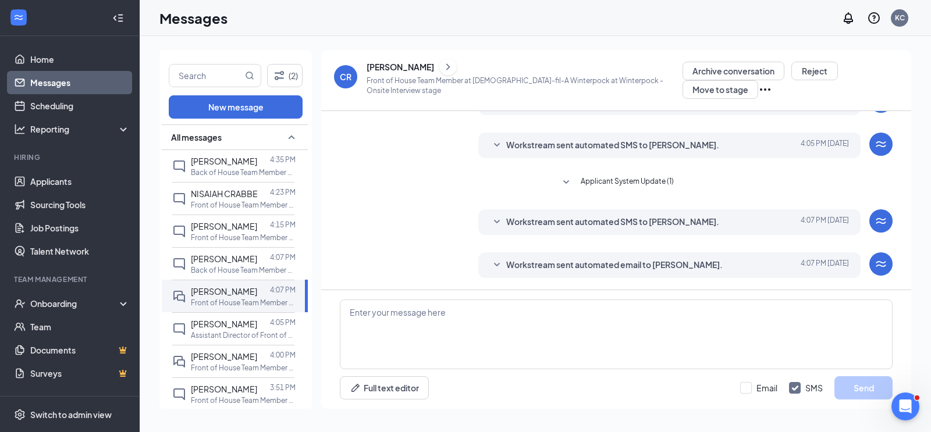
scroll to position [683, 0]
click at [65, 183] on link "Applicants" at bounding box center [79, 181] width 99 height 23
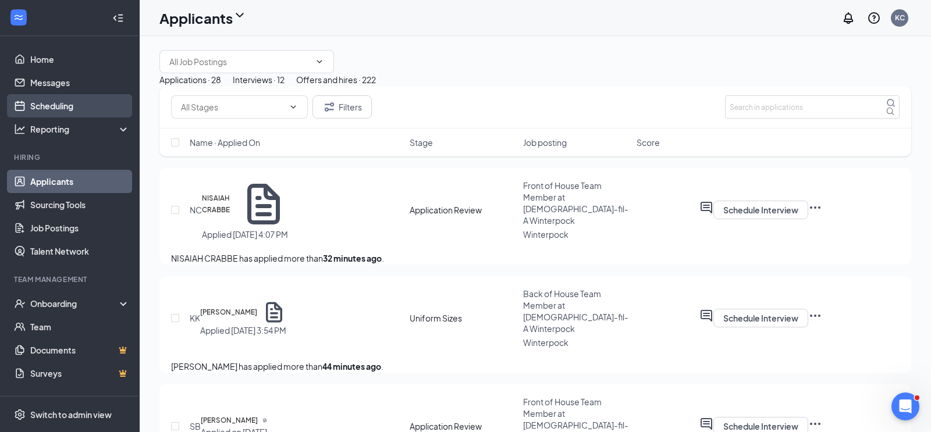
click at [60, 108] on link "Scheduling" at bounding box center [79, 105] width 99 height 23
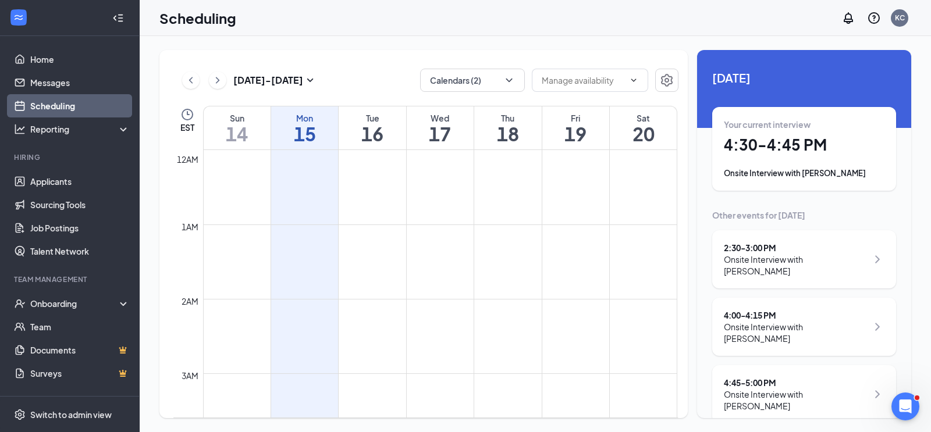
scroll to position [572, 0]
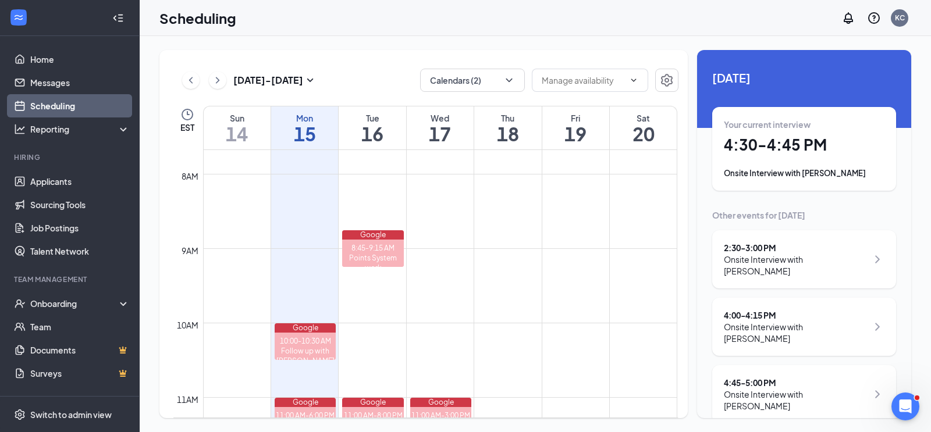
click at [749, 150] on h1 "4:30 - 4:45 PM" at bounding box center [804, 145] width 161 height 20
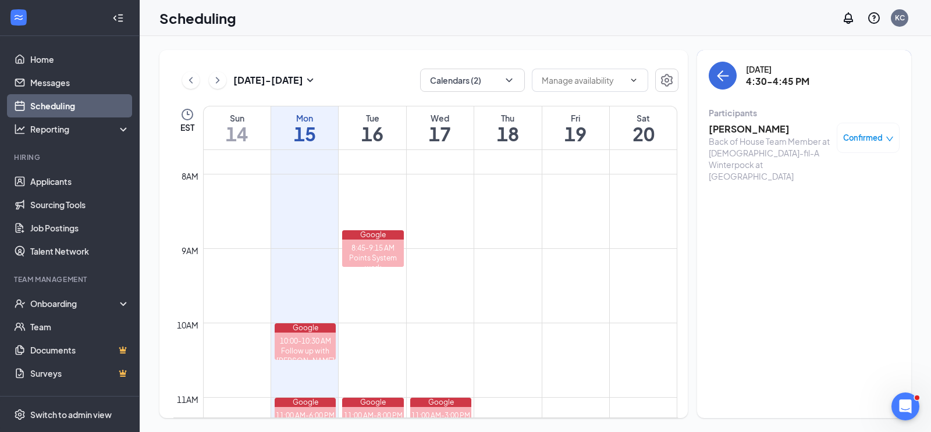
click at [754, 129] on h3 "Preston Holden" at bounding box center [770, 129] width 122 height 13
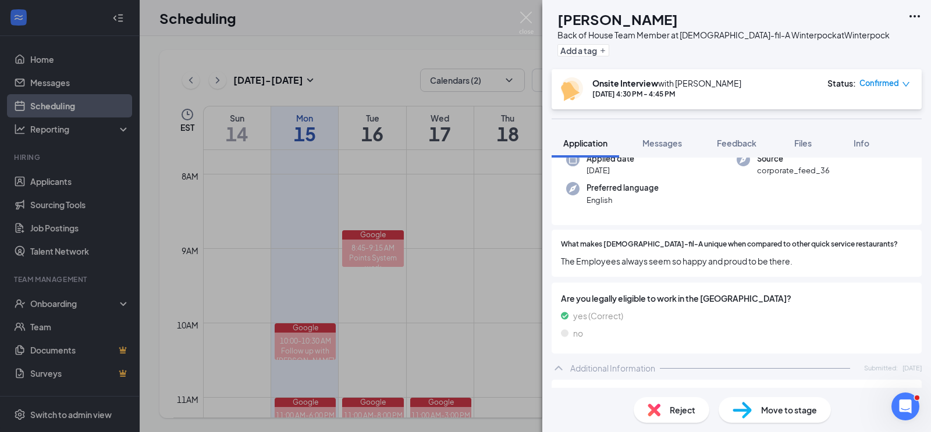
scroll to position [98, 0]
click at [675, 142] on span "Messages" at bounding box center [662, 143] width 40 height 10
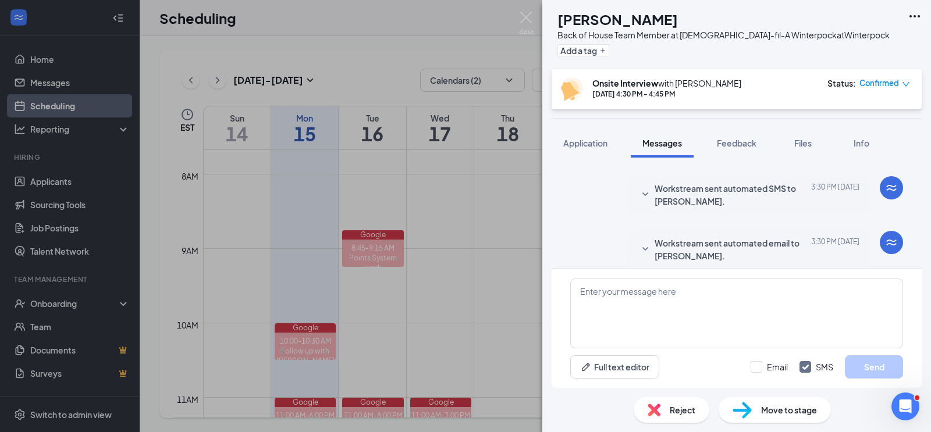
scroll to position [439, 0]
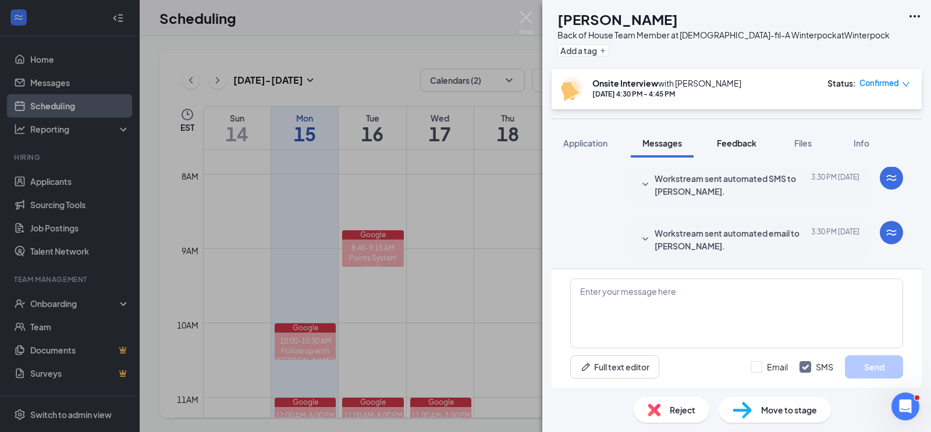
click at [735, 144] on span "Feedback" at bounding box center [737, 143] width 40 height 10
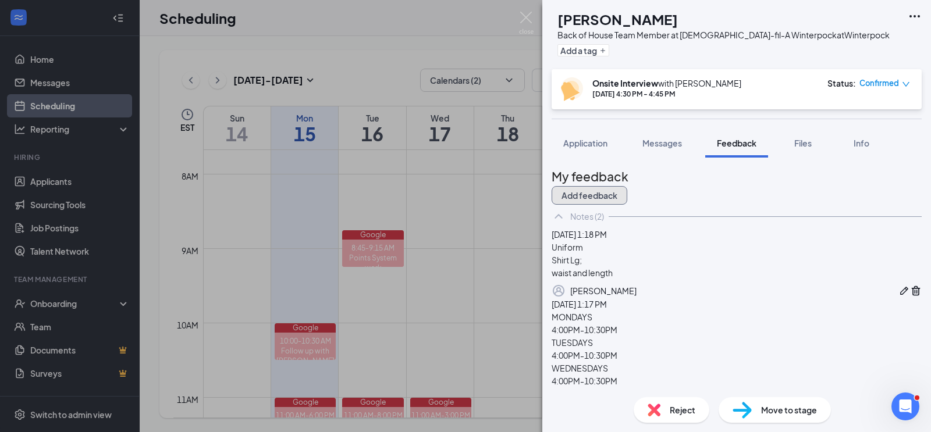
click at [627, 189] on button "Add feedback" at bounding box center [590, 195] width 76 height 19
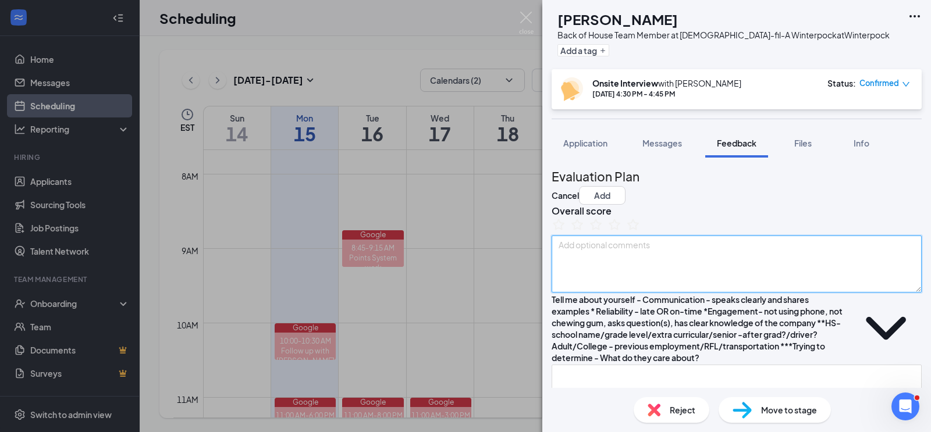
click at [646, 281] on textarea at bounding box center [737, 264] width 370 height 57
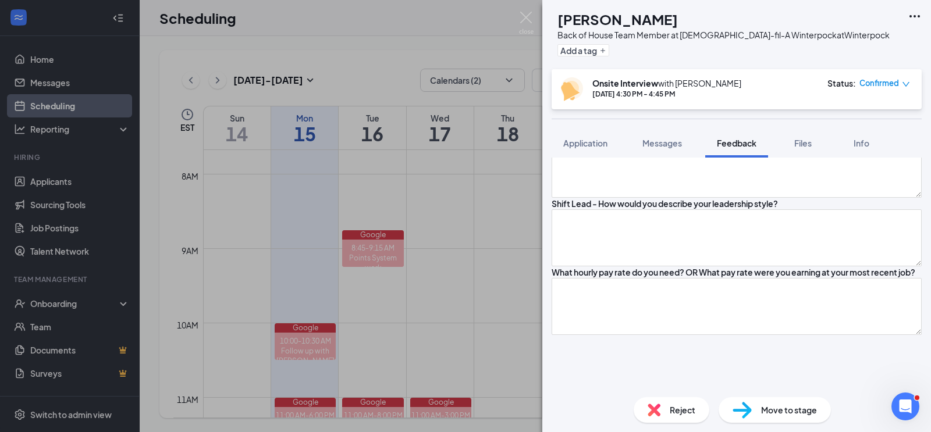
scroll to position [694, 0]
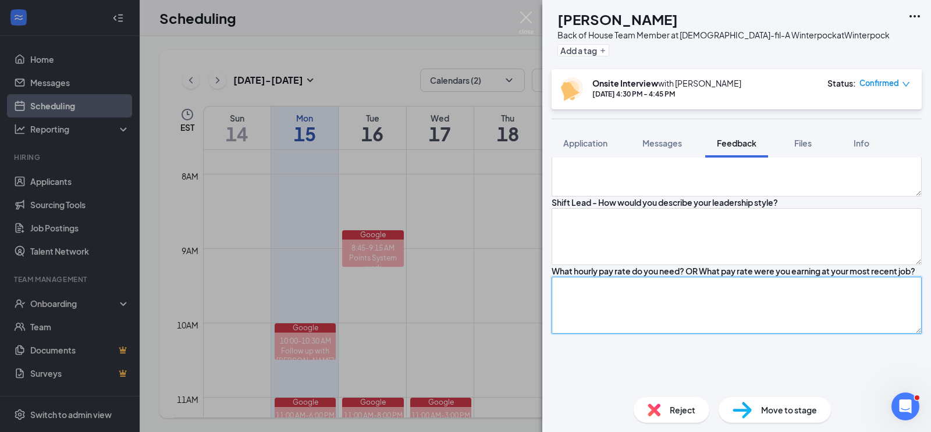
click at [626, 277] on textarea at bounding box center [737, 305] width 370 height 57
type textarea "$13"
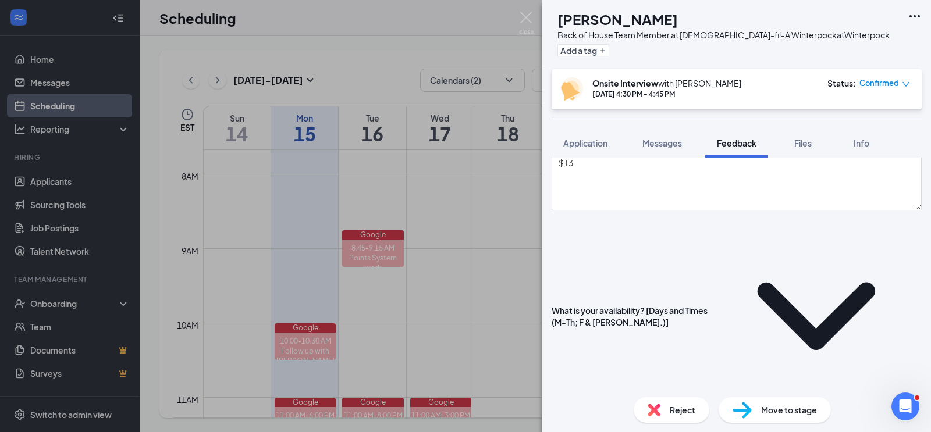
scroll to position [820, 0]
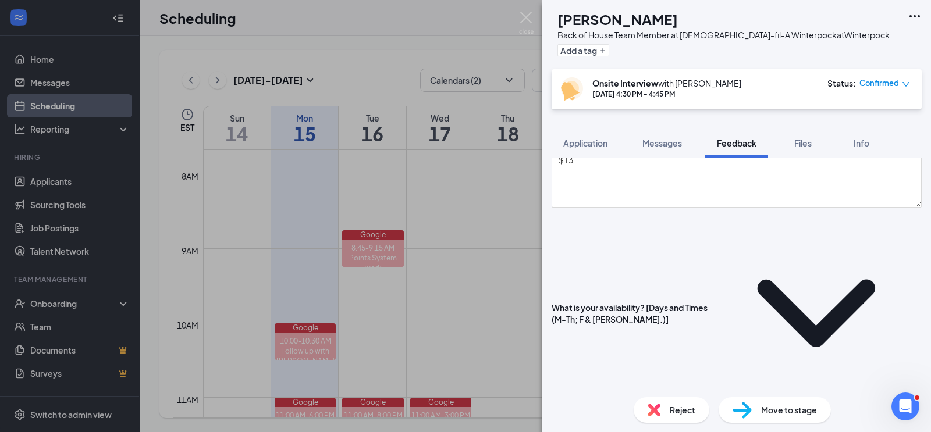
type textarea "see application"
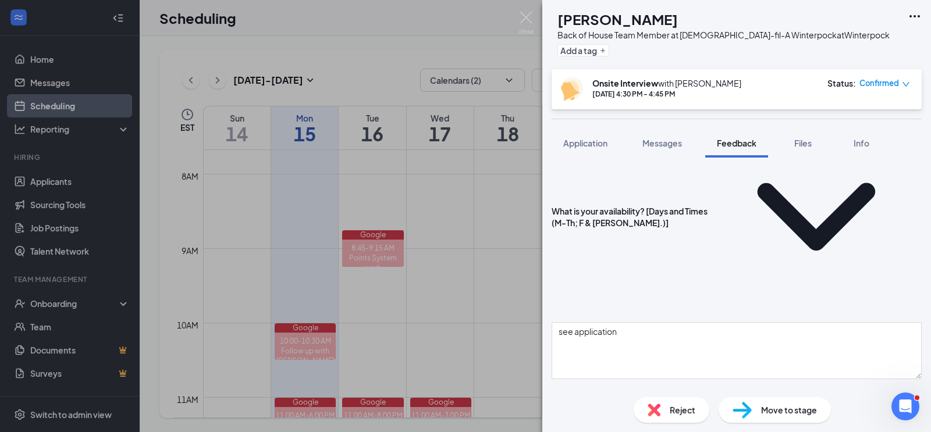
scroll to position [937, 0]
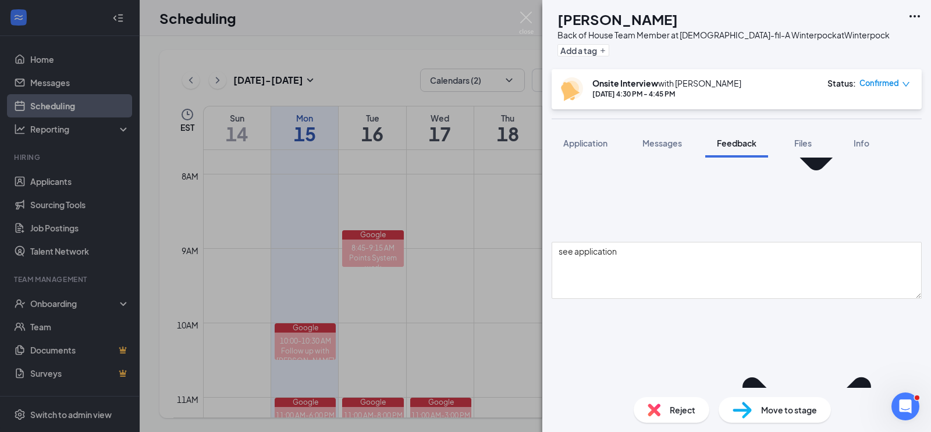
scroll to position [1008, 0]
type textarea "PT meets HS minimum require."
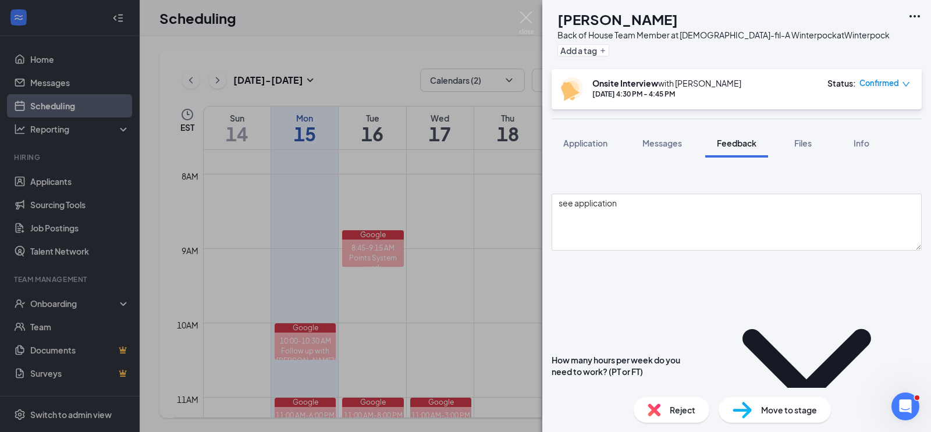
scroll to position [1047, 0]
type textarea "good to go"
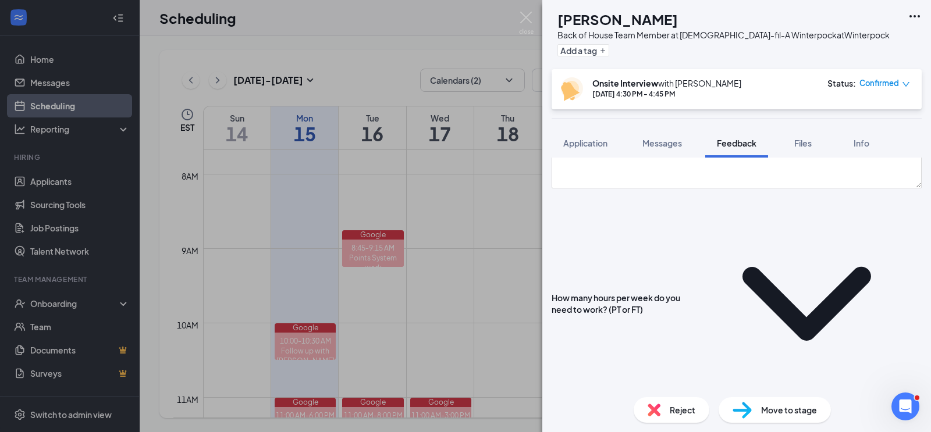
scroll to position [1113, 0]
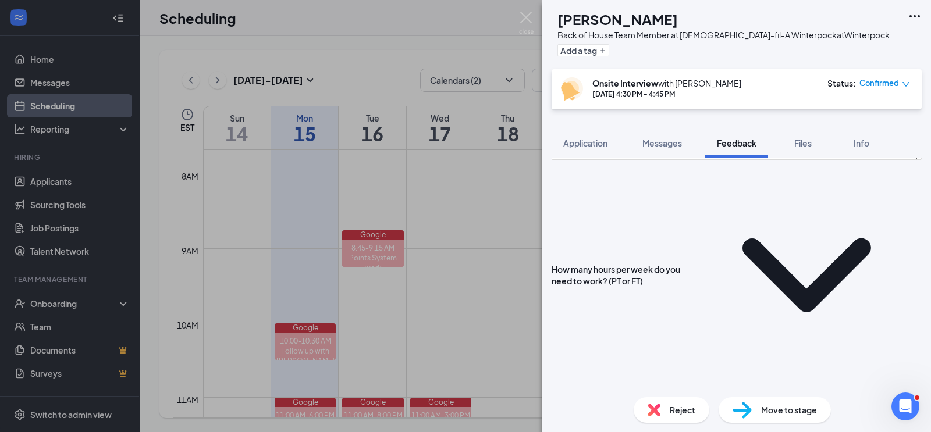
scroll to position [1139, 0]
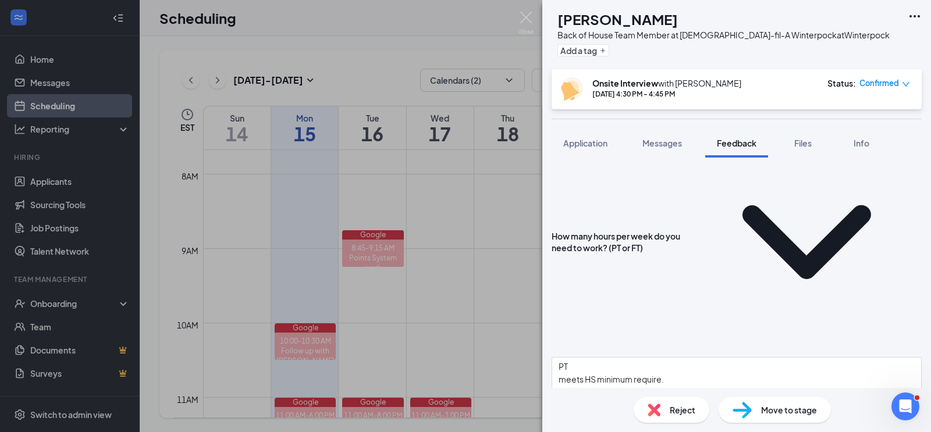
scroll to position [1174, 0]
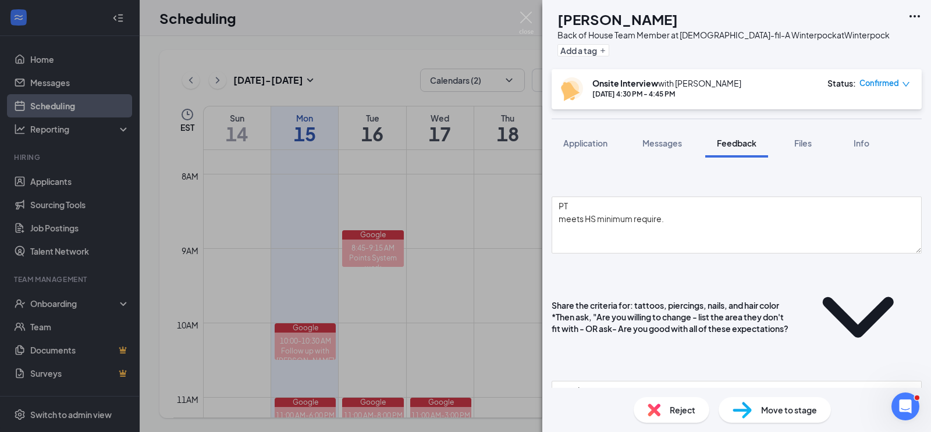
scroll to position [1332, 0]
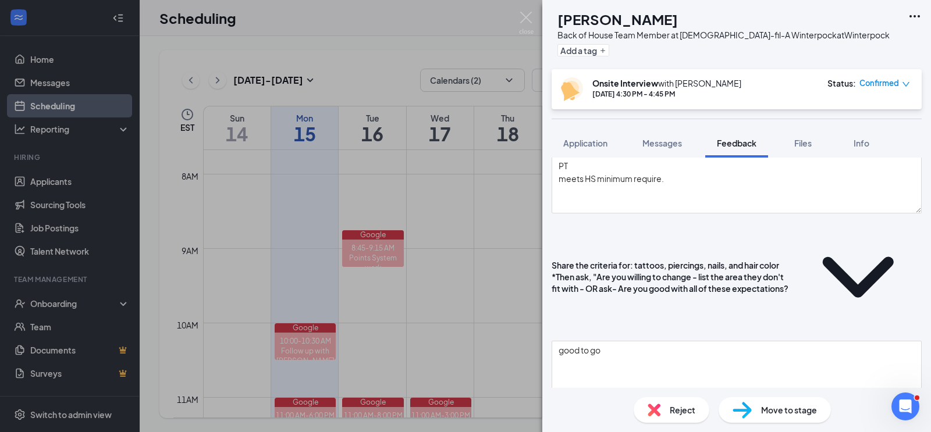
scroll to position [1401, 0]
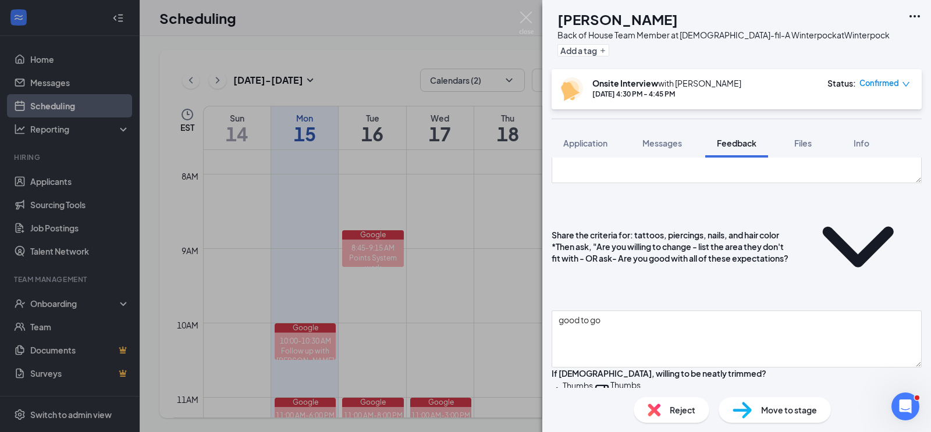
type textarea "2:55 PM - 3:15 at home visit my mom at work"
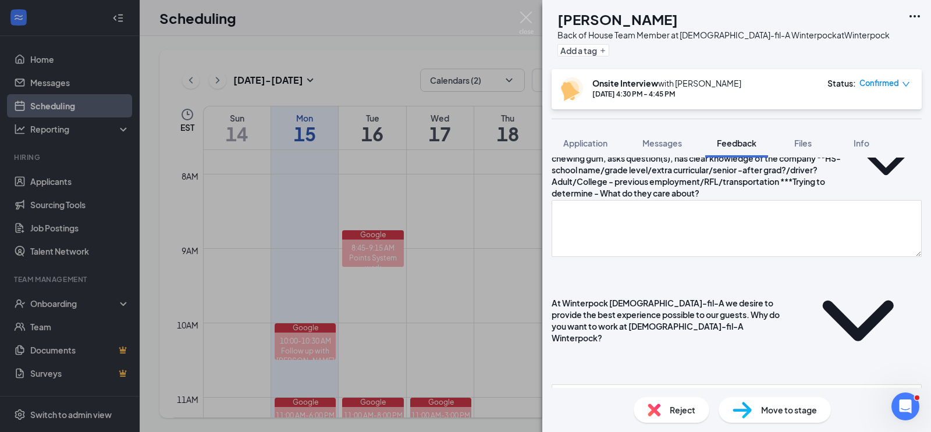
scroll to position [163, 0]
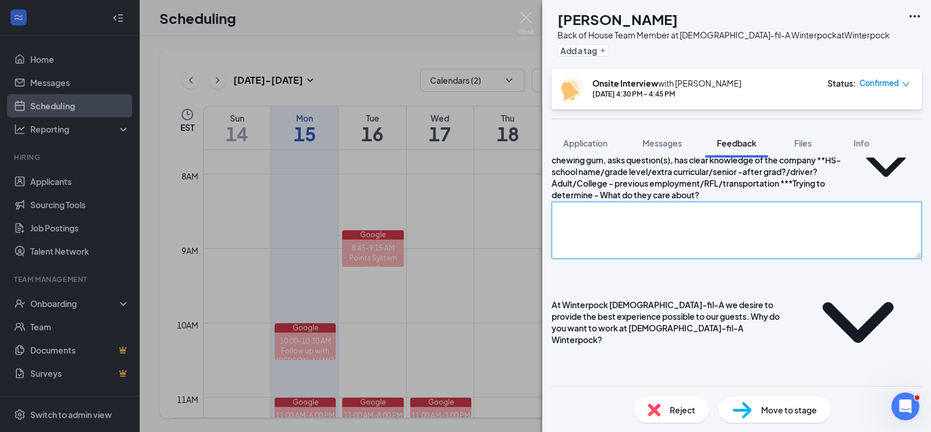
click at [652, 258] on textarea at bounding box center [737, 230] width 370 height 57
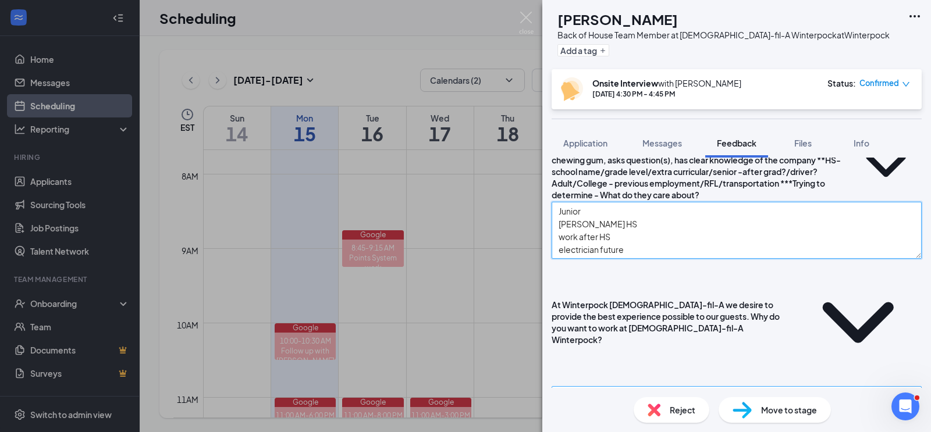
type textarea "Junior Amelia HS work after HS electrician future"
click at [648, 386] on textarea at bounding box center [737, 414] width 370 height 57
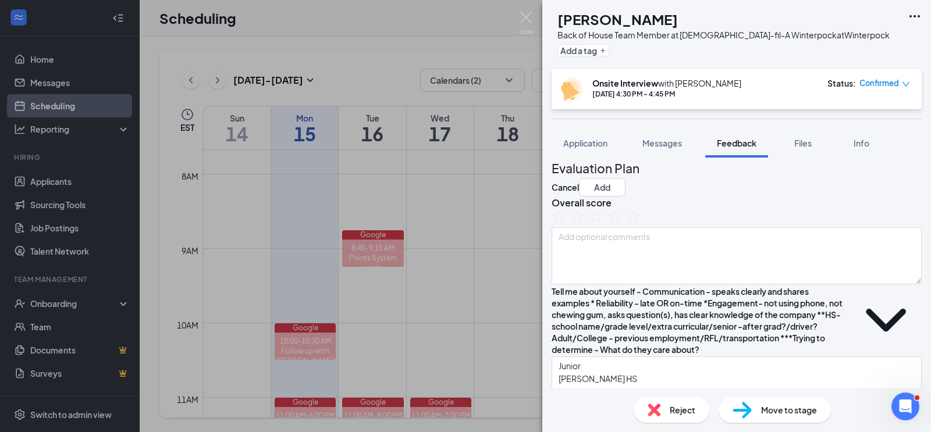
scroll to position [0, 0]
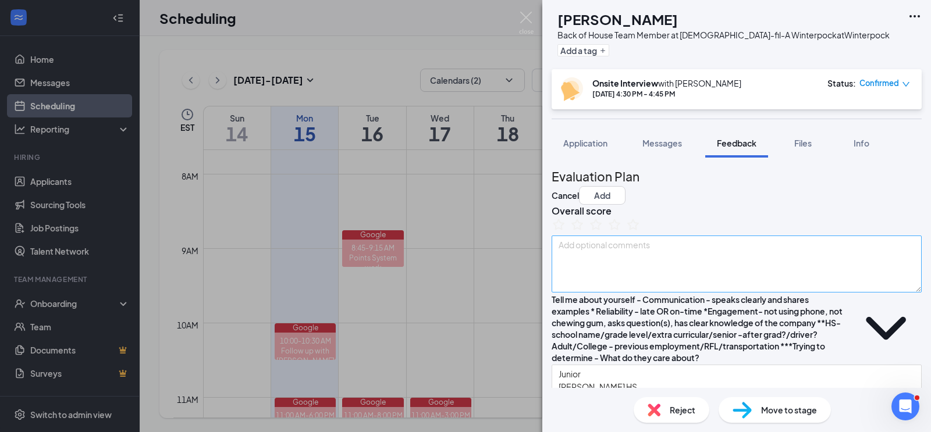
type textarea "culture positive Sundays off"
click at [676, 282] on textarea at bounding box center [737, 264] width 370 height 57
click at [641, 232] on icon "StarBorder" at bounding box center [633, 224] width 15 height 15
click at [747, 275] on textarea at bounding box center [737, 264] width 370 height 57
click at [655, 282] on textarea at bounding box center [737, 264] width 370 height 57
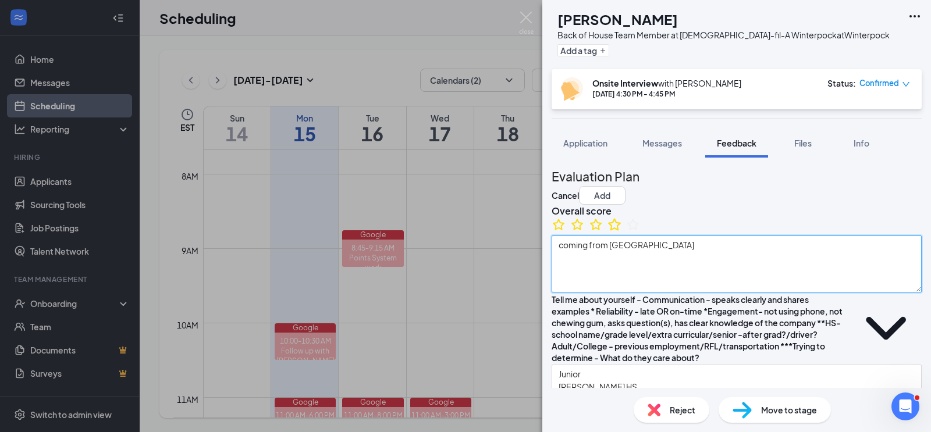
type textarea "coming from Amelia"
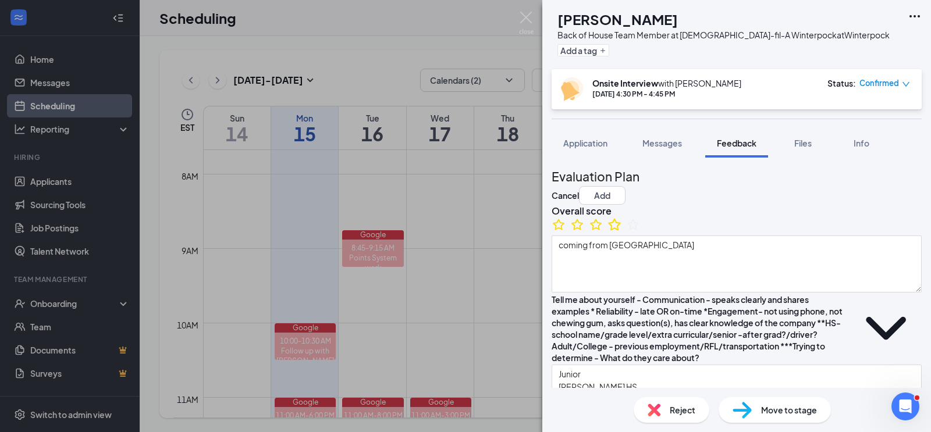
click at [621, 230] on icon "StarBorder" at bounding box center [614, 224] width 13 height 12
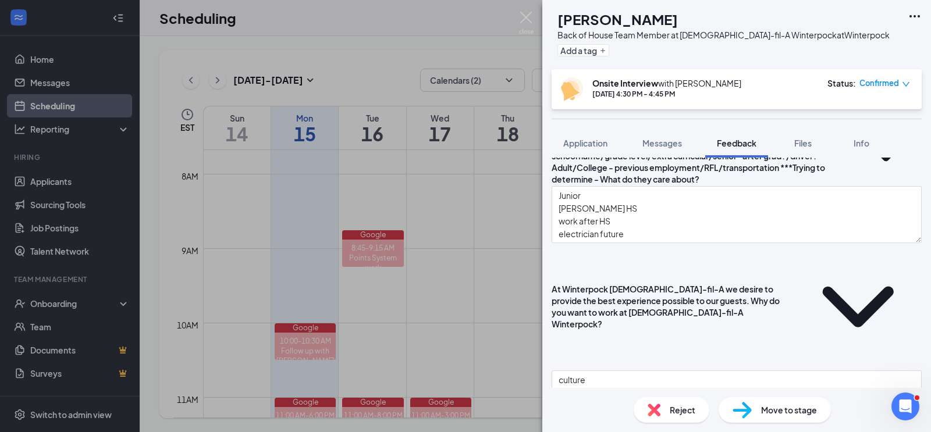
scroll to position [183, 0]
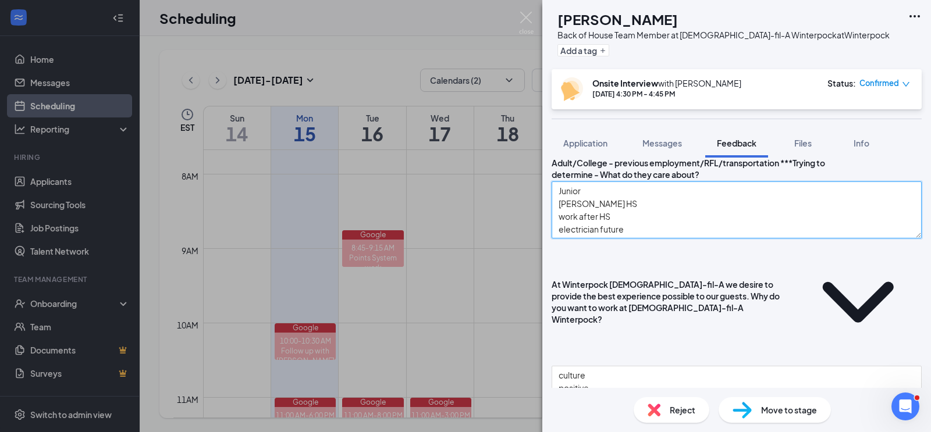
click at [613, 239] on textarea "Junior Amelia HS work after HS electrician future" at bounding box center [737, 210] width 370 height 57
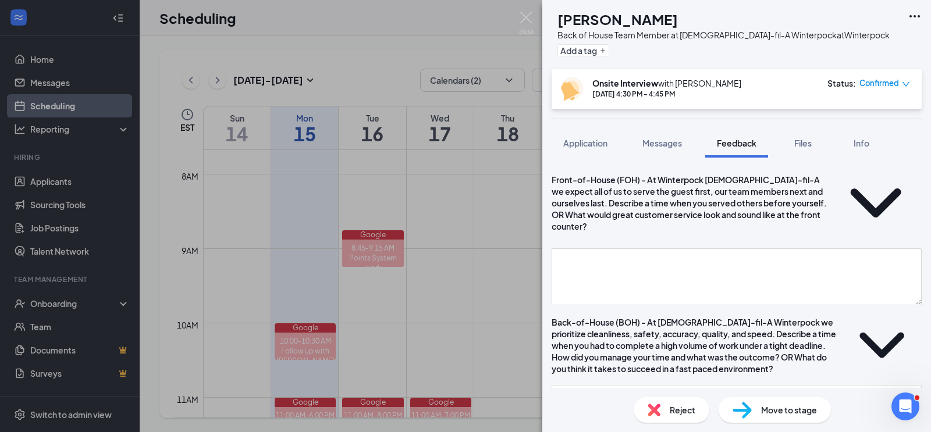
scroll to position [509, 0]
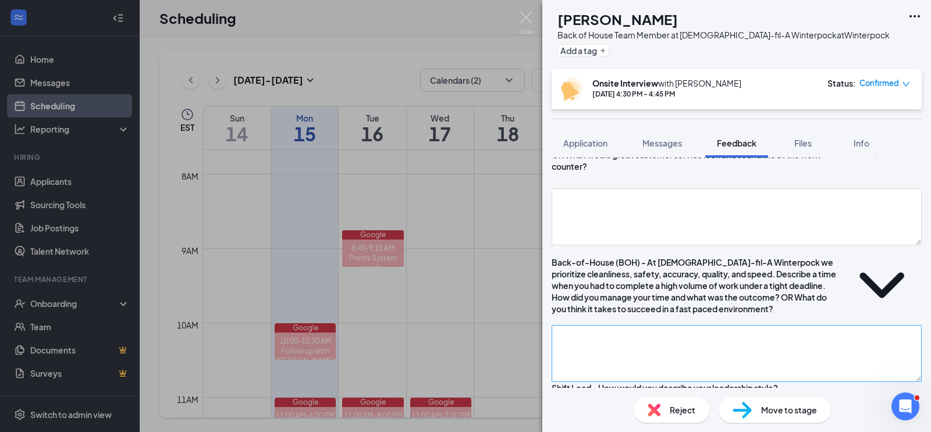
type textarea "Junior Amelia HS work after HS electrician - future"
click at [607, 325] on textarea at bounding box center [737, 353] width 370 height 57
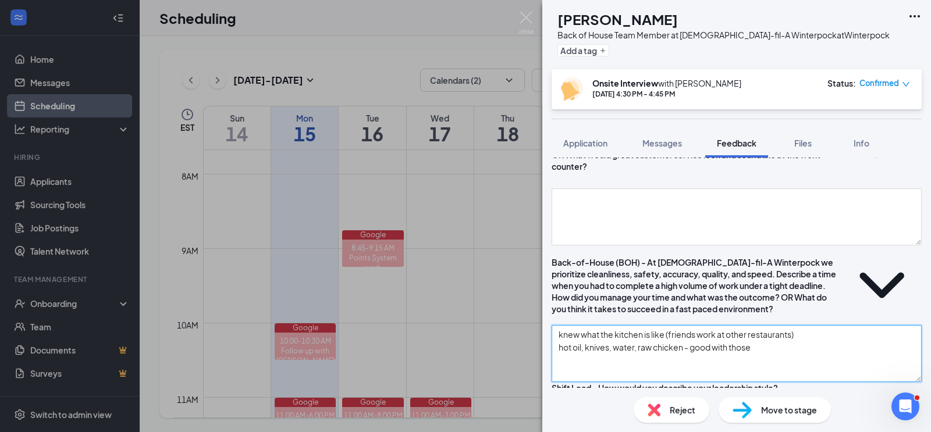
click at [644, 325] on textarea "knew what the kitchen is like (friends work at other restaurants) hot oil, kniv…" at bounding box center [737, 353] width 370 height 57
click at [628, 325] on textarea "knew what the kitchen is like (friends work at other restaurants) hot oil, kniv…" at bounding box center [737, 353] width 370 height 57
click at [599, 325] on textarea "knew what the kitchen is like (friends work at other restaurants) hot oil, kniv…" at bounding box center [737, 353] width 370 height 57
click at [569, 325] on textarea "knew what the kitchen is like (friends work at other restaurants) hot oil, shar…" at bounding box center [737, 353] width 370 height 57
click at [811, 325] on textarea "knew what the kitchen is like (friends work at other restaurants) ?hot oil, sha…" at bounding box center [737, 353] width 370 height 57
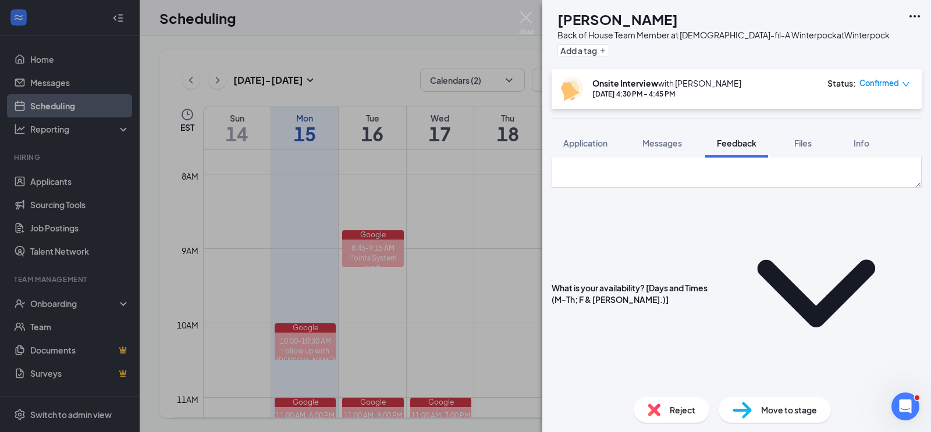
scroll to position [834, 0]
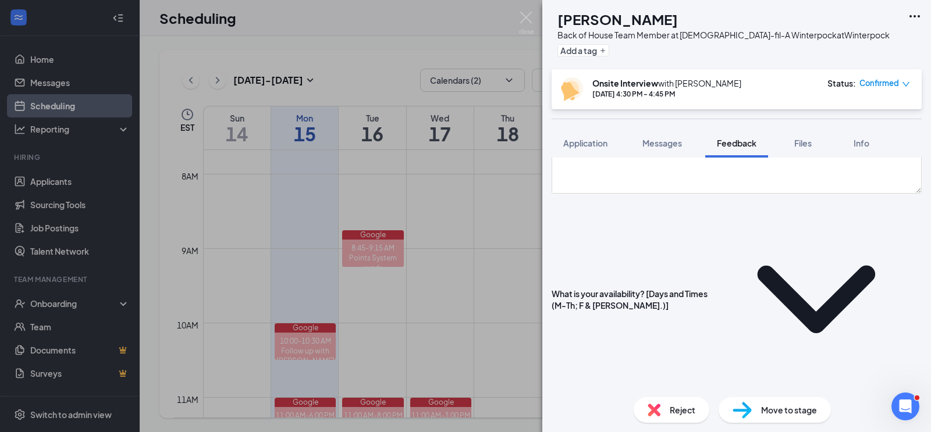
type textarea "knew what the kitchen is like (friends work at other restaurants) ?hot oil, sha…"
drag, startPoint x: 687, startPoint y: 284, endPoint x: 569, endPoint y: 279, distance: 117.7
type textarea "PT"
click at [613, 405] on textarea "see application" at bounding box center [737, 433] width 370 height 57
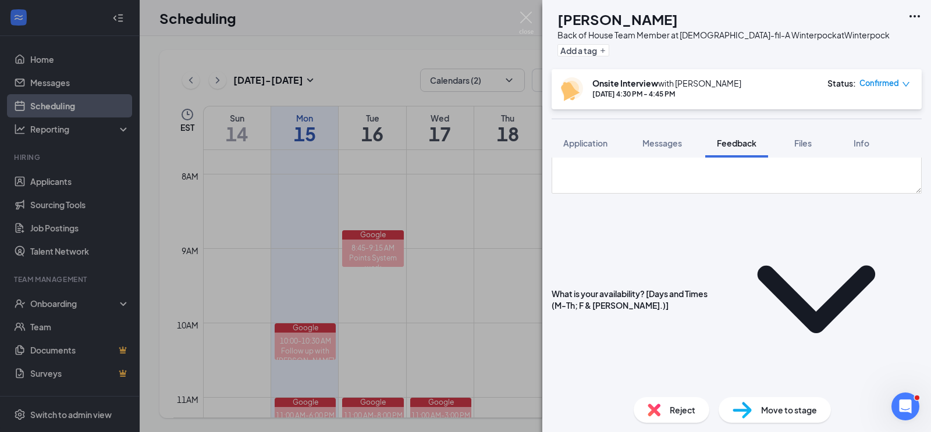
paste textarea "meets HS minimum require."
type textarea "see applicationmeets HS minimum require."
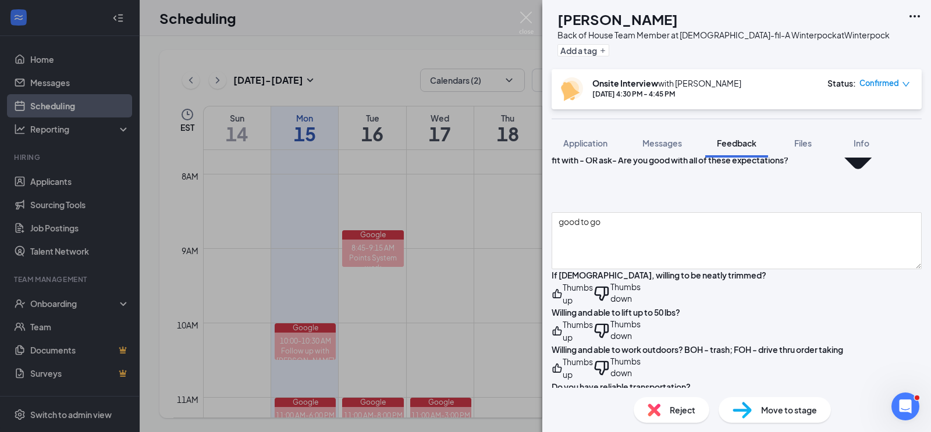
scroll to position [1502, 0]
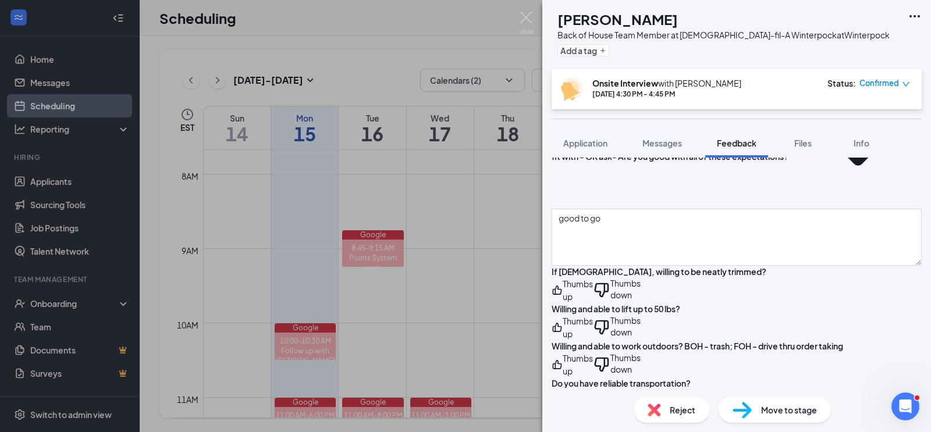
type textarea "PT wasn't really sure - 15 hours"
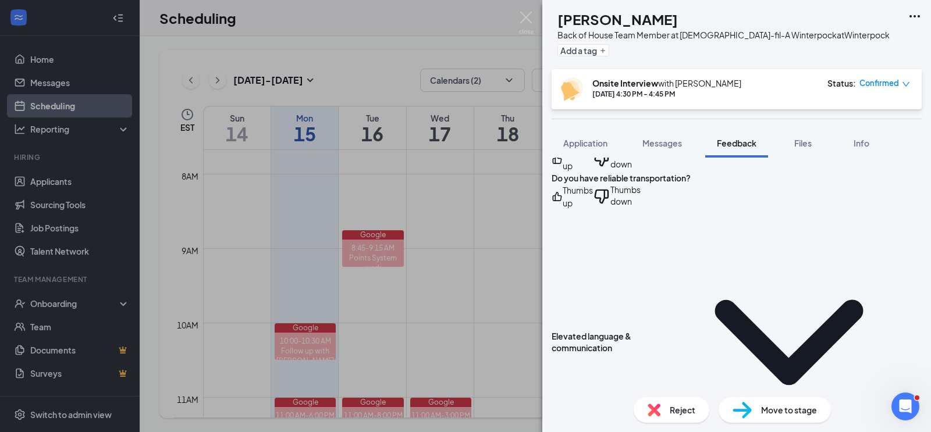
scroll to position [1711, 0]
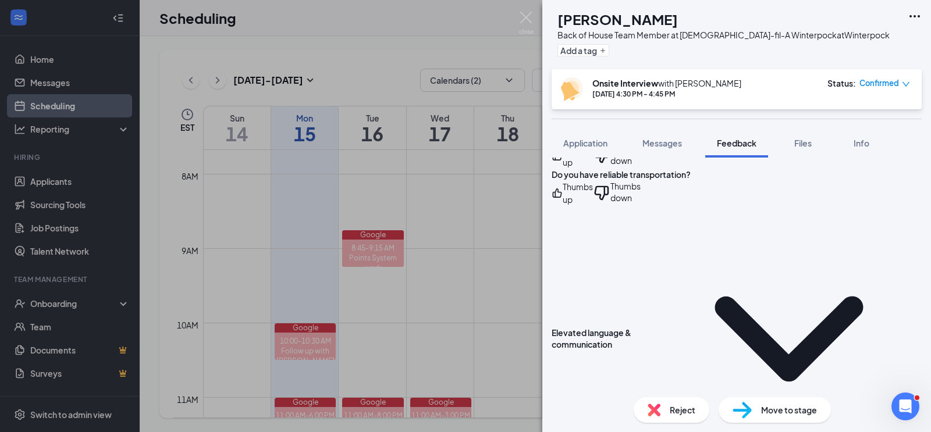
type textarea "none"
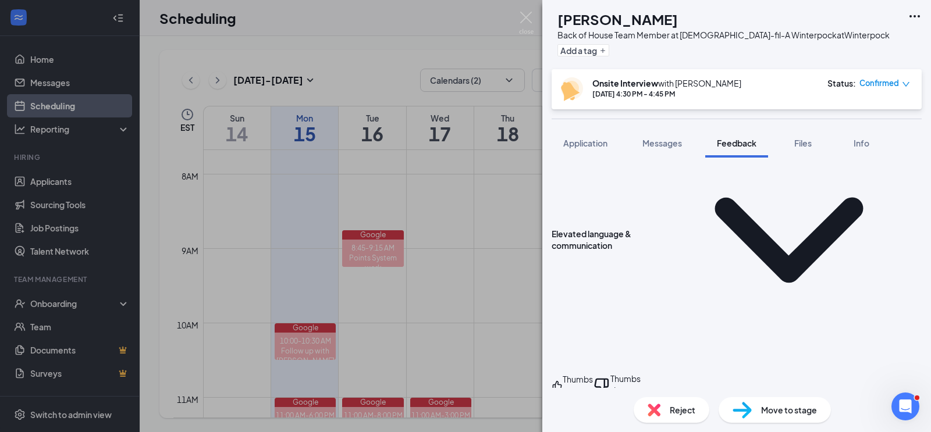
scroll to position [1815, 0]
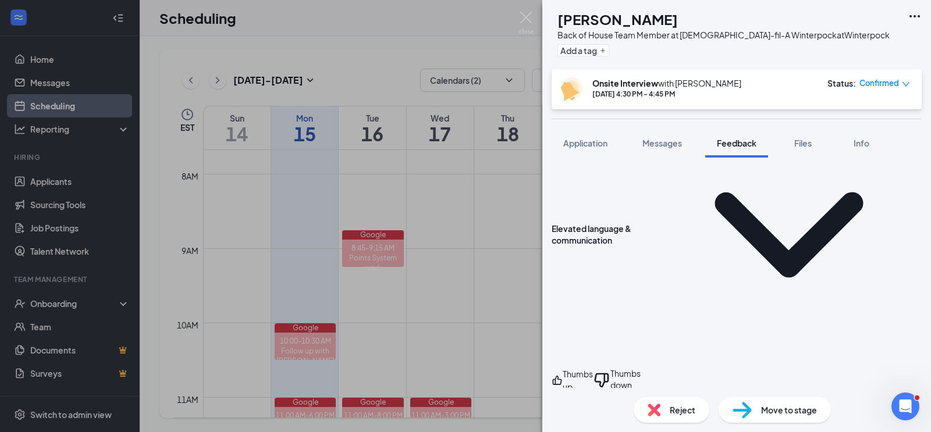
drag, startPoint x: 577, startPoint y: 246, endPoint x: 671, endPoint y: 277, distance: 99.9
drag, startPoint x: 648, startPoint y: 283, endPoint x: 582, endPoint y: 273, distance: 66.5
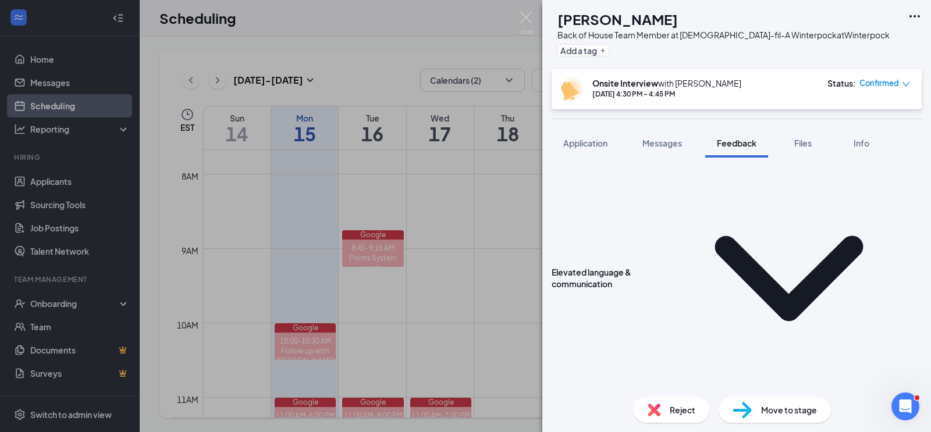
scroll to position [1768, 0]
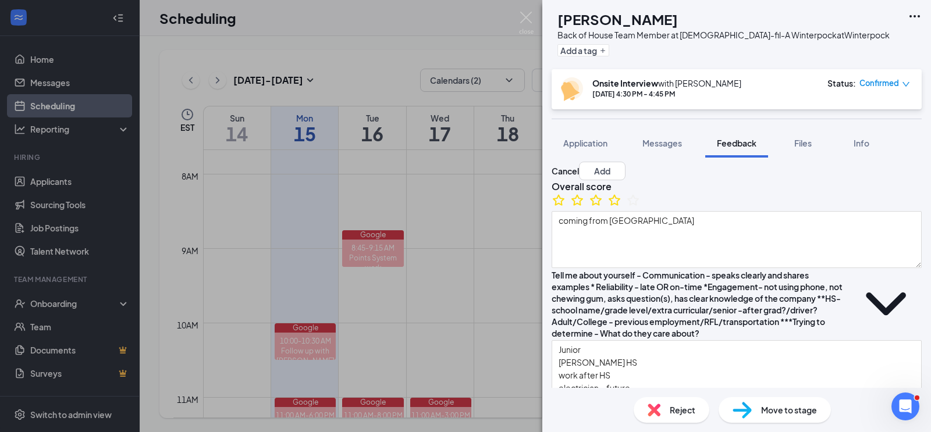
scroll to position [0, 0]
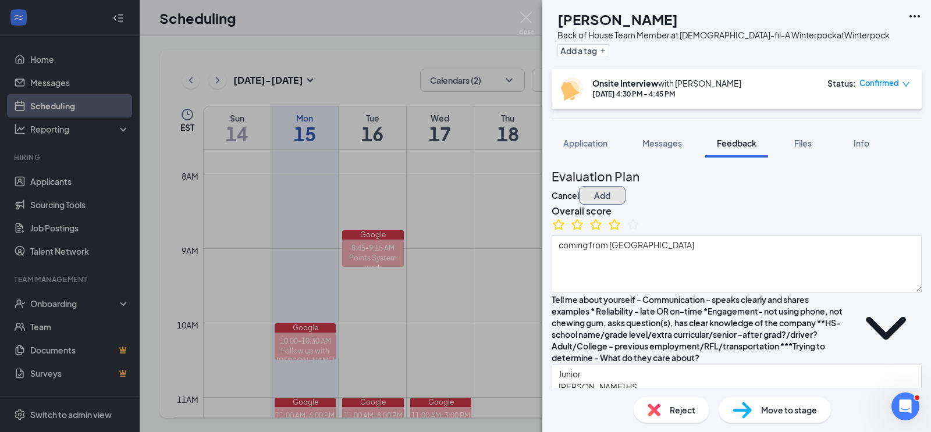
click at [626, 187] on button "Add" at bounding box center [602, 195] width 47 height 19
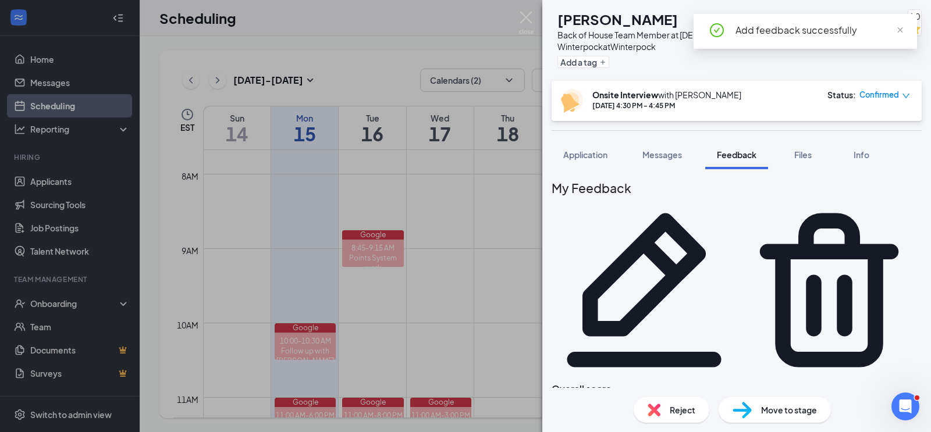
click at [905, 92] on icon "down" at bounding box center [906, 96] width 8 height 8
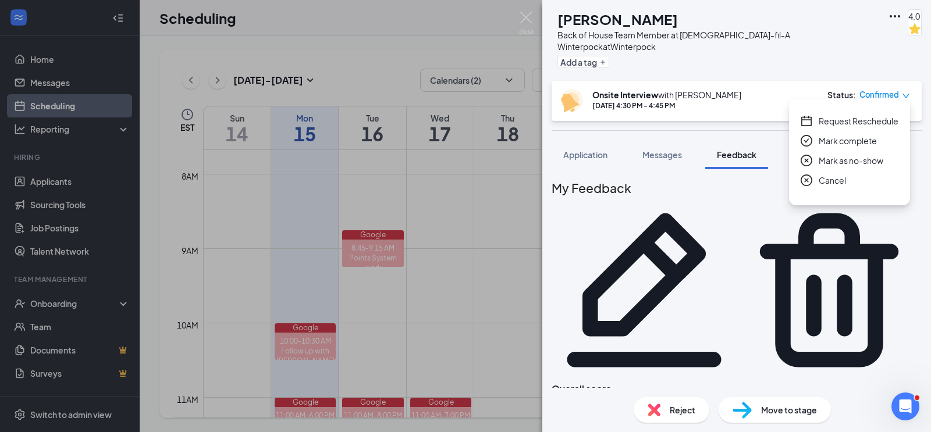
click at [859, 134] on span "Mark complete" at bounding box center [848, 140] width 58 height 13
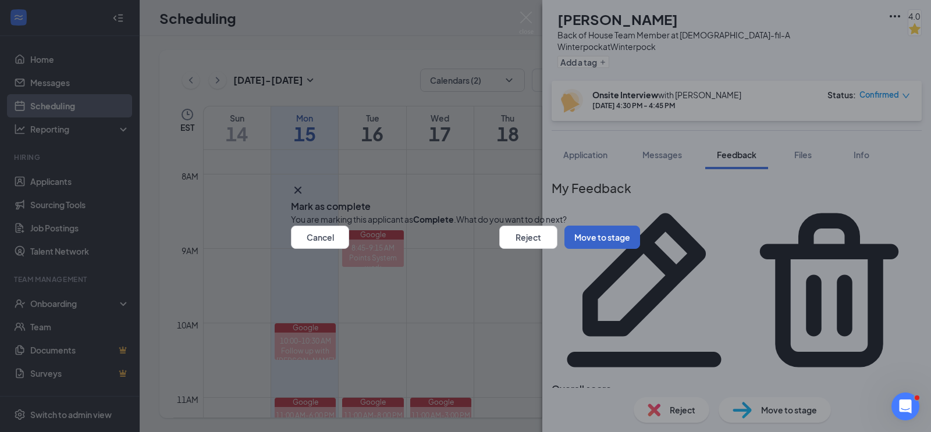
click at [573, 249] on button "Move to stage" at bounding box center [602, 237] width 76 height 23
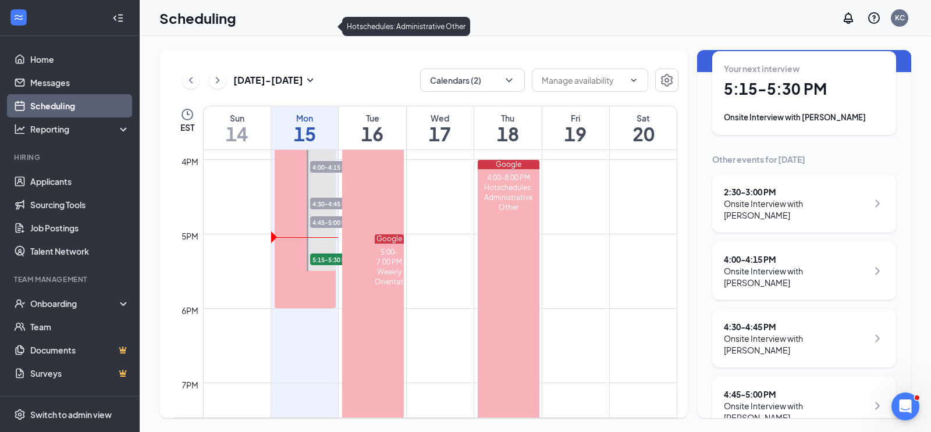
scroll to position [1174, 0]
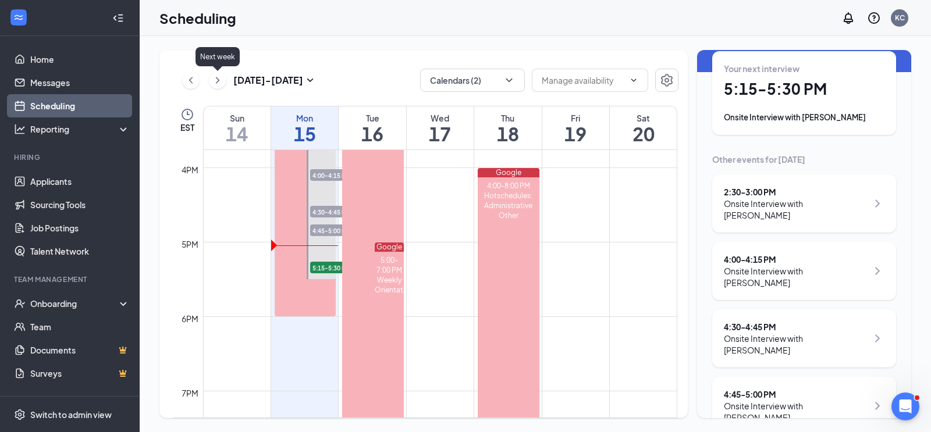
click at [216, 80] on icon "ChevronRight" at bounding box center [218, 80] width 12 height 14
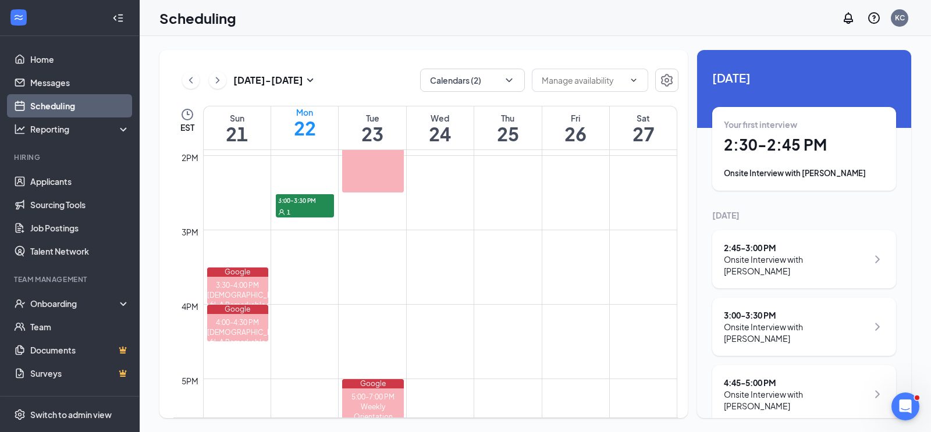
scroll to position [12, 0]
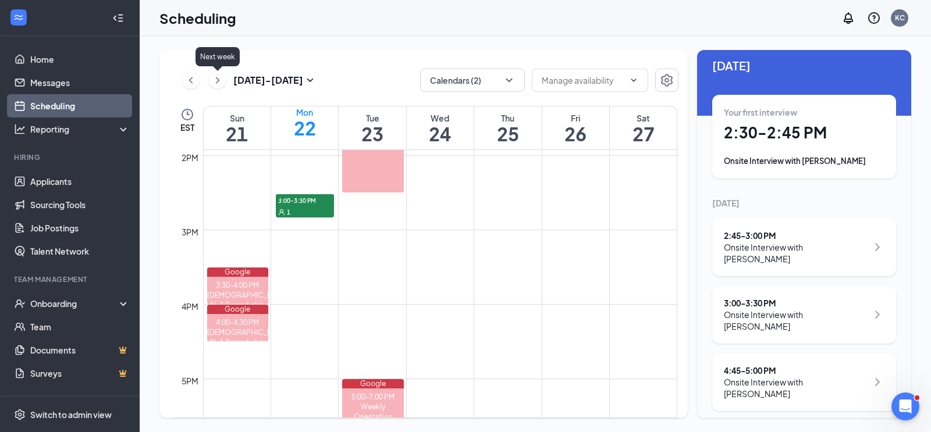
click at [217, 81] on icon "ChevronRight" at bounding box center [217, 80] width 3 height 6
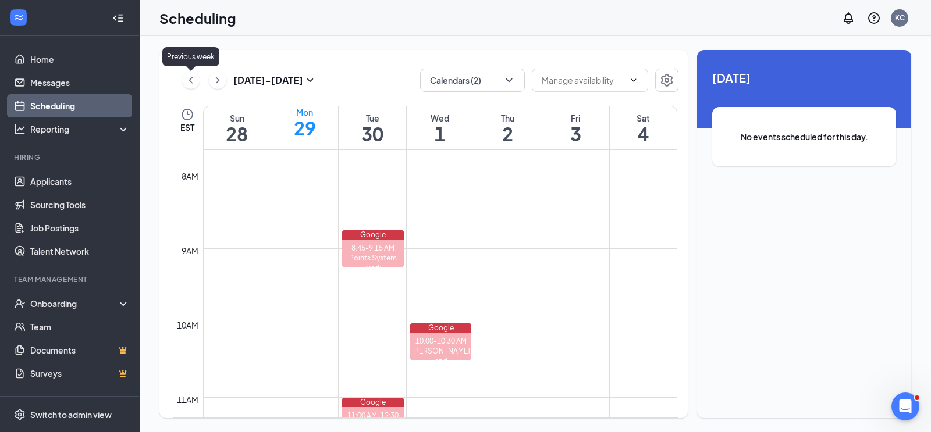
click at [193, 80] on icon "ChevronLeft" at bounding box center [191, 80] width 12 height 14
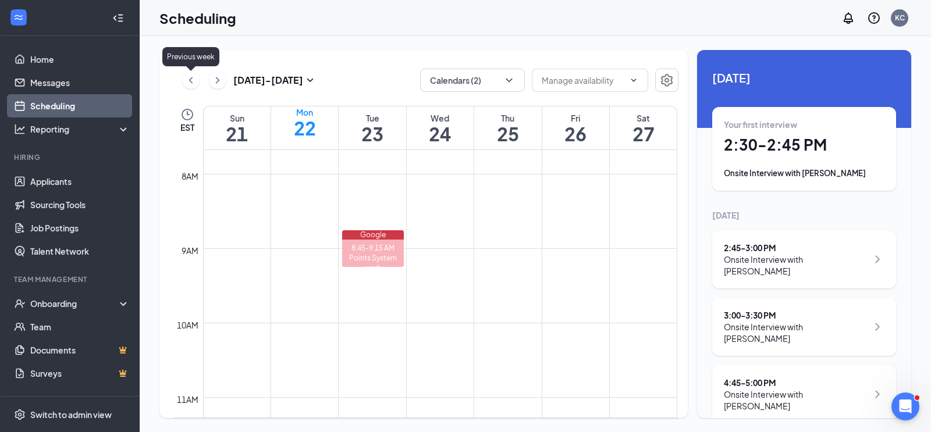
click at [193, 80] on icon "ChevronLeft" at bounding box center [191, 80] width 12 height 14
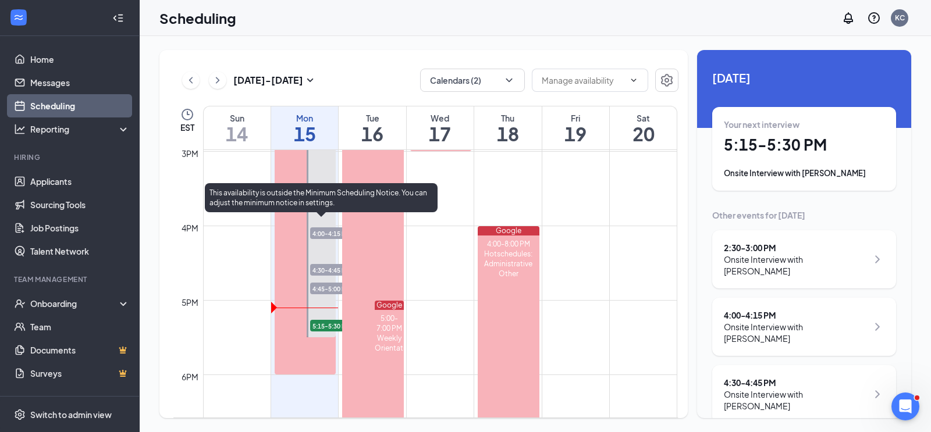
scroll to position [1118, 0]
click at [327, 326] on span "5:15-5:30 PM" at bounding box center [339, 324] width 58 height 12
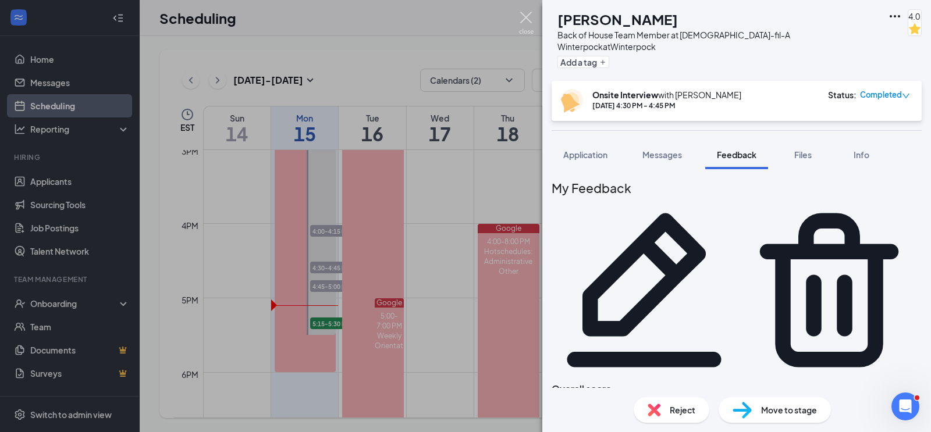
click at [529, 17] on img at bounding box center [526, 23] width 15 height 23
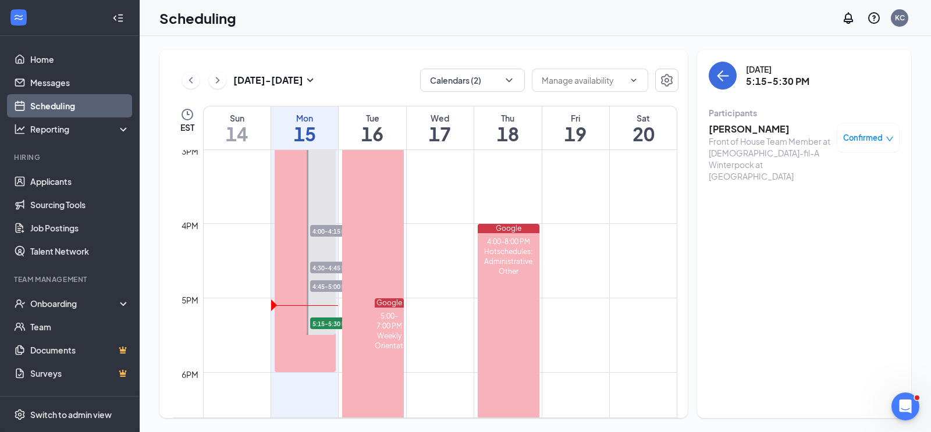
click at [748, 134] on h3 "[PERSON_NAME]" at bounding box center [770, 129] width 122 height 13
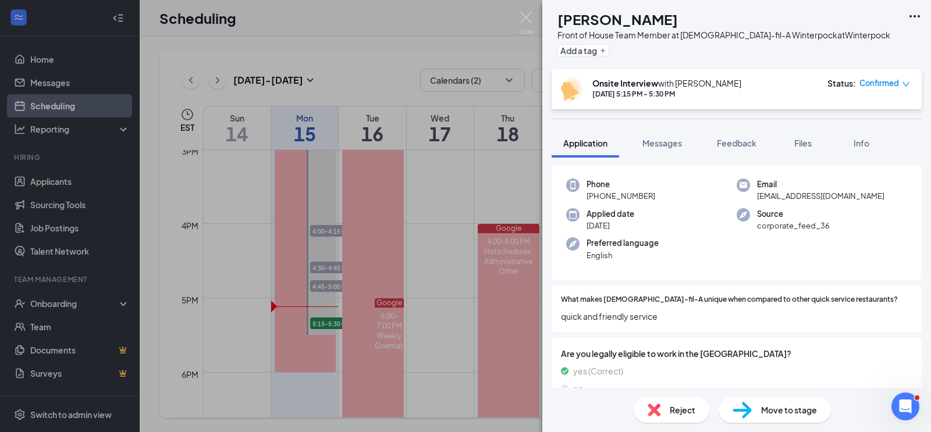
scroll to position [35, 0]
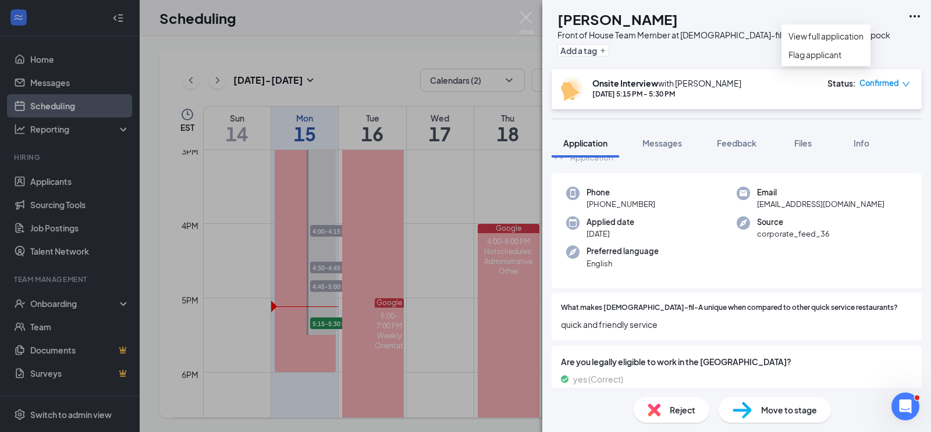
click at [914, 17] on icon "Ellipses" at bounding box center [915, 16] width 14 height 14
click at [850, 42] on link "View full application" at bounding box center [825, 36] width 75 height 13
click at [529, 16] on img at bounding box center [526, 23] width 15 height 23
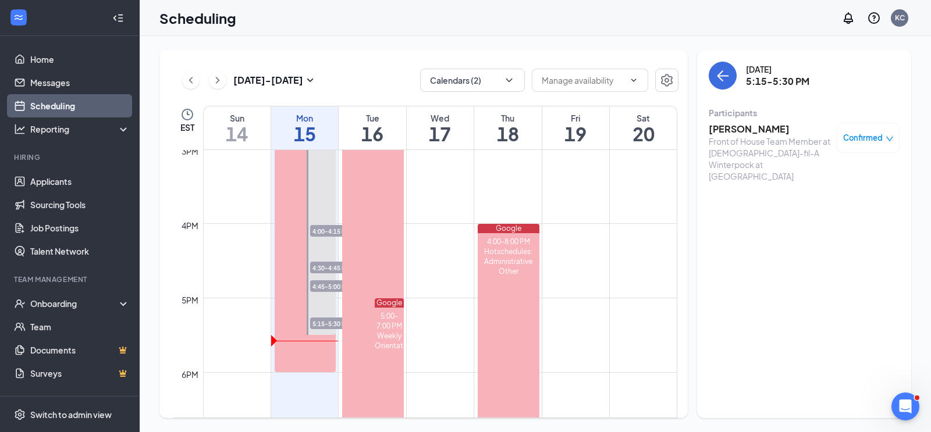
click at [322, 290] on span "4:45-5:00 PM" at bounding box center [339, 286] width 58 height 12
click at [322, 269] on span "4:30-4:45 PM" at bounding box center [339, 268] width 58 height 12
click at [768, 130] on h3 "Preston Holden" at bounding box center [770, 129] width 122 height 13
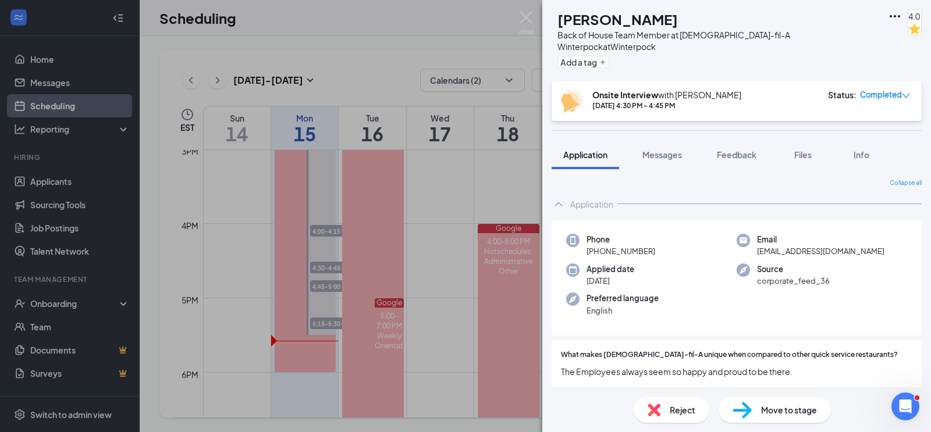
drag, startPoint x: 652, startPoint y: 238, endPoint x: 596, endPoint y: 239, distance: 56.4
click at [596, 239] on div "Phone +1 (804) 351-6388" at bounding box center [651, 246] width 170 height 24
copy span "(804) 351-6388"
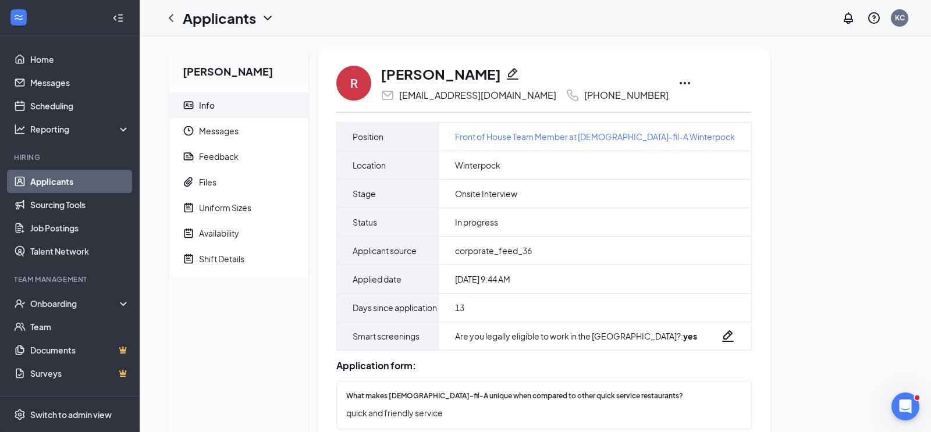
click at [680, 82] on icon "Ellipses" at bounding box center [685, 83] width 10 height 2
click at [612, 74] on div "[PERSON_NAME]" at bounding box center [525, 74] width 288 height 20
click at [678, 83] on icon "Ellipses" at bounding box center [685, 83] width 14 height 14
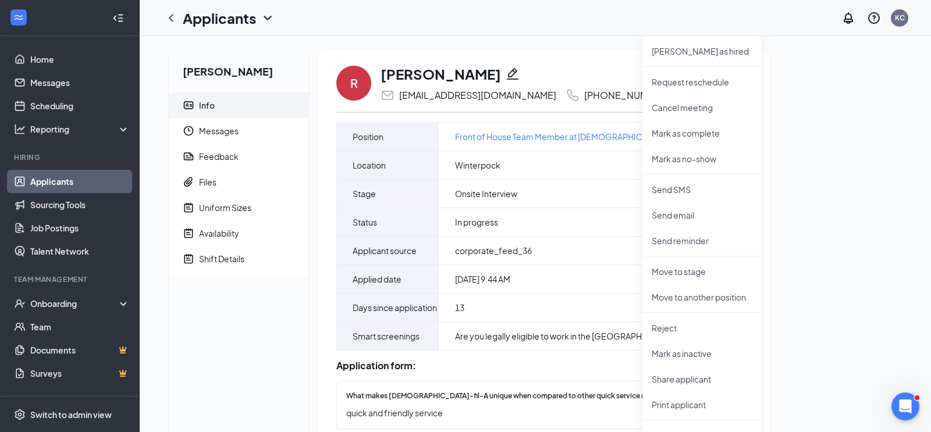
click at [507, 72] on icon "Pencil" at bounding box center [513, 74] width 12 height 12
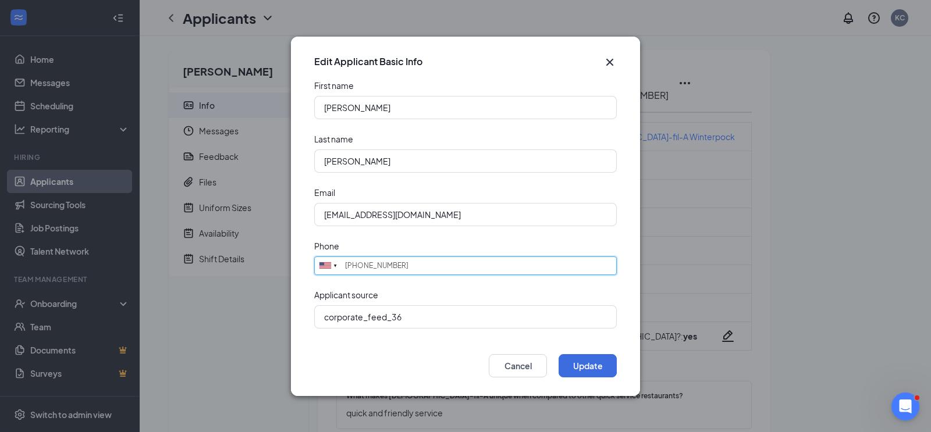
click at [410, 264] on input "[PHONE_NUMBER]" at bounding box center [465, 266] width 303 height 19
click at [378, 266] on input "[PHONE_NUMBER]" at bounding box center [465, 266] width 303 height 19
type input "[PHONE_NUMBER]"
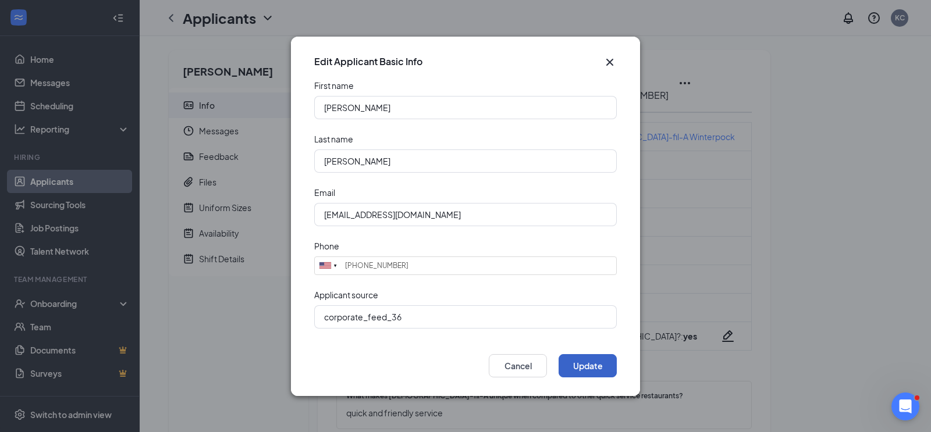
click at [577, 369] on button "Update" at bounding box center [588, 365] width 58 height 23
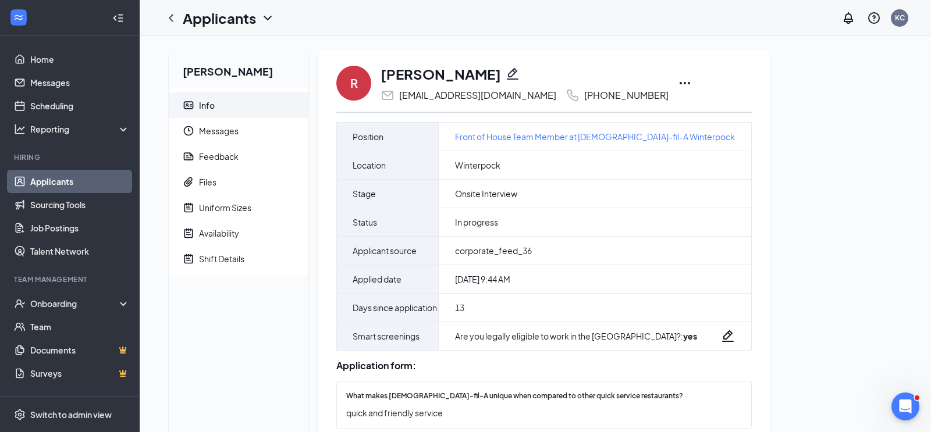
click at [678, 85] on icon "Ellipses" at bounding box center [685, 83] width 14 height 14
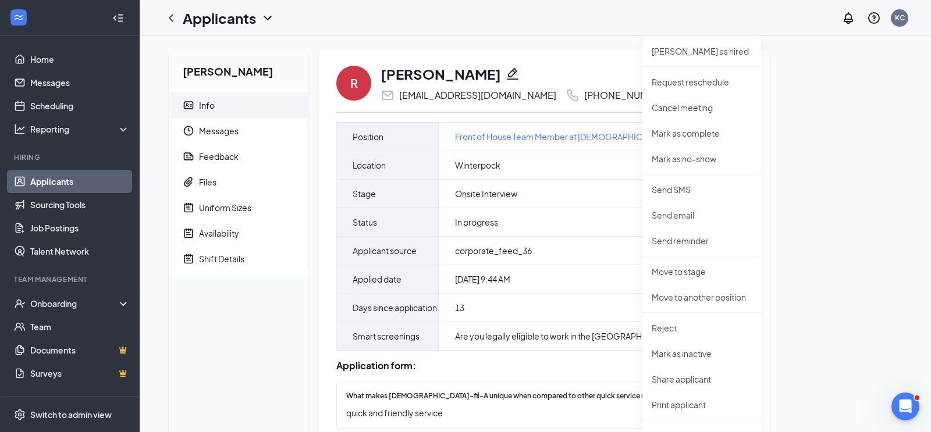
click at [576, 76] on div "[PERSON_NAME]" at bounding box center [525, 74] width 288 height 20
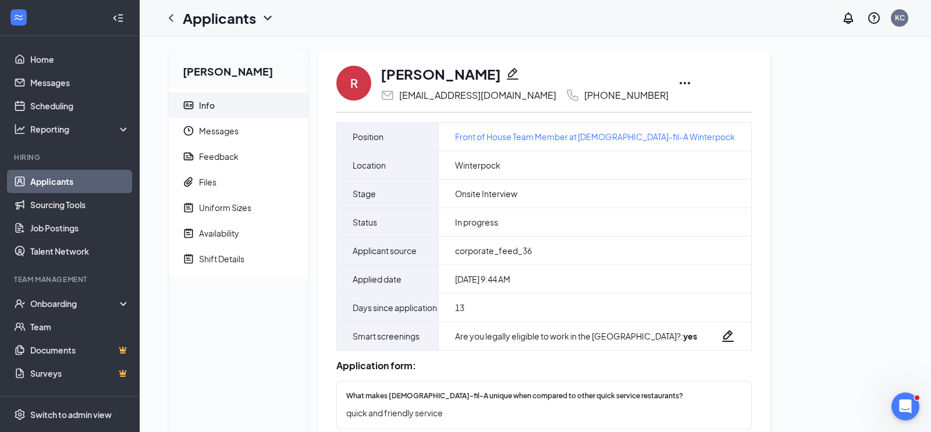
click at [506, 74] on icon "Pencil" at bounding box center [513, 74] width 14 height 14
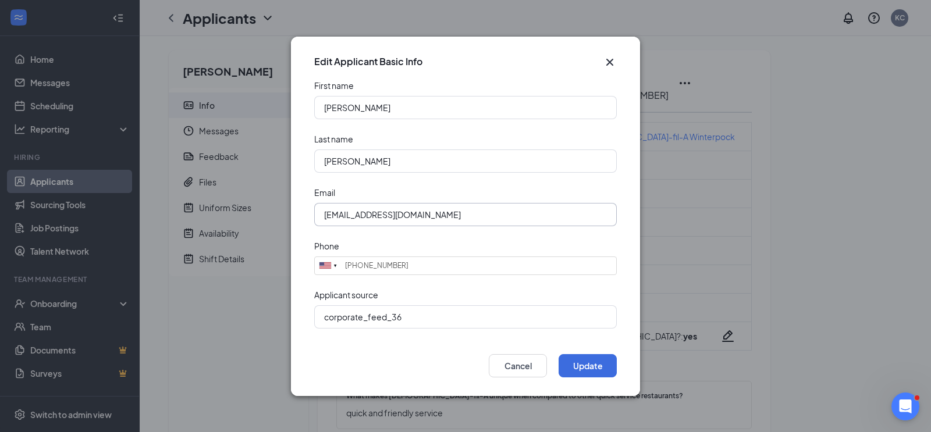
click at [439, 213] on input "[EMAIL_ADDRESS][DOMAIN_NAME]" at bounding box center [465, 214] width 303 height 23
type input "f"
type input "[EMAIL_ADDRESS][DOMAIN_NAME]"
click at [582, 371] on button "Update" at bounding box center [588, 365] width 58 height 23
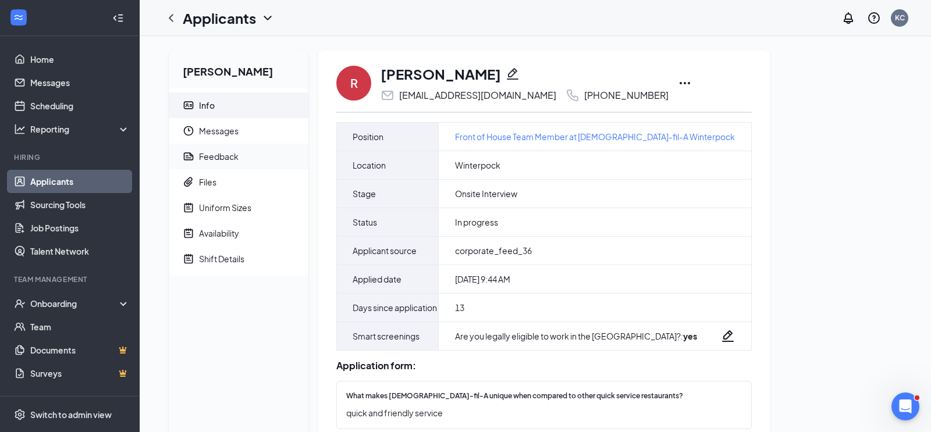
click at [233, 156] on div "Feedback" at bounding box center [219, 157] width 40 height 12
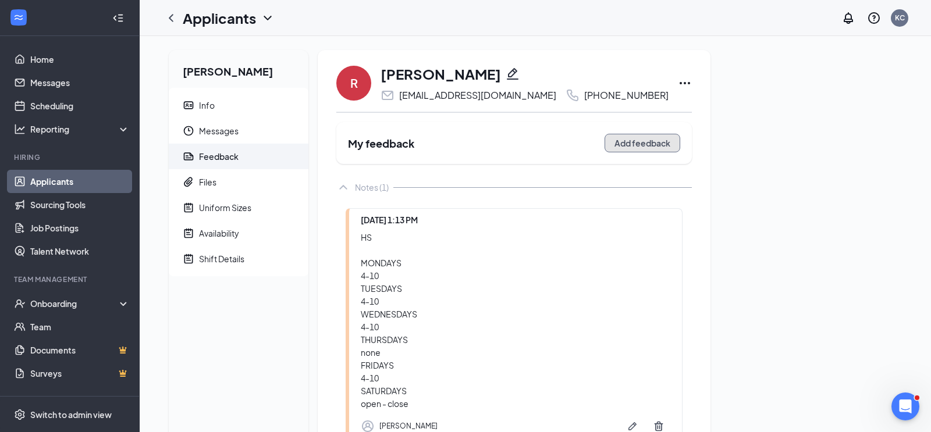
click at [605, 144] on button "Add feedback" at bounding box center [643, 143] width 76 height 19
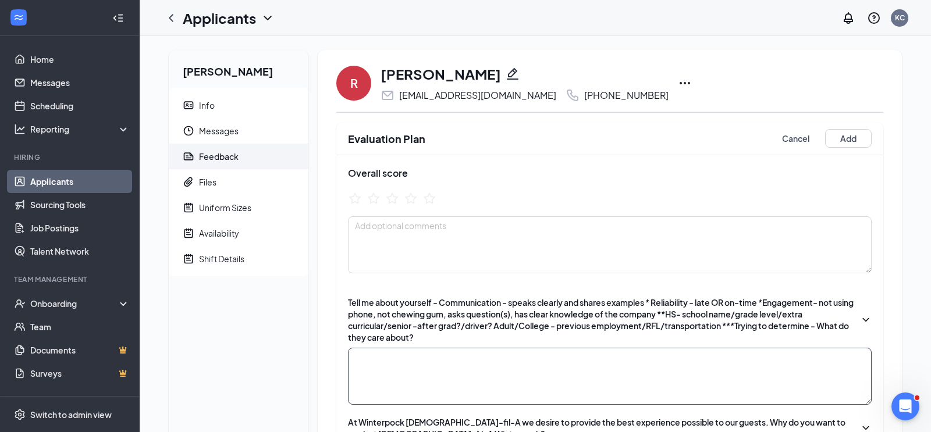
click at [397, 364] on textarea at bounding box center [610, 376] width 524 height 57
click at [429, 359] on textarea "Manchester HS JROTC" at bounding box center [610, 376] width 524 height 57
click at [415, 383] on textarea "Manchester HS JROTC" at bounding box center [610, 376] width 524 height 57
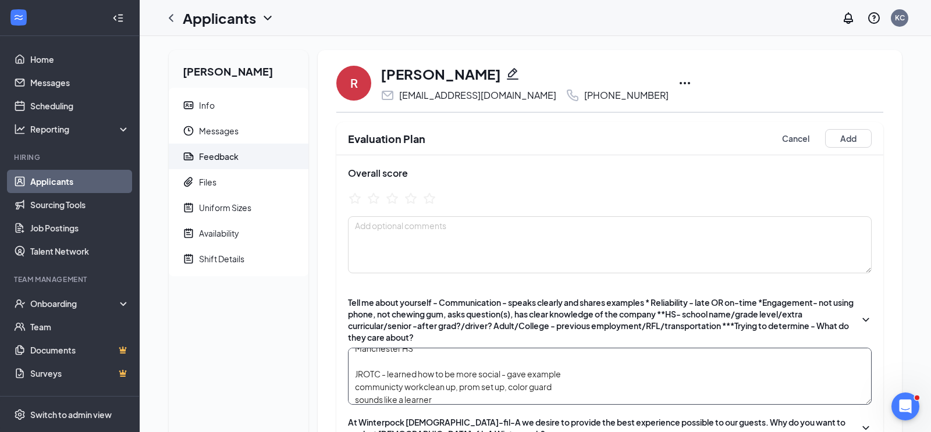
scroll to position [21, 0]
click at [573, 376] on textarea "Manchester HS JROTC - learned how to be more social - gave example communicty w…" at bounding box center [610, 376] width 524 height 57
click at [497, 389] on textarea "Manchester HS JROTC - learned how to be more social - gave example communicty w…" at bounding box center [610, 376] width 524 height 57
click at [397, 374] on textarea "Manchester HS JROTC - learned how to be more social - gave example communicty w…" at bounding box center [610, 376] width 524 height 57
click at [420, 376] on textarea "Manchester HS JROTC - learned how to be more social - gave example community wo…" at bounding box center [610, 376] width 524 height 57
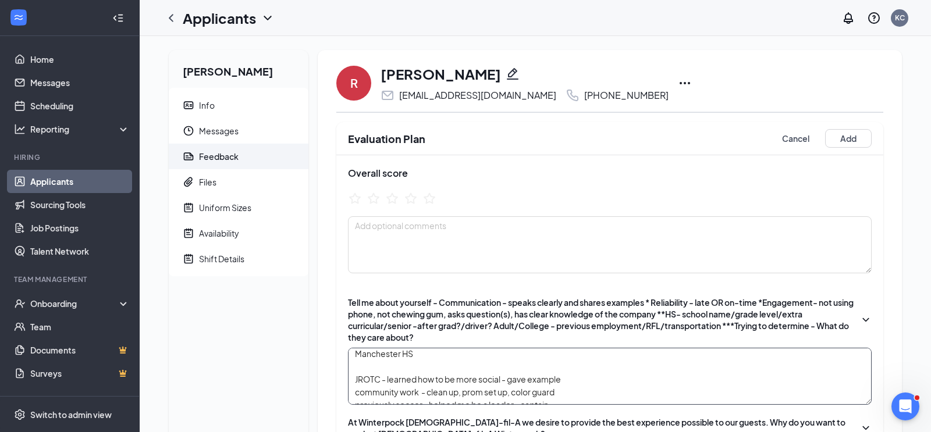
scroll to position [0, 0]
click at [505, 355] on textarea "Manchester HS JROTC - learned how to be more social - gave example community wo…" at bounding box center [610, 376] width 524 height 57
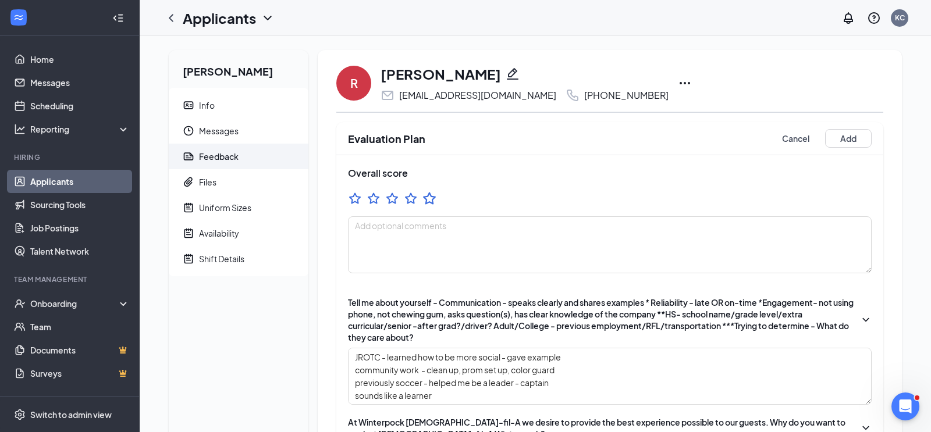
click at [429, 197] on icon "StarBorder" at bounding box center [429, 198] width 15 height 15
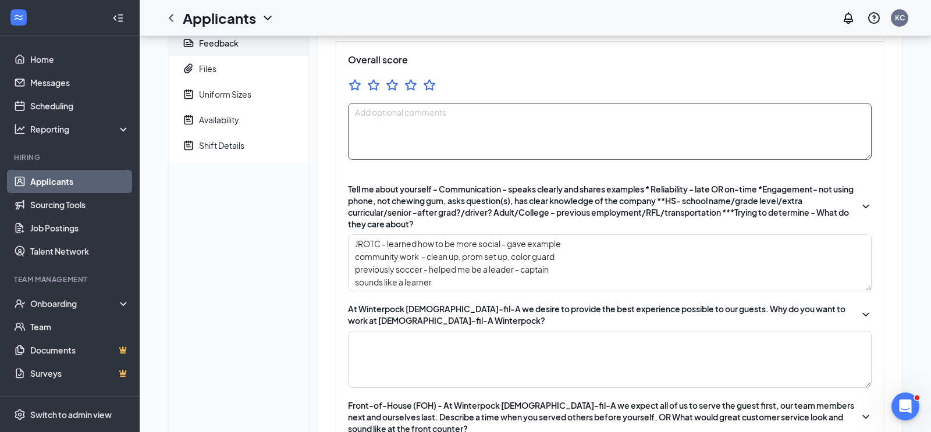
scroll to position [115, 0]
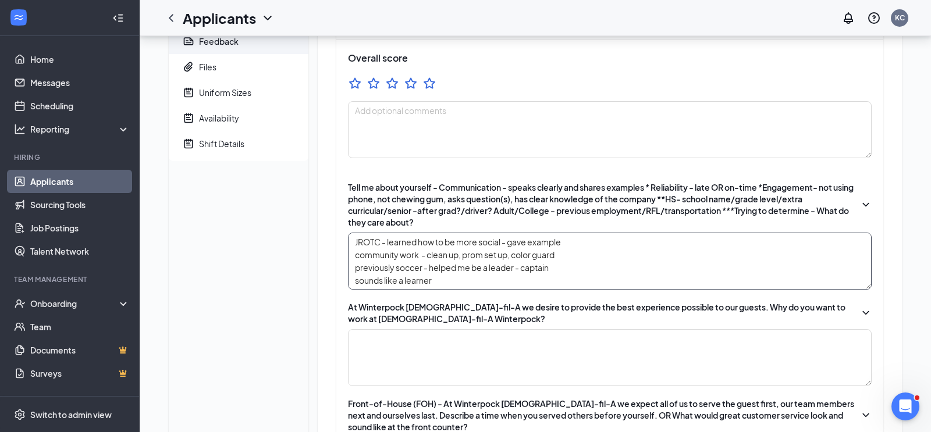
click at [477, 261] on textarea "Manchester HS 2028 JROTC - learned how to be more social - gave example communi…" at bounding box center [610, 261] width 524 height 57
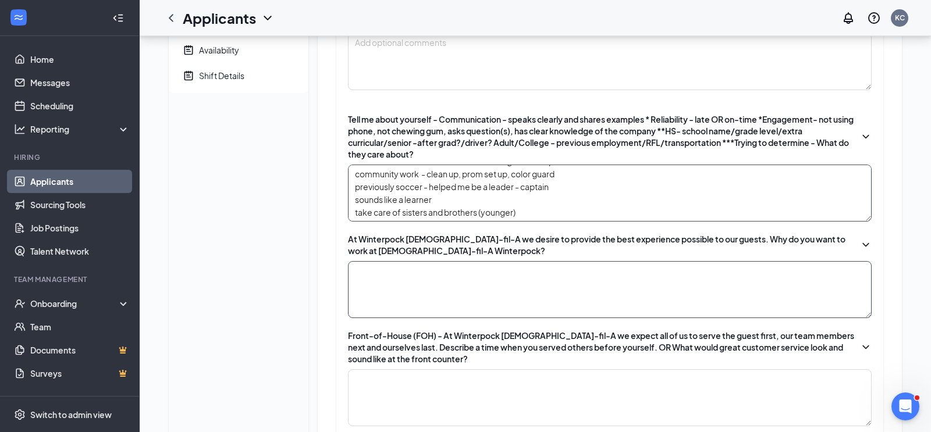
scroll to position [189, 0]
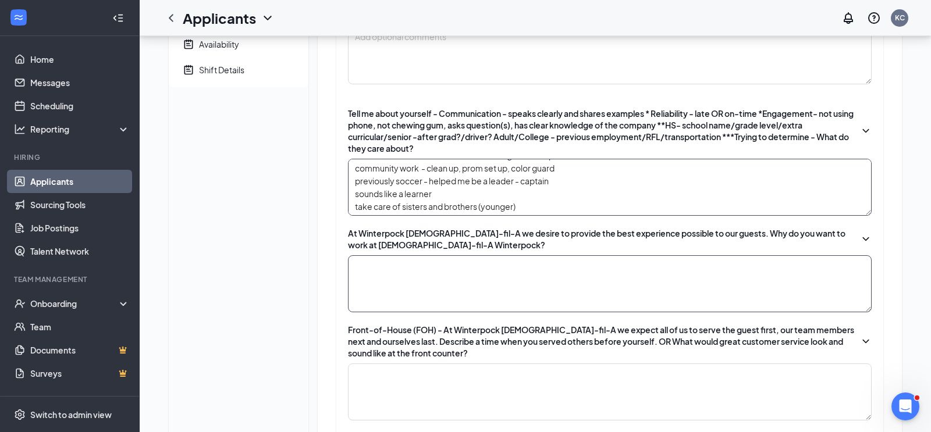
type textarea "Manchester HS 2028 JROTC - learned how to be more social - gave example communi…"
click at [465, 272] on textarea at bounding box center [610, 283] width 524 height 57
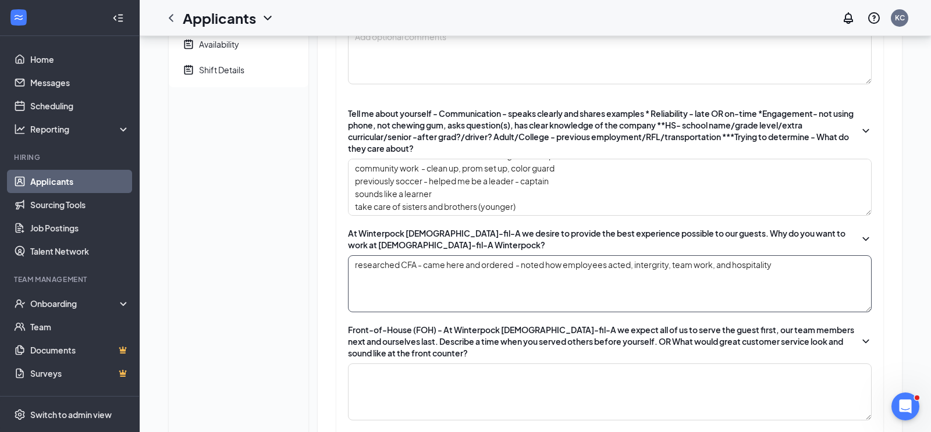
click at [660, 265] on textarea "researched CFA - came here and ordered - noted how employees acted, intergrity,…" at bounding box center [610, 283] width 524 height 57
click at [653, 265] on textarea "researched CFA - came here and ordered - noted how employees acted, intergity, …" at bounding box center [610, 283] width 524 height 57
click at [655, 271] on textarea "researched CFA - came here and ordered - noted how employees acted, integity, t…" at bounding box center [610, 283] width 524 height 57
click at [799, 269] on textarea "researched CFA - came here and ordered - noted how employees acted, integrity, …" at bounding box center [610, 283] width 524 height 57
click at [401, 269] on textarea "researched CFA - came here and ordered - noted how employees acted, integrity, …" at bounding box center [610, 283] width 524 height 57
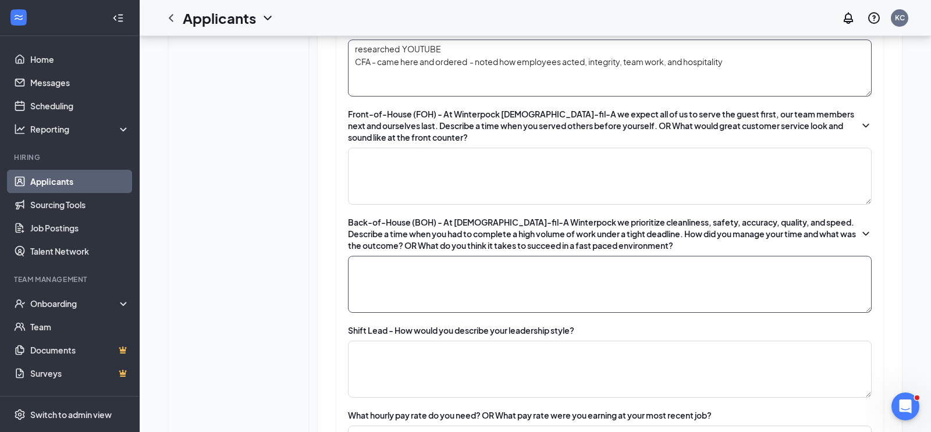
scroll to position [317, 0]
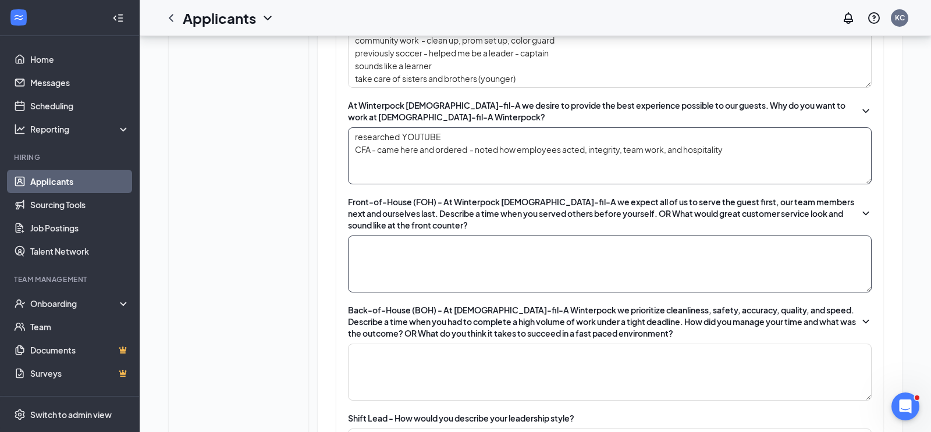
type textarea "researched YOUTUBE CFA - came here and ordered - noted how employees acted, int…"
click at [414, 258] on textarea at bounding box center [610, 264] width 524 height 57
click at [408, 262] on textarea at bounding box center [610, 264] width 524 height 57
click at [376, 270] on textarea "parents dates - babysit siblings food care for them responsbility+" at bounding box center [610, 264] width 524 height 57
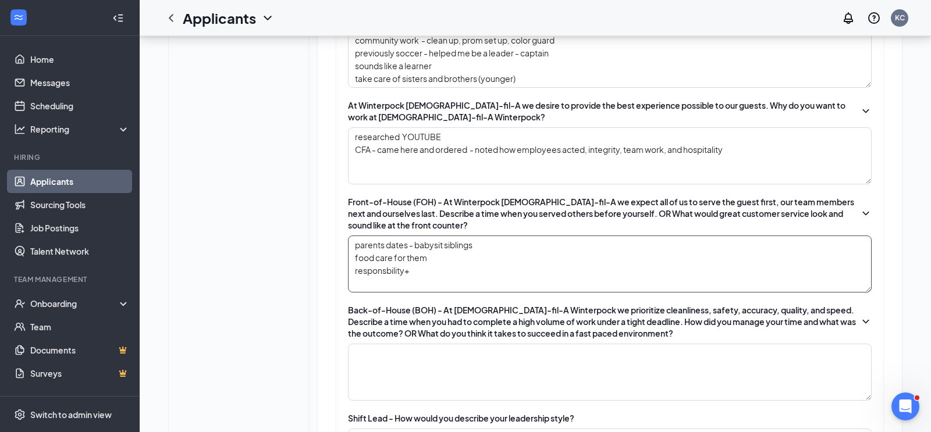
click at [386, 270] on textarea "parents dates - babysit siblings food care for them responsbility+" at bounding box center [610, 264] width 524 height 57
click at [453, 273] on textarea "parents dates - babysit siblings food care for them responsibility+" at bounding box center [610, 264] width 524 height 57
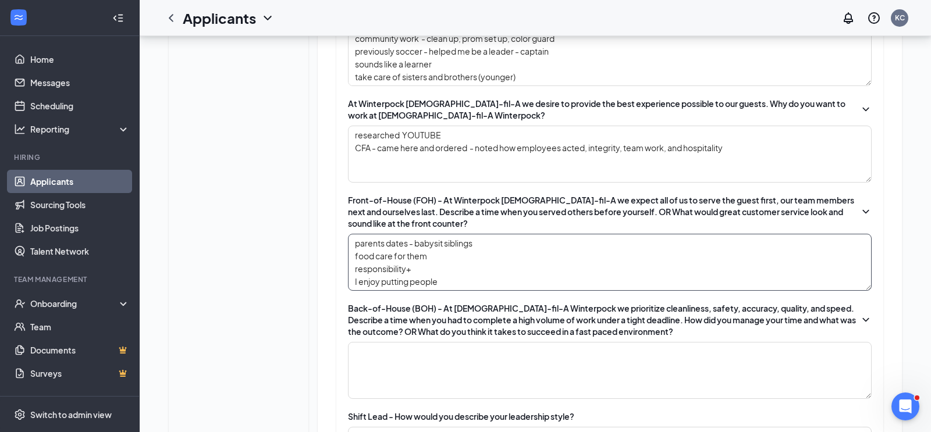
click at [509, 267] on textarea "parents dates - babysit siblings food care for them responsibility+ I enjoy put…" at bounding box center [610, 262] width 524 height 57
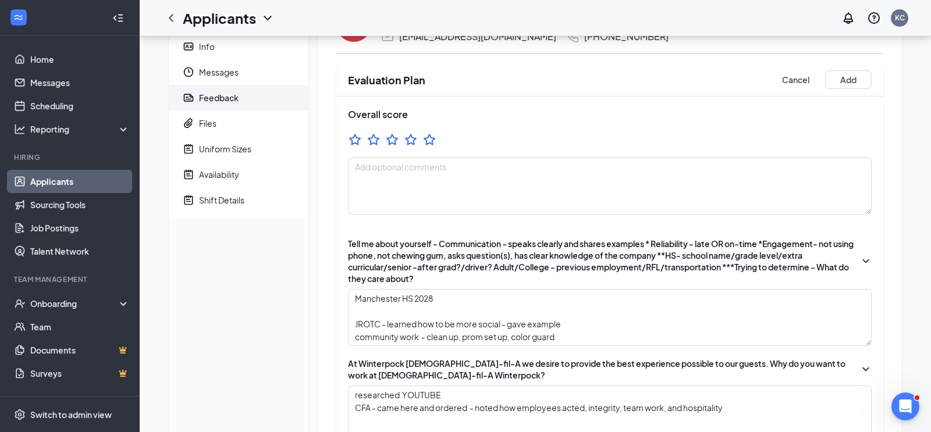
scroll to position [56, 0]
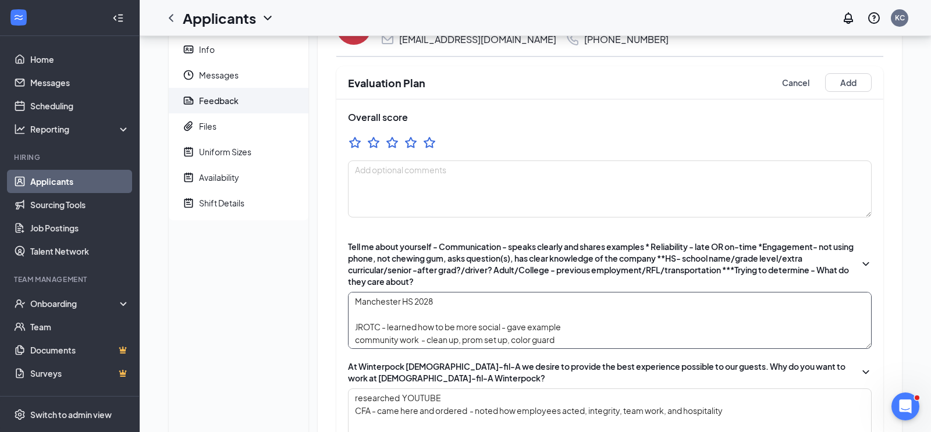
type textarea "parents dates - babysit siblings food care for them responsibility+ I enjoy put…"
click at [463, 303] on textarea "Manchester HS 2028 JROTC - learned how to be more social - gave example communi…" at bounding box center [610, 320] width 524 height 57
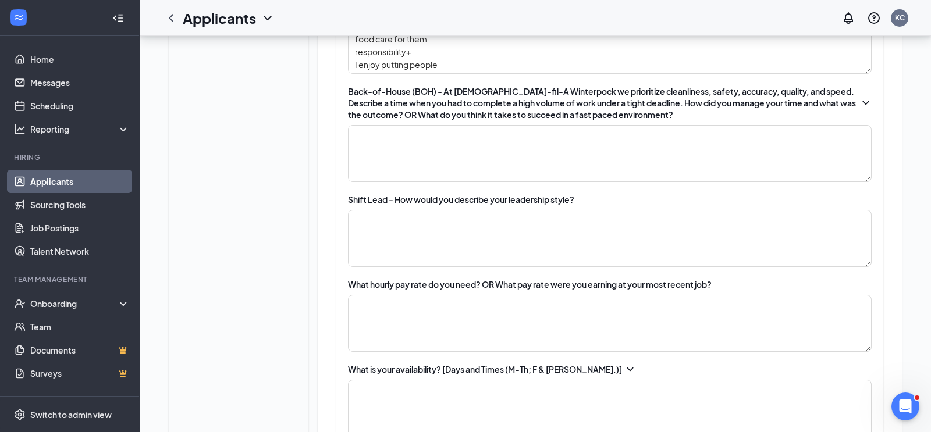
scroll to position [546, 0]
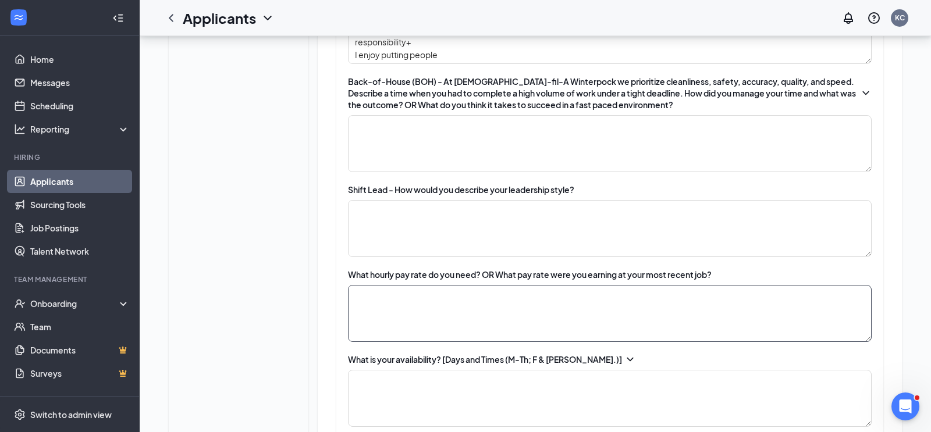
click at [408, 307] on textarea at bounding box center [610, 313] width 524 height 57
type textarea "$12.41 I didn't really look"
click at [436, 396] on textarea at bounding box center [610, 398] width 524 height 57
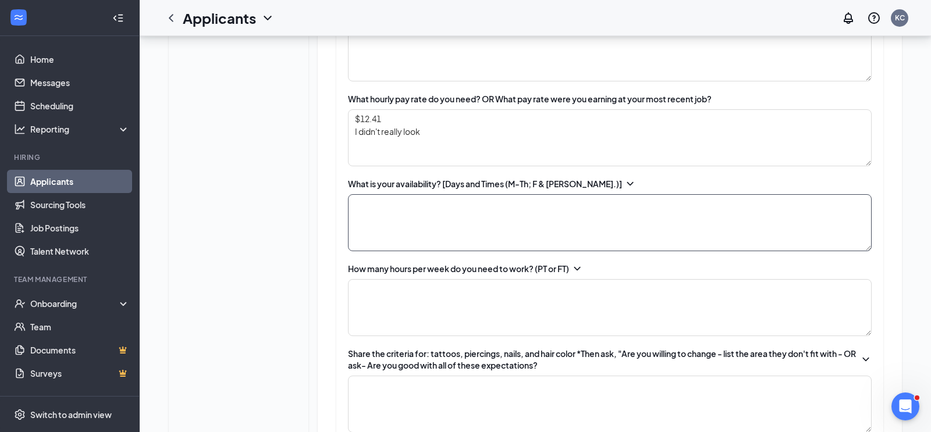
scroll to position [723, 0]
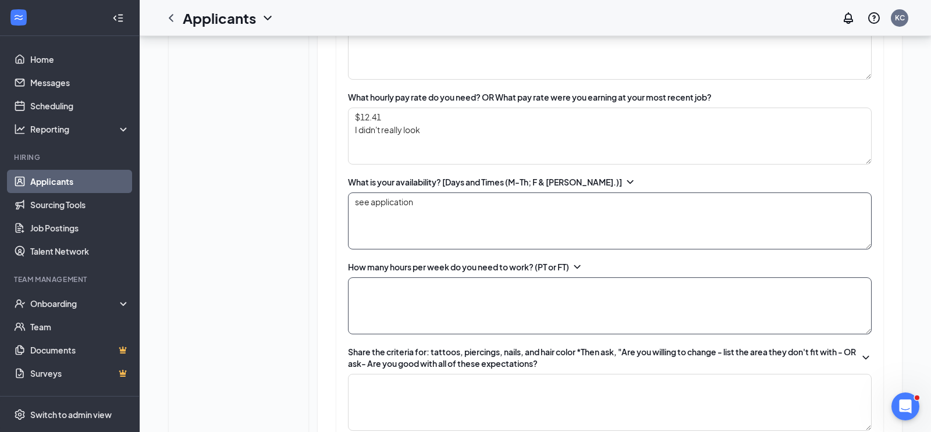
type textarea "see application"
click at [439, 292] on textarea at bounding box center [610, 306] width 524 height 57
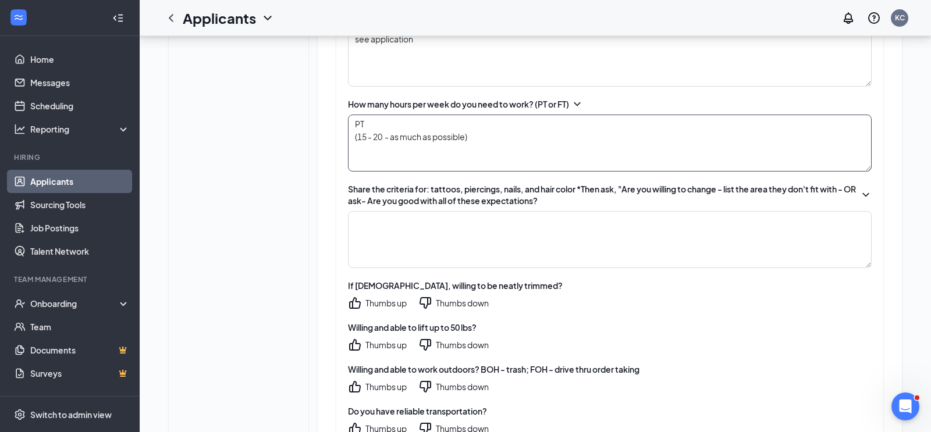
scroll to position [889, 0]
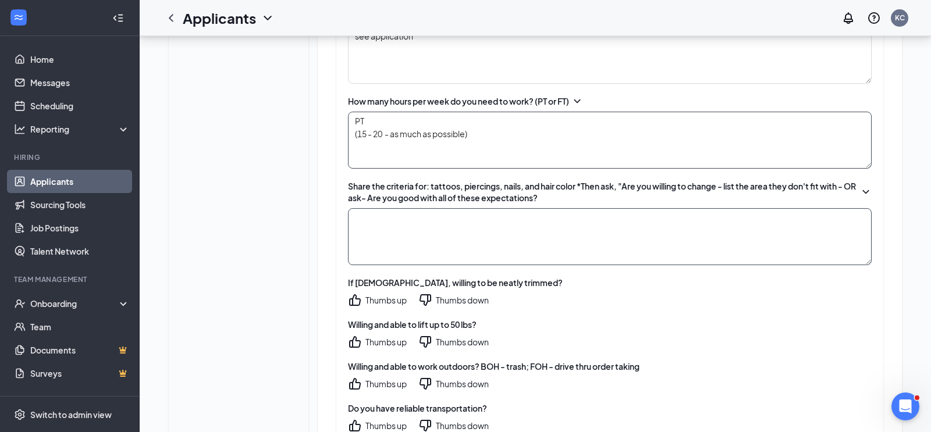
type textarea "PT (15 - 20 - as much as possible)"
click at [506, 227] on textarea at bounding box center [610, 236] width 524 height 57
type textarea "good"
click at [394, 298] on div "Thumbs up" at bounding box center [385, 300] width 41 height 12
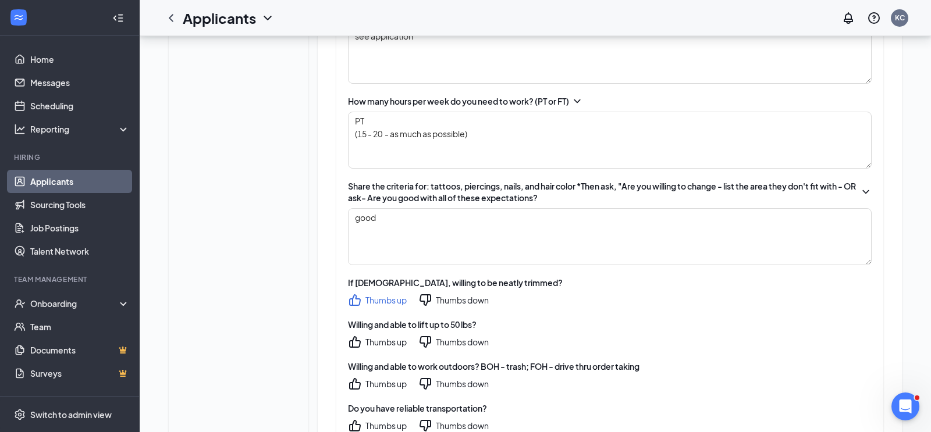
click at [393, 343] on div "Thumbs up" at bounding box center [385, 342] width 41 height 12
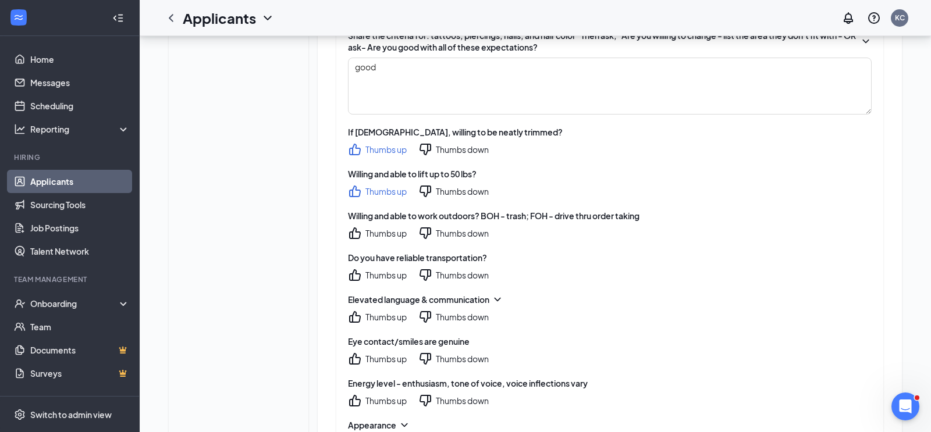
scroll to position [1043, 0]
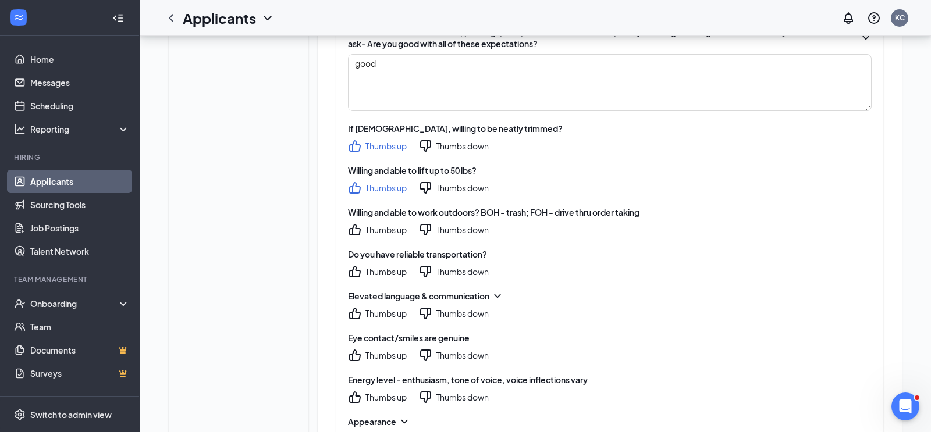
click at [393, 233] on div "Thumbs up" at bounding box center [385, 230] width 41 height 12
click at [392, 272] on div "Thumbs up" at bounding box center [385, 272] width 41 height 12
click at [385, 317] on div "Thumbs up" at bounding box center [385, 314] width 41 height 12
click at [388, 354] on div "Thumbs up" at bounding box center [385, 356] width 41 height 12
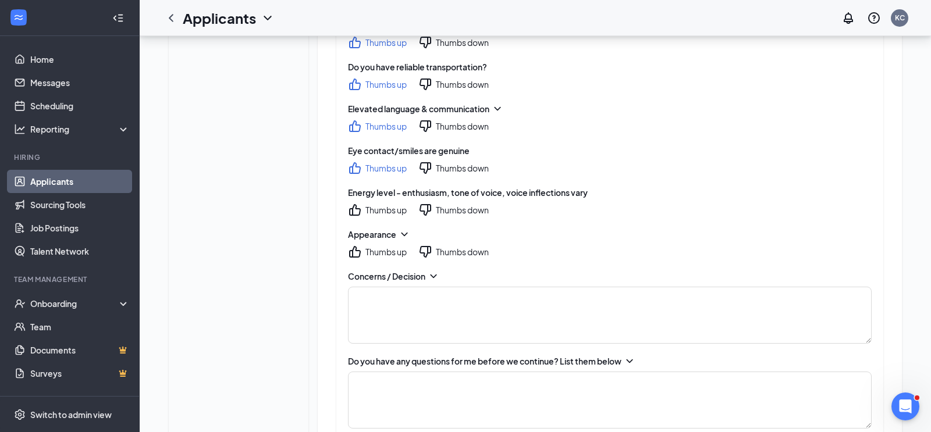
scroll to position [1234, 0]
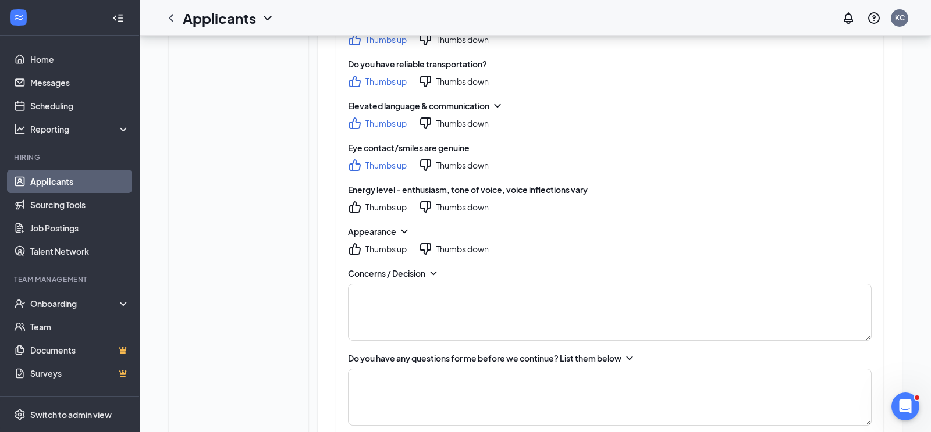
click at [398, 208] on div "Thumbs up" at bounding box center [385, 207] width 41 height 12
click at [381, 389] on textarea at bounding box center [610, 397] width 524 height 57
click at [386, 251] on div "Thumbs up" at bounding box center [385, 249] width 41 height 12
click at [414, 386] on textarea at bounding box center [610, 397] width 524 height 57
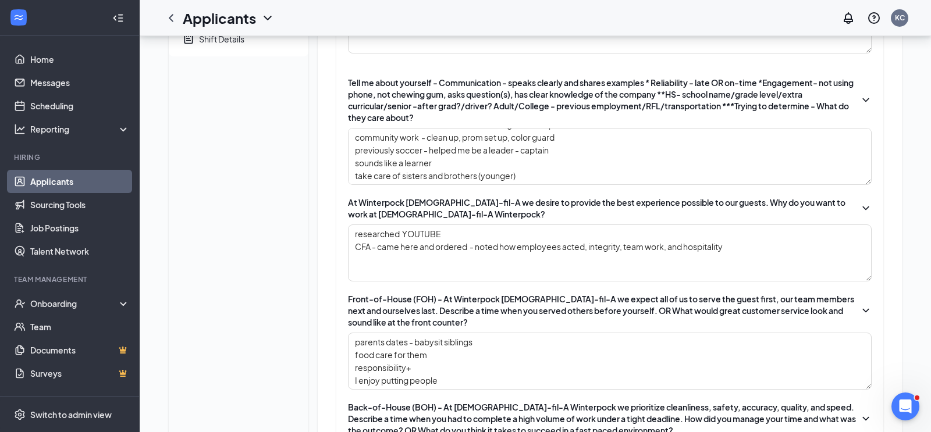
scroll to position [0, 0]
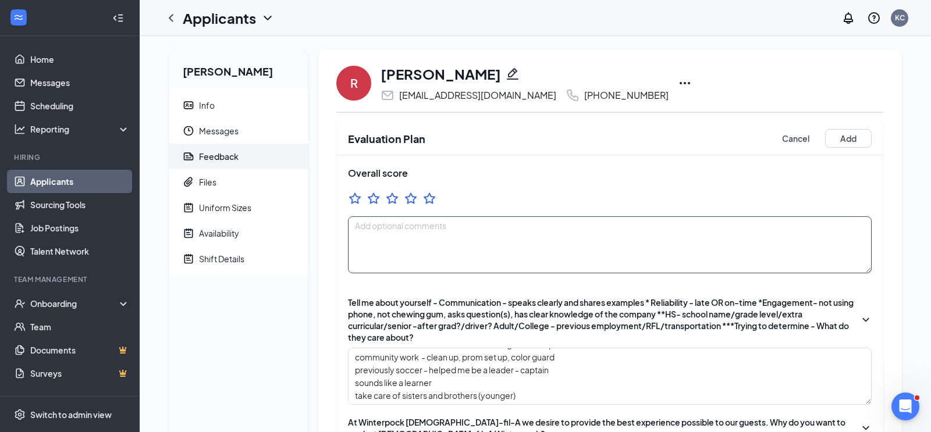
click at [463, 239] on textarea at bounding box center [610, 244] width 524 height 57
type textarea "hire"
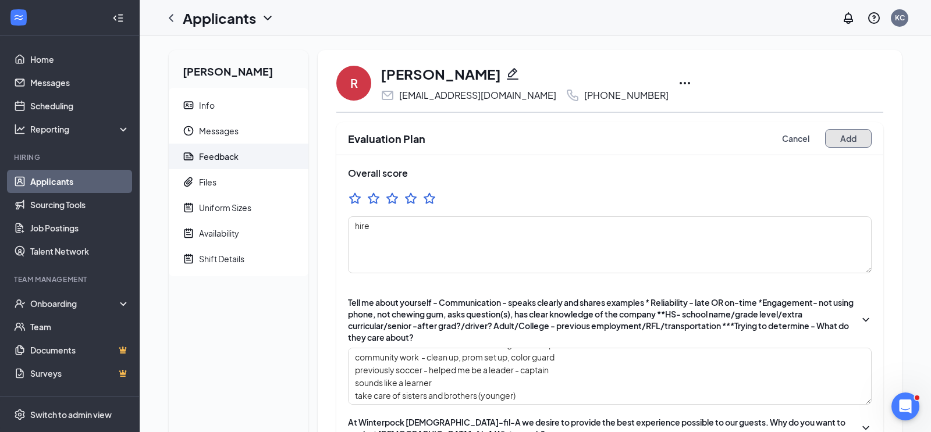
click at [860, 137] on button "Add" at bounding box center [848, 138] width 47 height 19
click at [841, 140] on button "Add" at bounding box center [848, 138] width 47 height 19
click at [634, 192] on div at bounding box center [610, 200] width 524 height 18
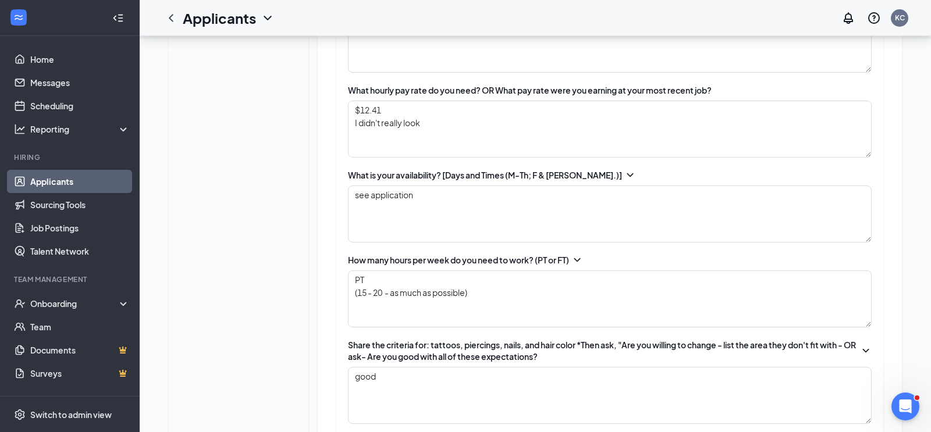
scroll to position [734, 0]
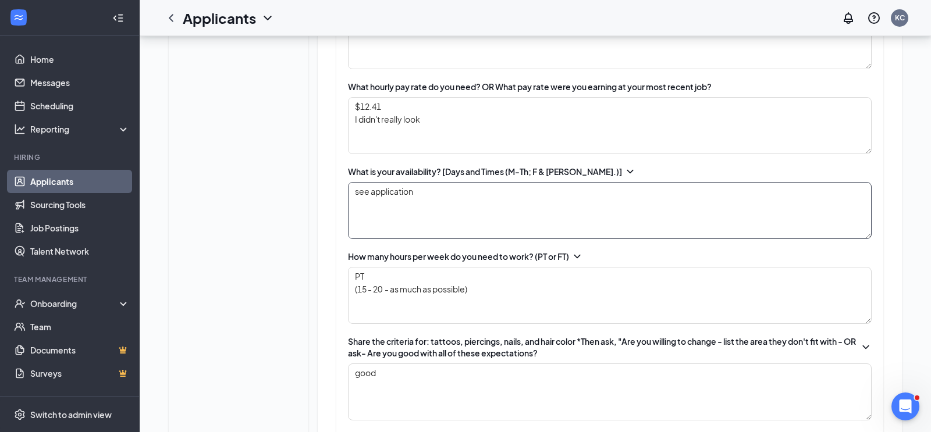
click at [491, 203] on textarea "see application" at bounding box center [610, 210] width 524 height 57
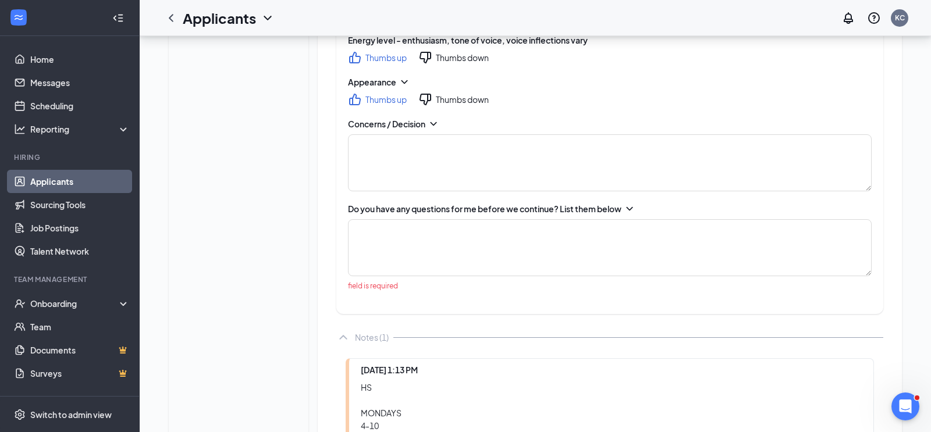
scroll to position [1402, 0]
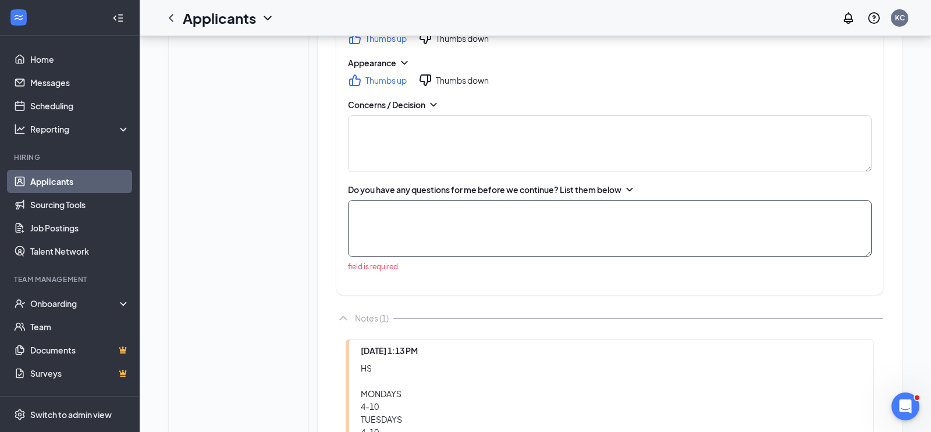
type textarea "see application and below notes"
click at [395, 223] on textarea at bounding box center [610, 228] width 524 height 57
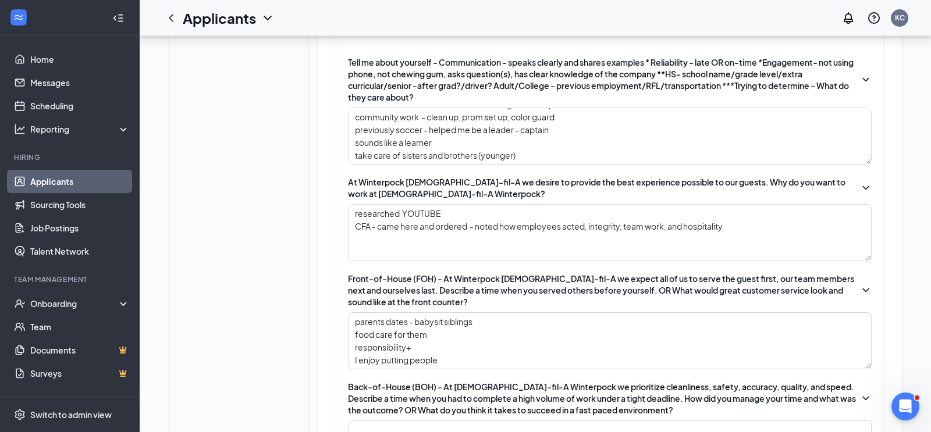
scroll to position [0, 0]
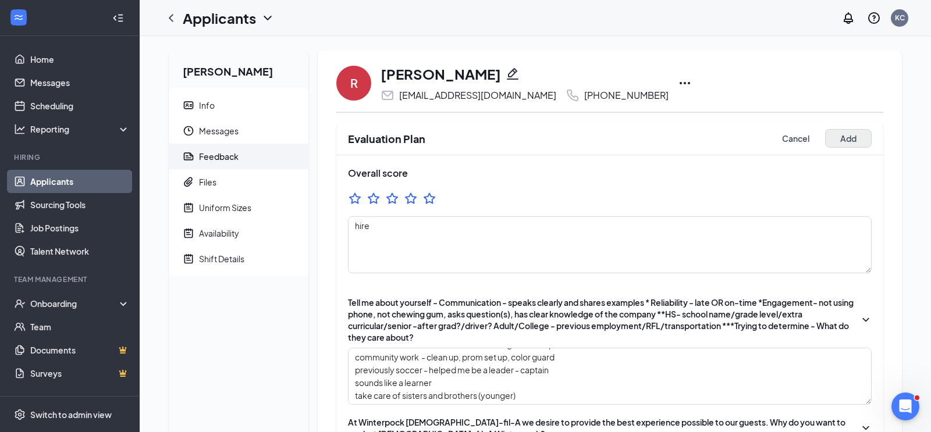
type textarea "none"
click at [844, 141] on button "Add" at bounding box center [848, 138] width 47 height 19
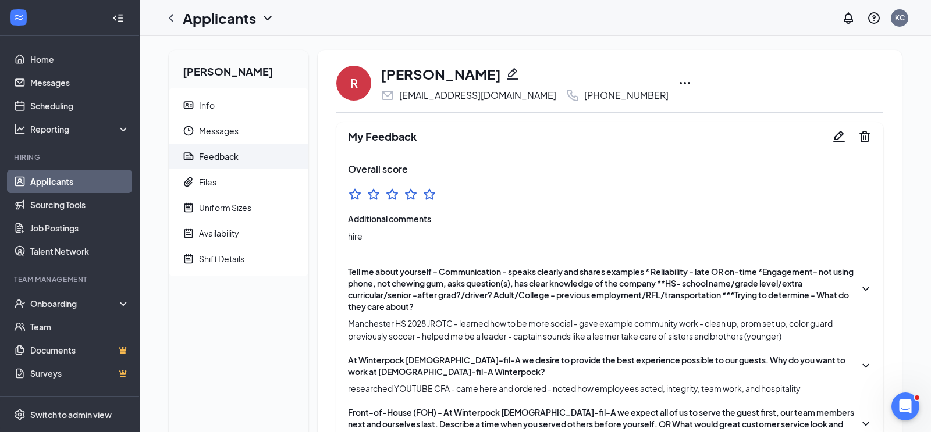
drag, startPoint x: 633, startPoint y: 97, endPoint x: 548, endPoint y: 98, distance: 85.5
click at [548, 98] on div "R [PERSON_NAME] [EMAIL_ADDRESS][DOMAIN_NAME] [PHONE_NUMBER] [PERSON_NAME] as hi…" at bounding box center [609, 83] width 547 height 38
copy div "[PHONE_NUMBER]"
click at [62, 180] on link "Applicants" at bounding box center [79, 181] width 99 height 23
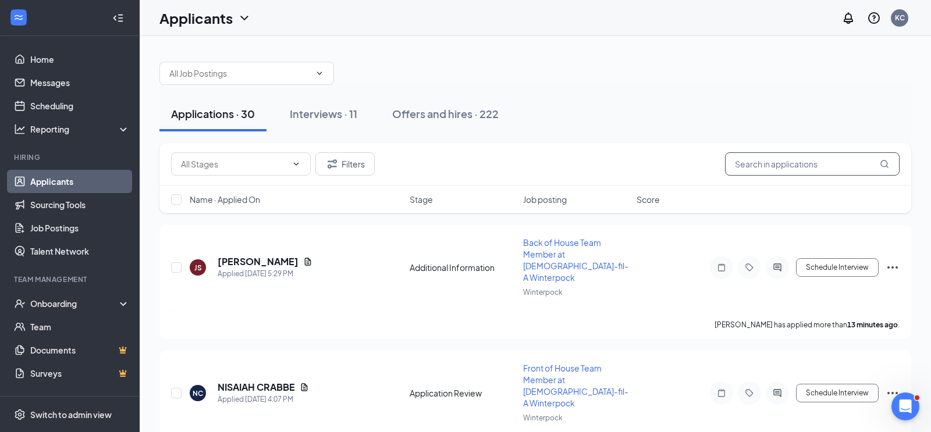
click at [754, 158] on input "text" at bounding box center [812, 163] width 175 height 23
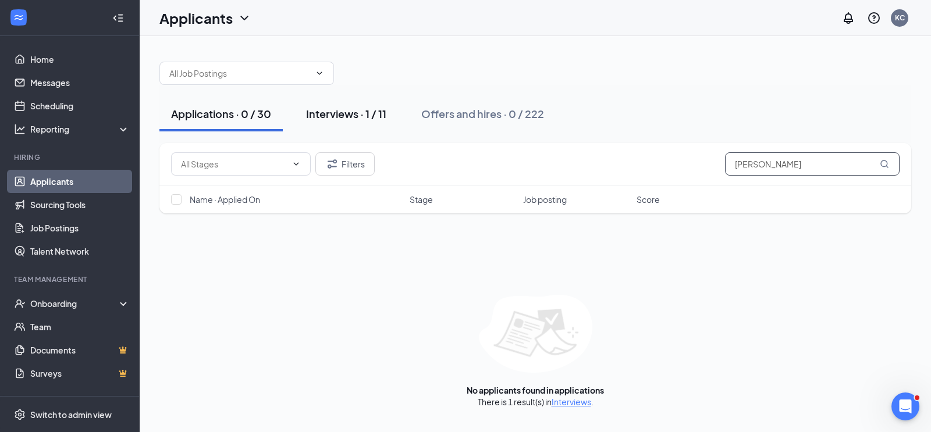
type input "[PERSON_NAME]"
click at [358, 112] on div "Interviews · 1 / 11" at bounding box center [346, 113] width 80 height 15
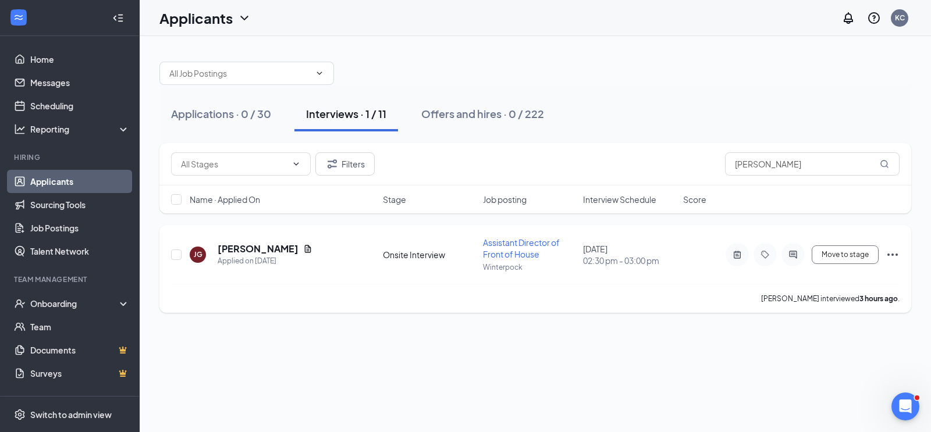
click at [888, 252] on icon "Ellipses" at bounding box center [893, 255] width 14 height 14
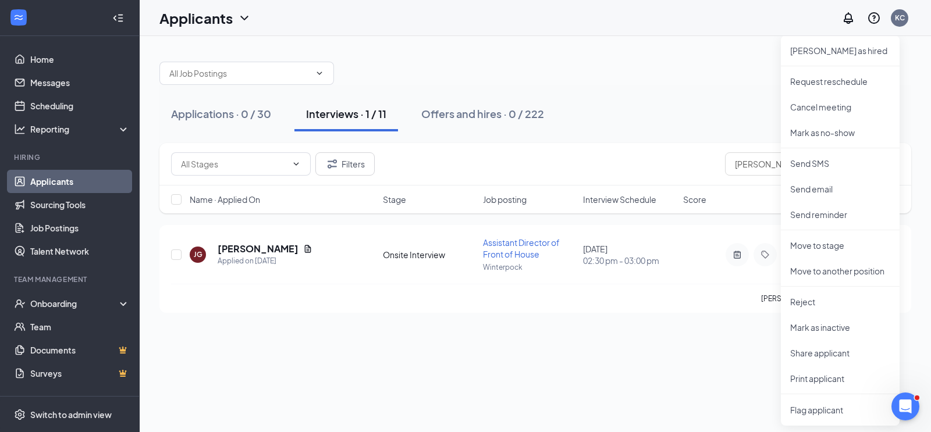
click at [660, 347] on div "Applications · 0 / 30 Interviews · 1 / 11 Offers and hires · 0 / 222 Filters [P…" at bounding box center [535, 234] width 791 height 396
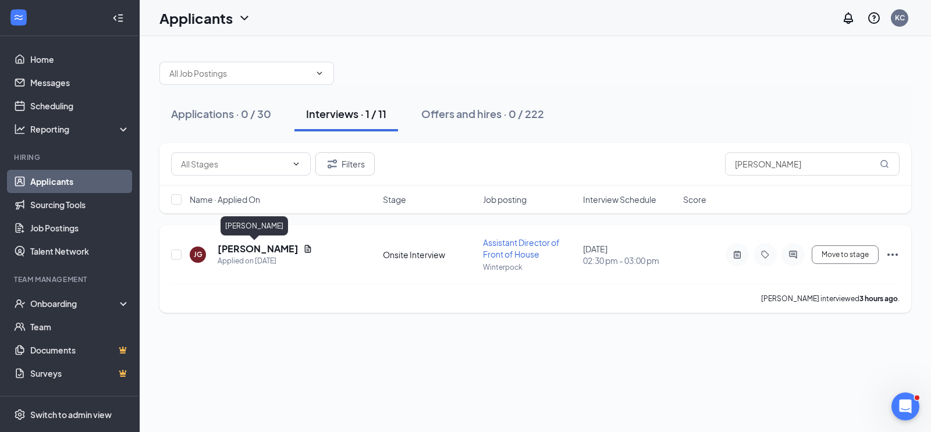
click at [265, 246] on h5 "[PERSON_NAME]" at bounding box center [258, 249] width 81 height 13
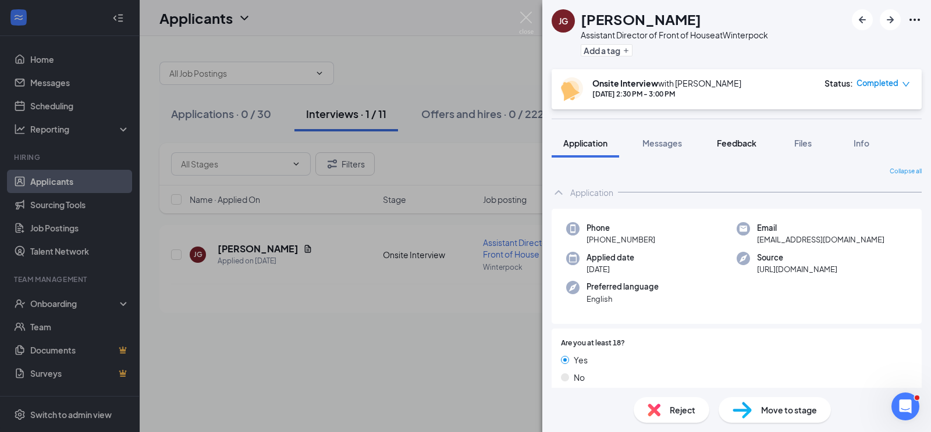
click at [751, 145] on span "Feedback" at bounding box center [737, 143] width 40 height 10
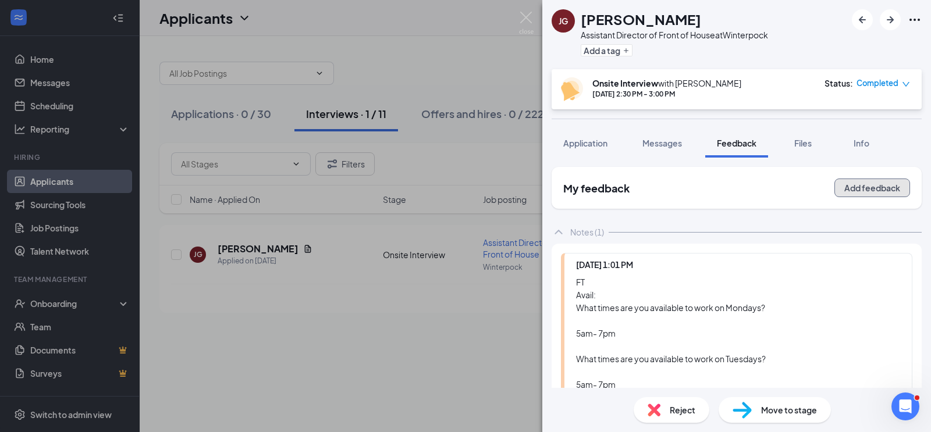
click at [849, 182] on button "Add feedback" at bounding box center [872, 188] width 76 height 19
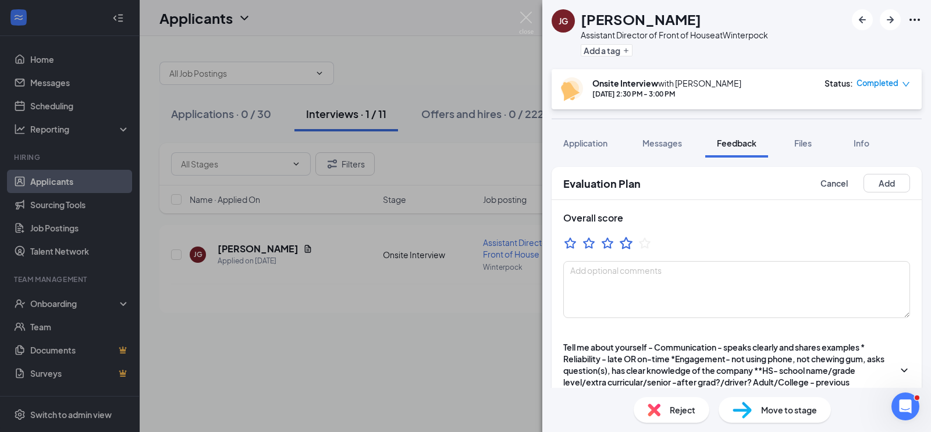
click at [628, 246] on icon "StarBorder" at bounding box center [626, 243] width 15 height 15
click at [612, 276] on textarea at bounding box center [736, 289] width 347 height 57
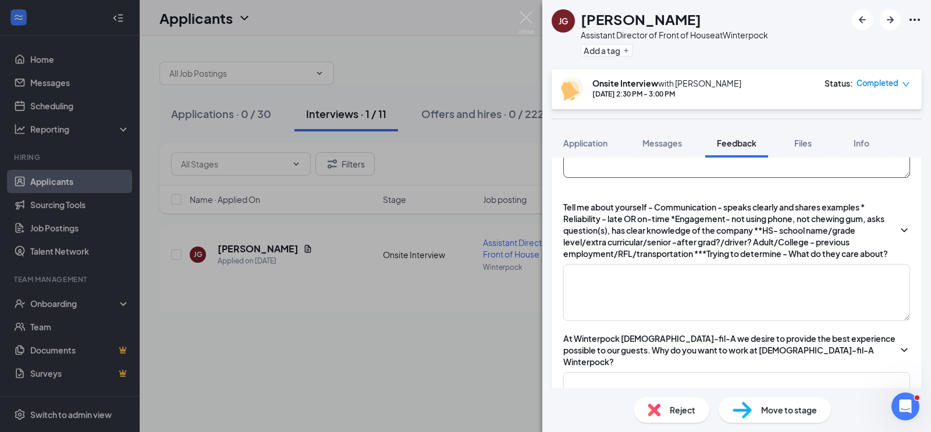
scroll to position [143, 0]
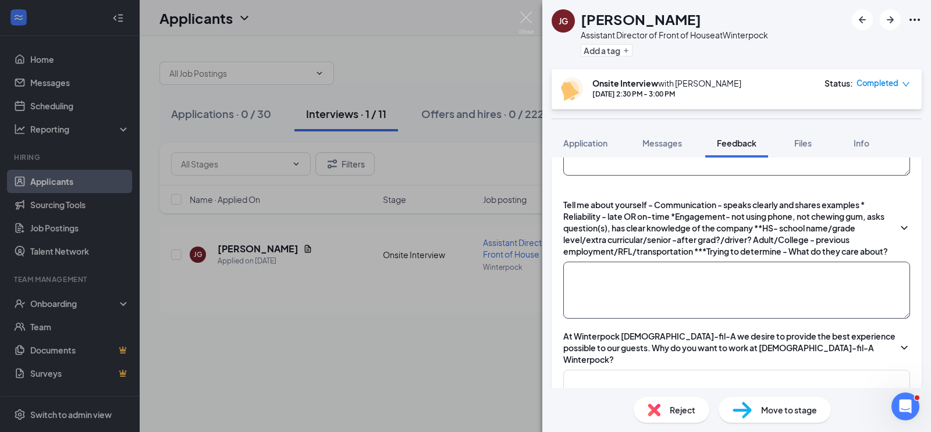
click at [638, 280] on textarea at bounding box center [736, 290] width 347 height 57
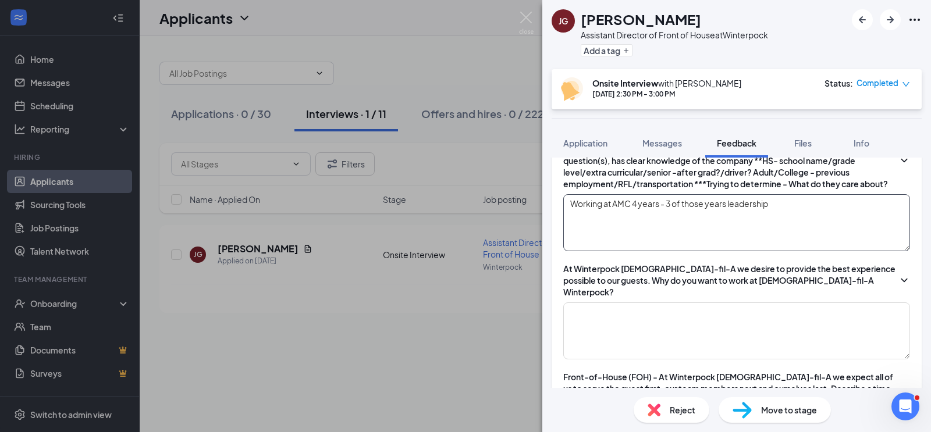
scroll to position [212, 0]
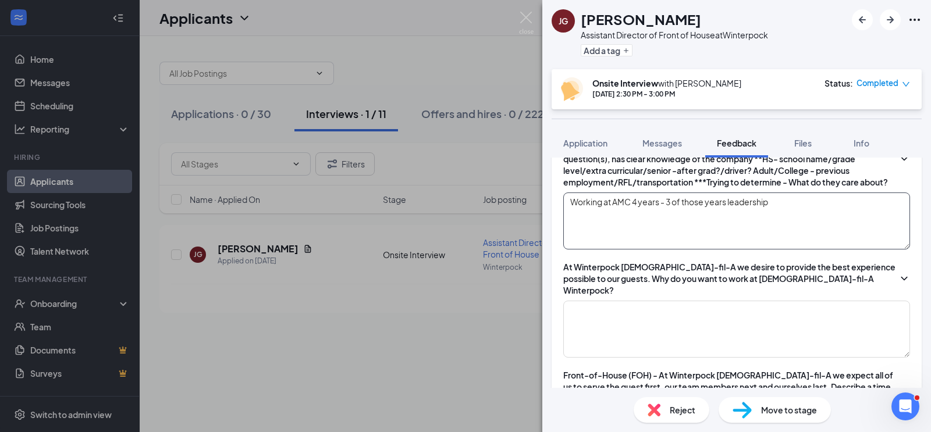
type textarea "Working at AMC 4 years - 3 of those years leadership"
click at [719, 301] on textarea at bounding box center [736, 329] width 347 height 57
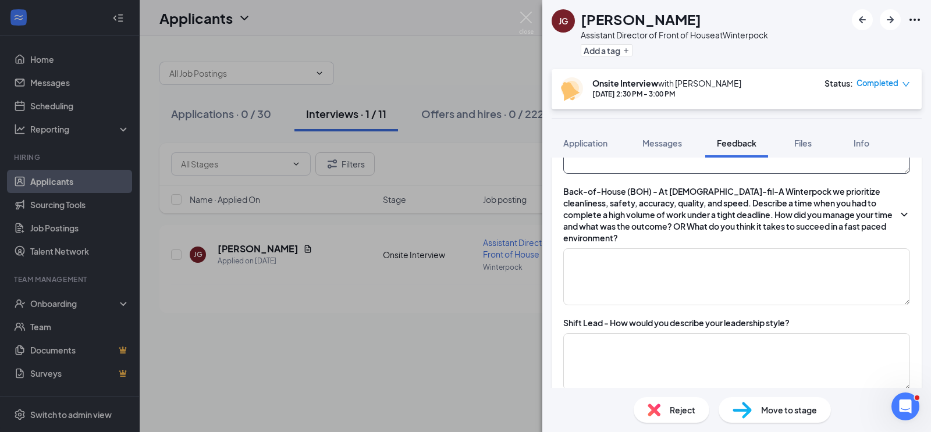
scroll to position [552, 0]
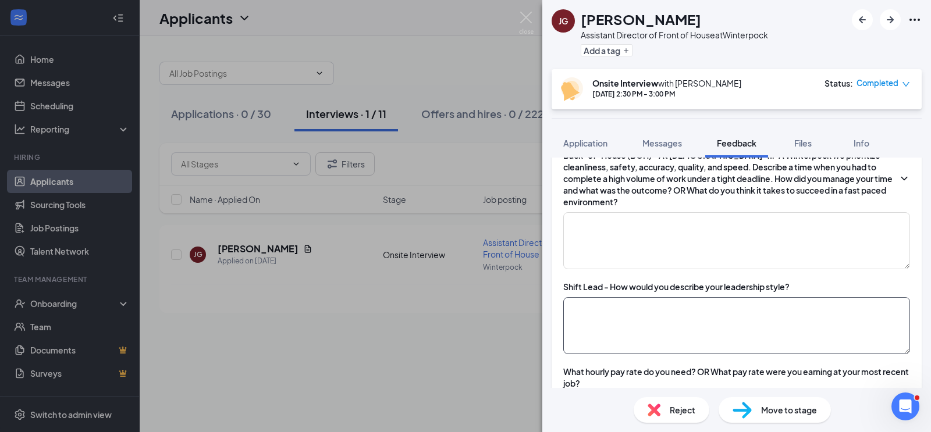
type textarea "culture positivity"
click at [704, 305] on textarea at bounding box center [736, 325] width 347 height 57
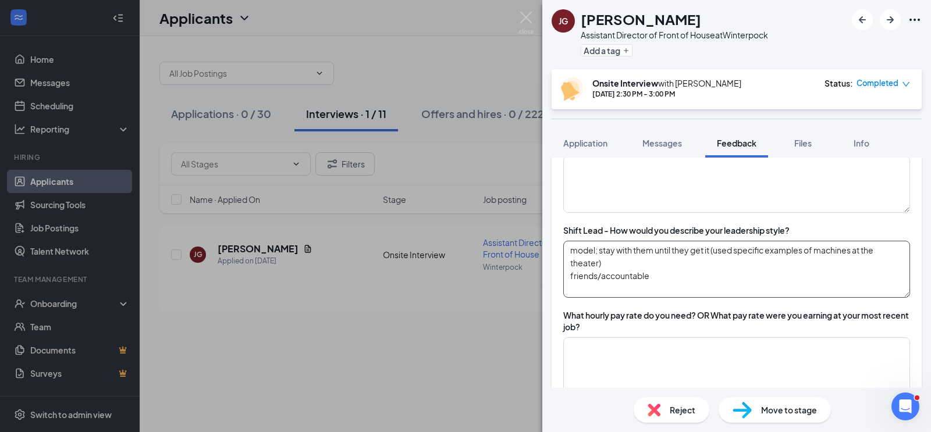
scroll to position [613, 0]
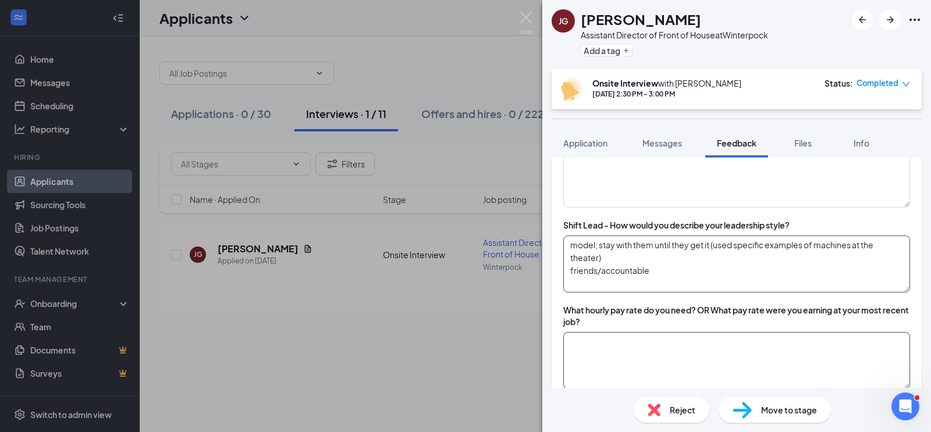
type textarea "model; stay with them until they get it (used specific examples of machines at …"
click at [729, 332] on textarea at bounding box center [736, 360] width 347 height 57
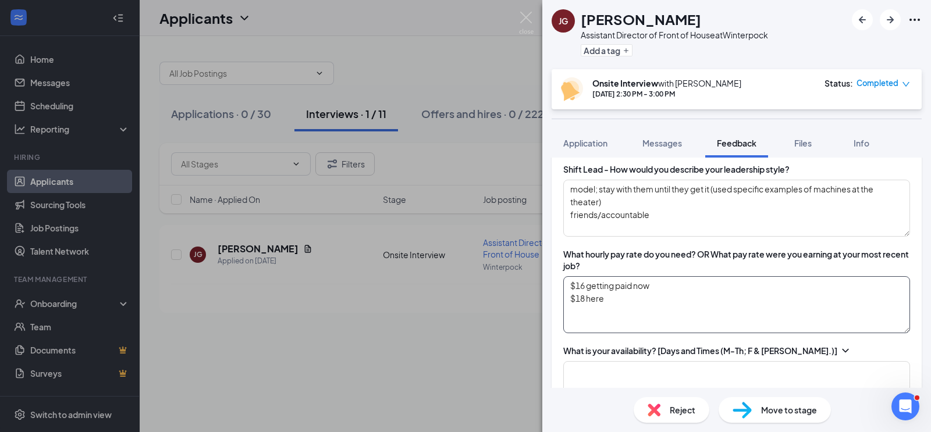
scroll to position [678, 0]
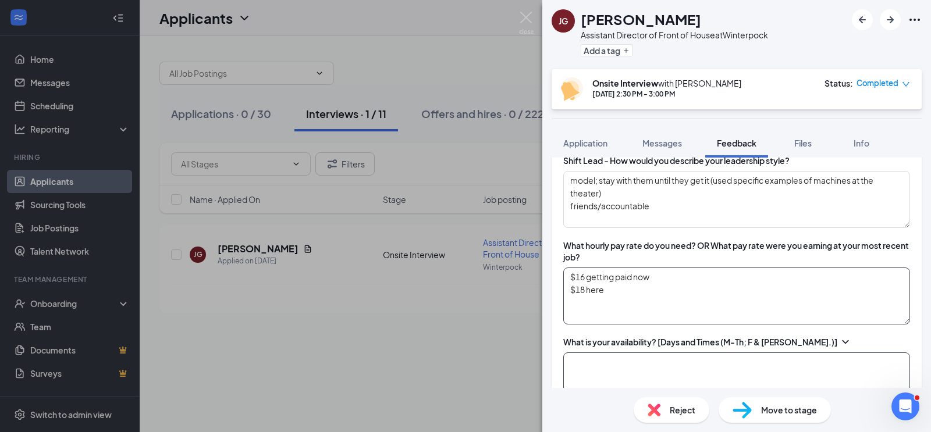
type textarea "$16 getting paid now $18 here"
click at [703, 353] on textarea at bounding box center [736, 381] width 347 height 57
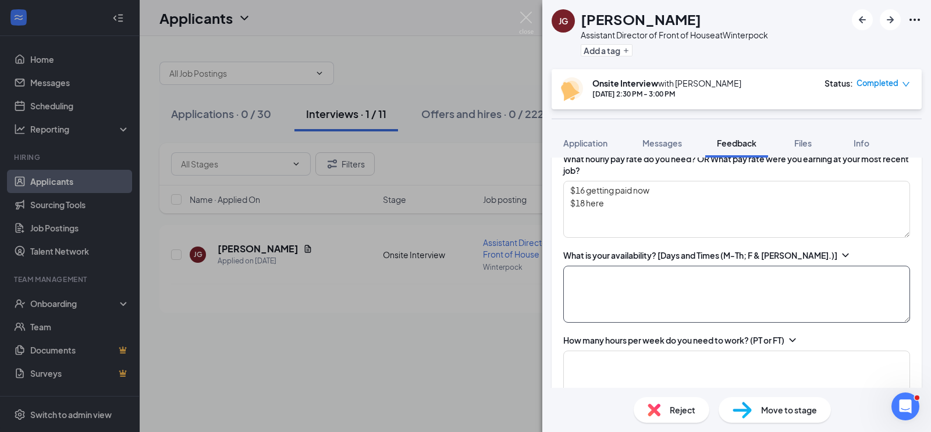
scroll to position [788, 0]
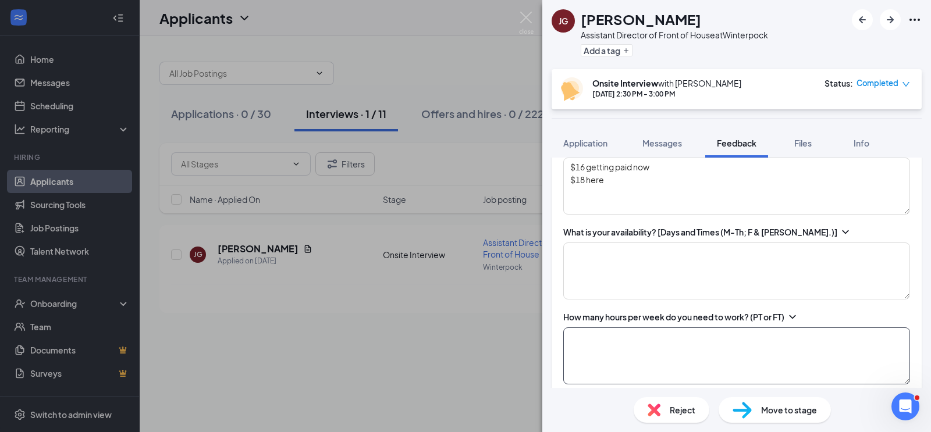
click at [660, 328] on textarea at bounding box center [736, 356] width 347 height 57
click at [777, 330] on textarea "full time 40 - 45 weekly needed" at bounding box center [736, 356] width 347 height 57
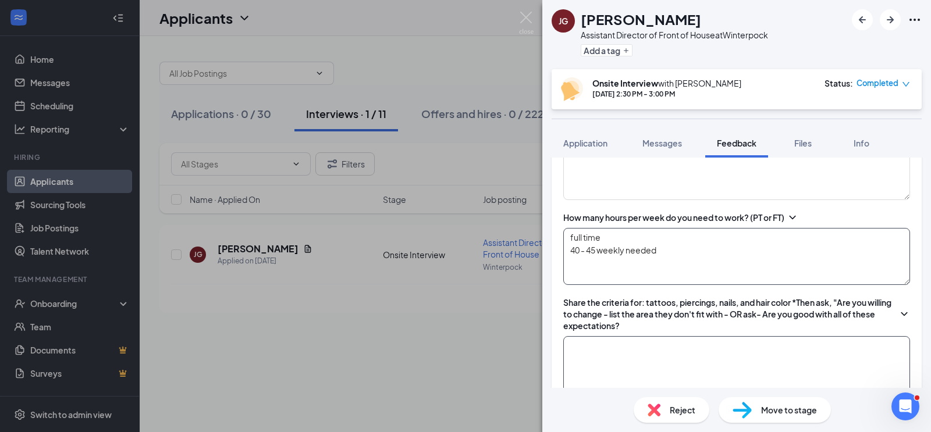
scroll to position [890, 0]
type textarea "full time 40 - 45 weekly needed"
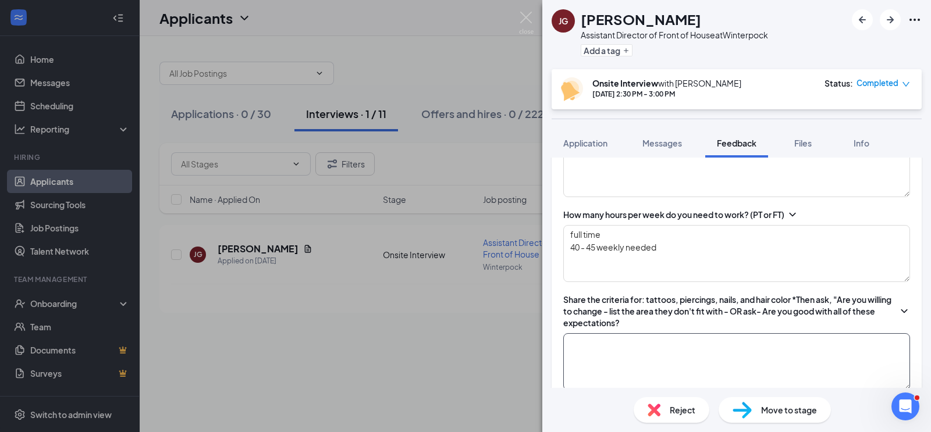
click at [722, 338] on textarea at bounding box center [736, 361] width 347 height 57
type textarea "n"
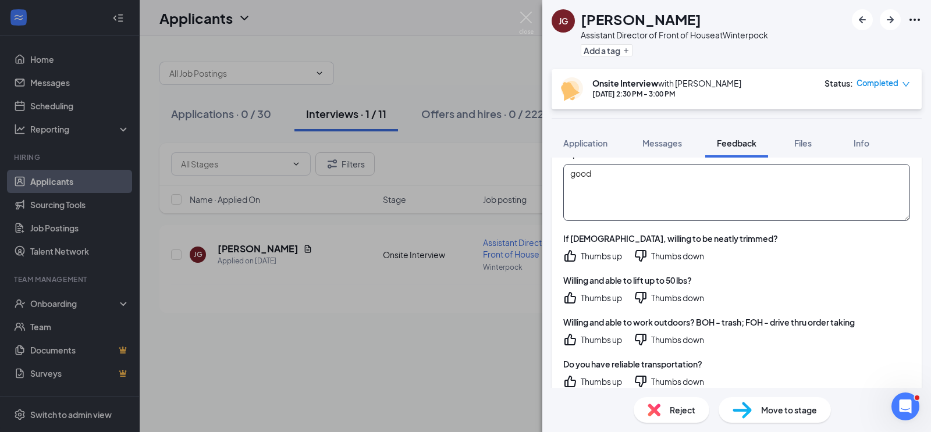
scroll to position [1088, 0]
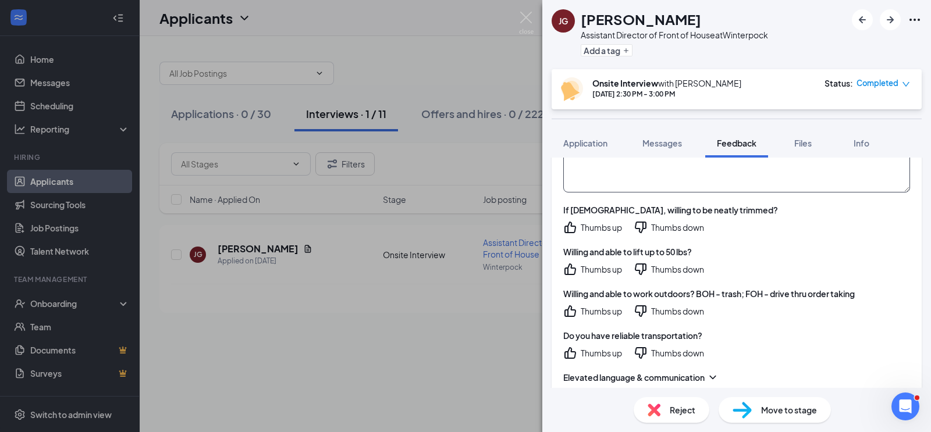
type textarea "good"
click at [573, 221] on icon "ThumbsUp" at bounding box center [570, 228] width 14 height 14
click at [574, 262] on icon "ThumbsUp" at bounding box center [570, 269] width 14 height 14
click at [573, 304] on icon "ThumbsUp" at bounding box center [570, 311] width 14 height 14
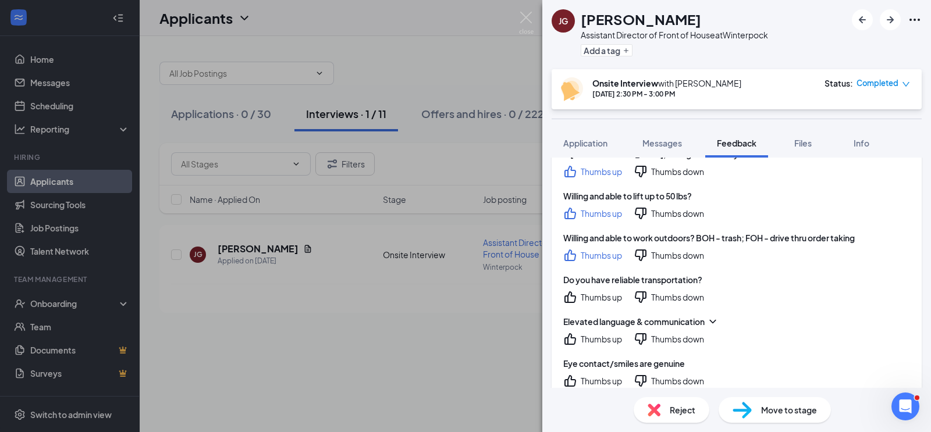
scroll to position [1165, 0]
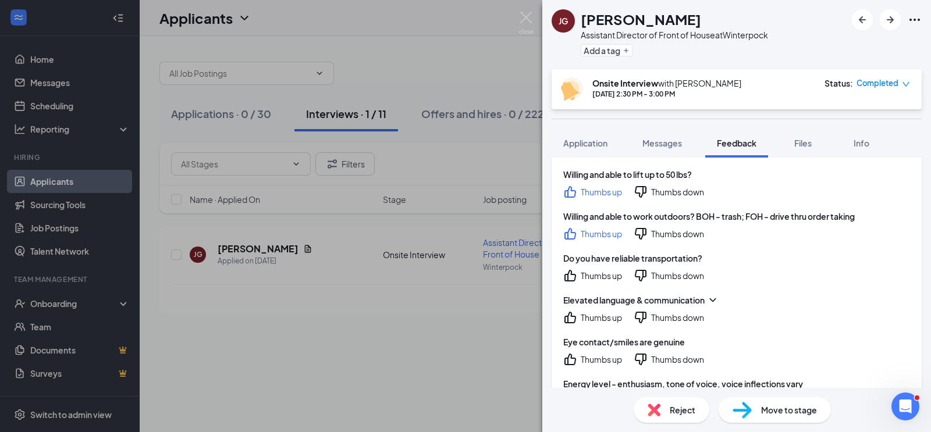
click at [574, 270] on icon "ThumbsUp" at bounding box center [570, 276] width 12 height 12
click at [572, 311] on icon "ThumbsUp" at bounding box center [570, 318] width 14 height 14
click at [565, 354] on icon "ThumbsUp" at bounding box center [570, 360] width 12 height 12
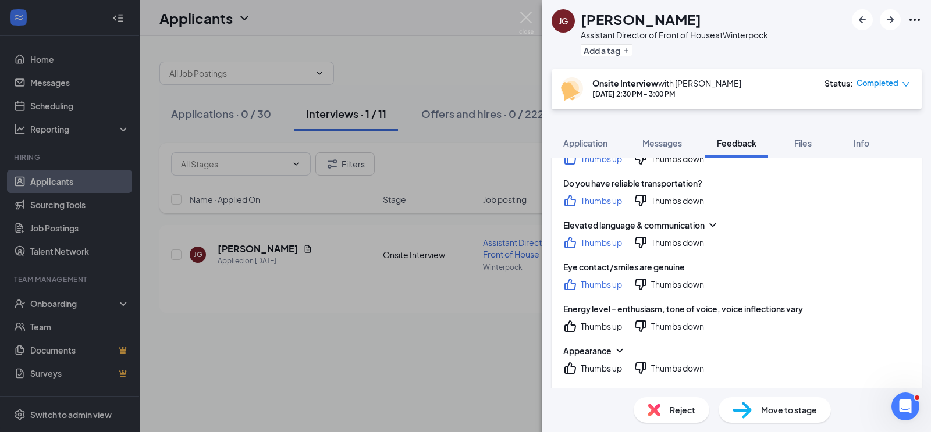
scroll to position [1243, 0]
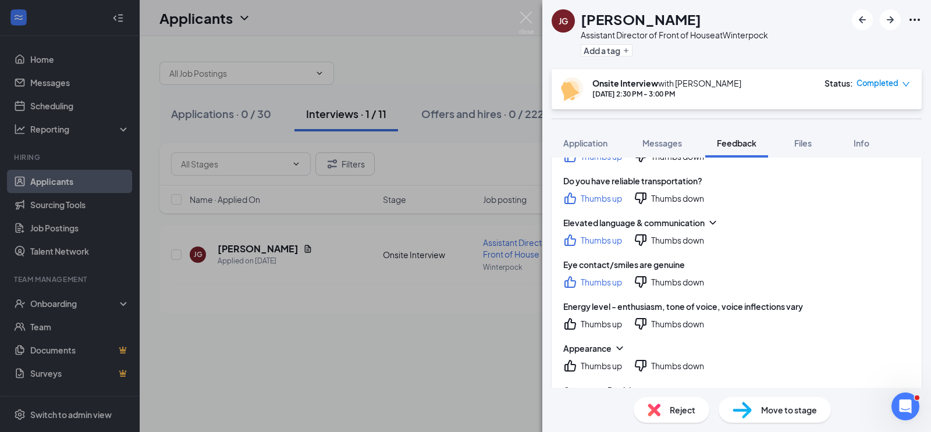
click at [568, 318] on icon "ThumbsUp" at bounding box center [570, 324] width 12 height 12
click at [574, 359] on icon "ThumbsUp" at bounding box center [570, 366] width 14 height 14
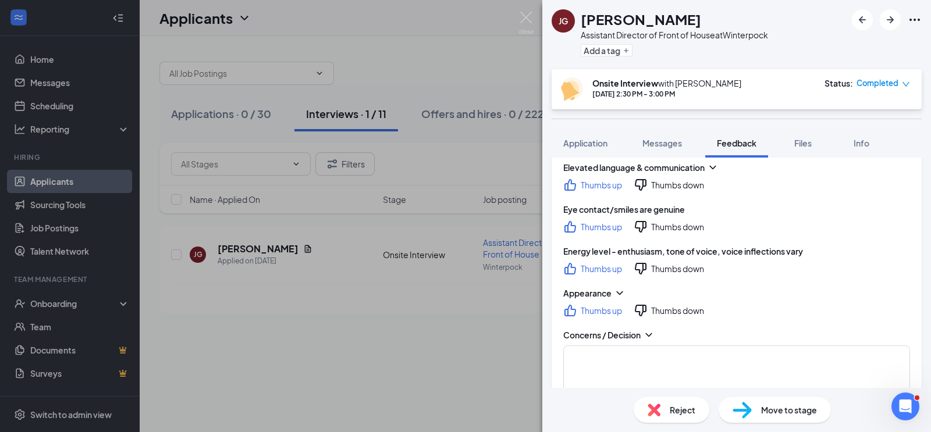
scroll to position [1309, 0]
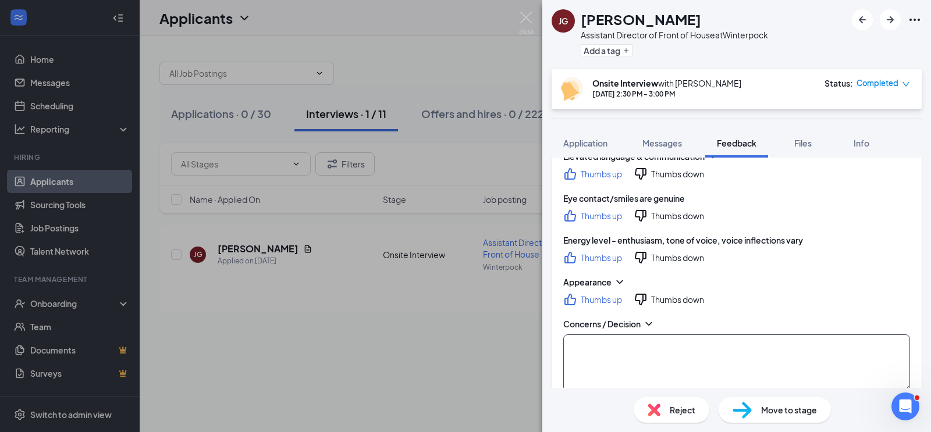
click at [676, 335] on textarea at bounding box center [736, 363] width 347 height 57
click at [654, 340] on textarea "looked away frequently way responding" at bounding box center [736, 363] width 347 height 57
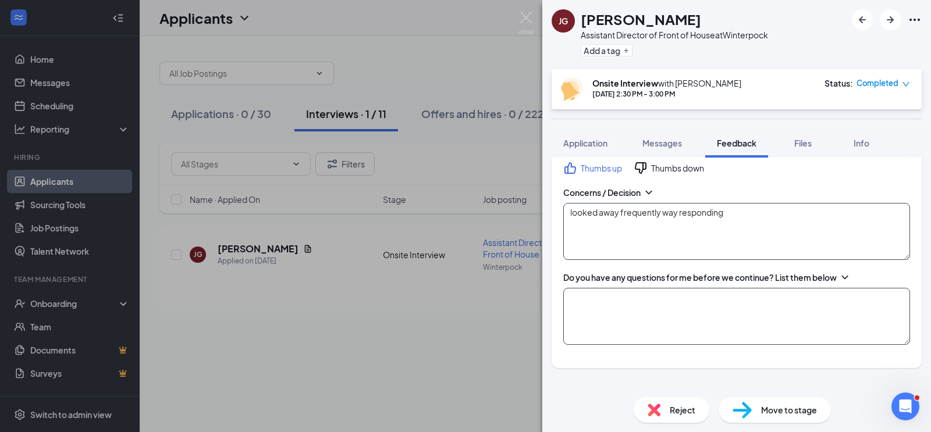
scroll to position [1442, 0]
type textarea "looked away frequently way responding"
click at [638, 299] on textarea at bounding box center [736, 315] width 347 height 57
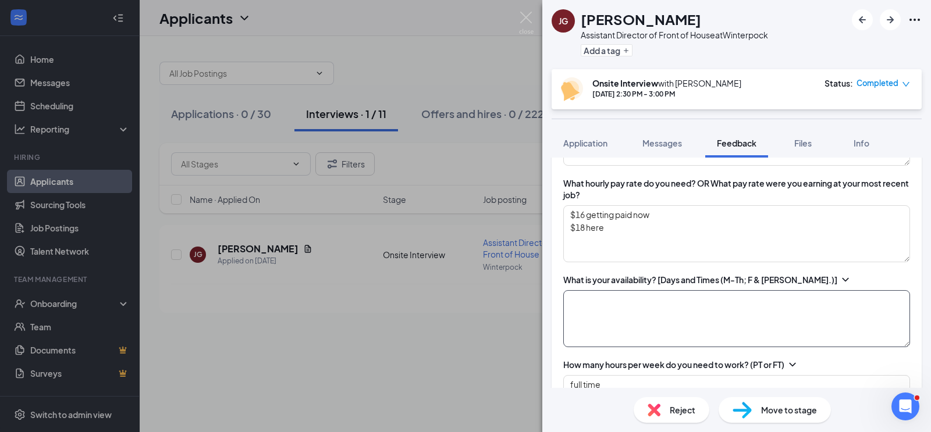
scroll to position [734, 0]
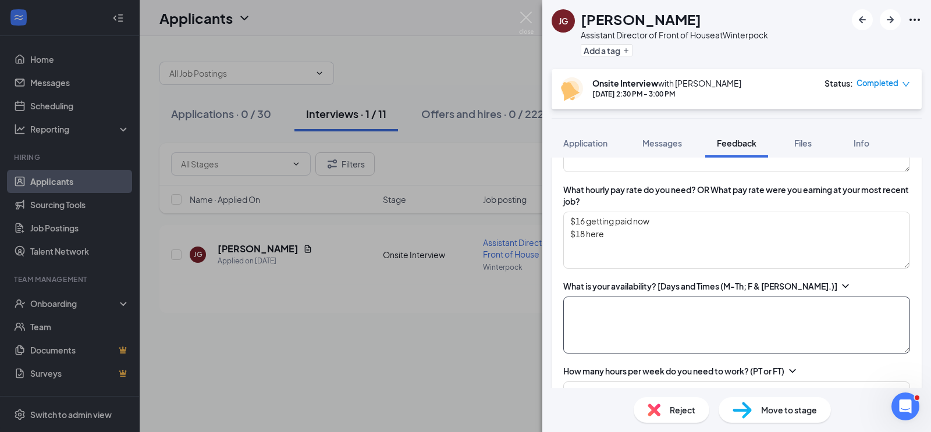
type textarea "What would I be doing exactly? How would I take off for important things?"
click at [749, 297] on textarea at bounding box center [736, 325] width 347 height 57
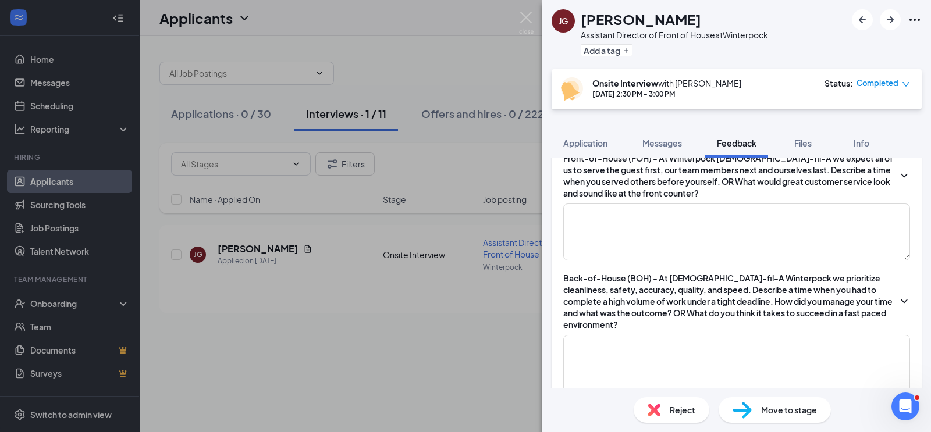
scroll to position [0, 0]
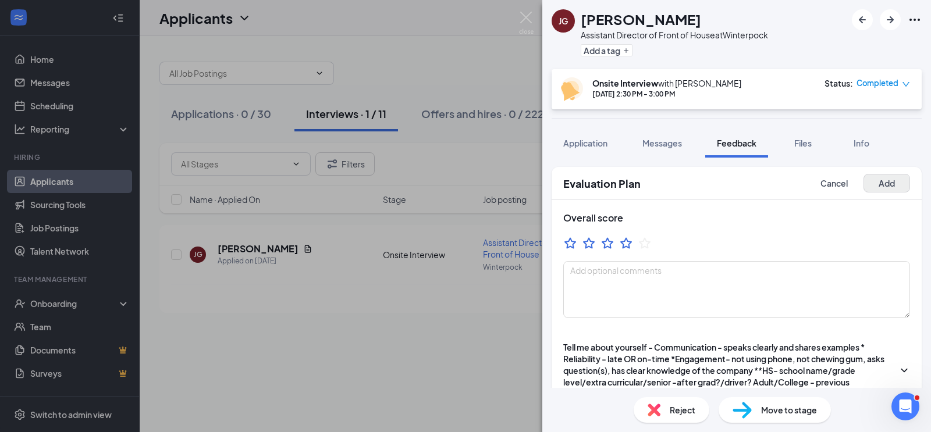
type textarea "5A-7P M-F 8A-closing Sat."
click at [886, 186] on button "Add" at bounding box center [886, 183] width 47 height 19
